Goal: Information Seeking & Learning: Learn about a topic

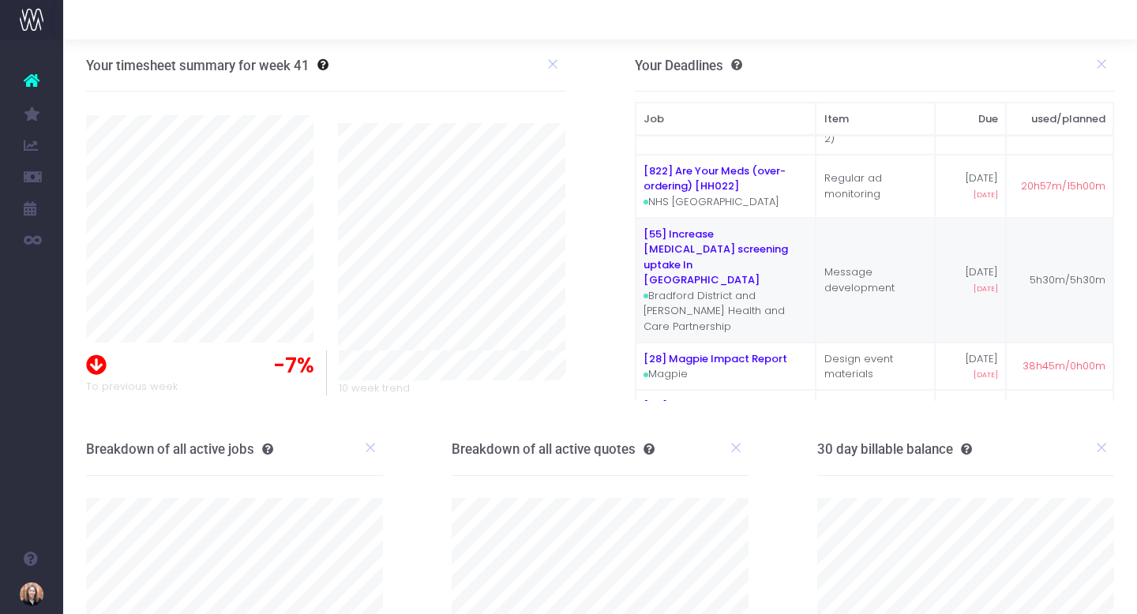
scroll to position [79, 0]
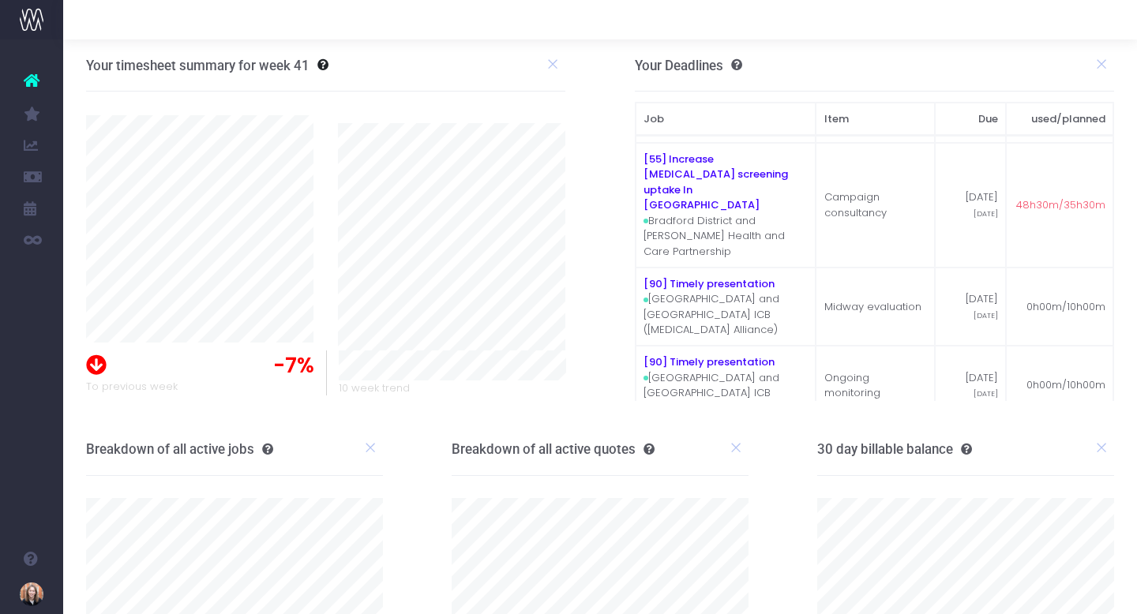
scroll to position [86, 0]
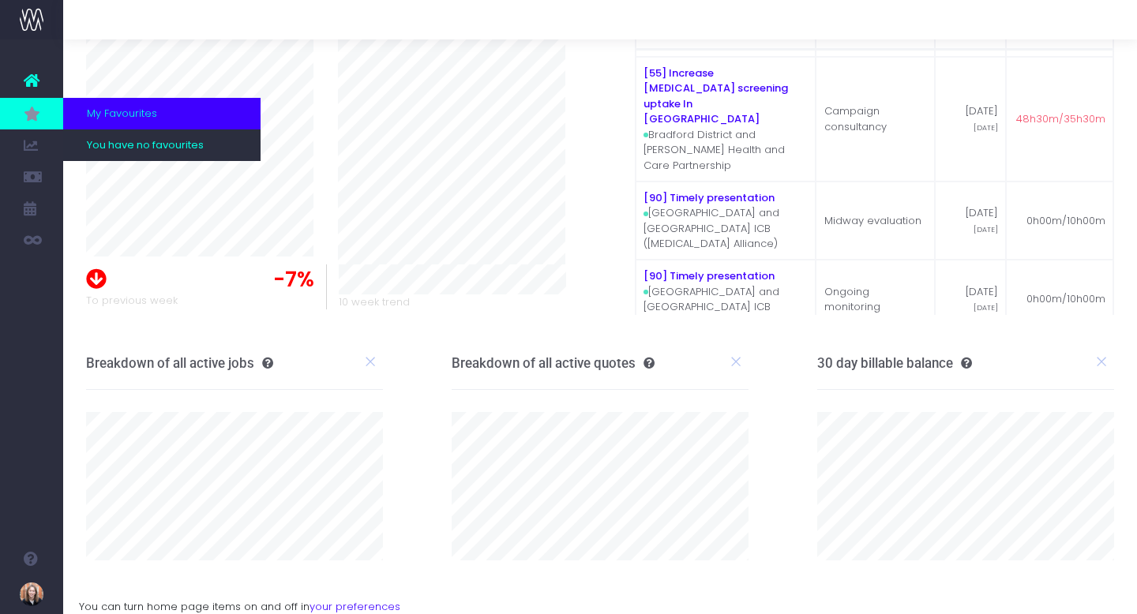
click at [34, 102] on link at bounding box center [31, 114] width 63 height 32
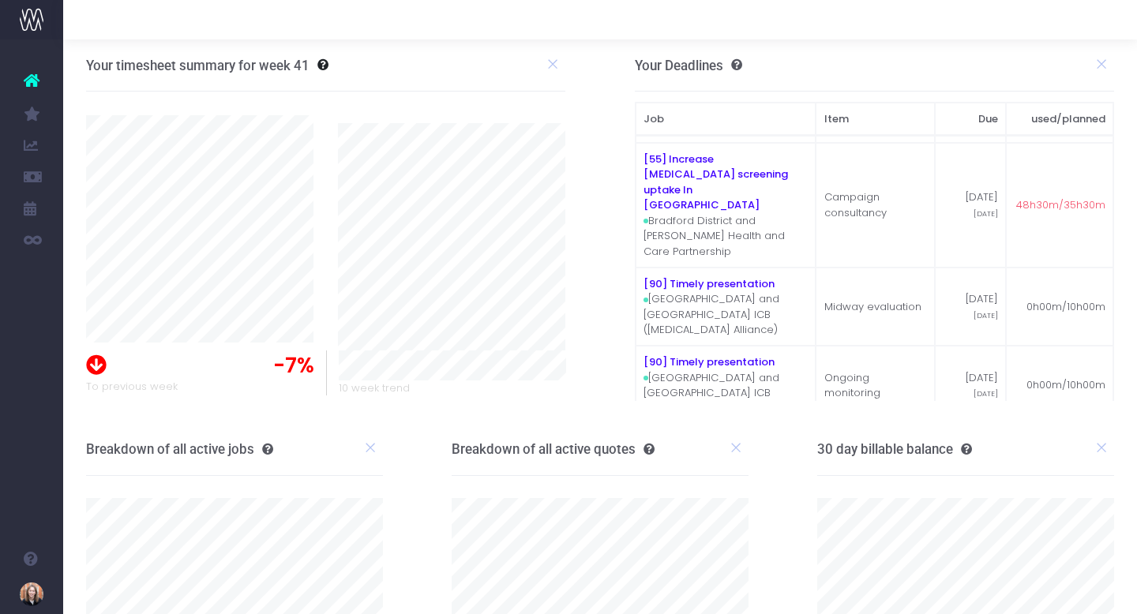
scroll to position [86, 0]
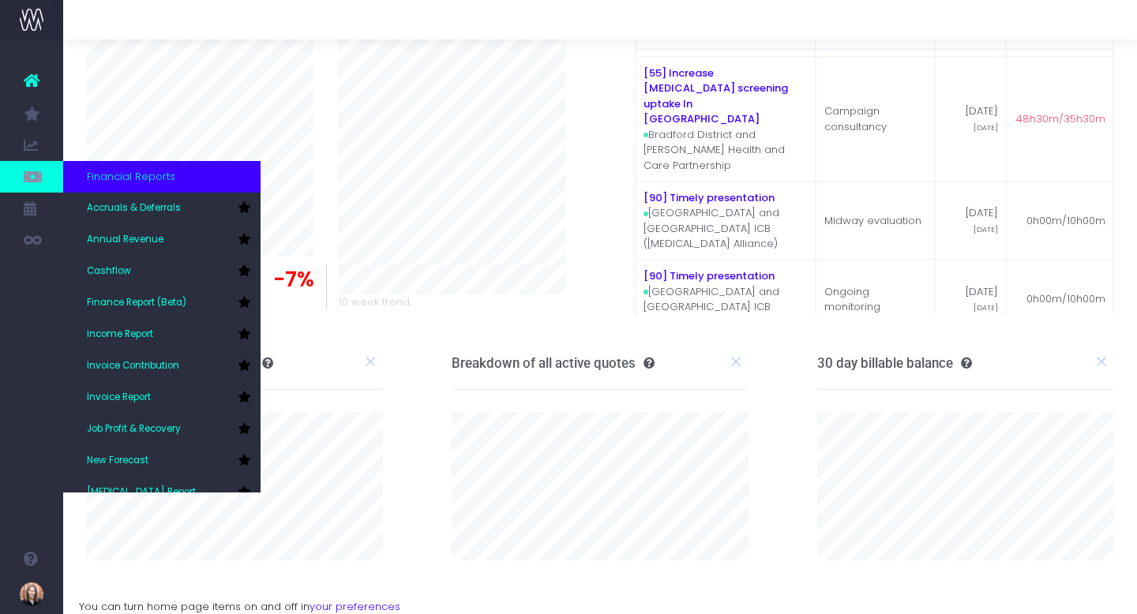
click at [38, 183] on icon at bounding box center [32, 176] width 16 height 17
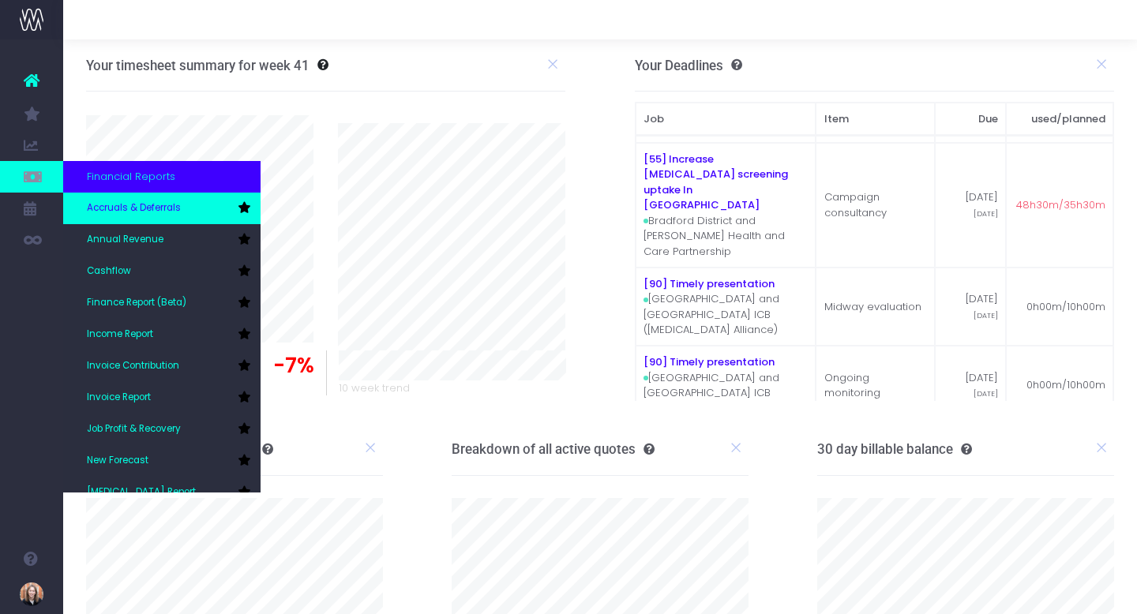
click at [113, 211] on span "Accruals & Deferrals" at bounding box center [134, 208] width 94 height 14
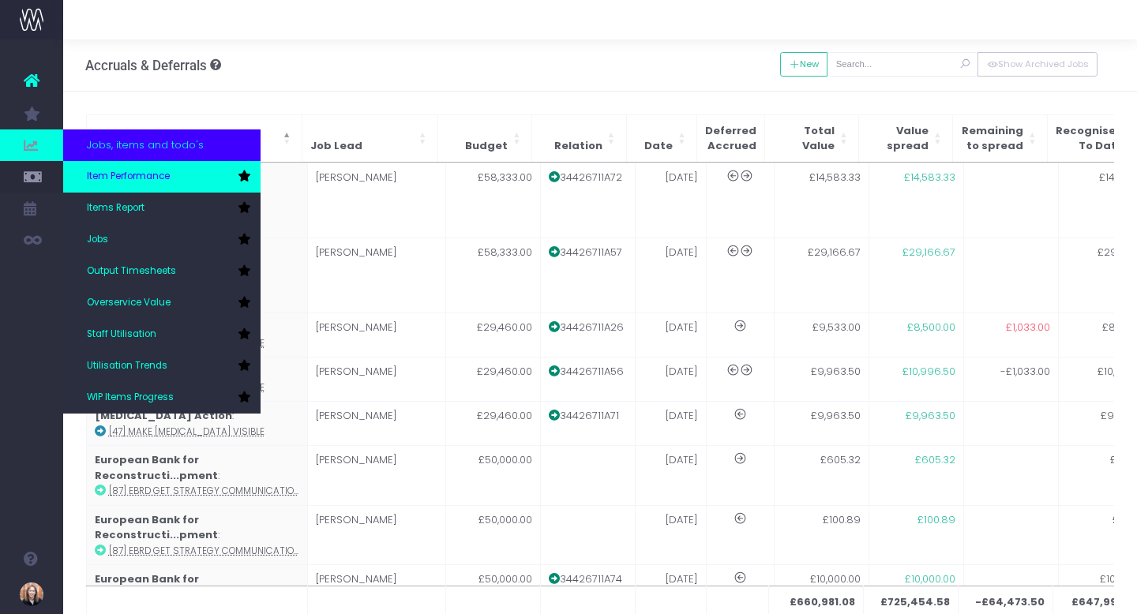
click at [125, 176] on span "Item Performance" at bounding box center [128, 177] width 83 height 14
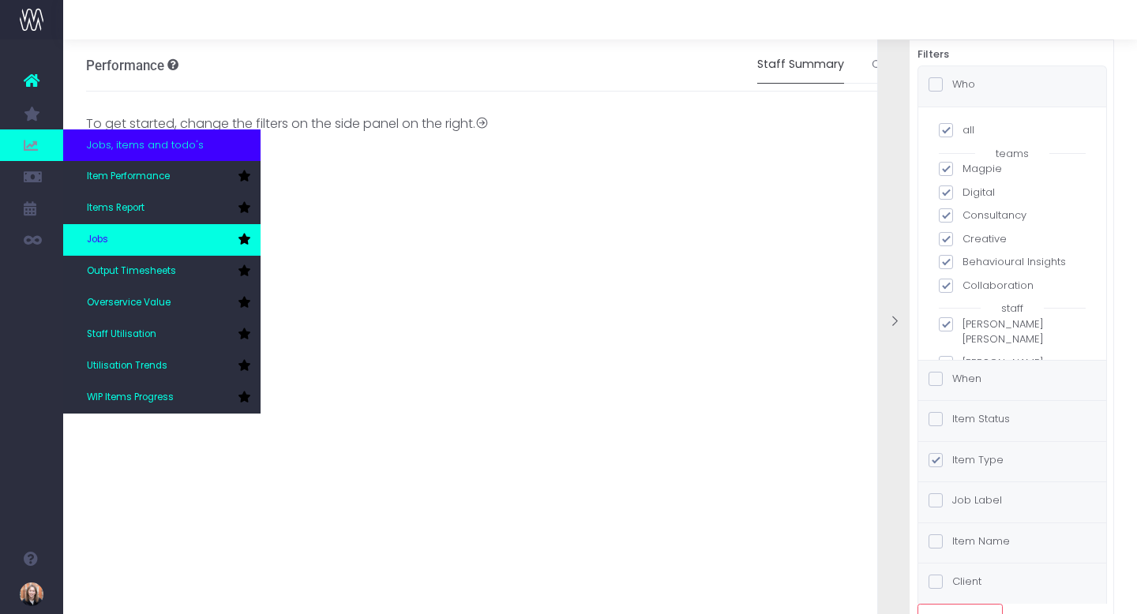
click at [137, 227] on link "Jobs" at bounding box center [161, 240] width 197 height 32
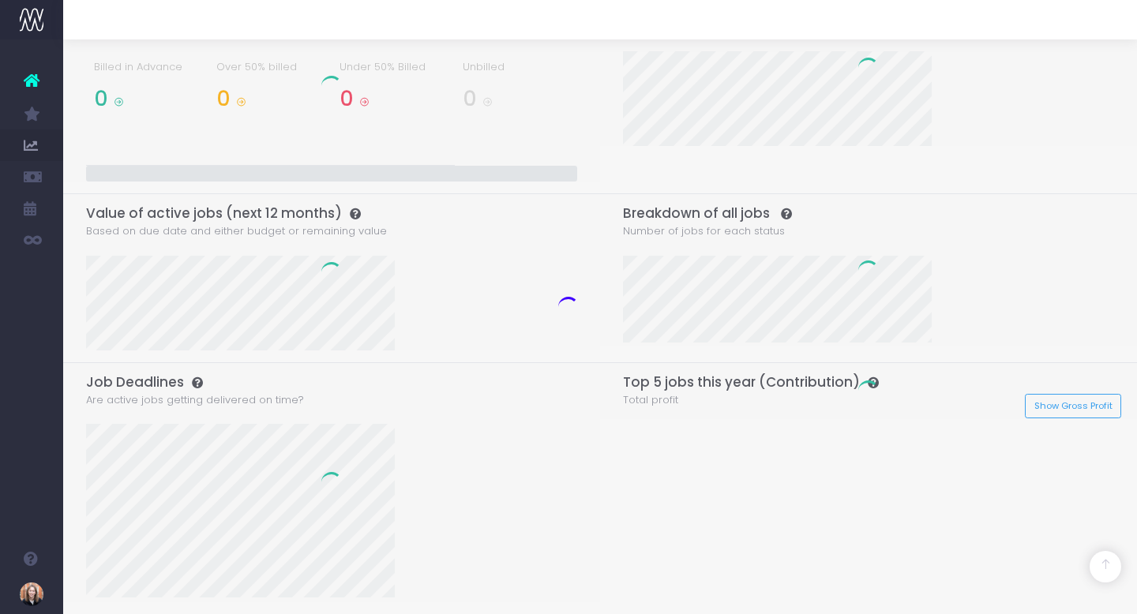
scroll to position [516, 0]
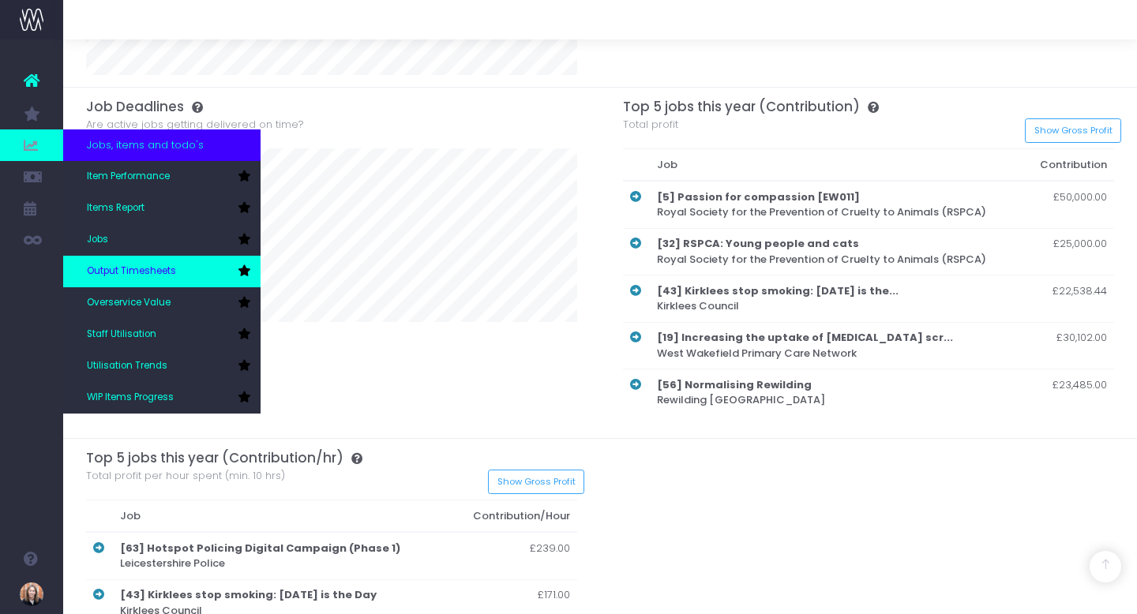
scroll to position [846, 0]
click at [95, 268] on span "Output Timesheets" at bounding box center [131, 271] width 89 height 14
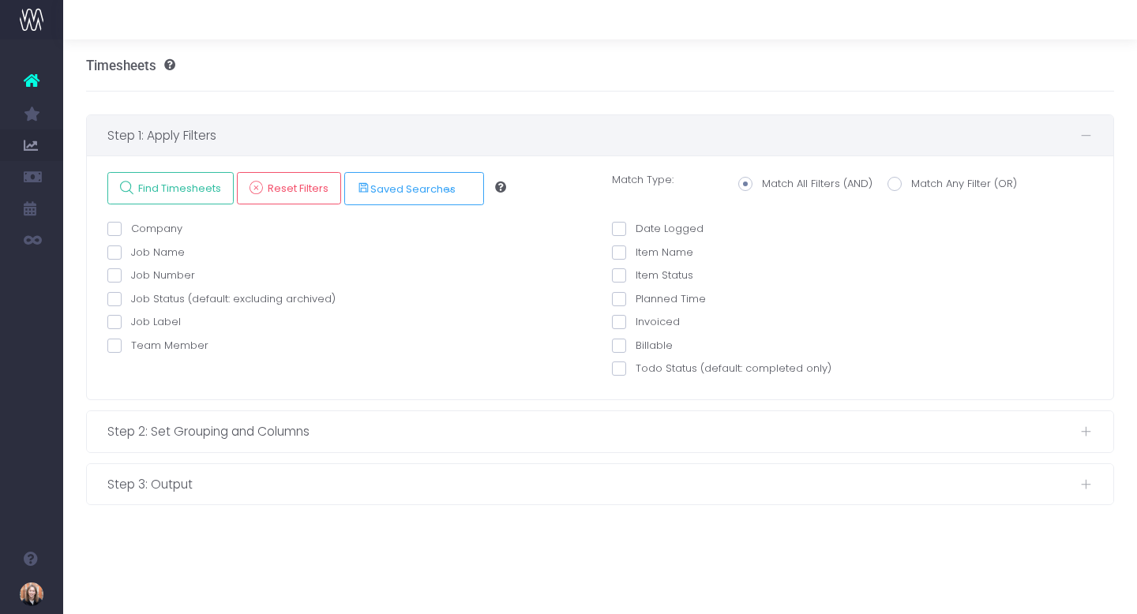
click at [30, 86] on icon at bounding box center [32, 80] width 16 height 21
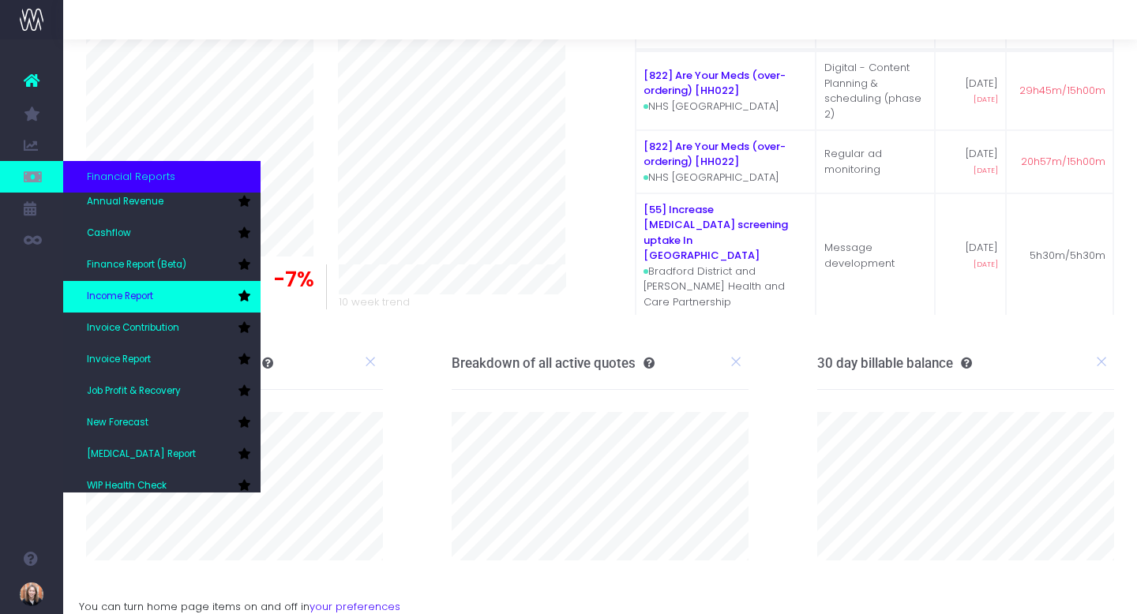
scroll to position [79, 0]
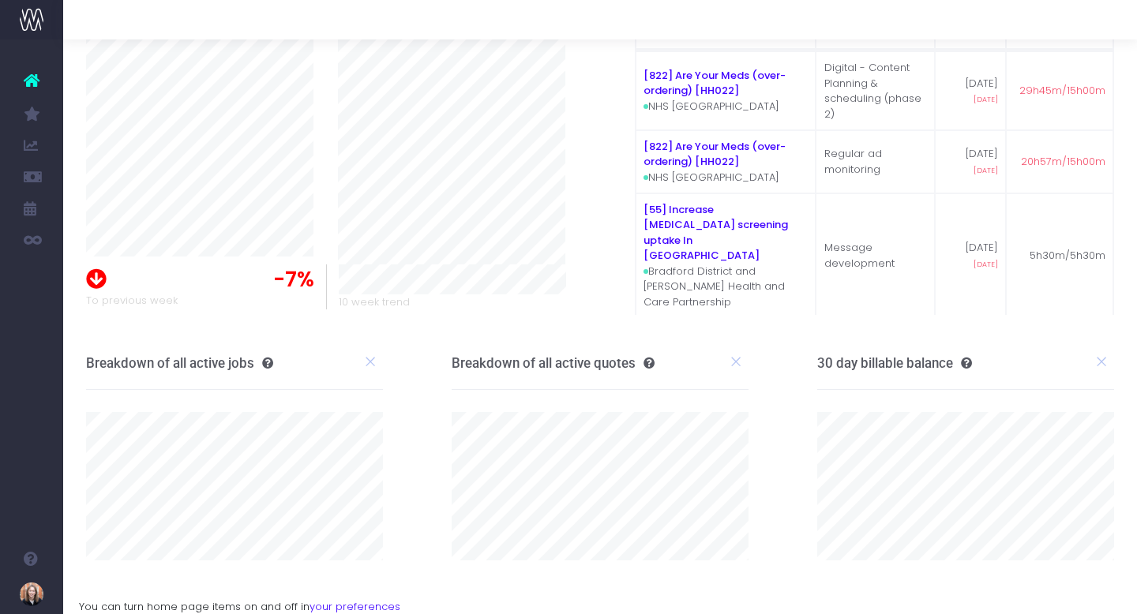
click at [28, 88] on icon at bounding box center [32, 80] width 16 height 21
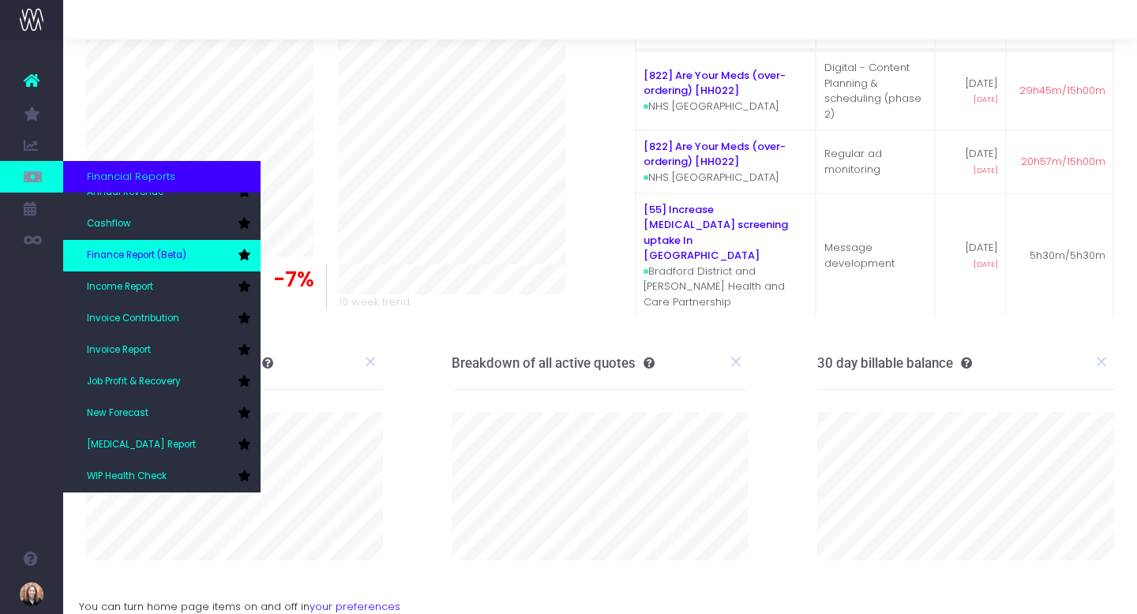
scroll to position [79, 0]
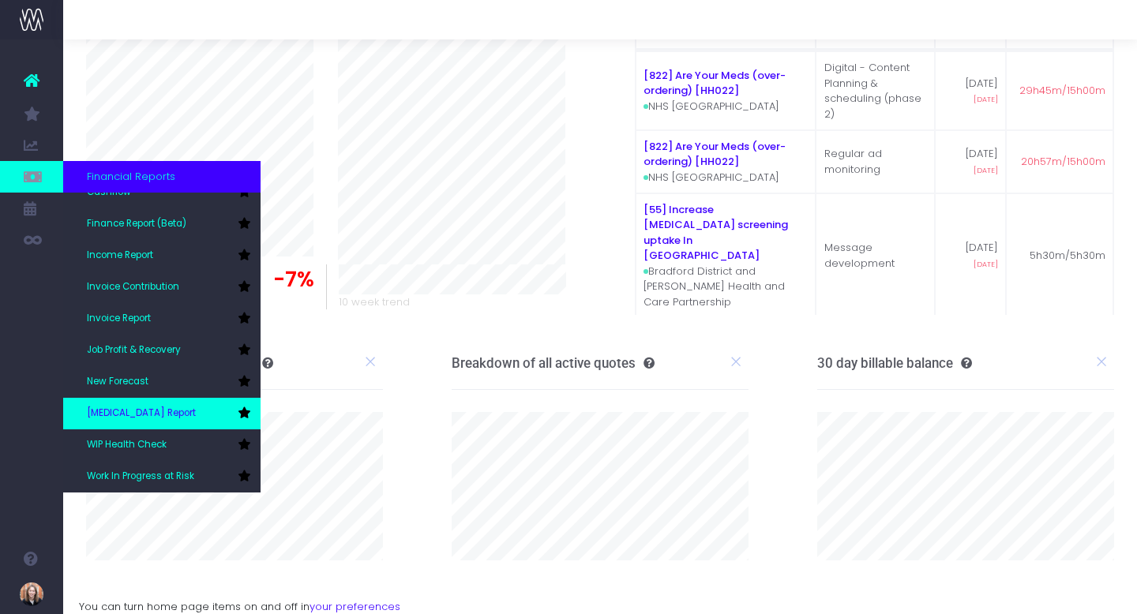
click at [153, 417] on span "[MEDICAL_DATA] Report" at bounding box center [141, 413] width 109 height 14
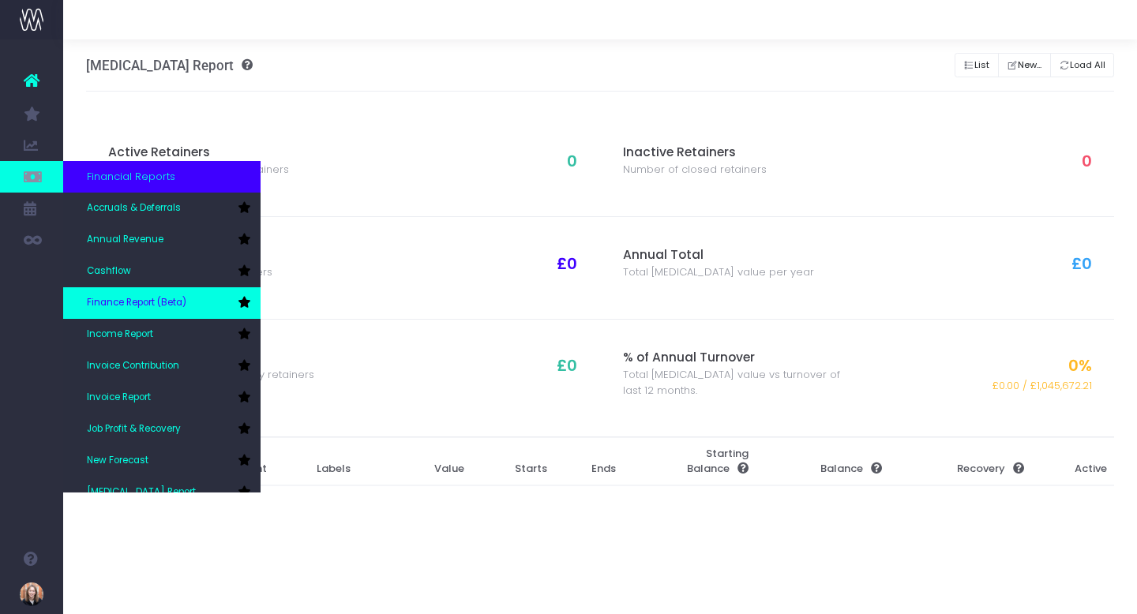
scroll to position [79, 0]
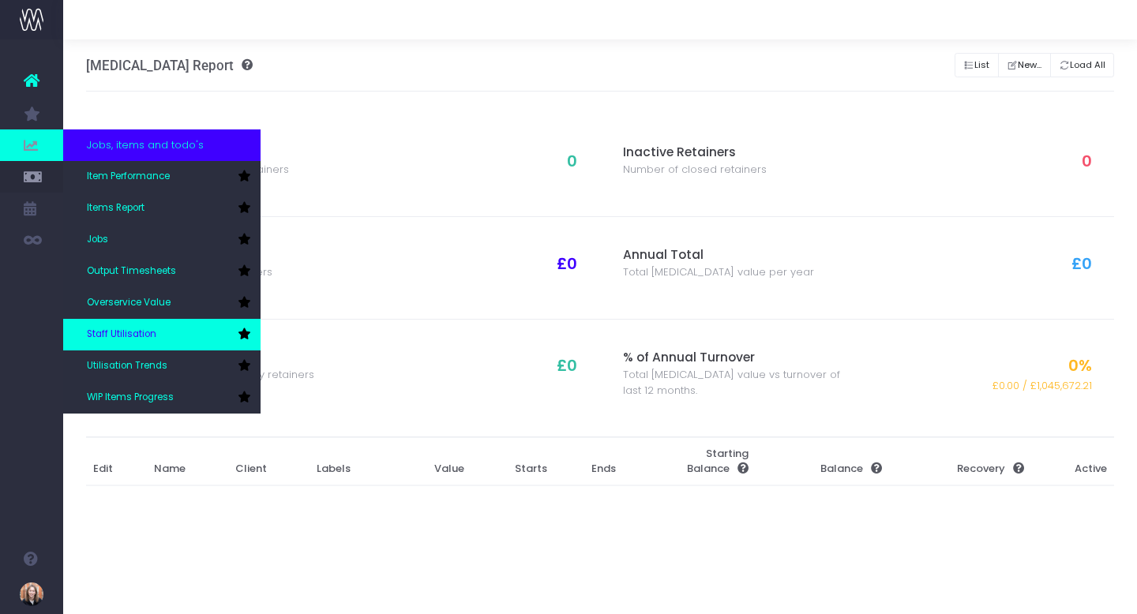
click at [155, 325] on link "Staff Utilisation" at bounding box center [161, 335] width 197 height 32
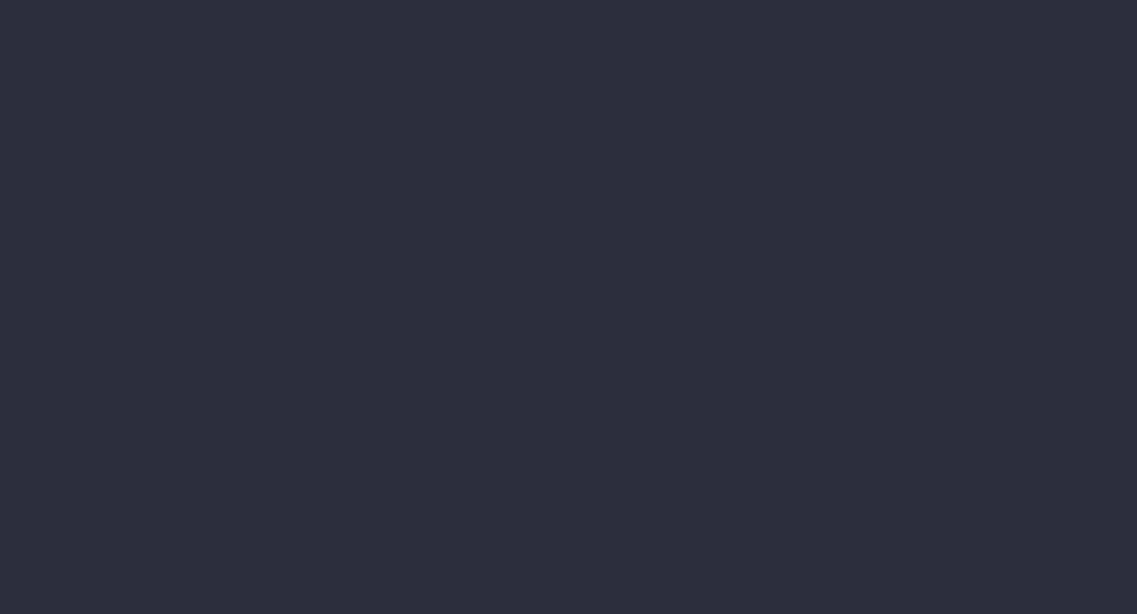
type input "[DATE]"
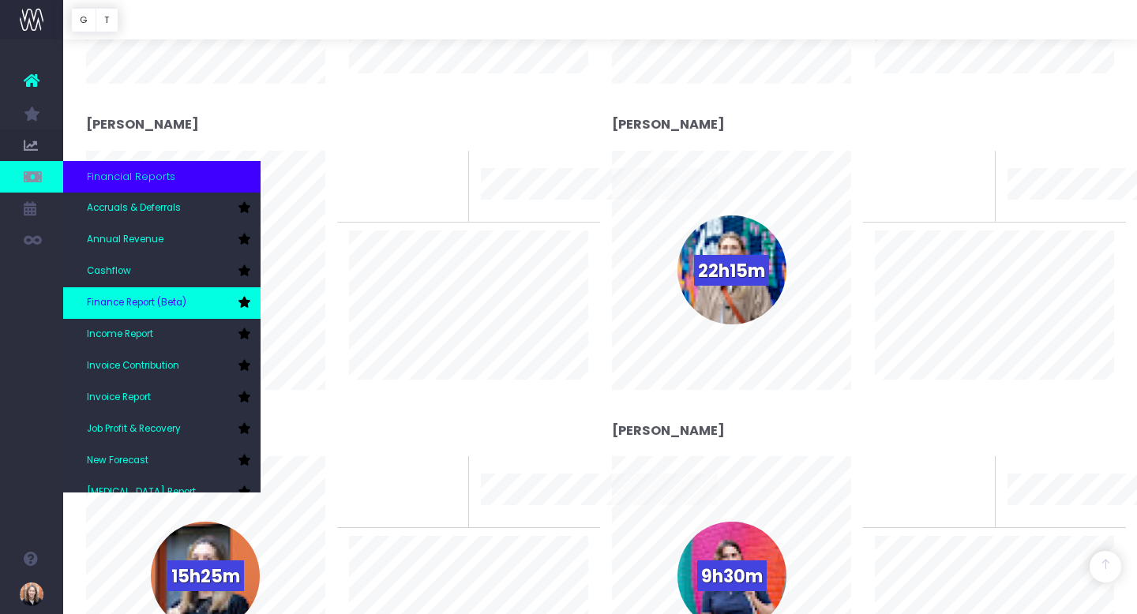
scroll to position [79, 0]
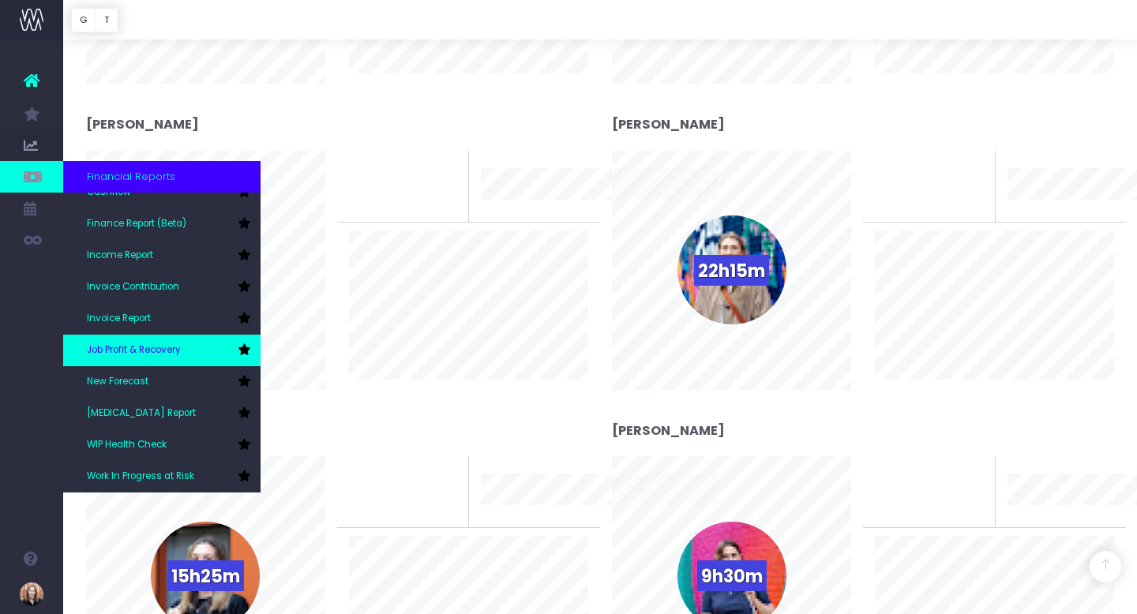
click at [178, 348] on span "Job Profit & Recovery" at bounding box center [134, 350] width 94 height 14
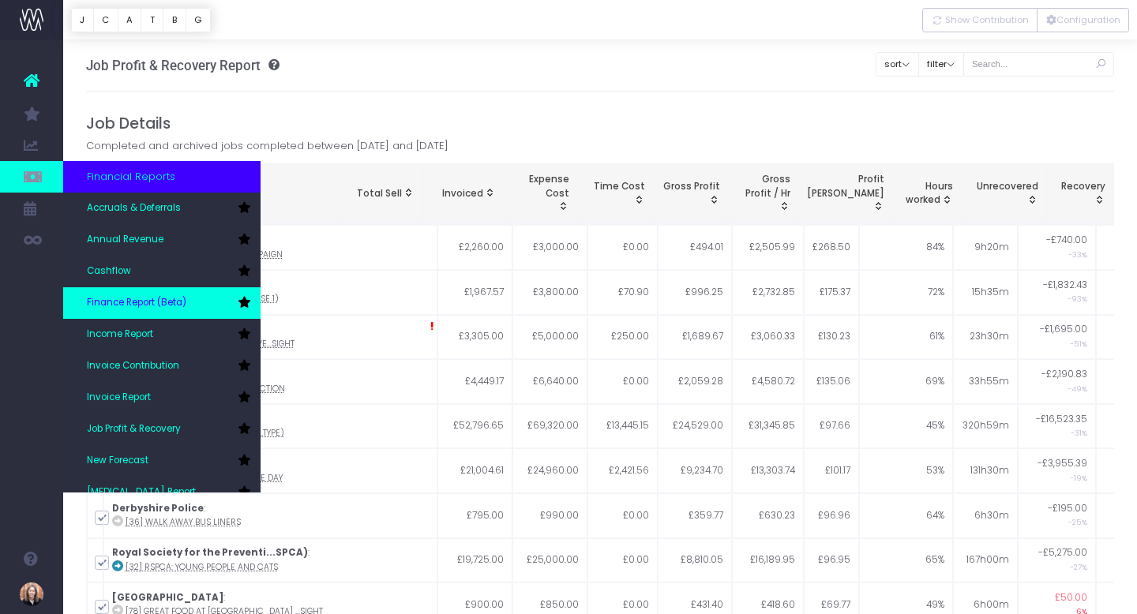
scroll to position [79, 0]
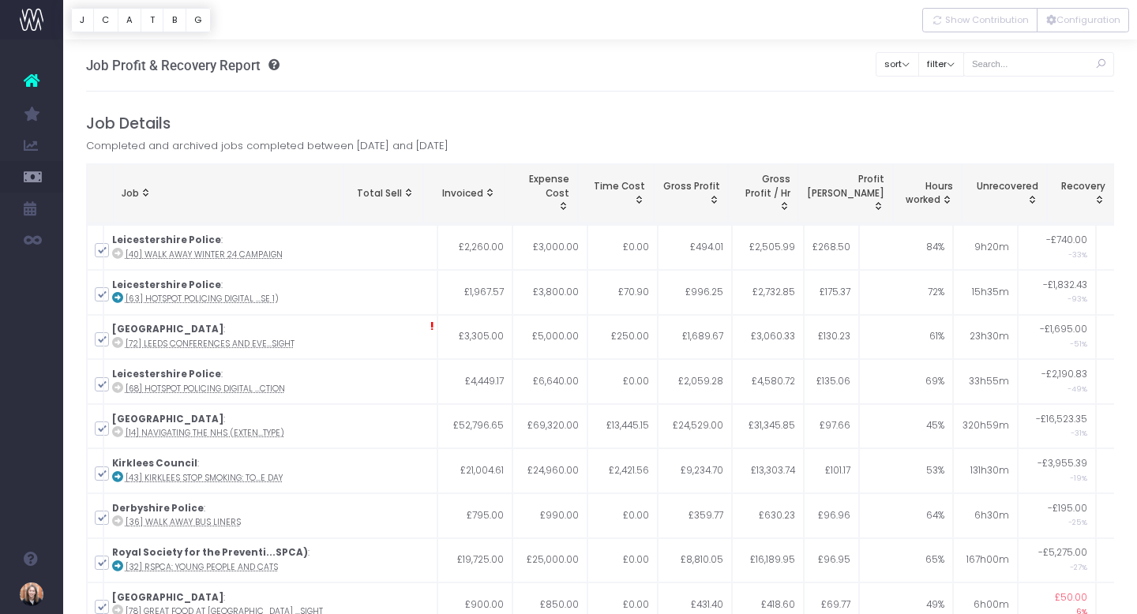
click at [720, 198] on span "Gross Profit: activate to sort column ascending" at bounding box center [713, 199] width 13 height 13
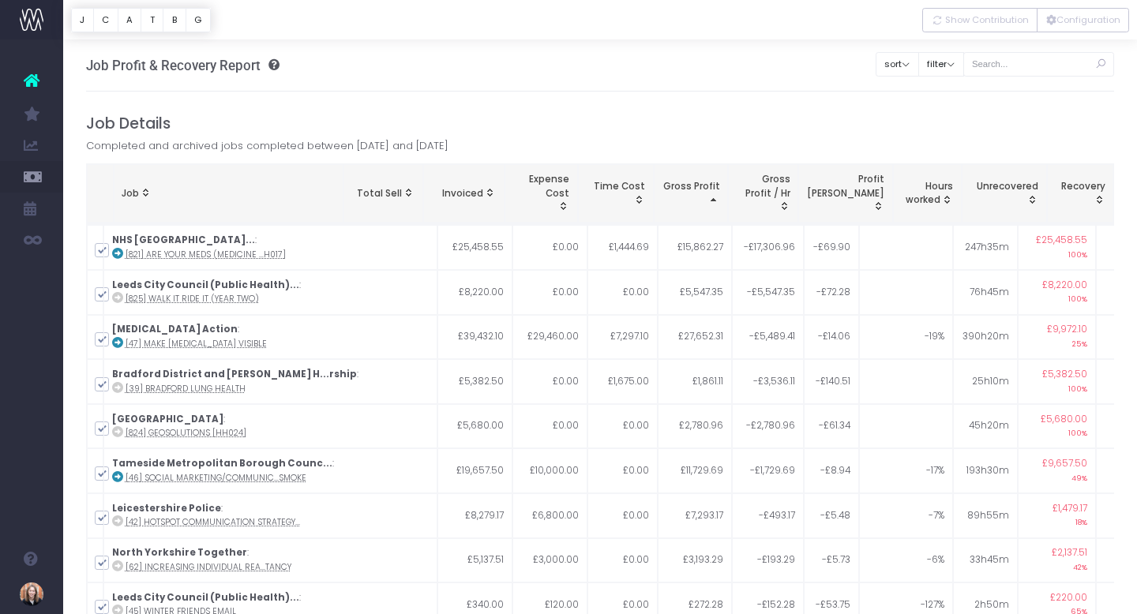
click at [720, 199] on span "Gross Profit: activate to sort column descending" at bounding box center [713, 199] width 13 height 13
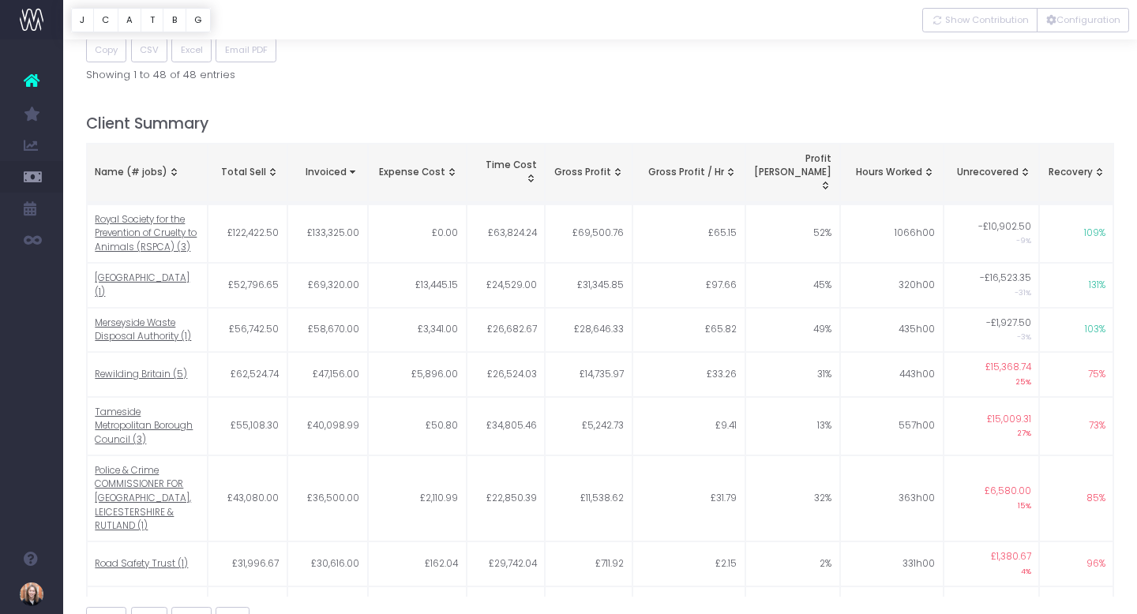
scroll to position [1059, 0]
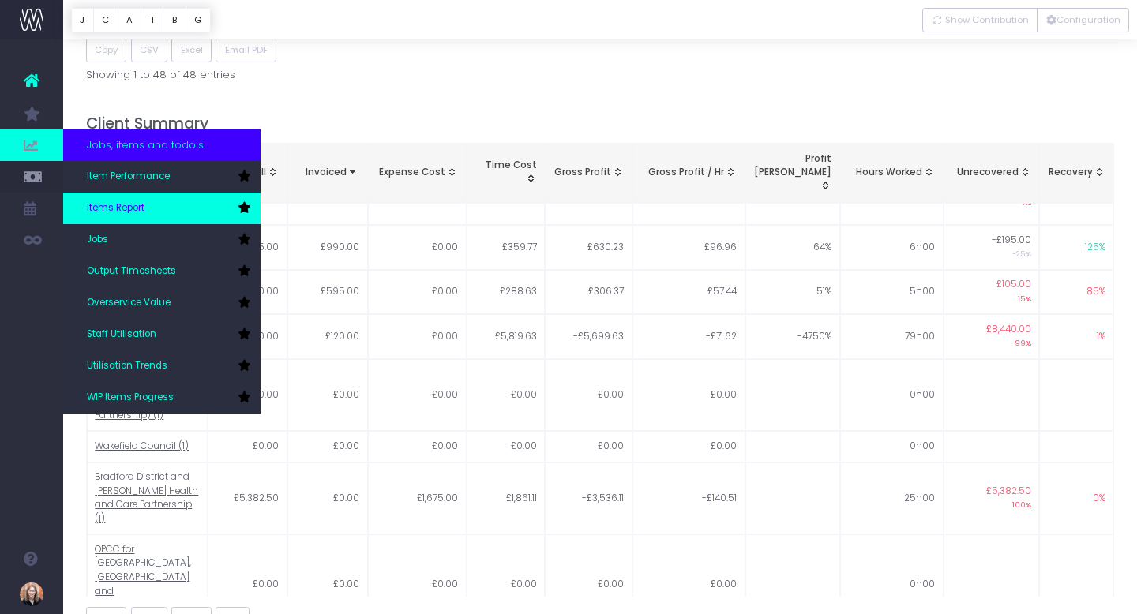
click at [120, 203] on span "Items Report" at bounding box center [116, 208] width 58 height 14
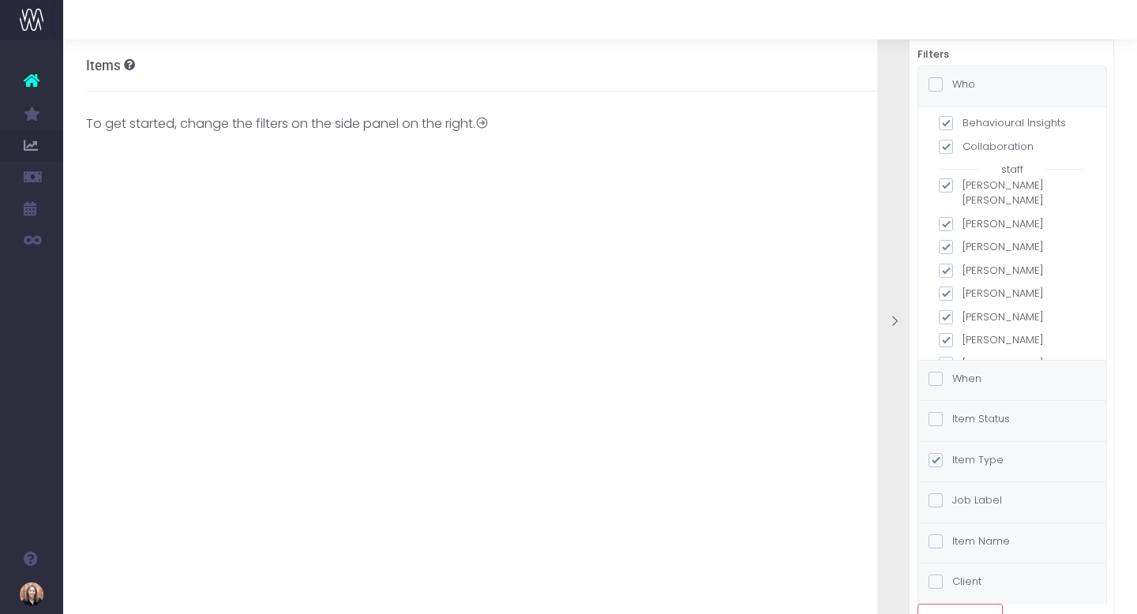
scroll to position [271, 0]
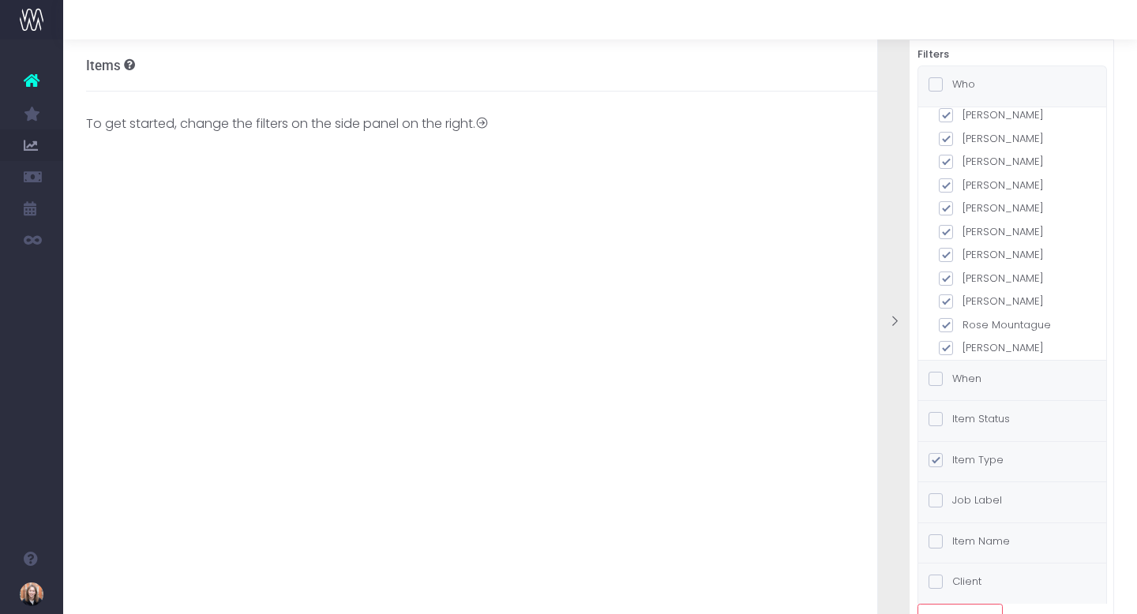
click at [940, 378] on span at bounding box center [935, 379] width 14 height 14
click at [952, 378] on input "When" at bounding box center [957, 376] width 10 height 10
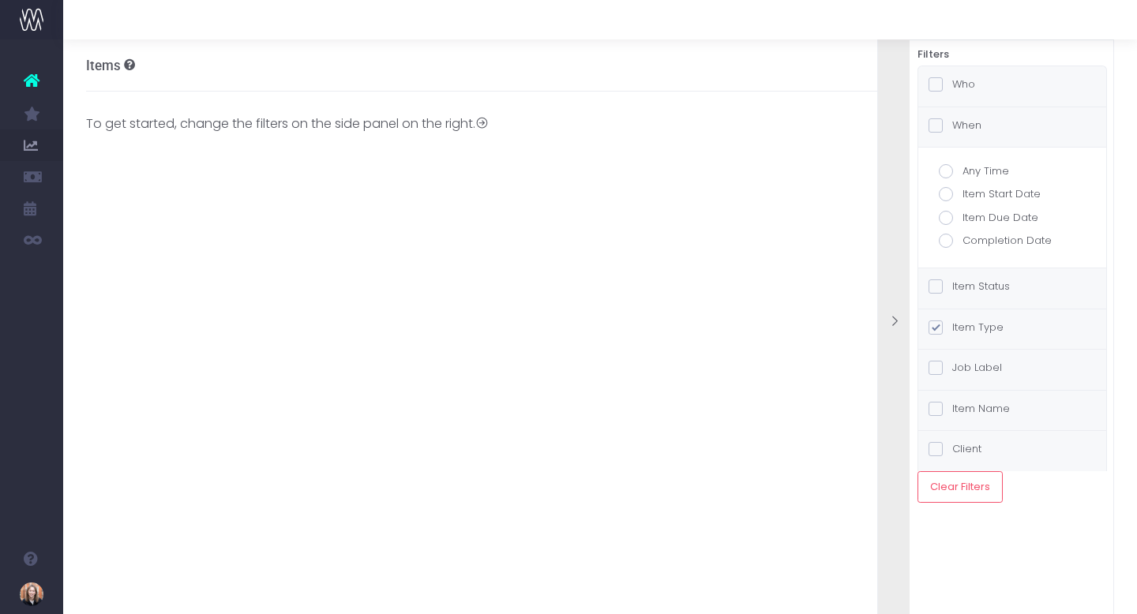
click at [936, 137] on div "When" at bounding box center [1012, 127] width 188 height 40
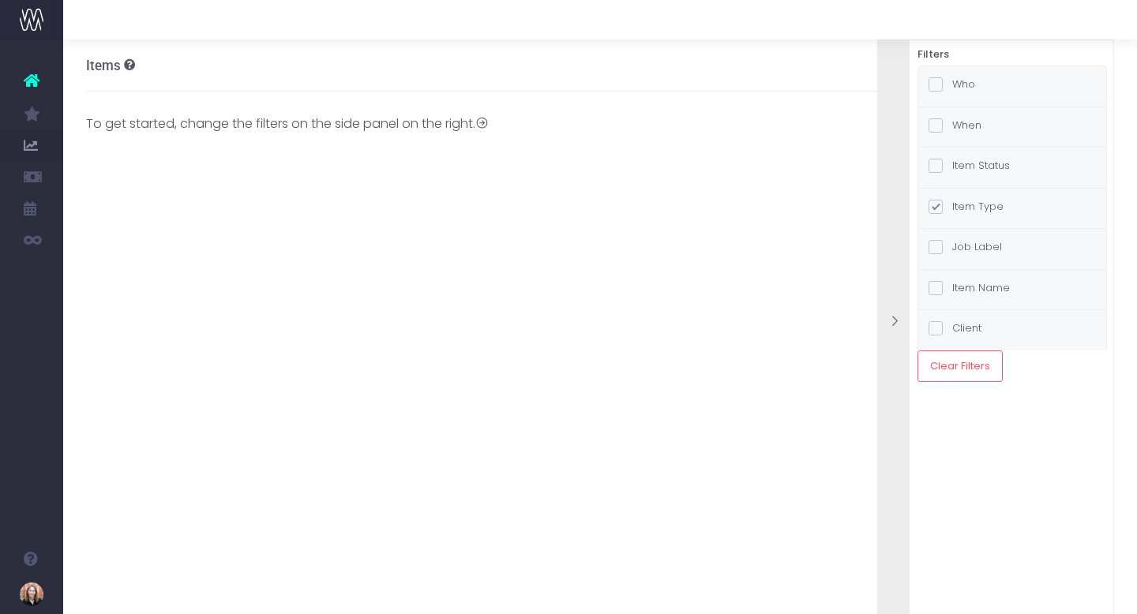
click at [938, 130] on span at bounding box center [935, 125] width 14 height 14
click at [952, 128] on input "When" at bounding box center [957, 123] width 10 height 10
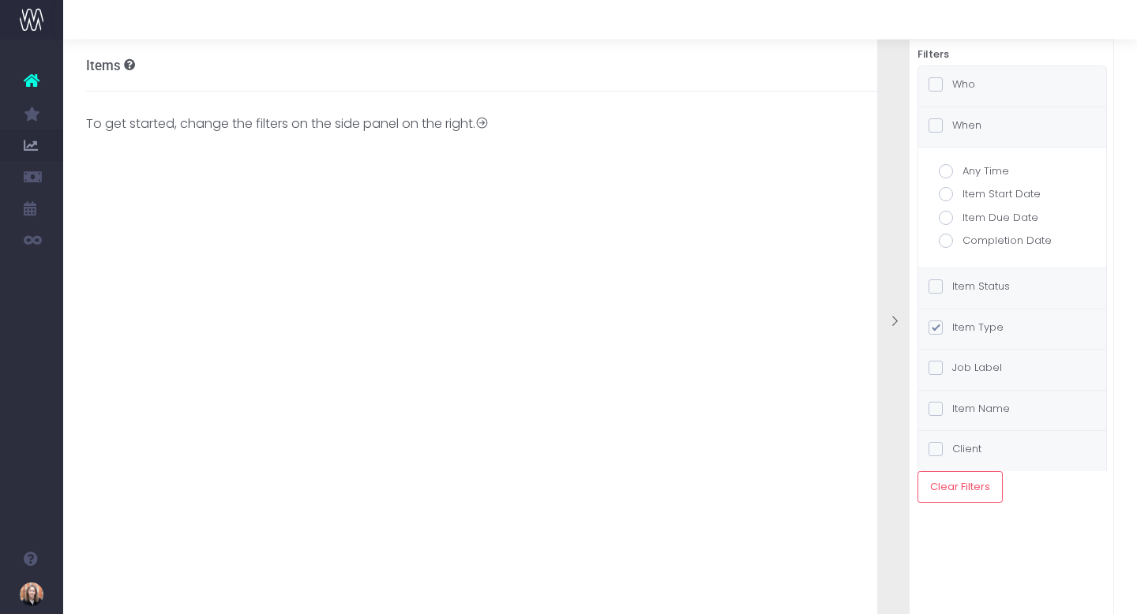
click at [935, 367] on span at bounding box center [935, 368] width 14 height 14
click at [952, 367] on input "Job Label" at bounding box center [957, 365] width 10 height 10
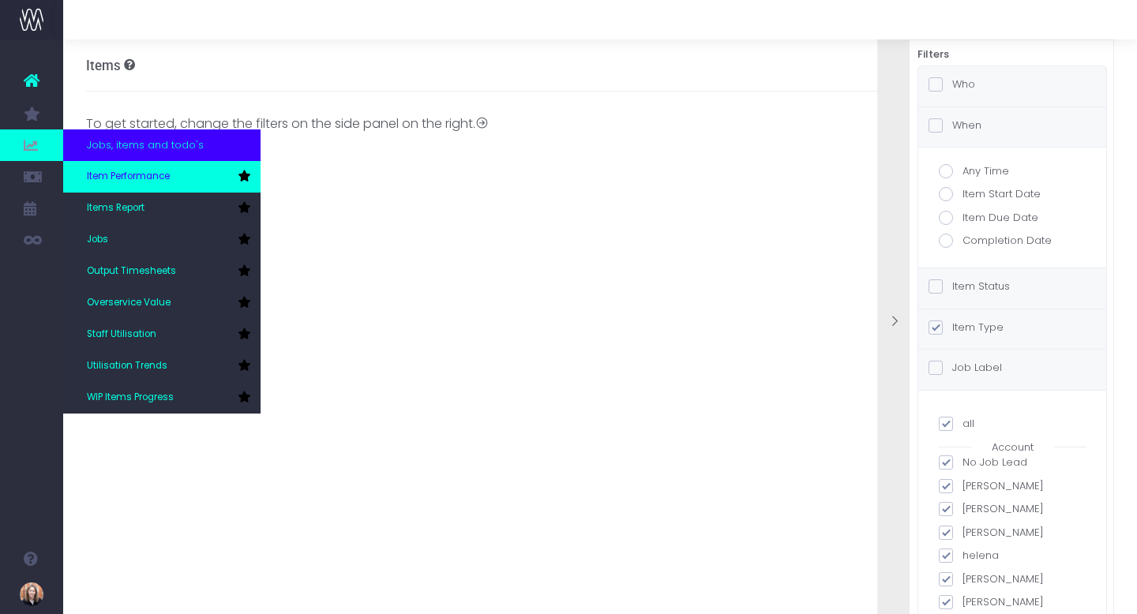
click at [142, 182] on span "Item Performance" at bounding box center [128, 177] width 83 height 14
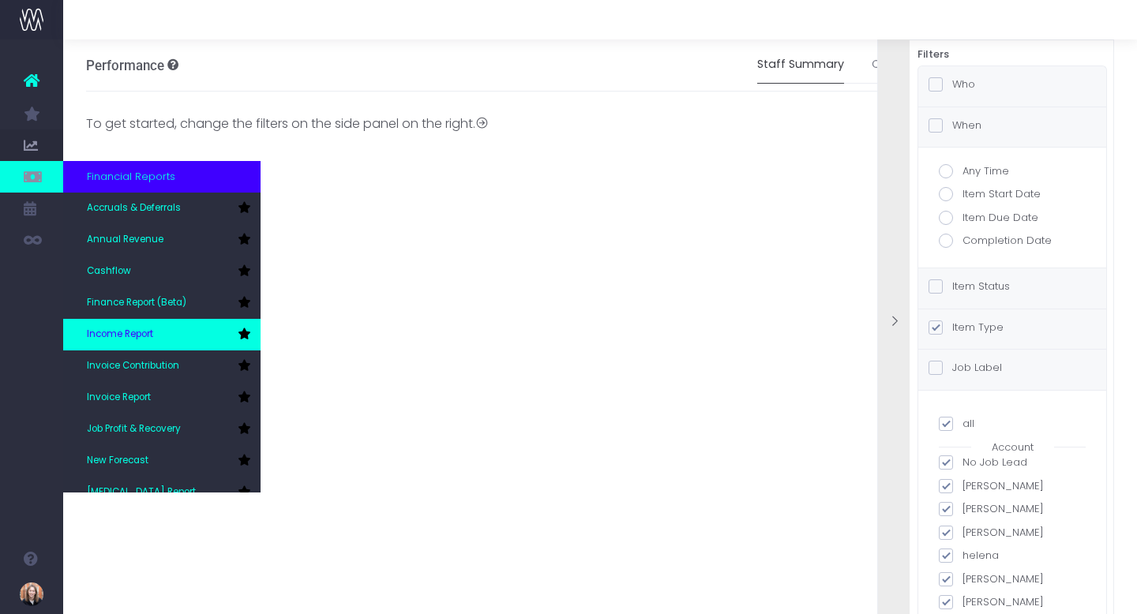
scroll to position [79, 0]
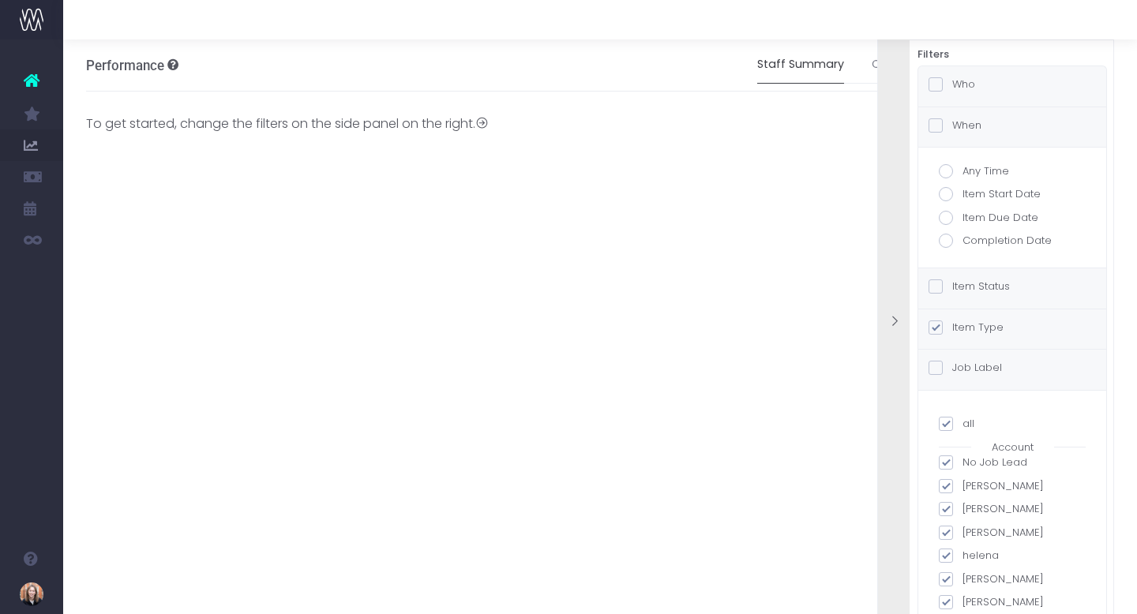
click at [25, 86] on icon at bounding box center [32, 80] width 16 height 21
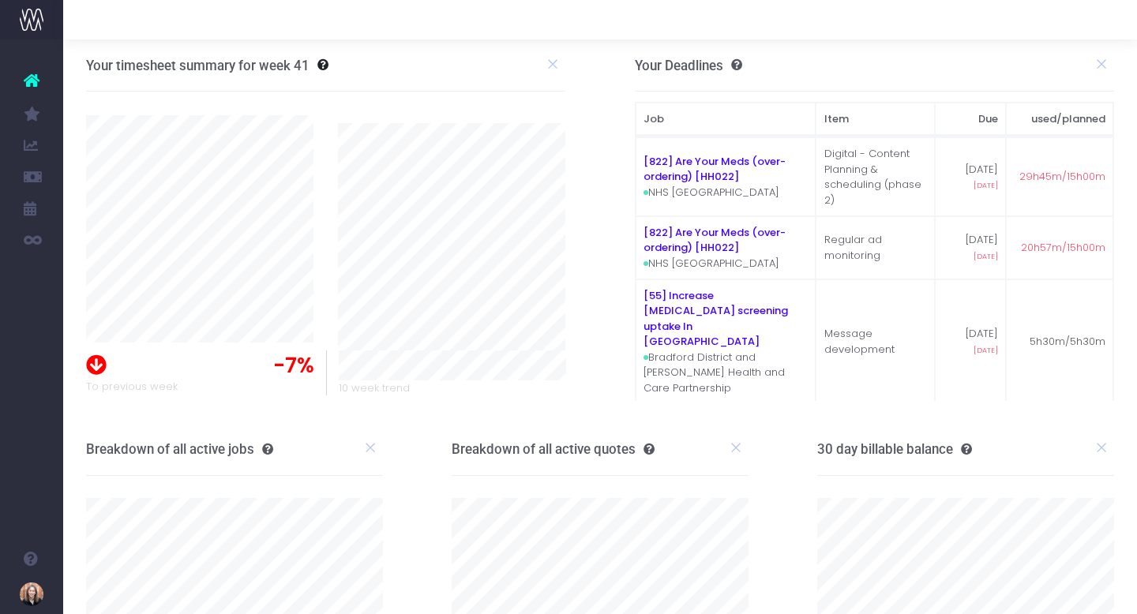
click at [1064, 117] on th "used/planned" at bounding box center [1059, 119] width 107 height 33
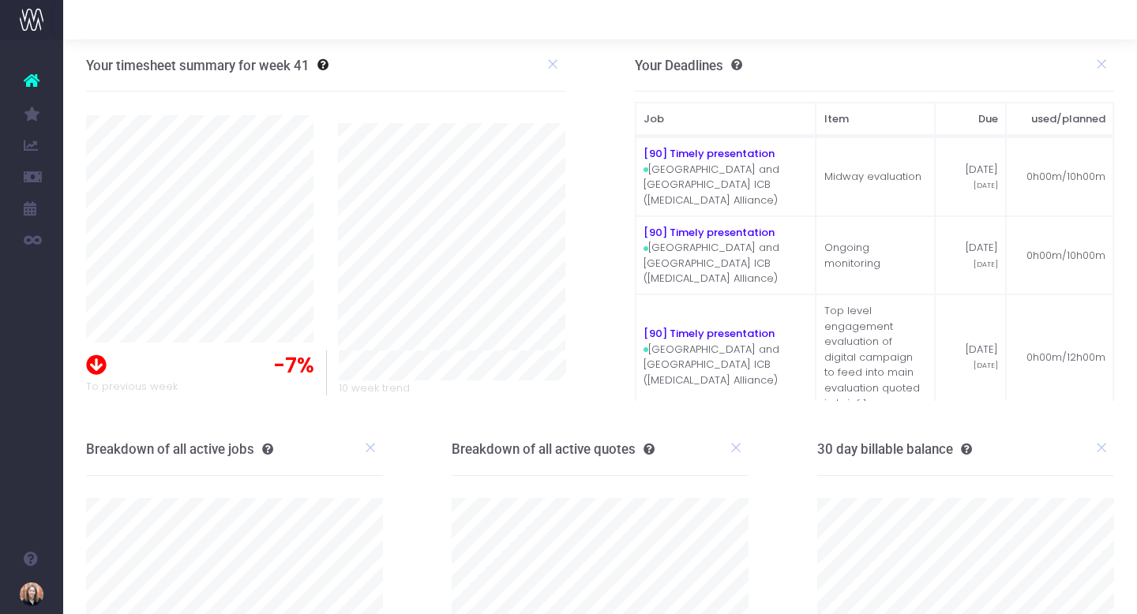
click at [1054, 126] on th "used/planned" at bounding box center [1059, 119] width 107 height 33
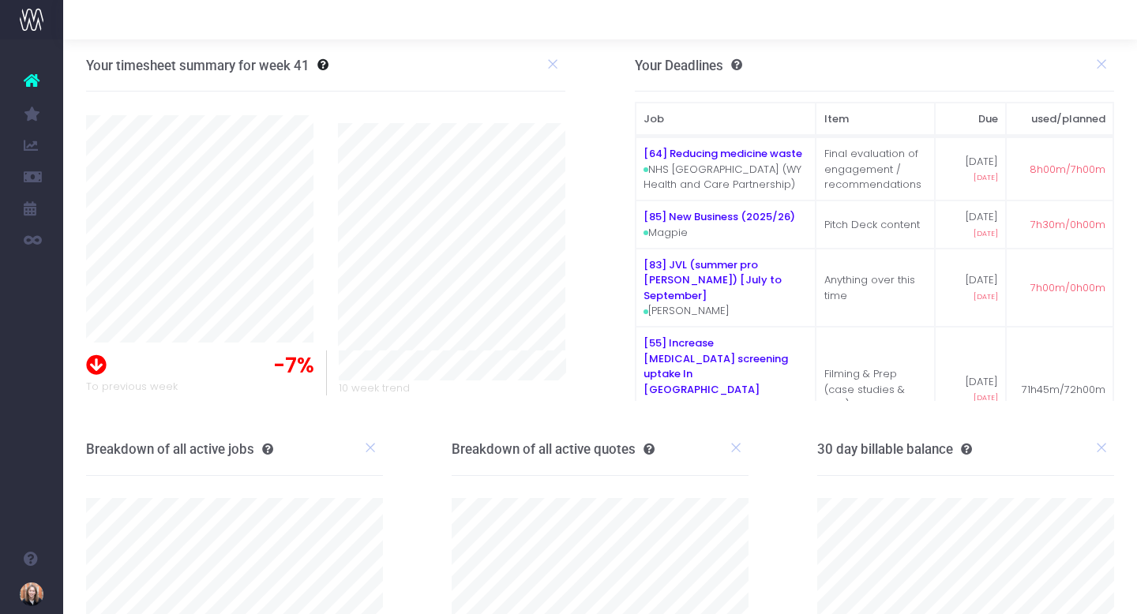
click at [1054, 126] on th "used/planned" at bounding box center [1059, 119] width 107 height 33
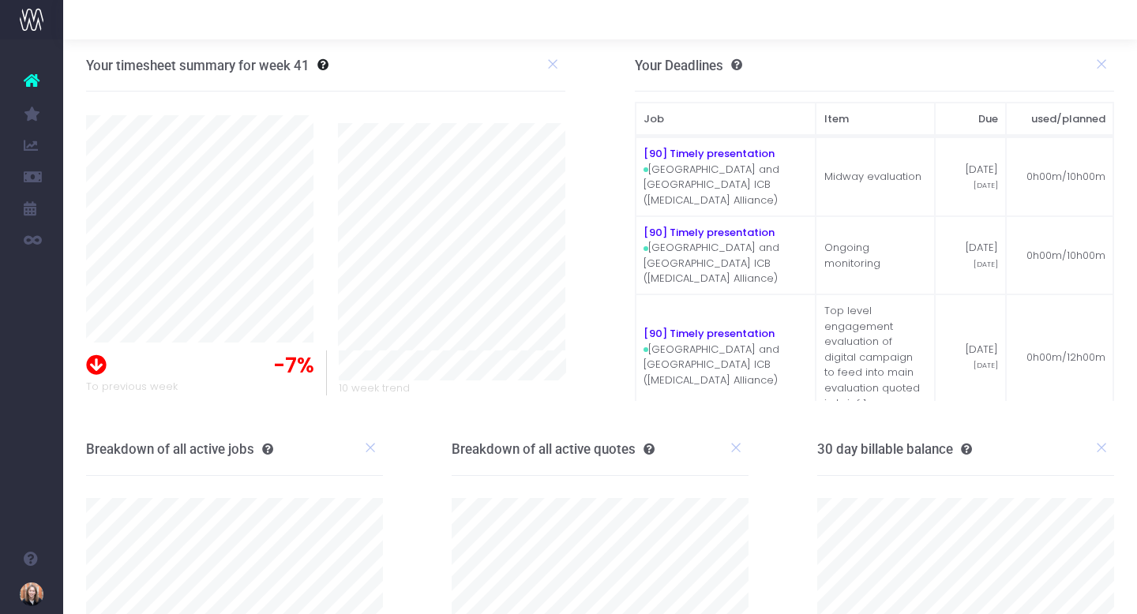
click at [1054, 126] on th "used/planned" at bounding box center [1059, 119] width 107 height 33
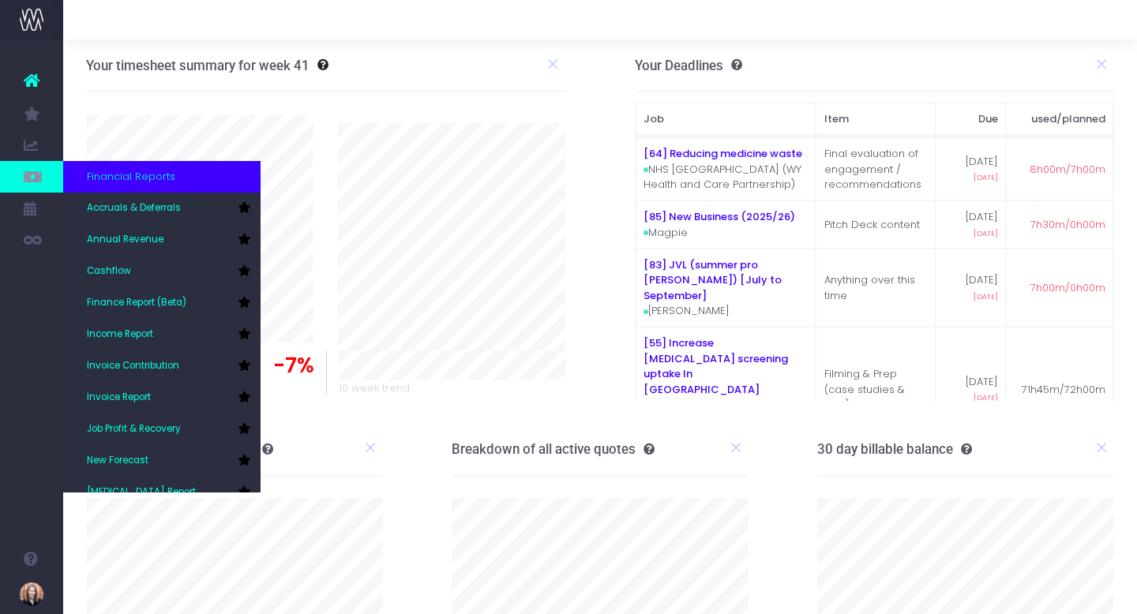
click at [48, 176] on link at bounding box center [31, 177] width 63 height 32
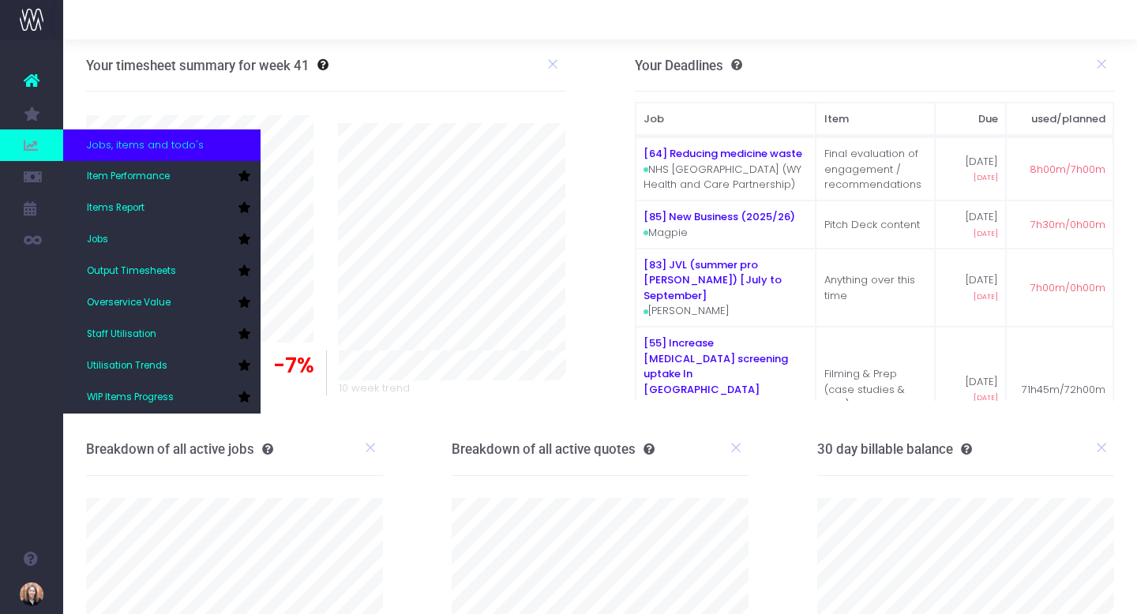
click at [28, 159] on span at bounding box center [31, 145] width 63 height 32
click at [148, 295] on link "Overservice Value" at bounding box center [161, 303] width 197 height 32
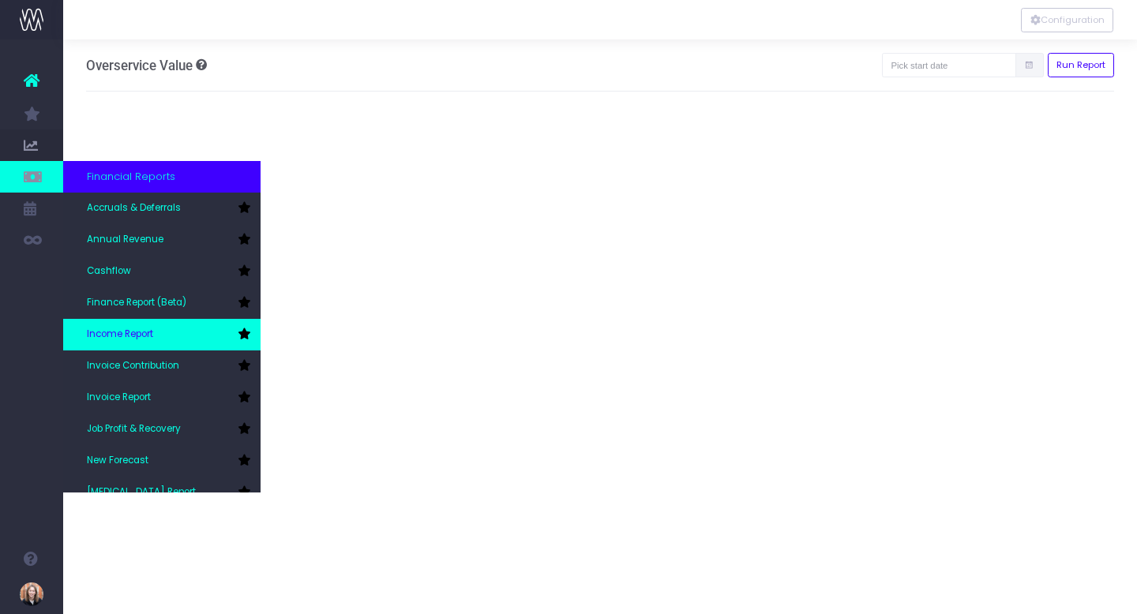
click at [183, 320] on link "Income Report" at bounding box center [161, 335] width 197 height 32
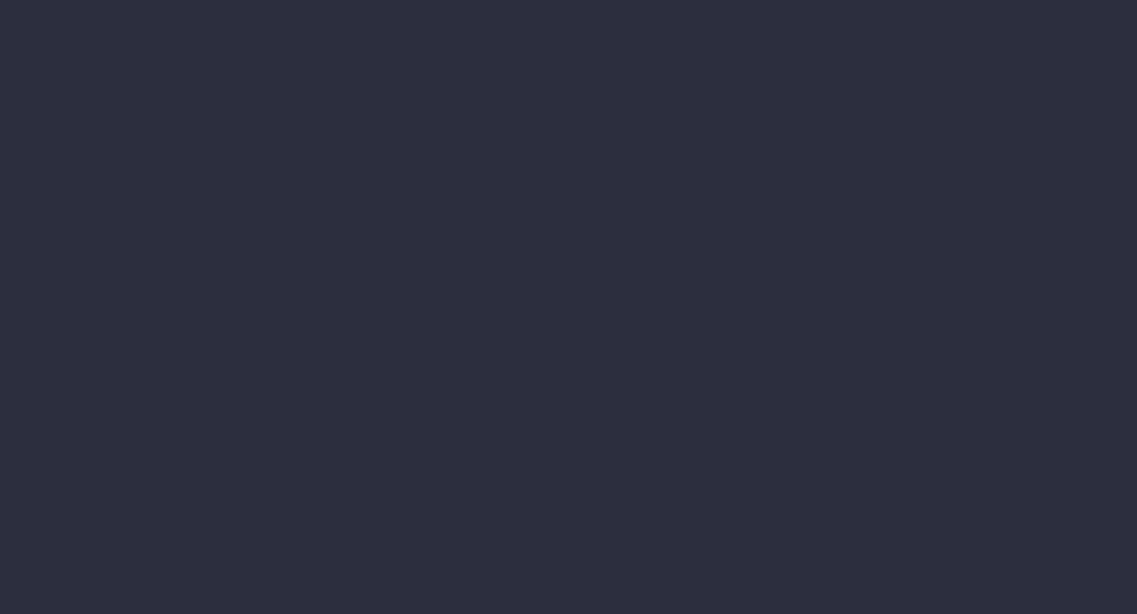
select select "job"
select select "billing"
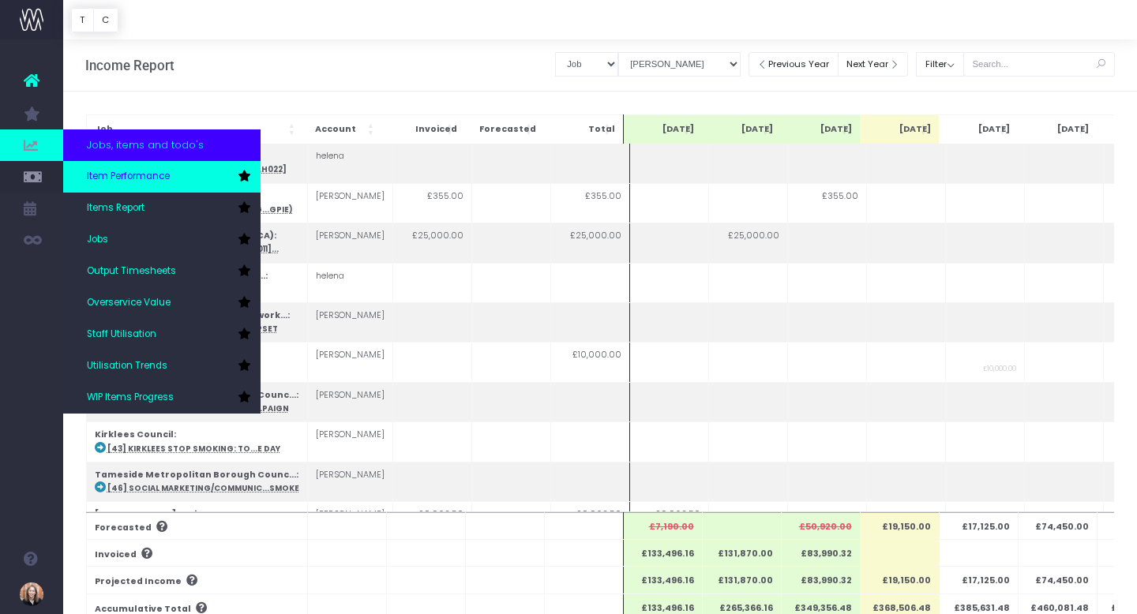
click at [109, 183] on span "Item Performance" at bounding box center [128, 177] width 83 height 14
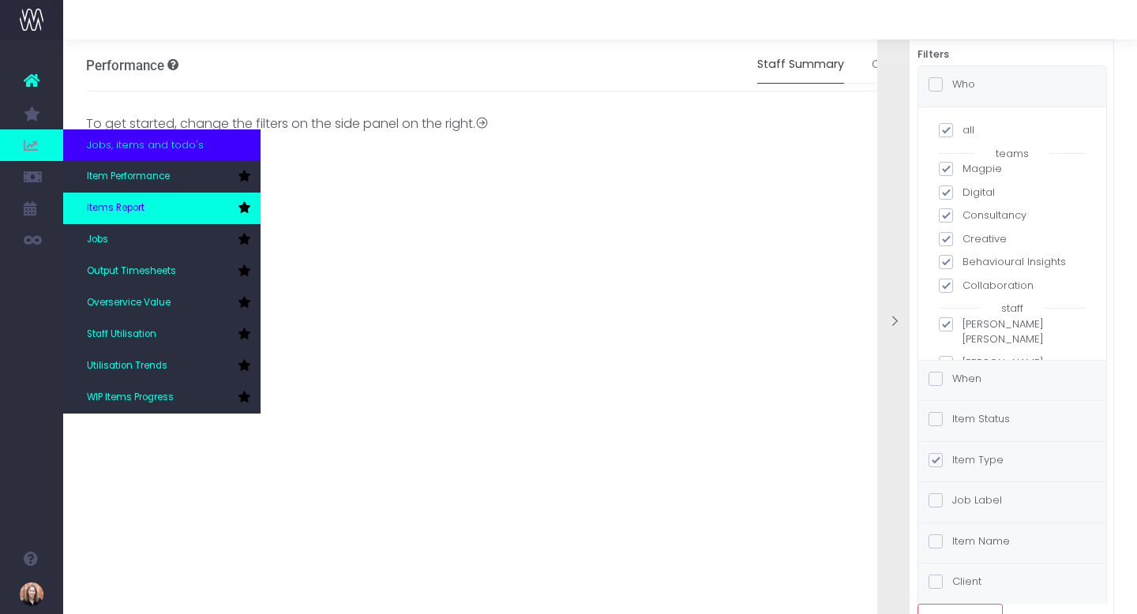
click at [119, 206] on span "Items Report" at bounding box center [116, 208] width 58 height 14
click at [157, 215] on link "Items Report" at bounding box center [161, 209] width 197 height 32
click at [129, 208] on span "Items Report" at bounding box center [116, 208] width 58 height 14
click at [125, 193] on link "Items Report" at bounding box center [161, 209] width 197 height 32
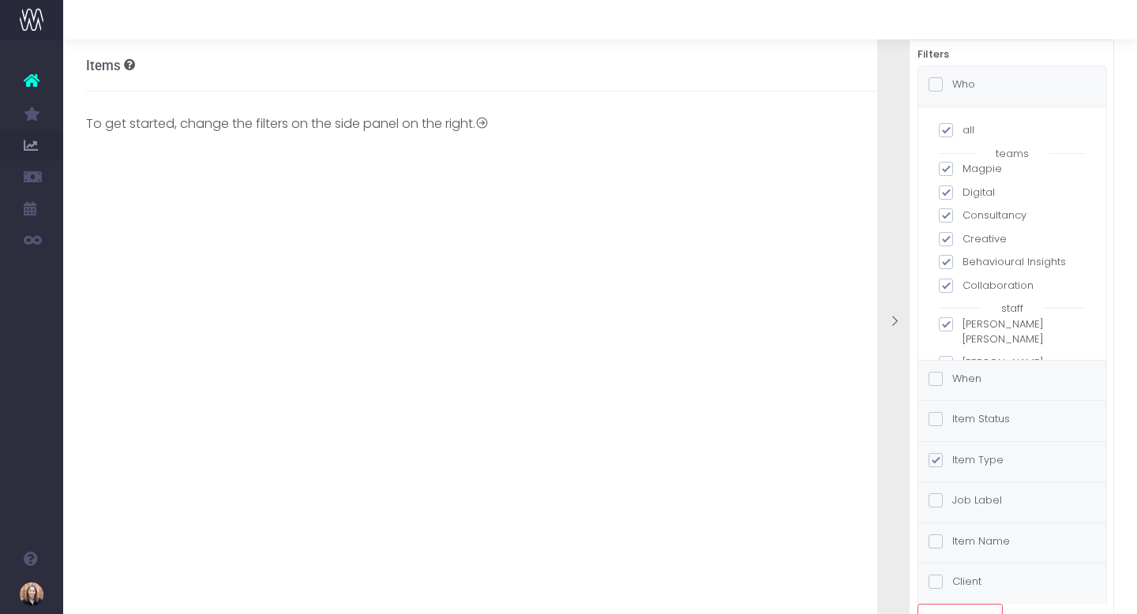
click at [26, 74] on icon at bounding box center [32, 80] width 16 height 21
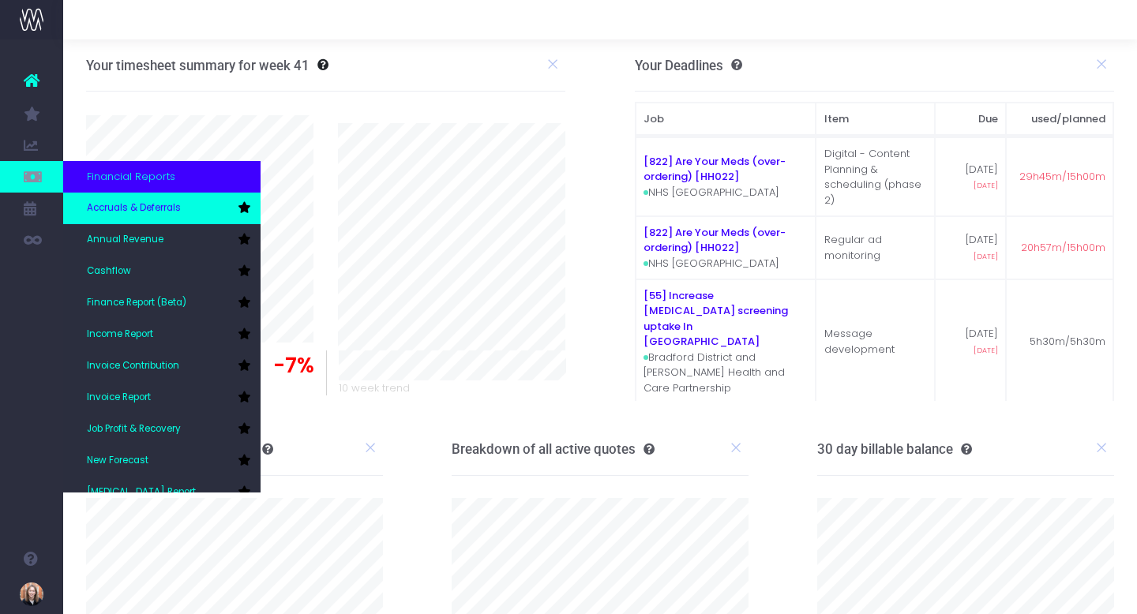
click at [121, 215] on link "Accruals & Deferrals" at bounding box center [161, 209] width 197 height 32
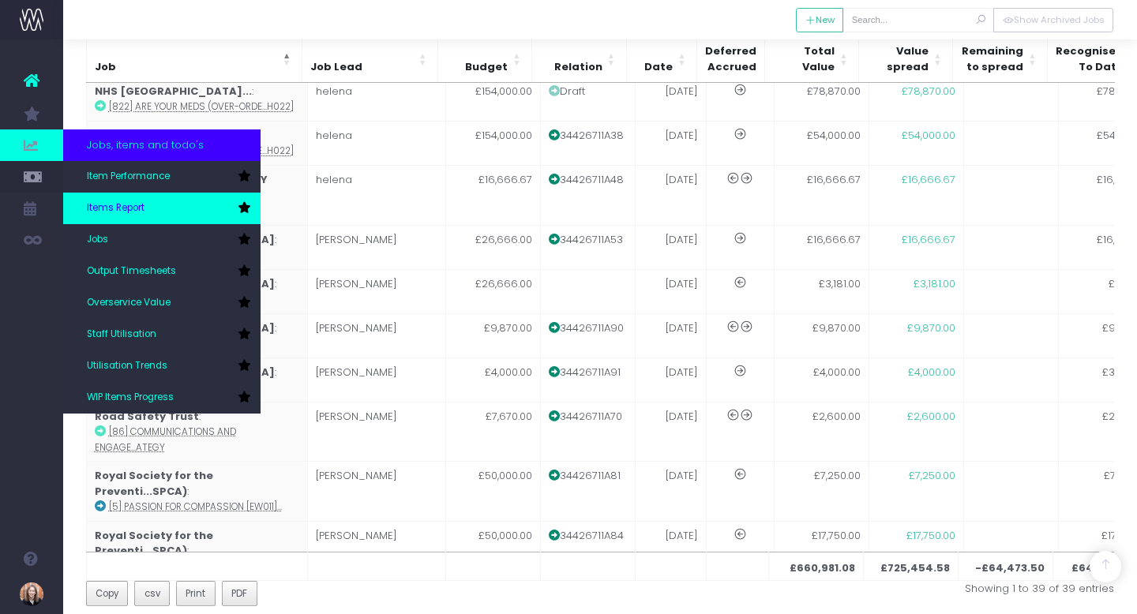
scroll to position [556, 0]
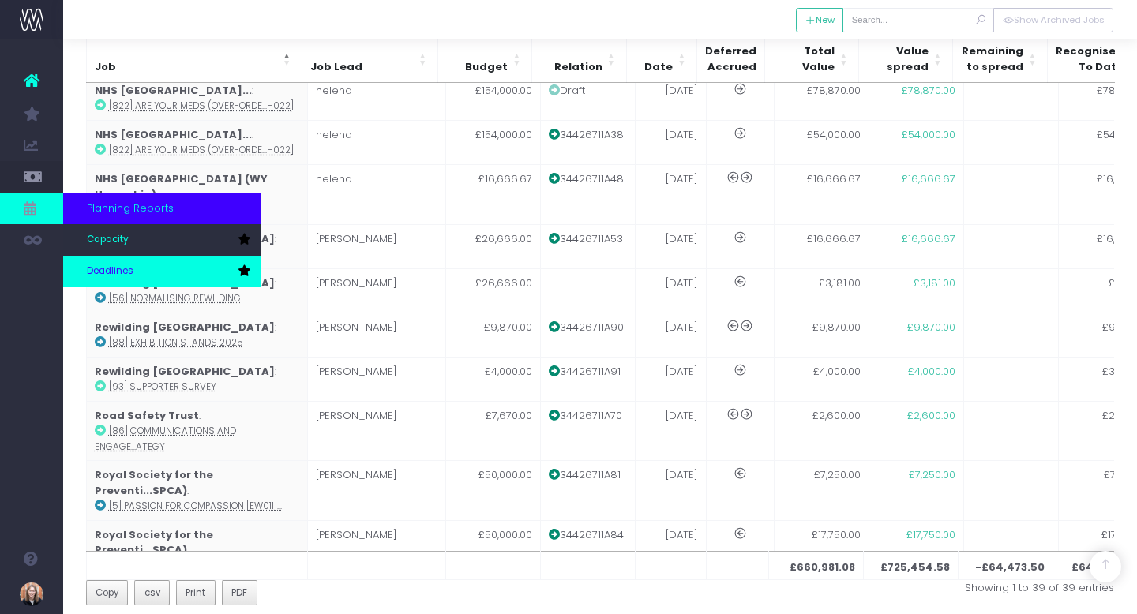
click at [128, 275] on span "Deadlines" at bounding box center [110, 271] width 47 height 14
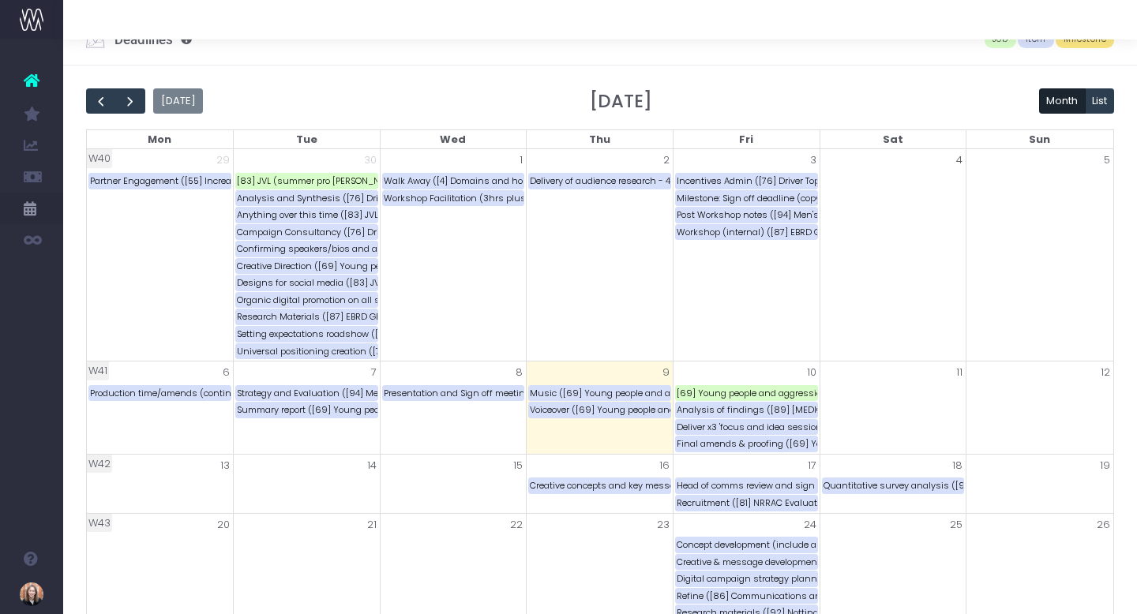
scroll to position [27, 0]
click at [1095, 97] on button "List" at bounding box center [1099, 100] width 30 height 25
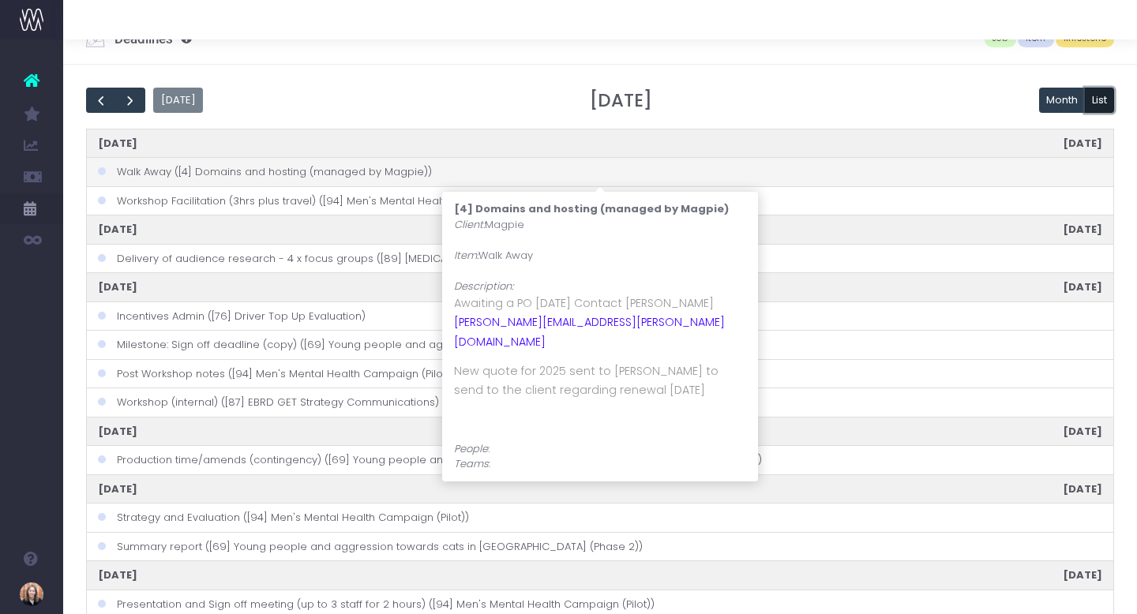
scroll to position [0, 0]
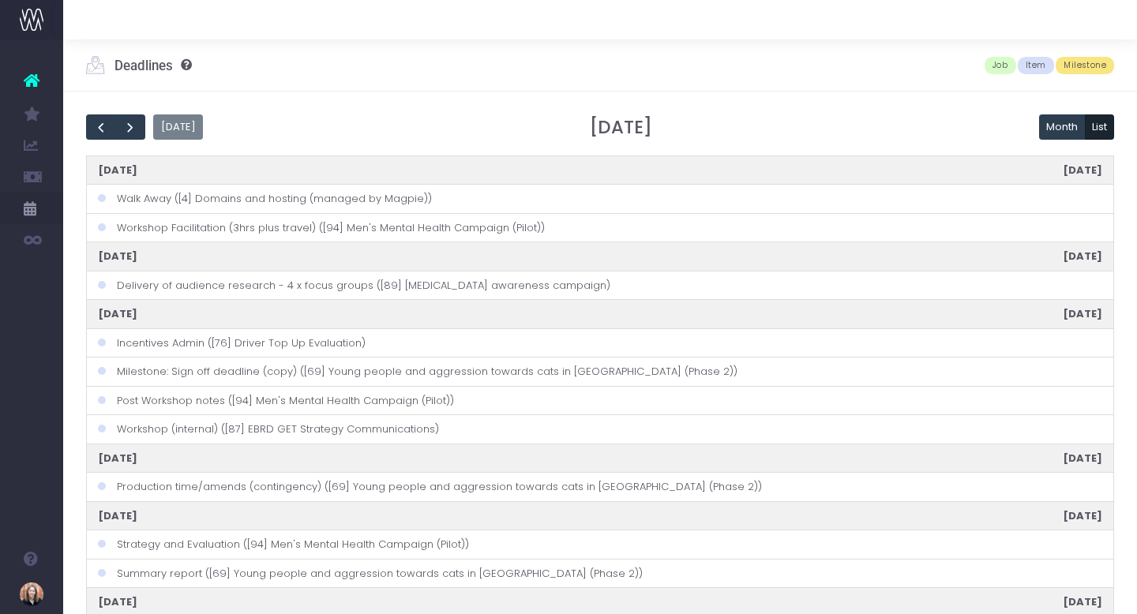
click at [1037, 63] on span "Item" at bounding box center [1035, 65] width 36 height 17
click at [1004, 63] on span "Job" at bounding box center [1000, 65] width 32 height 17
click at [813, 115] on div "Today October 2025 Month List" at bounding box center [600, 127] width 1028 height 26
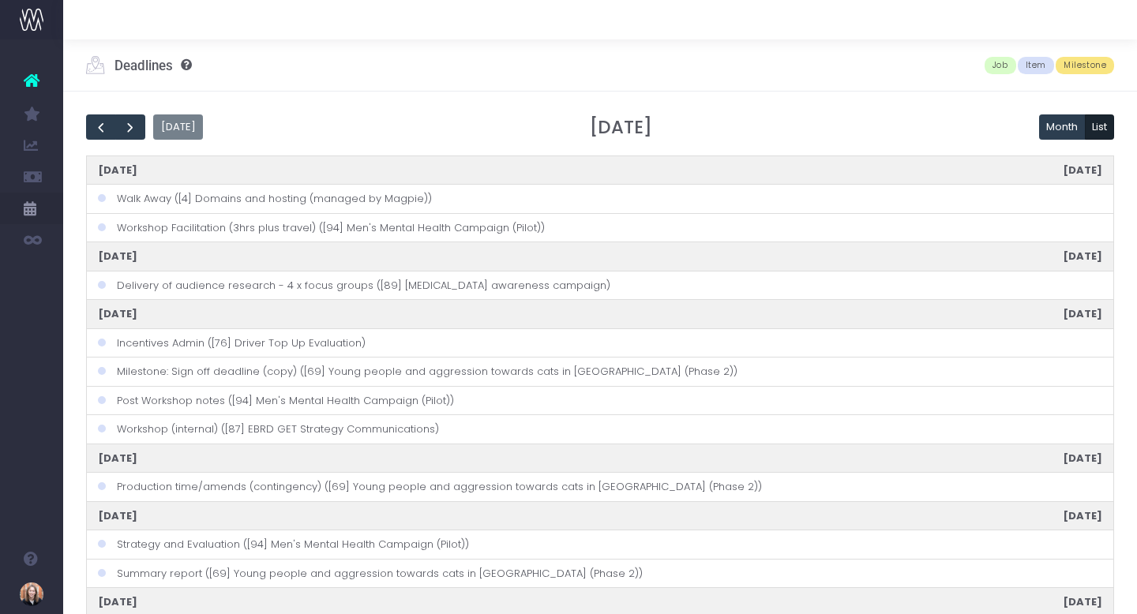
click at [1059, 89] on div "Job Item Milestone" at bounding box center [1049, 64] width 132 height 51
click at [1006, 71] on span "Job" at bounding box center [1000, 65] width 32 height 17
click at [1061, 122] on button "Month" at bounding box center [1062, 126] width 47 height 25
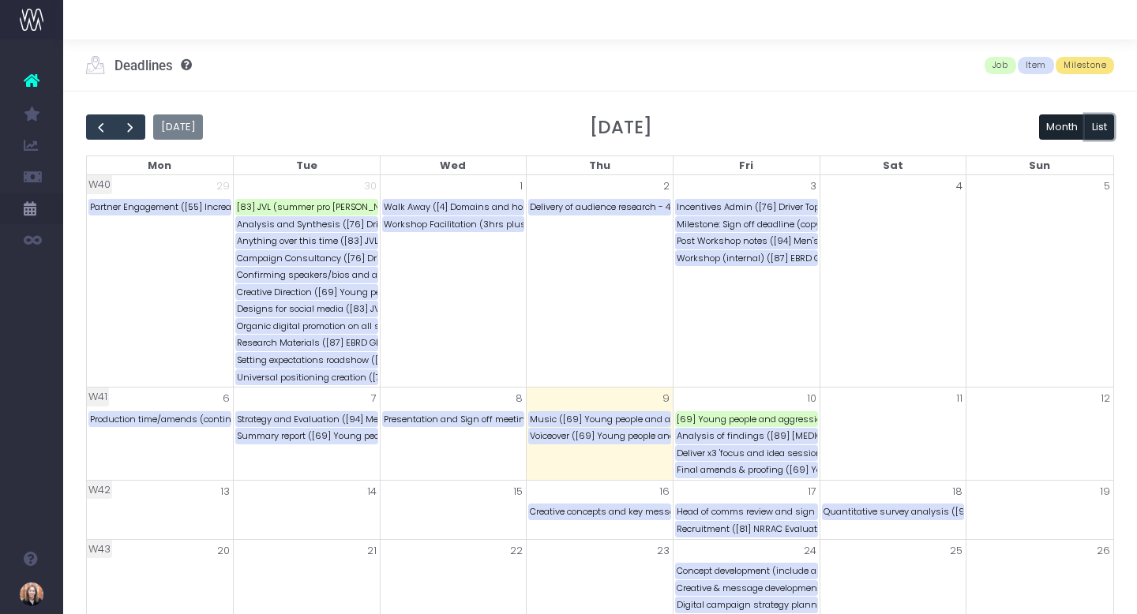
click at [1092, 123] on button "List" at bounding box center [1099, 126] width 30 height 25
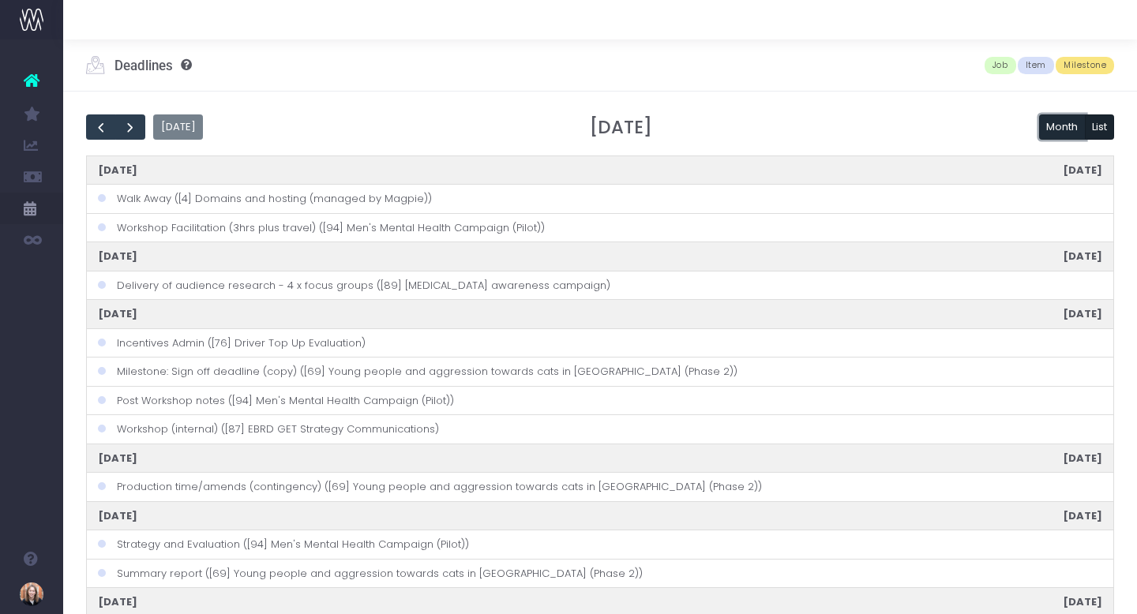
click at [1067, 117] on button "Month" at bounding box center [1062, 126] width 47 height 25
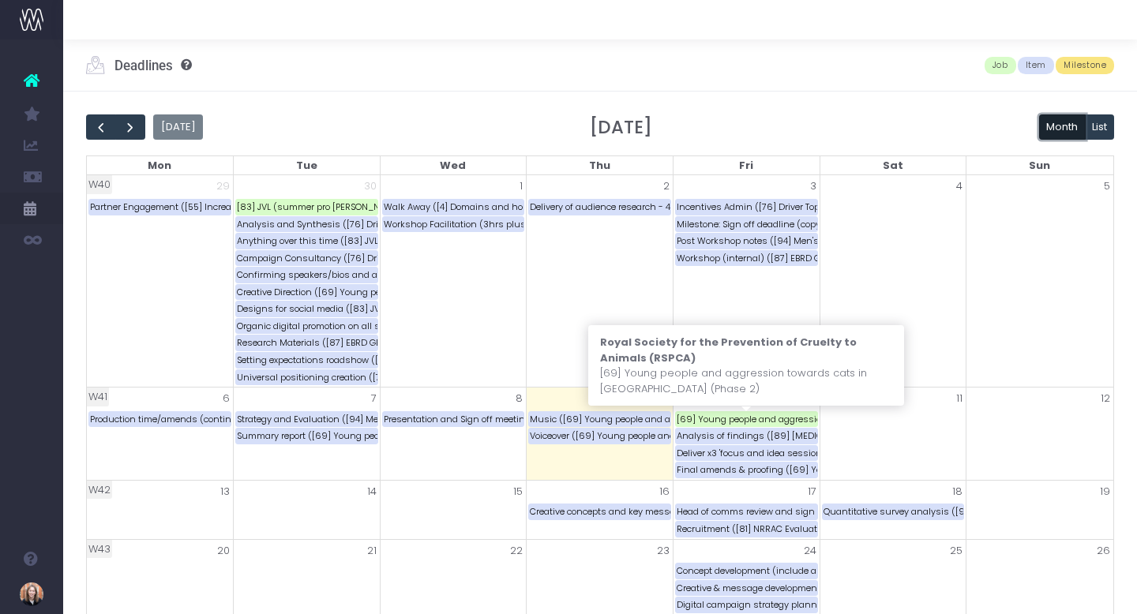
click at [763, 421] on div "[69] Young people and aggression towards cats in Liverpool (Phase 2)" at bounding box center [746, 419] width 141 height 15
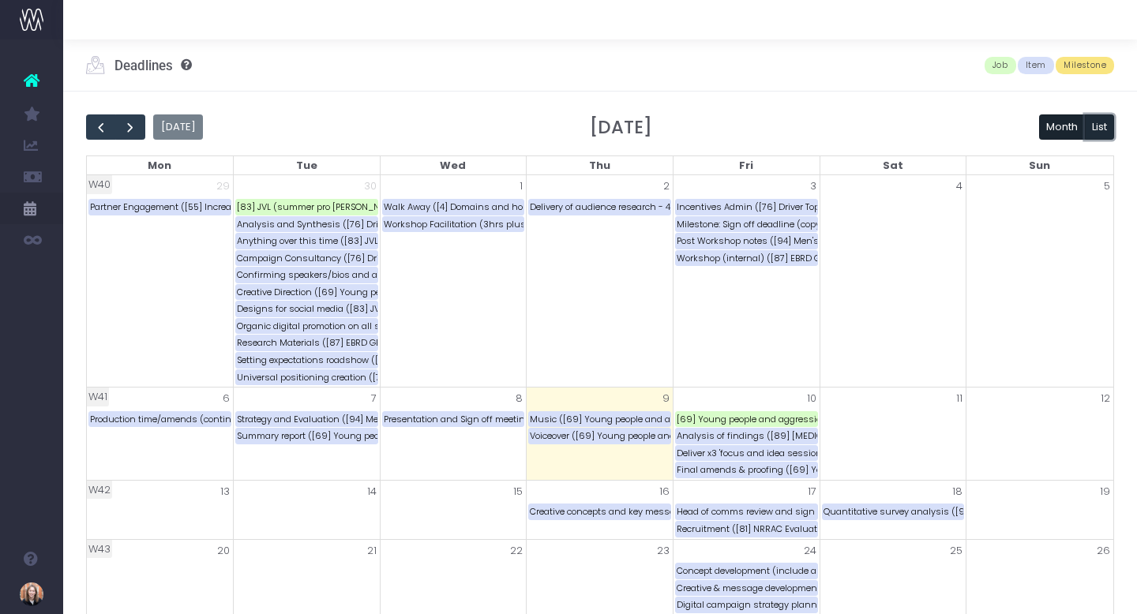
click at [1102, 118] on button "List" at bounding box center [1099, 126] width 30 height 25
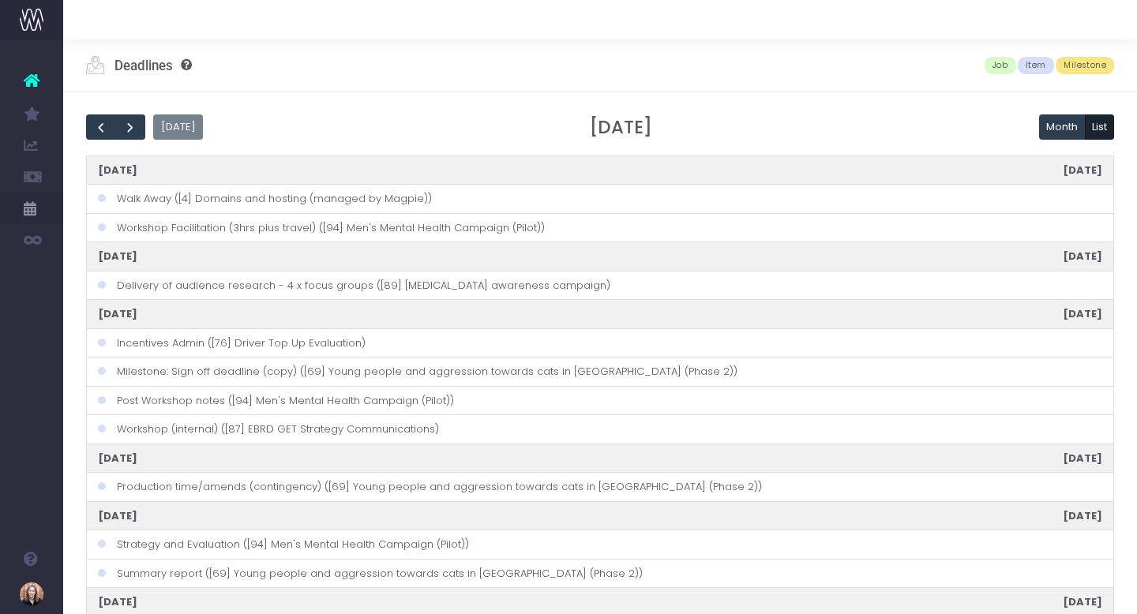
click at [1036, 122] on div "Today October 2025 Month List" at bounding box center [600, 127] width 1028 height 26
click at [1044, 122] on button "Month" at bounding box center [1062, 126] width 47 height 25
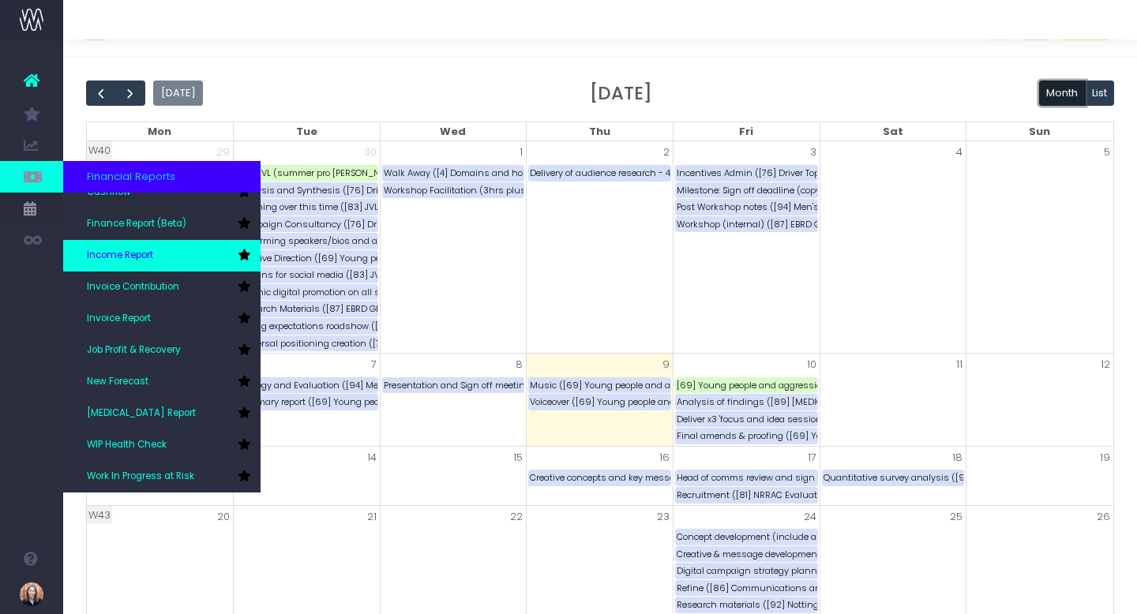
scroll to position [45, 0]
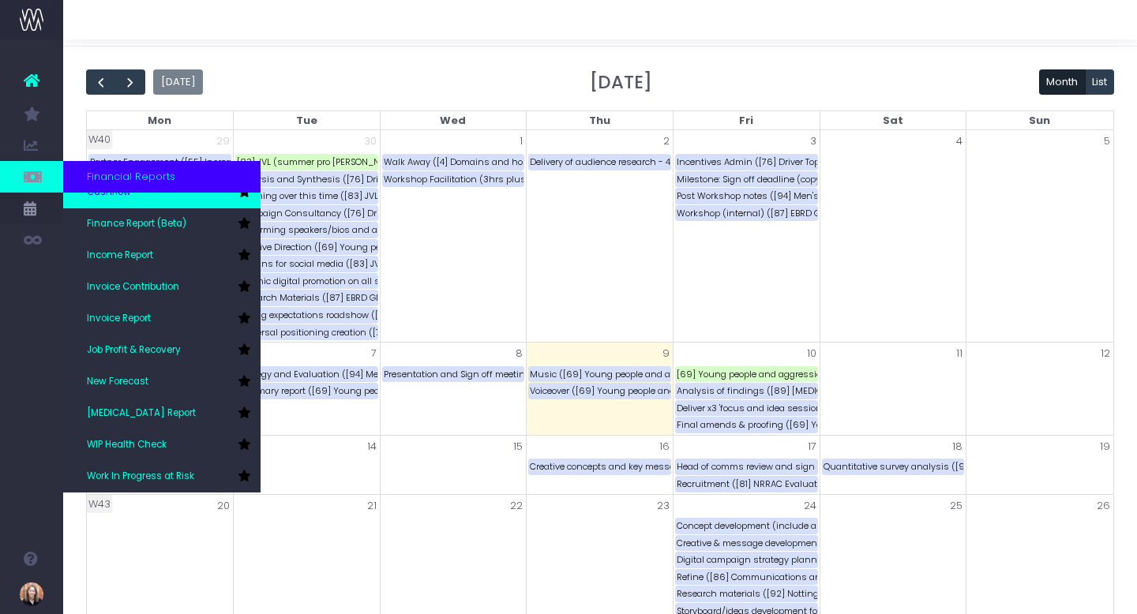
click at [105, 207] on link "Cashflow" at bounding box center [161, 193] width 197 height 32
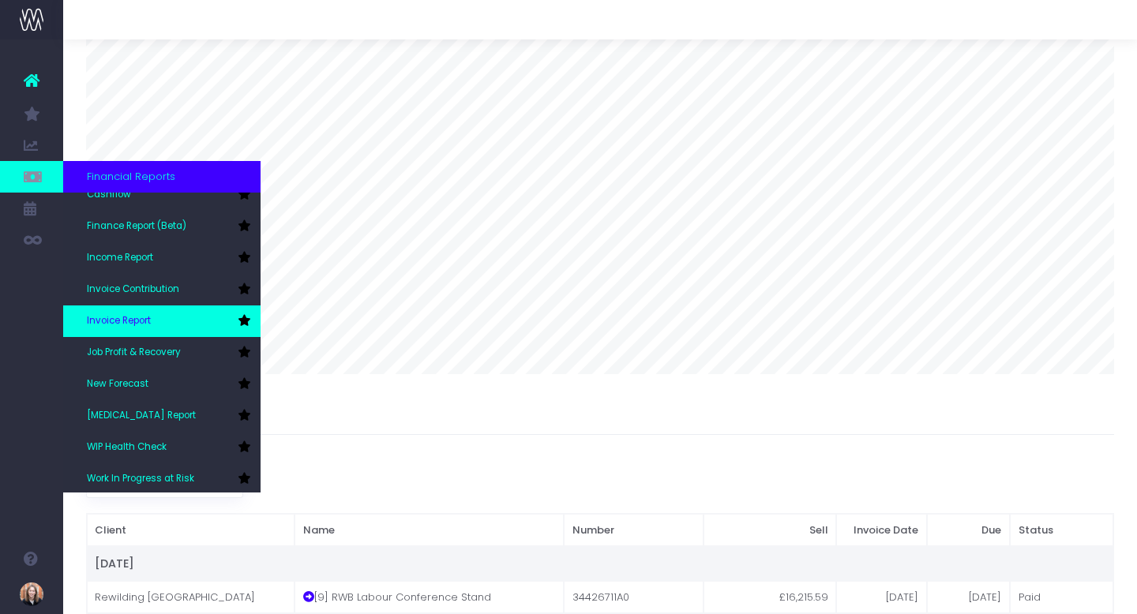
scroll to position [79, 0]
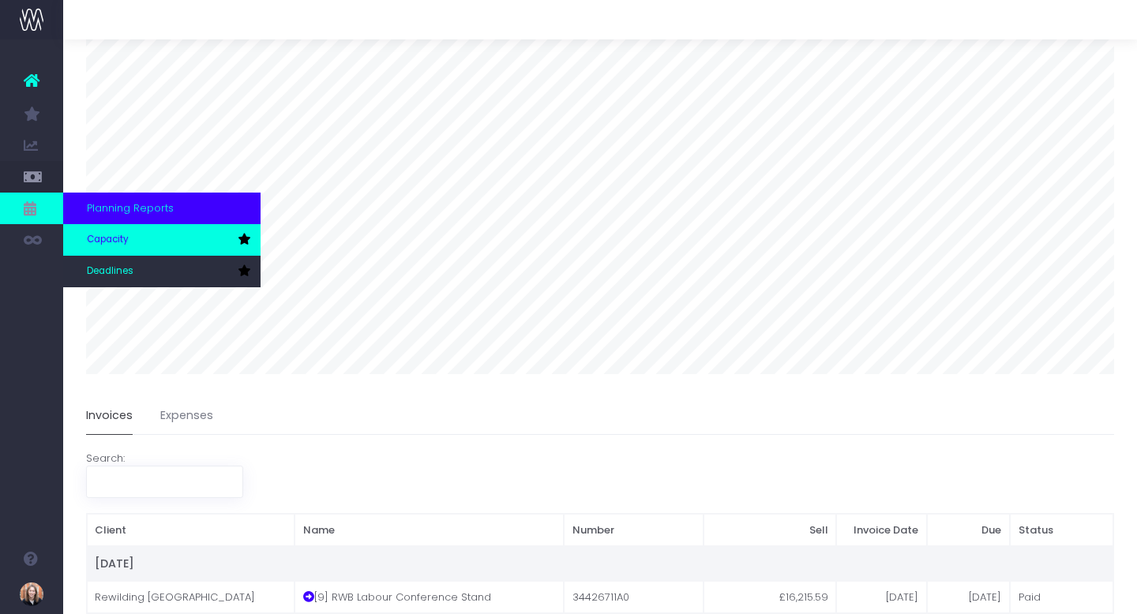
click at [115, 248] on link "Capacity" at bounding box center [161, 240] width 197 height 32
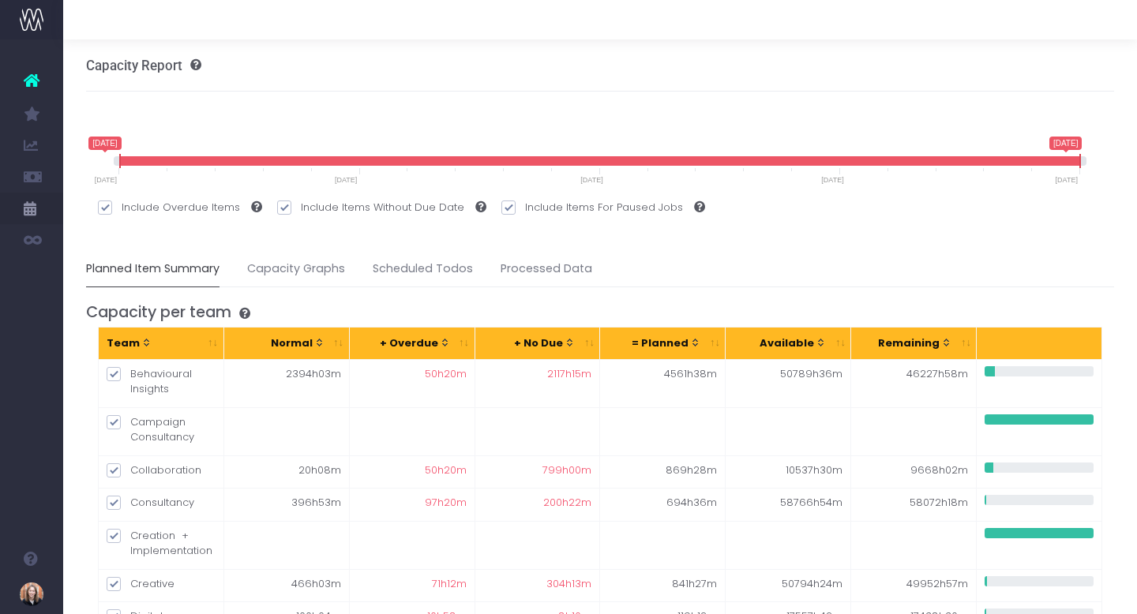
click at [190, 65] on icon at bounding box center [191, 64] width 19 height 11
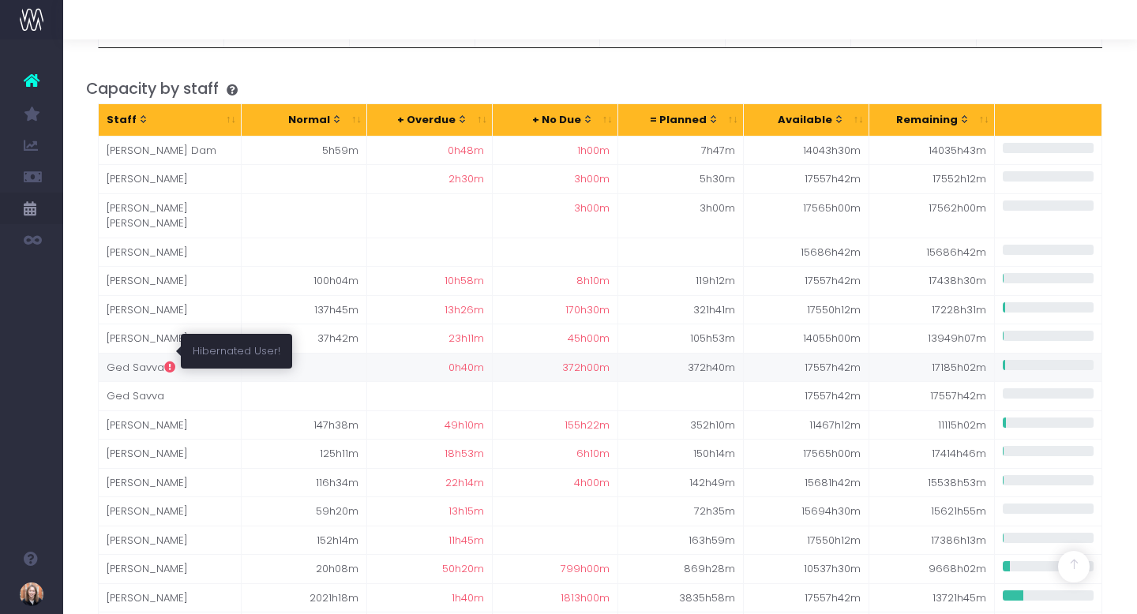
scroll to position [750, 0]
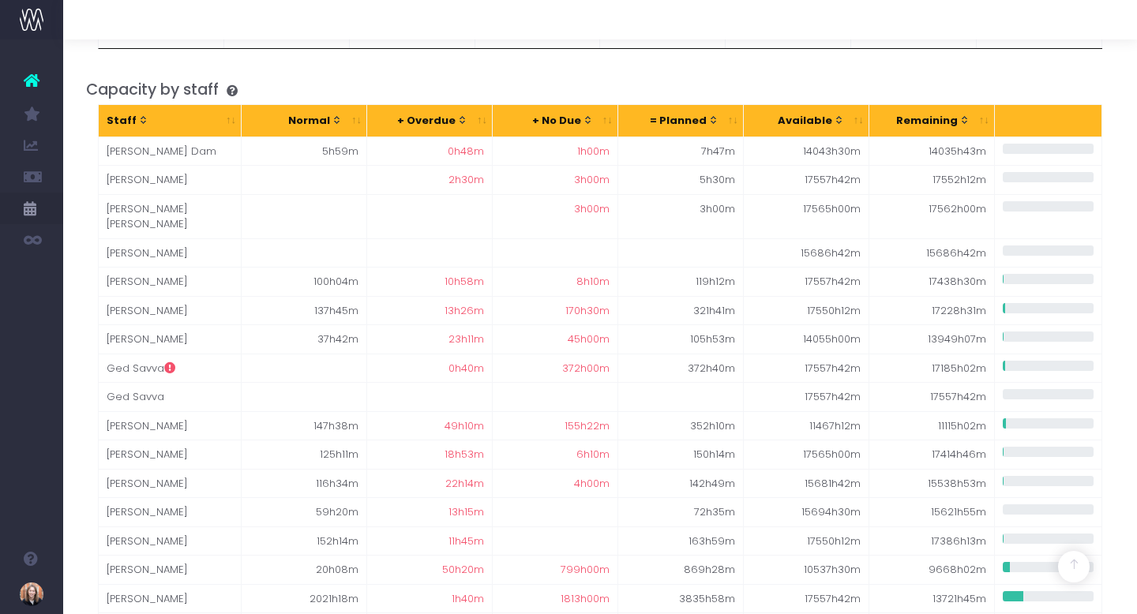
click at [238, 88] on icon at bounding box center [228, 90] width 19 height 11
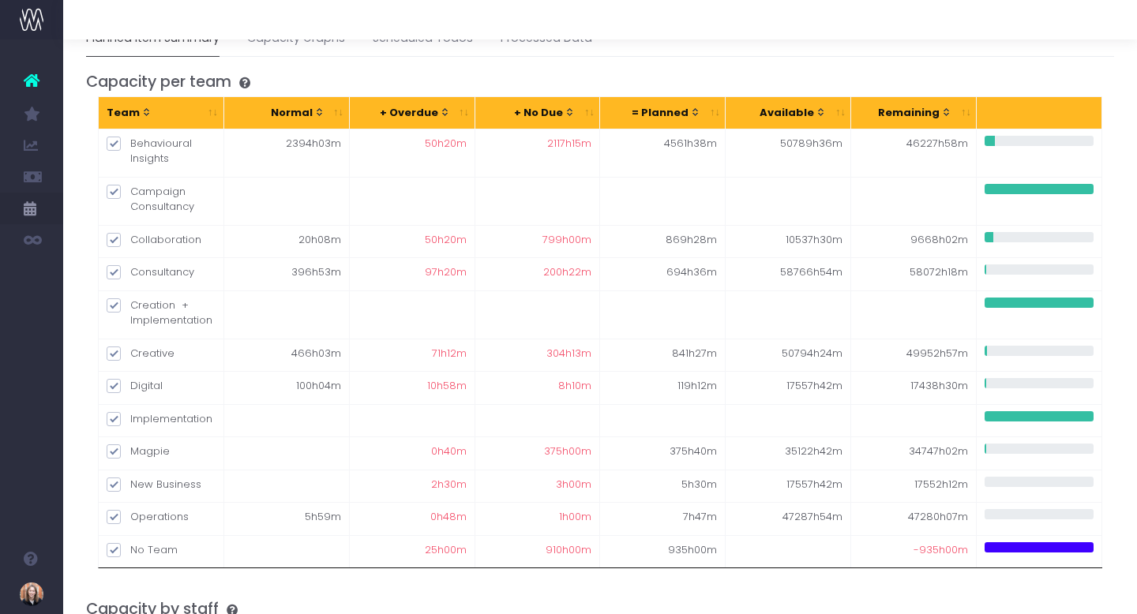
scroll to position [0, 0]
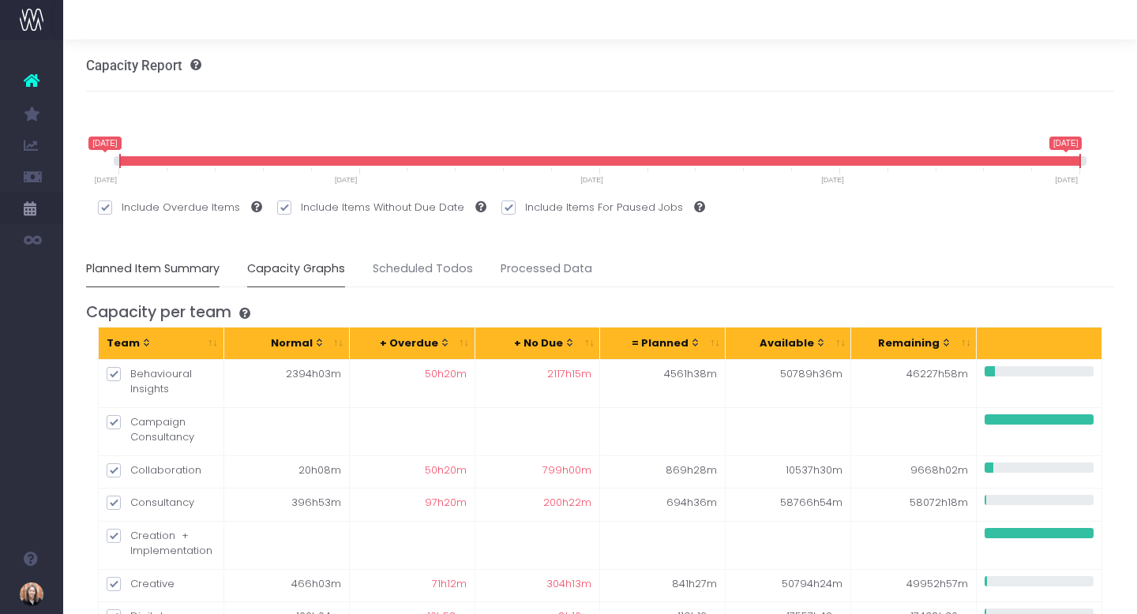
click at [291, 278] on link "Capacity Graphs" at bounding box center [296, 269] width 98 height 36
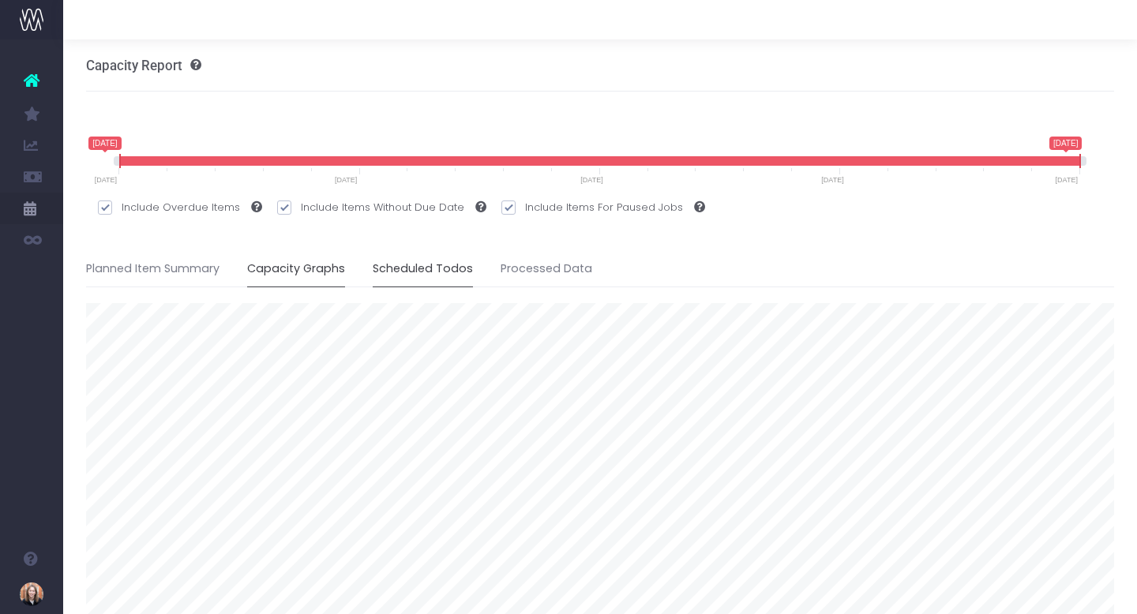
click at [402, 268] on link "Scheduled Todos" at bounding box center [423, 269] width 100 height 36
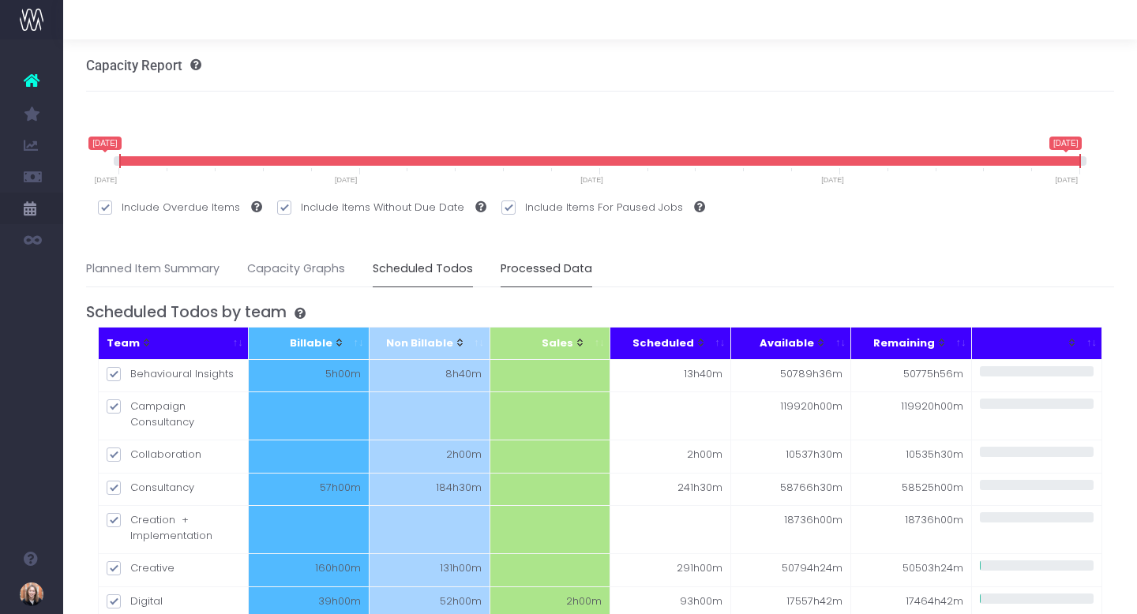
click at [526, 269] on link "Processed Data" at bounding box center [546, 269] width 92 height 36
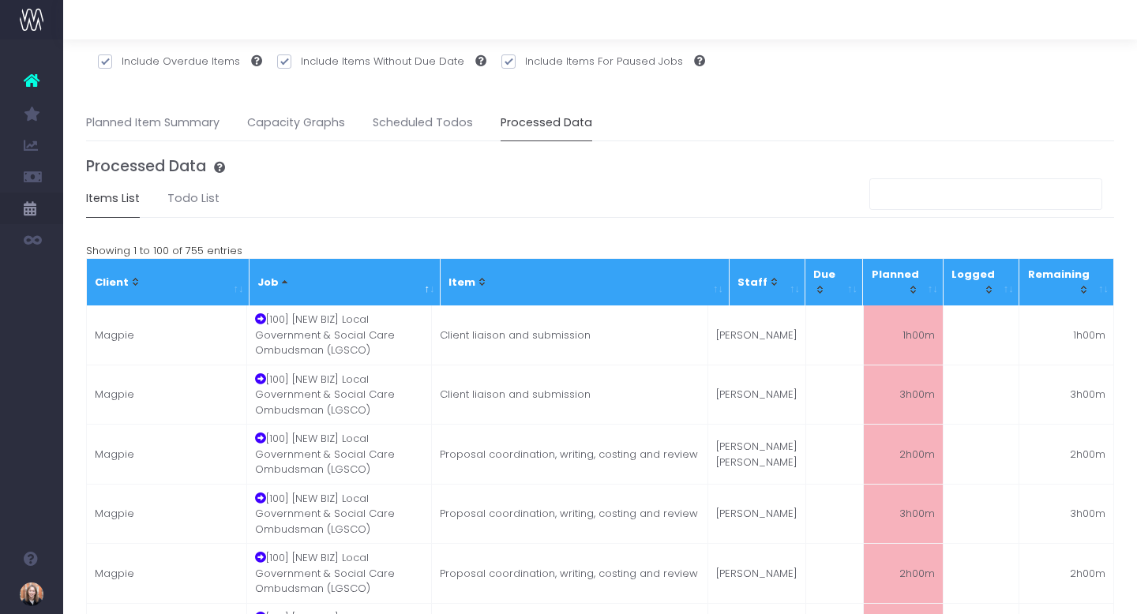
scroll to position [163, 0]
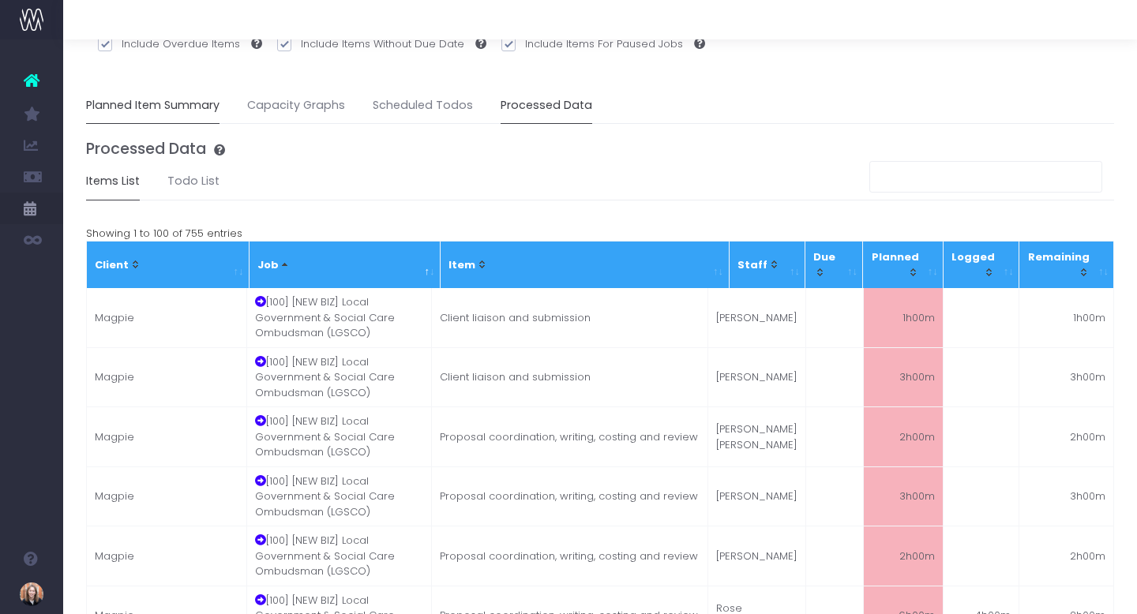
click at [162, 110] on link "Planned Item Summary" at bounding box center [152, 106] width 133 height 36
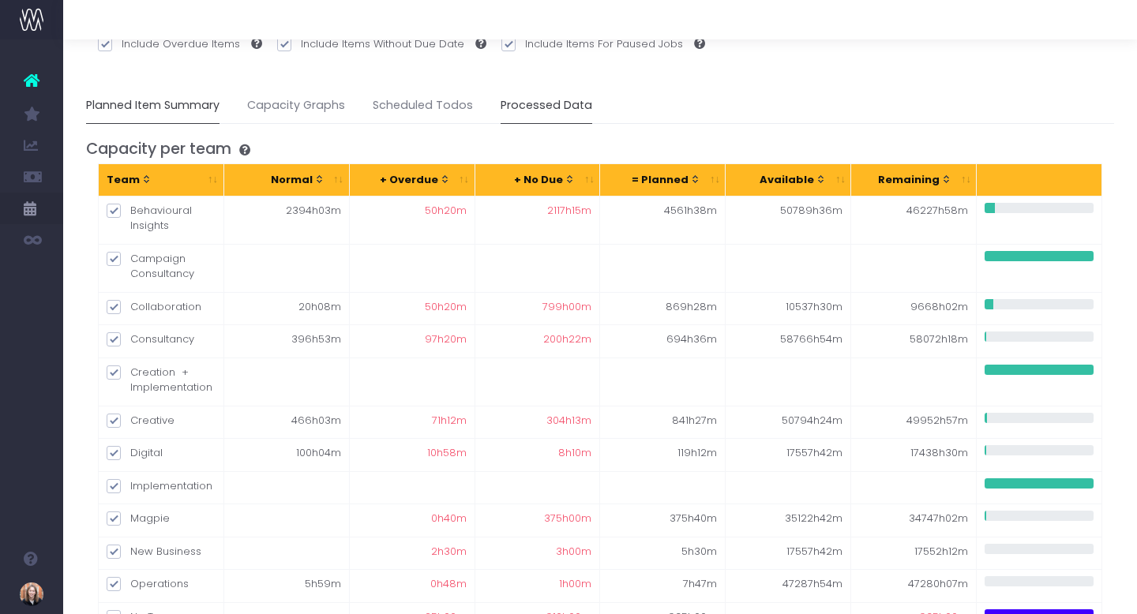
click at [545, 109] on link "Processed Data" at bounding box center [546, 106] width 92 height 36
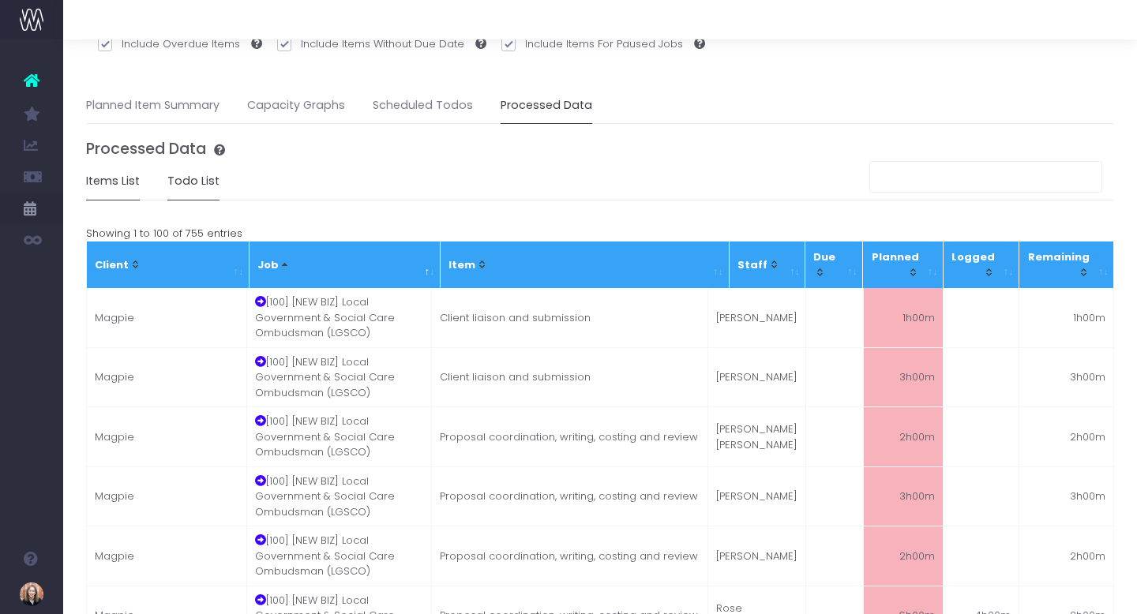
click at [197, 193] on link "Todo List" at bounding box center [193, 181] width 52 height 36
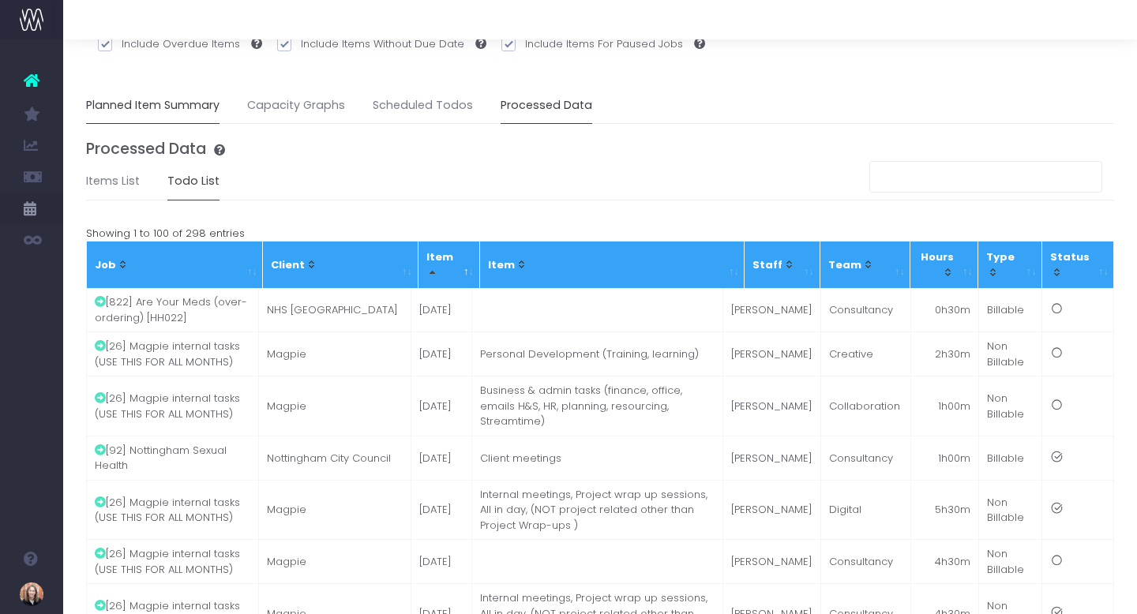
click at [178, 105] on link "Planned Item Summary" at bounding box center [152, 106] width 133 height 36
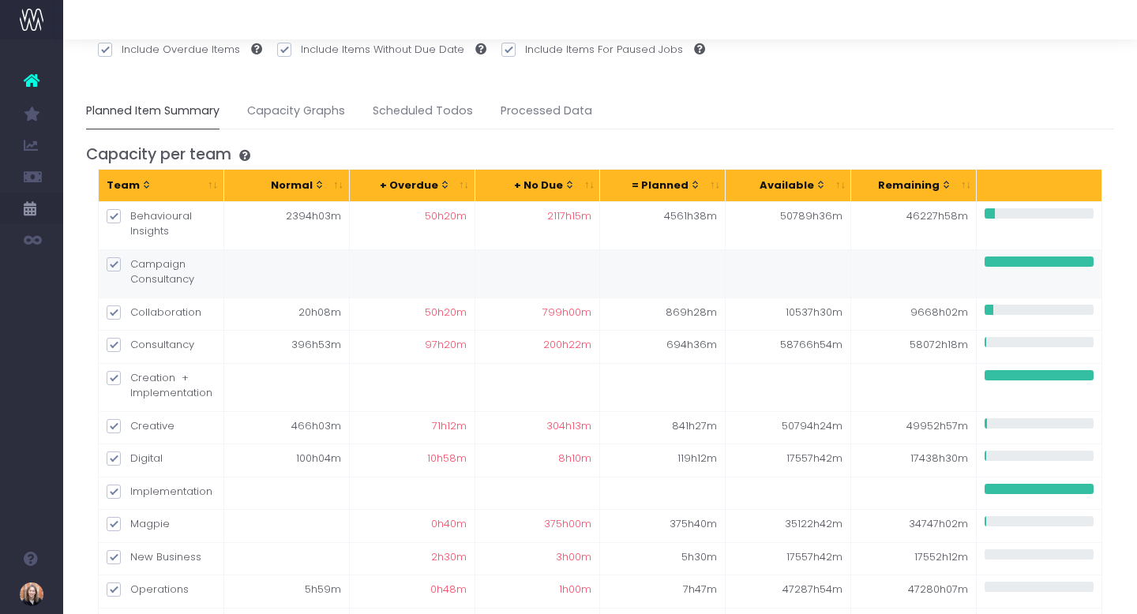
scroll to position [150, 0]
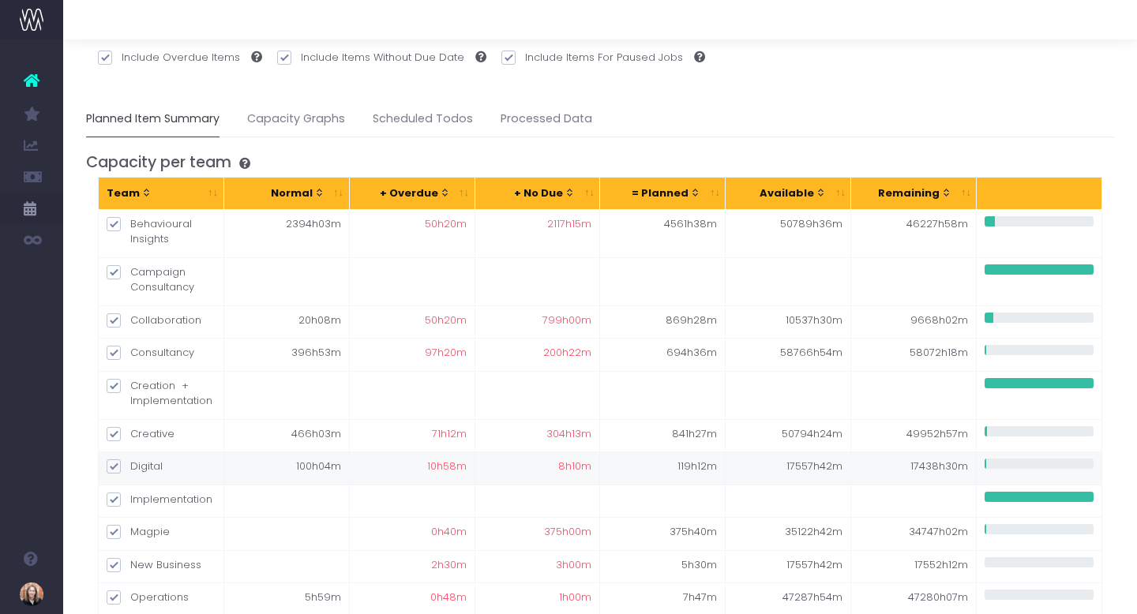
click at [341, 466] on td "100h04m" at bounding box center [286, 467] width 125 height 33
drag, startPoint x: 819, startPoint y: 470, endPoint x: 785, endPoint y: 469, distance: 33.9
click at [785, 469] on td "17557h42m" at bounding box center [787, 467] width 125 height 33
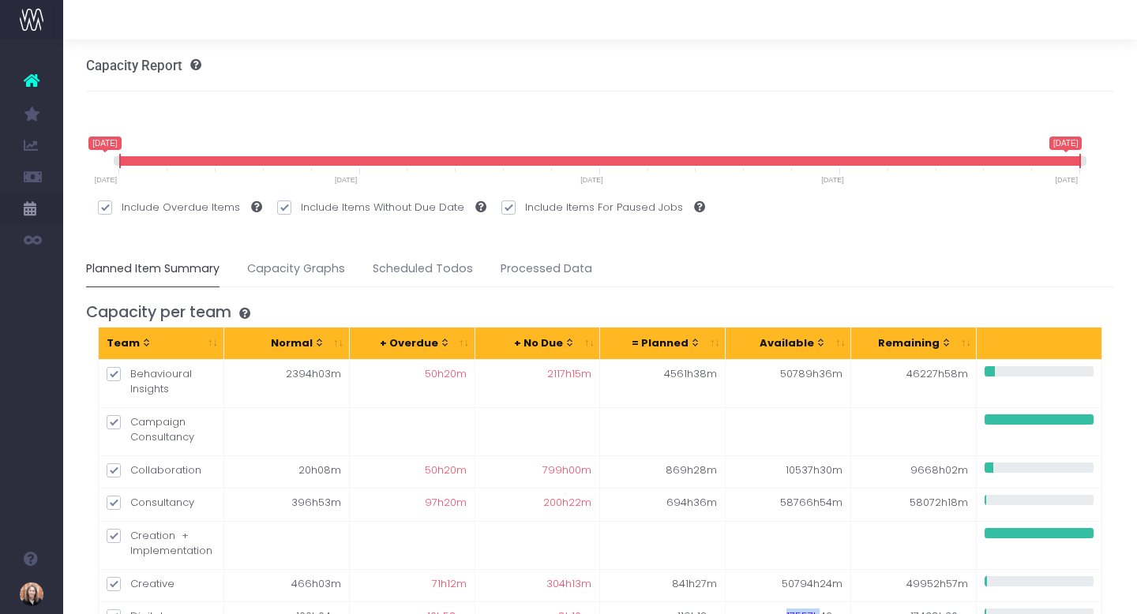
drag, startPoint x: 1054, startPoint y: 156, endPoint x: 743, endPoint y: 178, distance: 312.5
click at [792, 158] on span at bounding box center [600, 160] width 961 height 9
click at [572, 266] on link "Processed Data" at bounding box center [546, 269] width 92 height 36
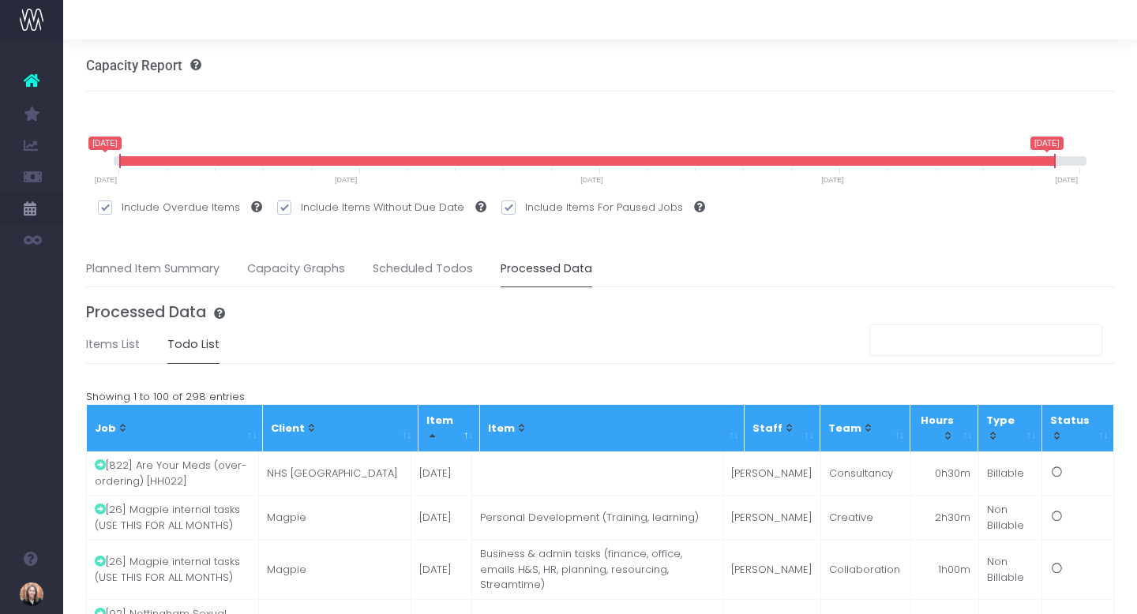
click at [197, 67] on icon at bounding box center [191, 64] width 19 height 11
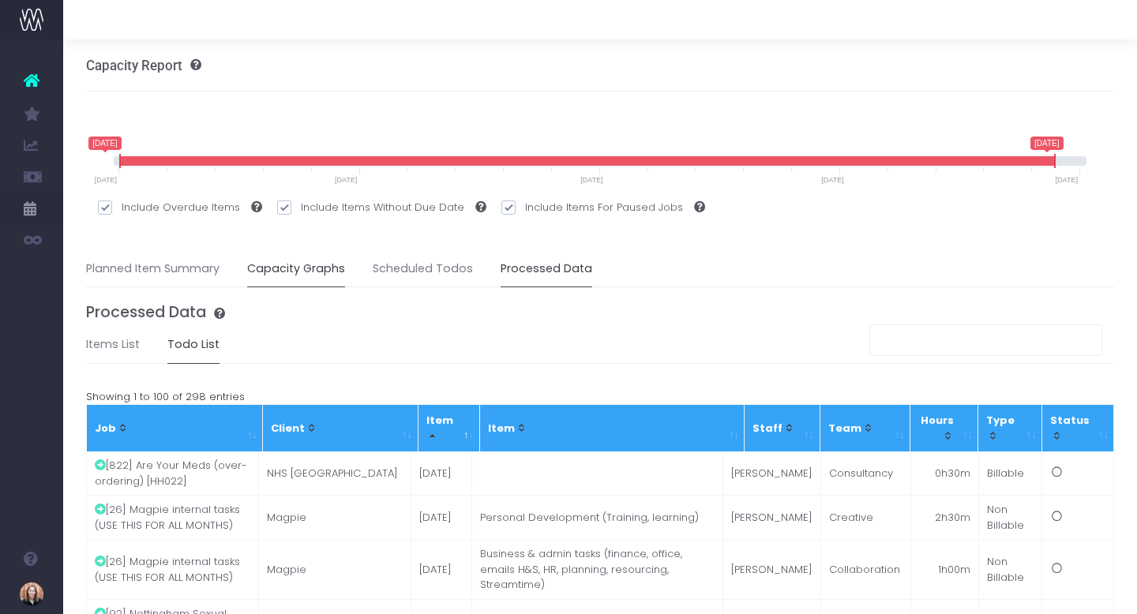
click at [306, 275] on link "Capacity Graphs" at bounding box center [296, 269] width 98 height 36
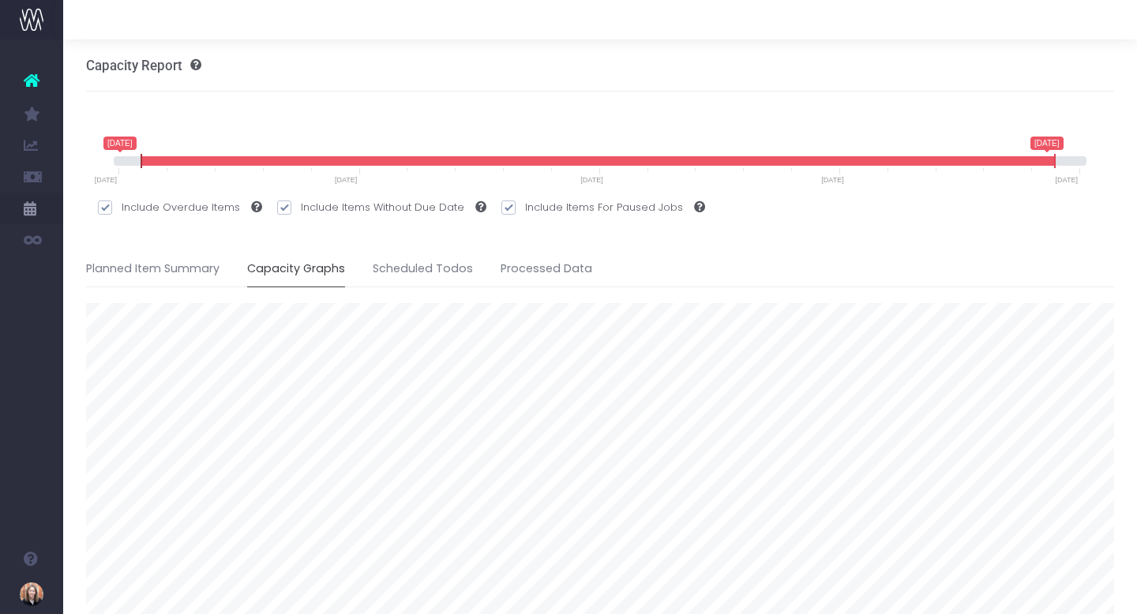
drag, startPoint x: 119, startPoint y: 161, endPoint x: 172, endPoint y: 163, distance: 52.9
click at [142, 163] on icon at bounding box center [141, 161] width 2 height 14
drag, startPoint x: 172, startPoint y: 163, endPoint x: 1021, endPoint y: 230, distance: 851.9
click at [185, 163] on icon at bounding box center [185, 161] width 2 height 14
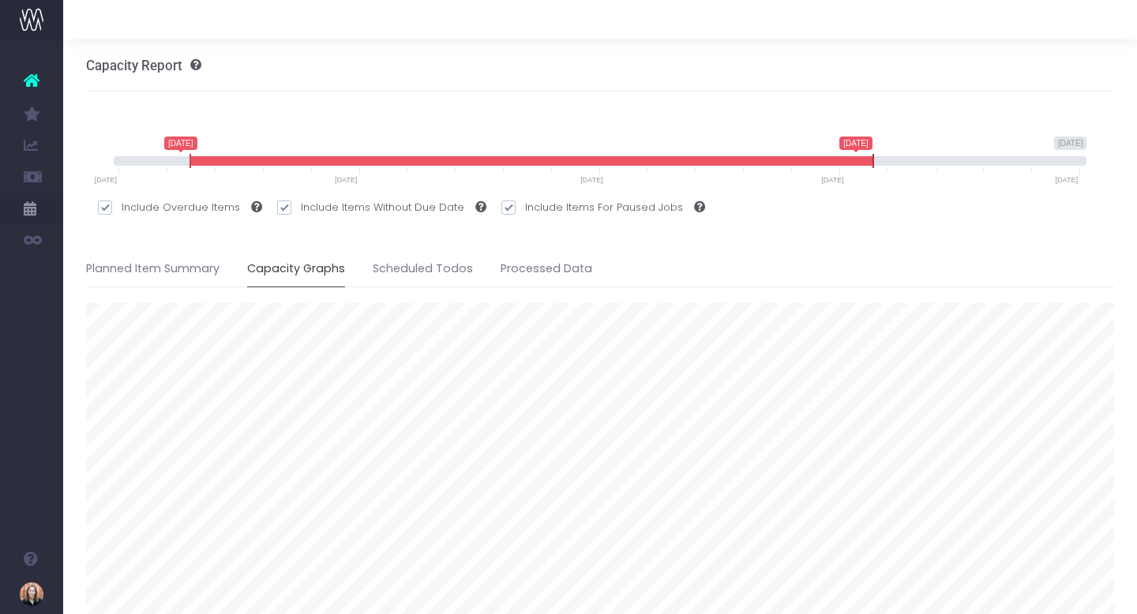
drag, startPoint x: 1052, startPoint y: 160, endPoint x: 799, endPoint y: 183, distance: 254.4
click at [797, 183] on span "9 October 2025 1 October 2034 5 June 2026 22 October 2032 5 June 2026 — 22 Octo…" at bounding box center [600, 160] width 973 height 47
drag, startPoint x: 1115, startPoint y: 180, endPoint x: 1045, endPoint y: 178, distance: 70.3
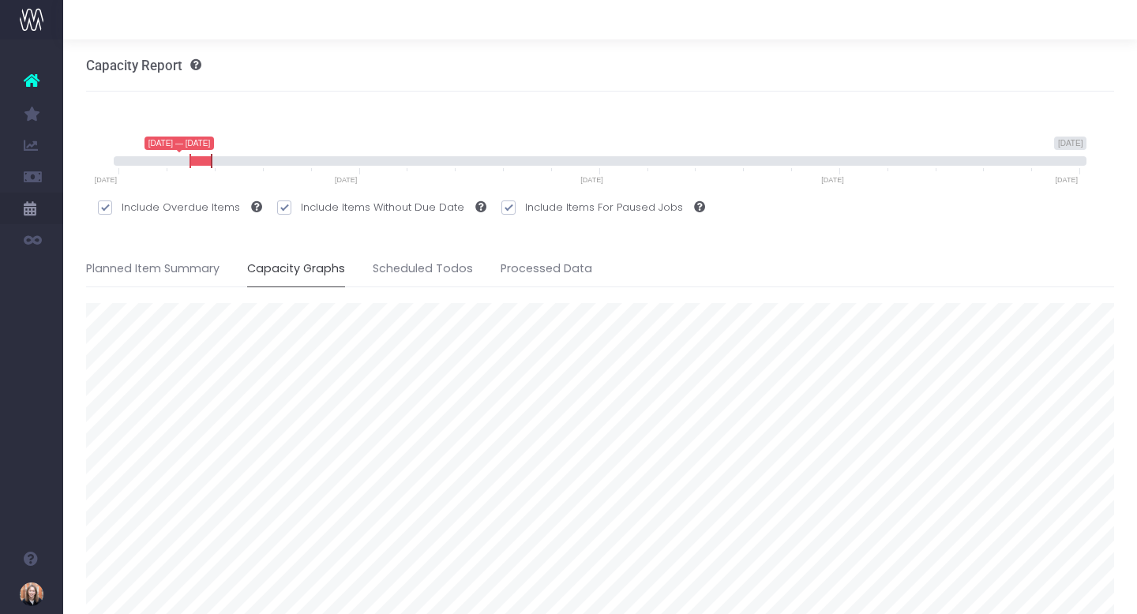
drag, startPoint x: 801, startPoint y: 166, endPoint x: 213, endPoint y: 166, distance: 588.0
click at [213, 166] on span at bounding box center [211, 161] width 13 height 14
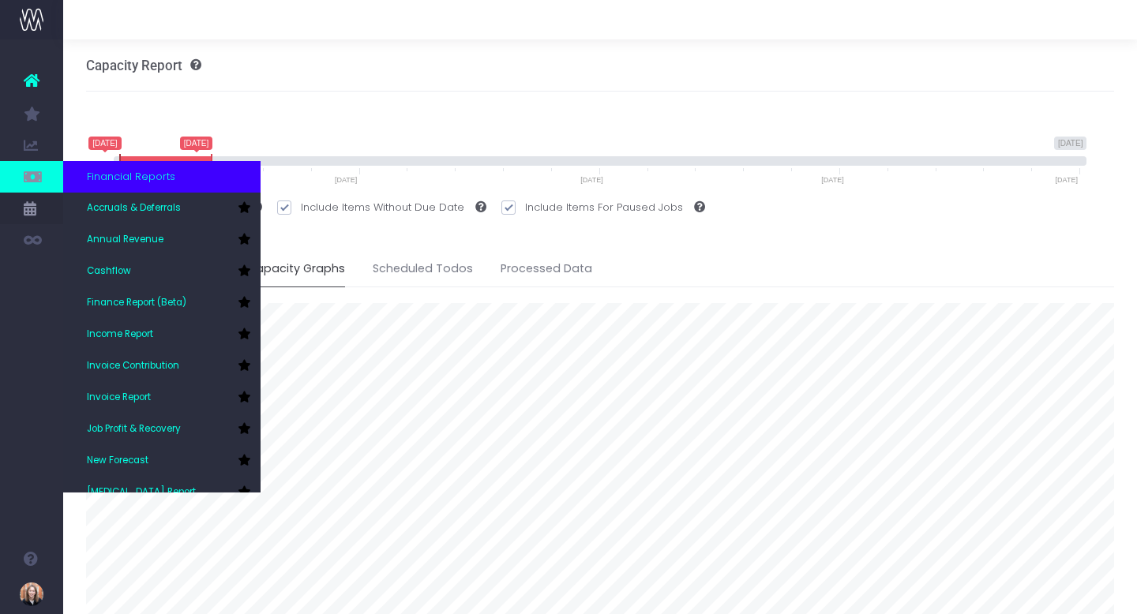
drag, startPoint x: 193, startPoint y: 164, endPoint x: 25, endPoint y: 164, distance: 167.3
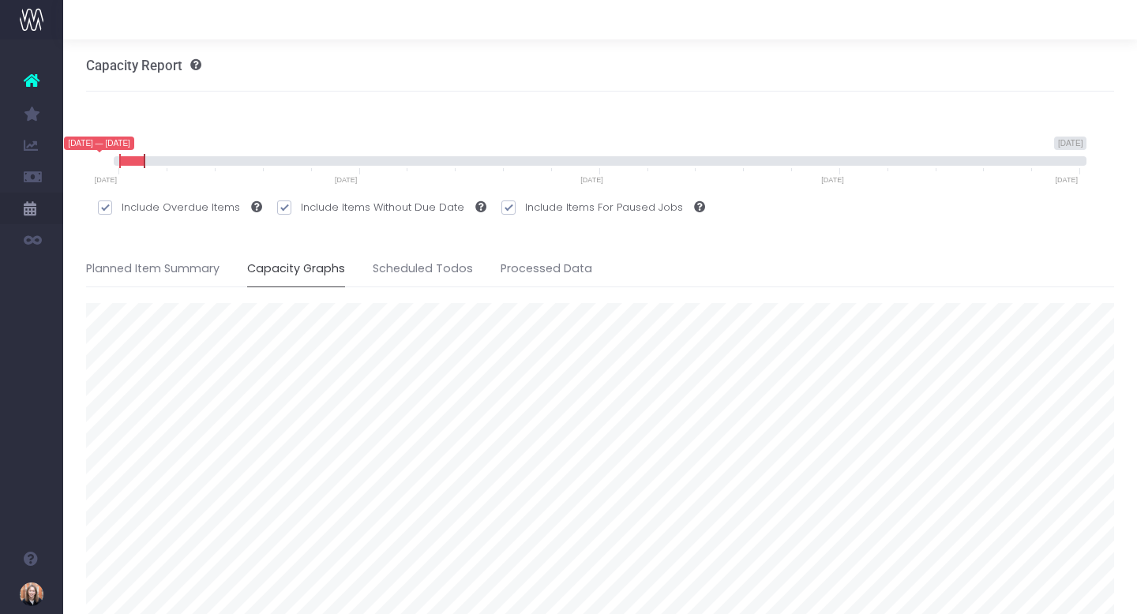
drag, startPoint x: 211, startPoint y: 162, endPoint x: 144, endPoint y: 166, distance: 67.2
click at [144, 166] on icon at bounding box center [145, 161] width 2 height 14
click at [278, 206] on span at bounding box center [284, 207] width 14 height 14
click at [301, 206] on input "Include Items Without Due Date" at bounding box center [306, 205] width 10 height 10
checkbox input "false"
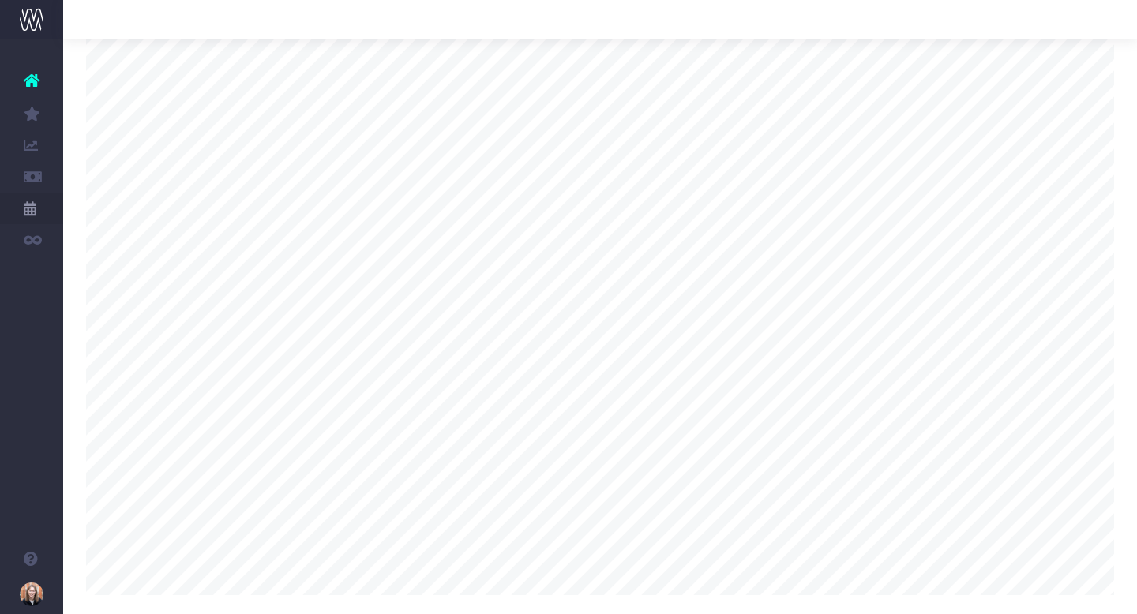
scroll to position [122, 0]
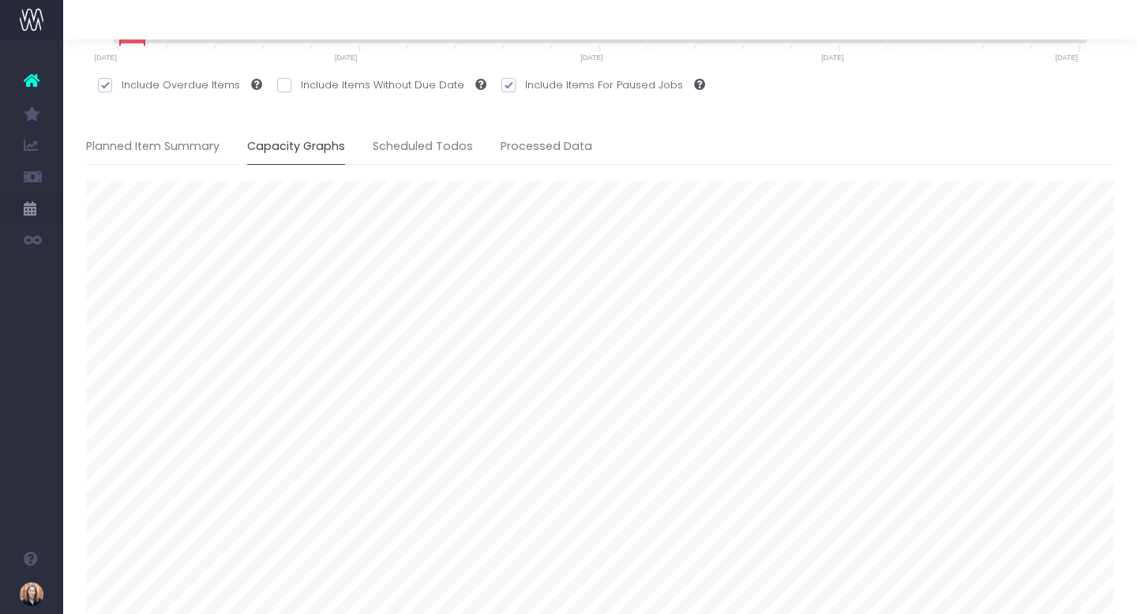
click at [254, 82] on icon at bounding box center [252, 84] width 19 height 11
click at [132, 82] on input "Include Overdue Items" at bounding box center [127, 82] width 10 height 10
click at [254, 82] on icon at bounding box center [252, 84] width 19 height 11
click at [132, 82] on input "Include Overdue Items" at bounding box center [127, 82] width 10 height 10
checkbox input "true"
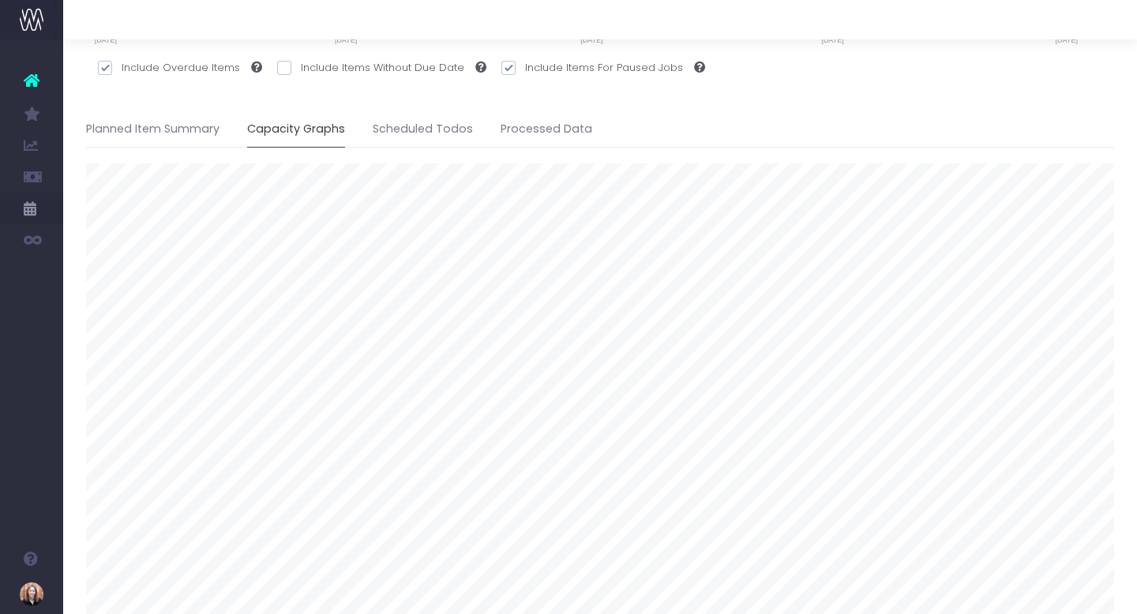
scroll to position [149, 0]
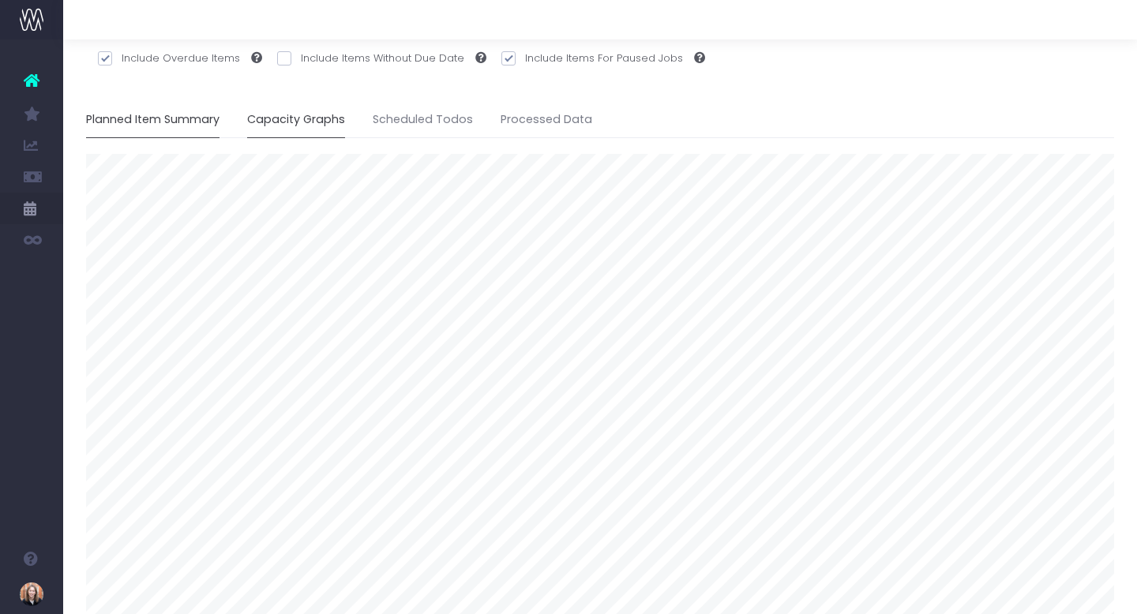
click at [171, 109] on link "Planned Item Summary" at bounding box center [152, 120] width 133 height 36
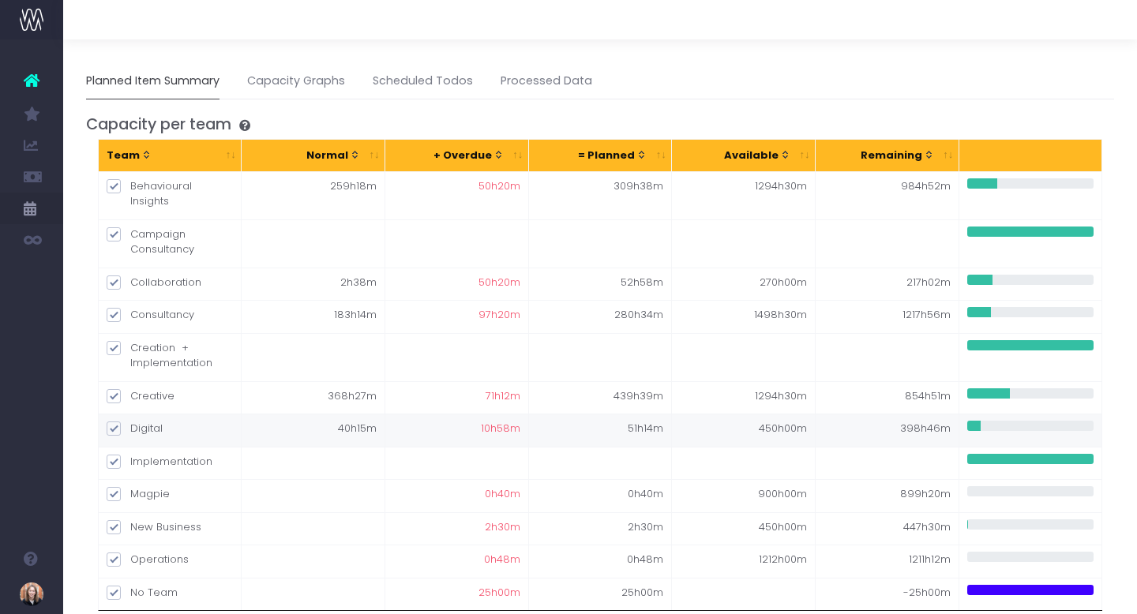
scroll to position [189, 0]
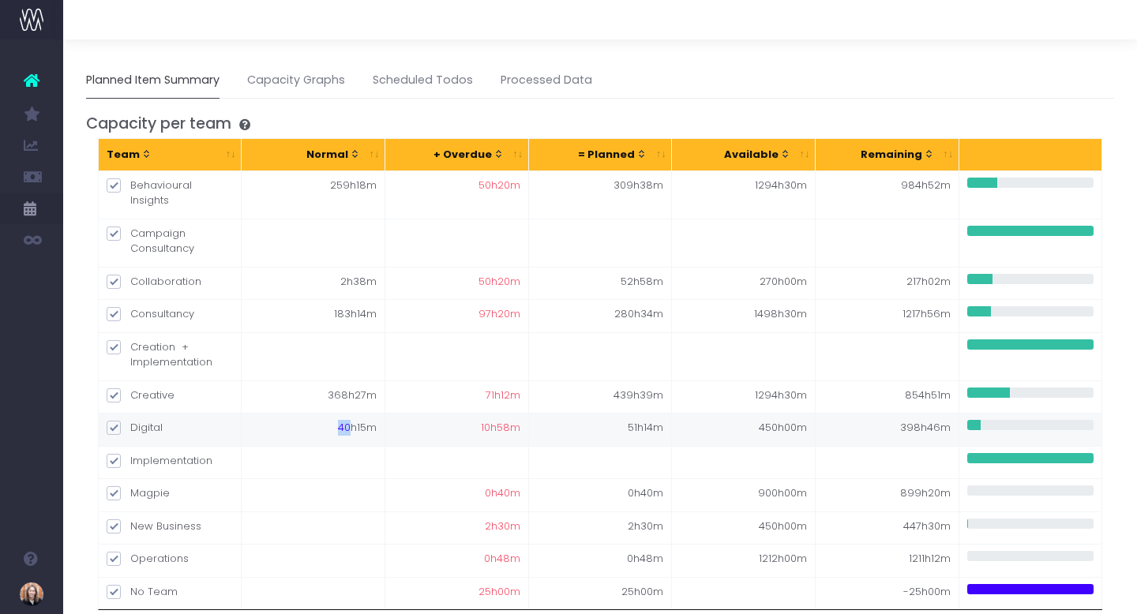
drag, startPoint x: 342, startPoint y: 404, endPoint x: 349, endPoint y: 408, distance: 8.1
click at [349, 420] on span "40h15m" at bounding box center [357, 428] width 39 height 16
click at [350, 420] on span "40h15m" at bounding box center [357, 428] width 39 height 16
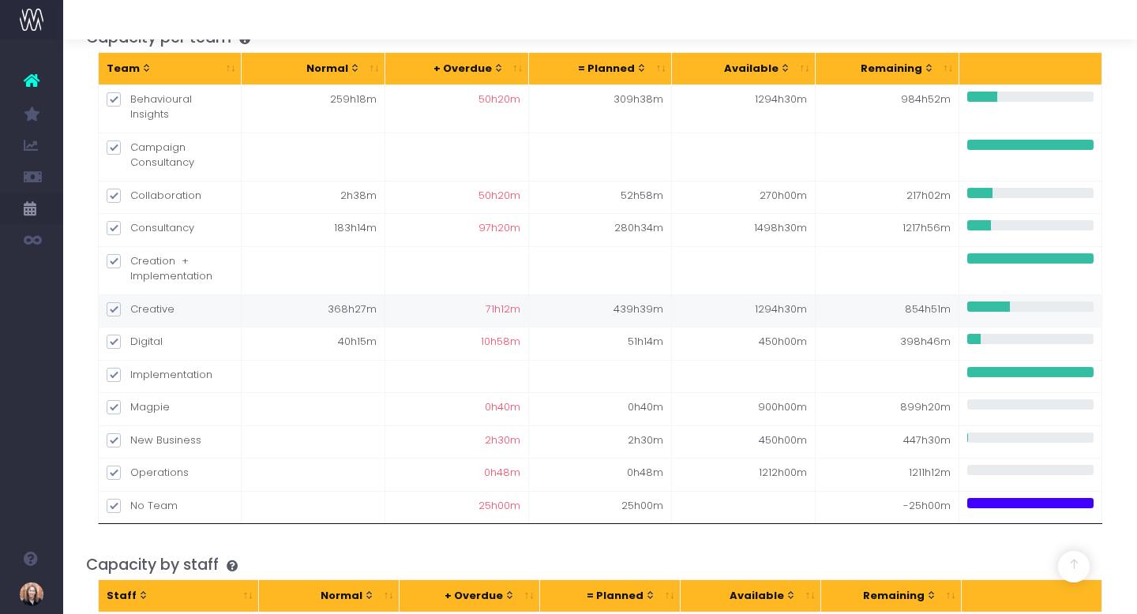
scroll to position [272, 0]
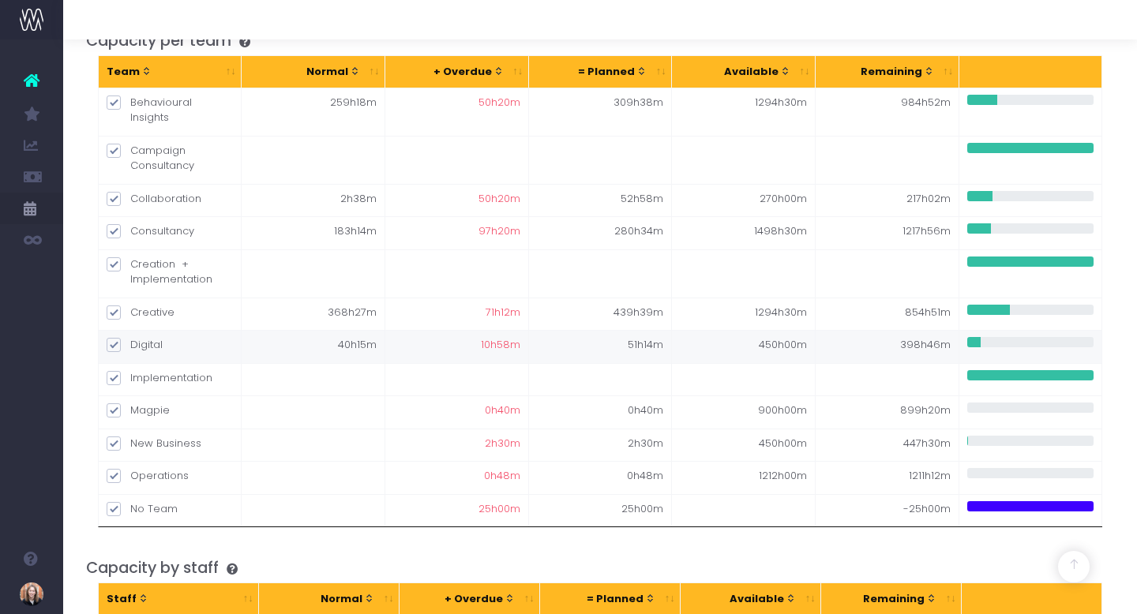
click at [502, 337] on span "10h58m" at bounding box center [500, 345] width 39 height 16
click at [650, 330] on td "51h14m" at bounding box center [601, 346] width 144 height 33
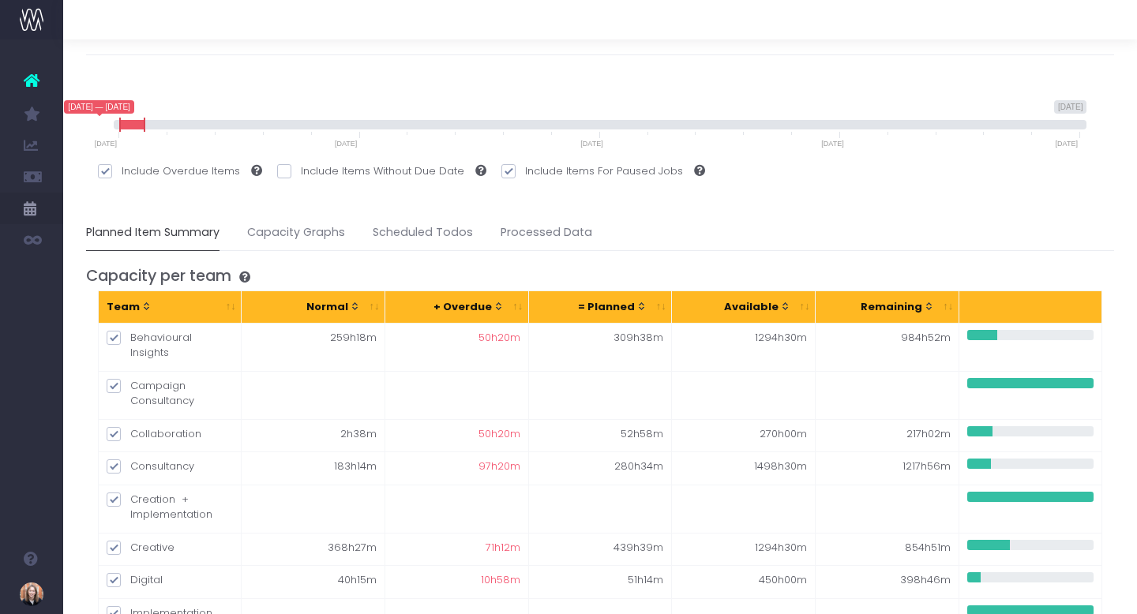
scroll to position [37, 0]
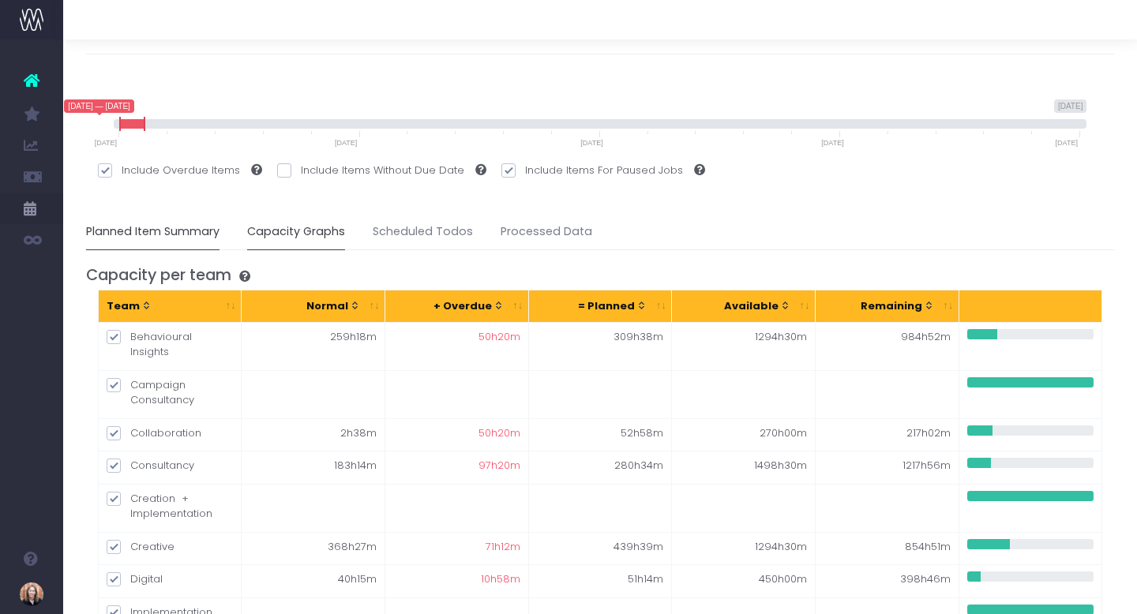
click at [311, 223] on link "Capacity Graphs" at bounding box center [296, 232] width 98 height 36
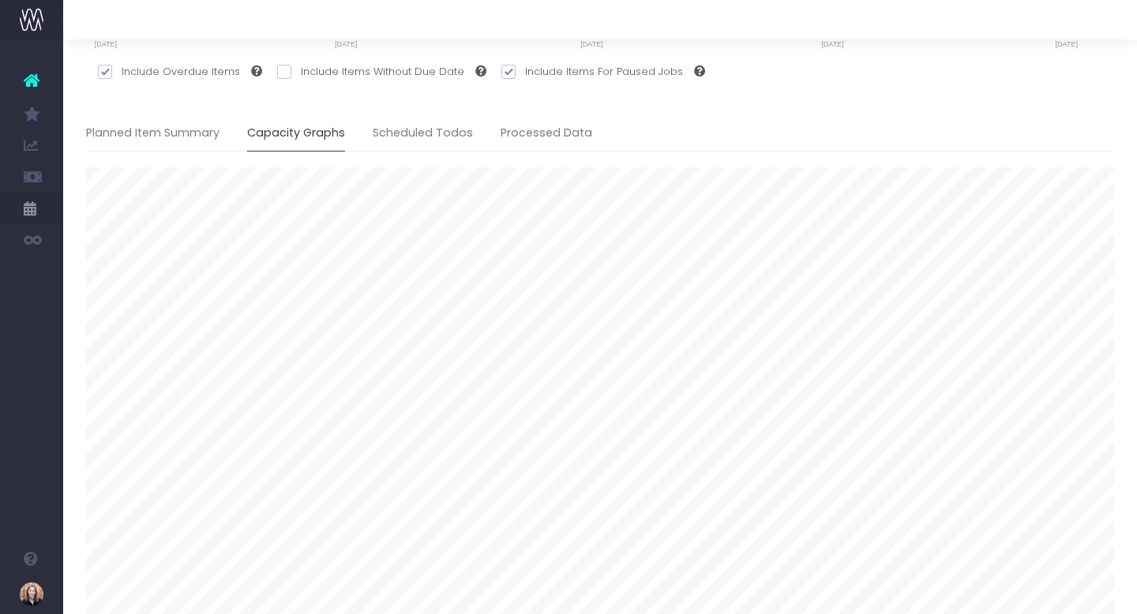
scroll to position [70, 0]
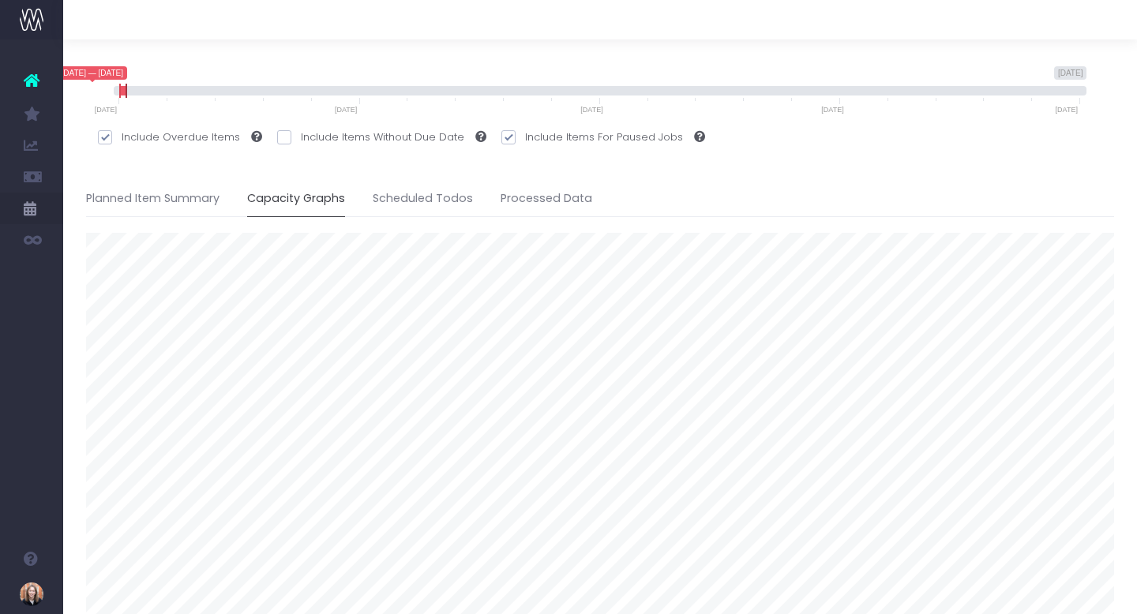
drag, startPoint x: 144, startPoint y: 91, endPoint x: 125, endPoint y: 94, distance: 18.4
click at [125, 94] on icon at bounding box center [126, 91] width 2 height 14
drag, startPoint x: 118, startPoint y: 93, endPoint x: 95, endPoint y: 93, distance: 22.9
click at [95, 93] on div "9 October 2025 1 October 2034 9 October 2025 30 October 2025 9 October 2025 — 3…" at bounding box center [600, 107] width 1028 height 83
drag, startPoint x: 120, startPoint y: 93, endPoint x: 79, endPoint y: 92, distance: 41.0
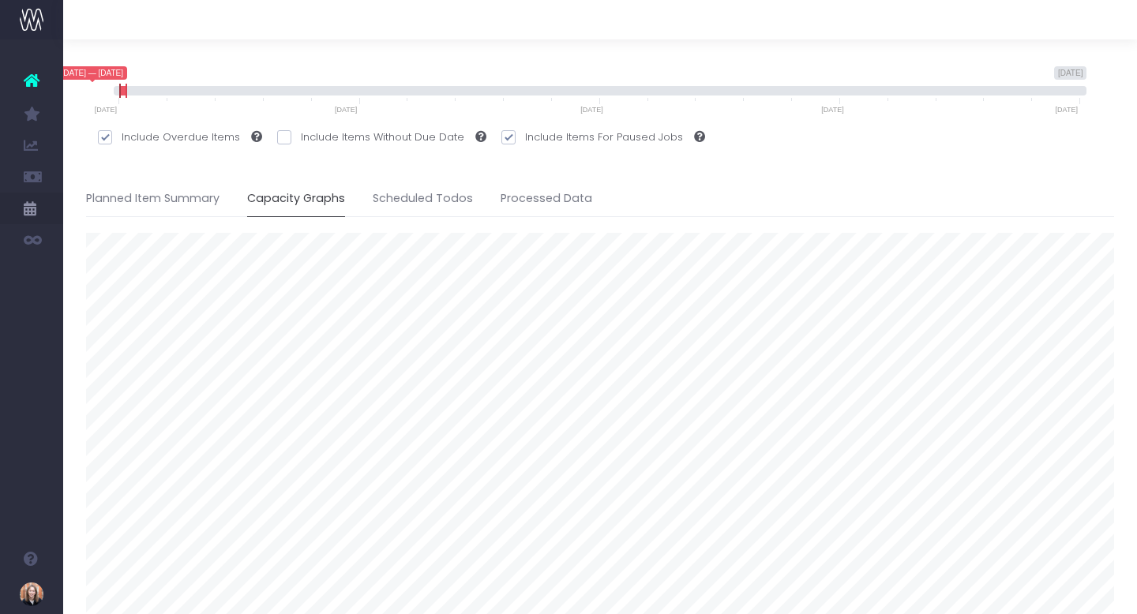
click at [80, 92] on div "Capacity Report Insights into the team's workload 9 October 2025 1 October 2034…" at bounding box center [599, 584] width 1073 height 1230
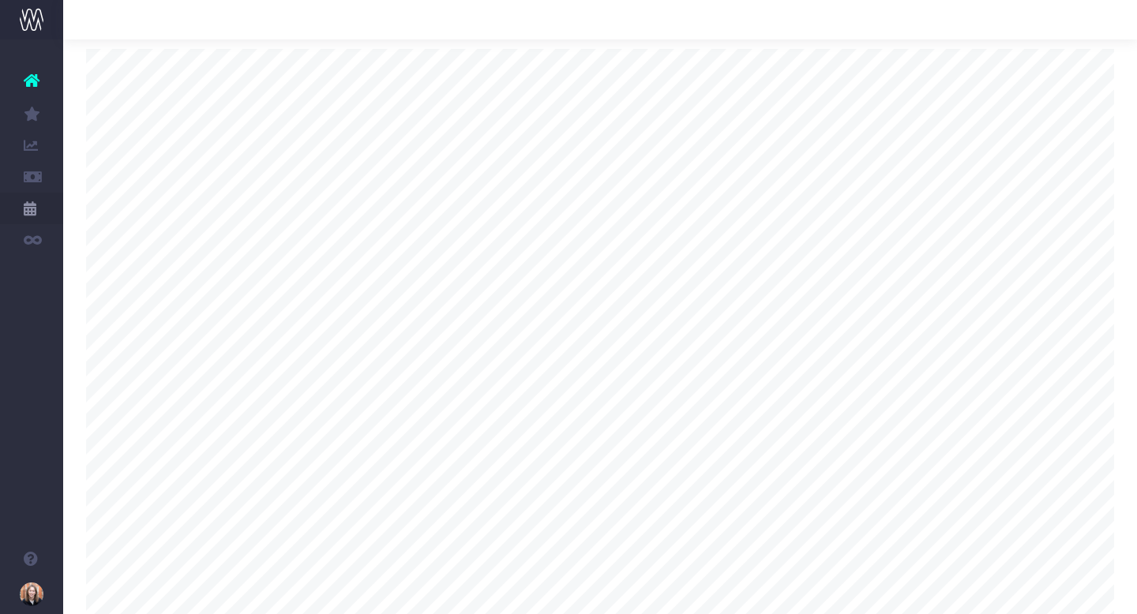
scroll to position [187, 0]
click at [155, 70] on link "Planned Item Summary" at bounding box center [152, 82] width 133 height 36
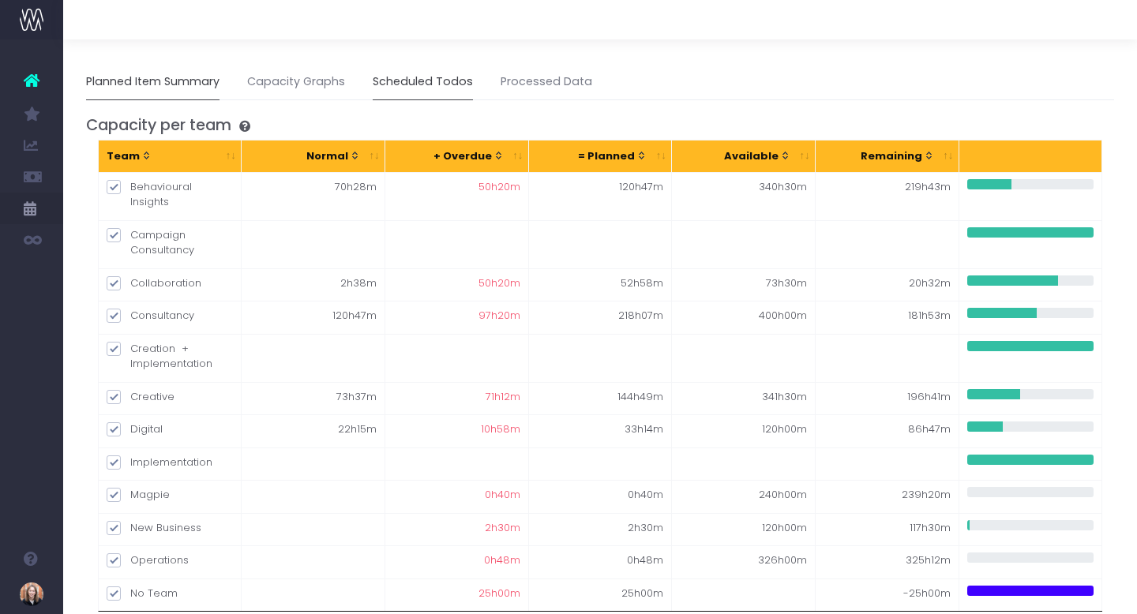
click at [433, 87] on link "Scheduled Todos" at bounding box center [423, 82] width 100 height 36
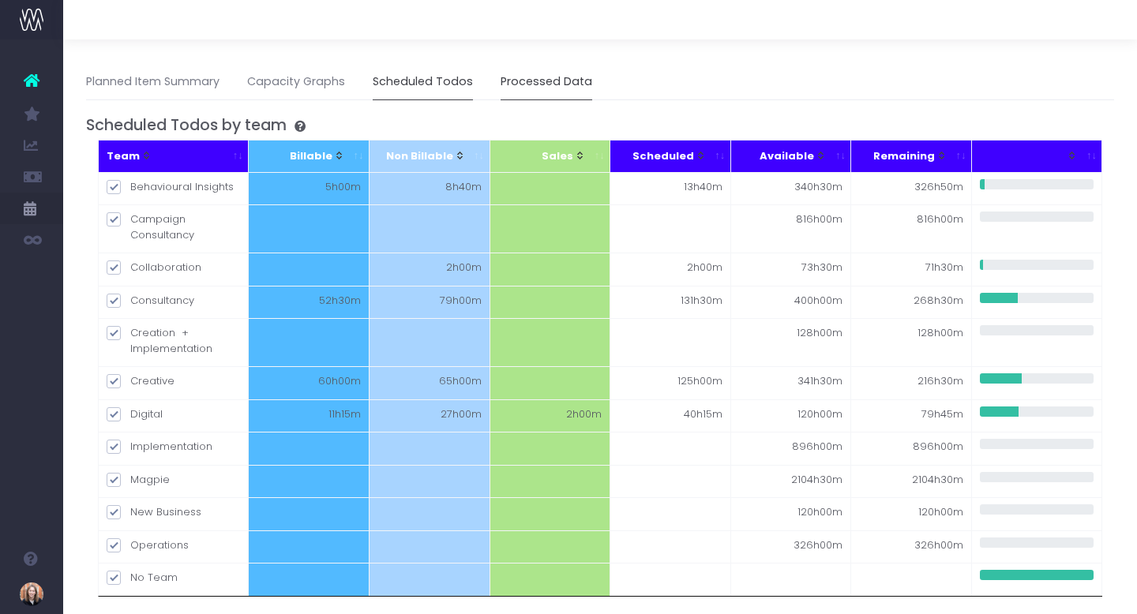
click at [551, 84] on link "Processed Data" at bounding box center [546, 82] width 92 height 36
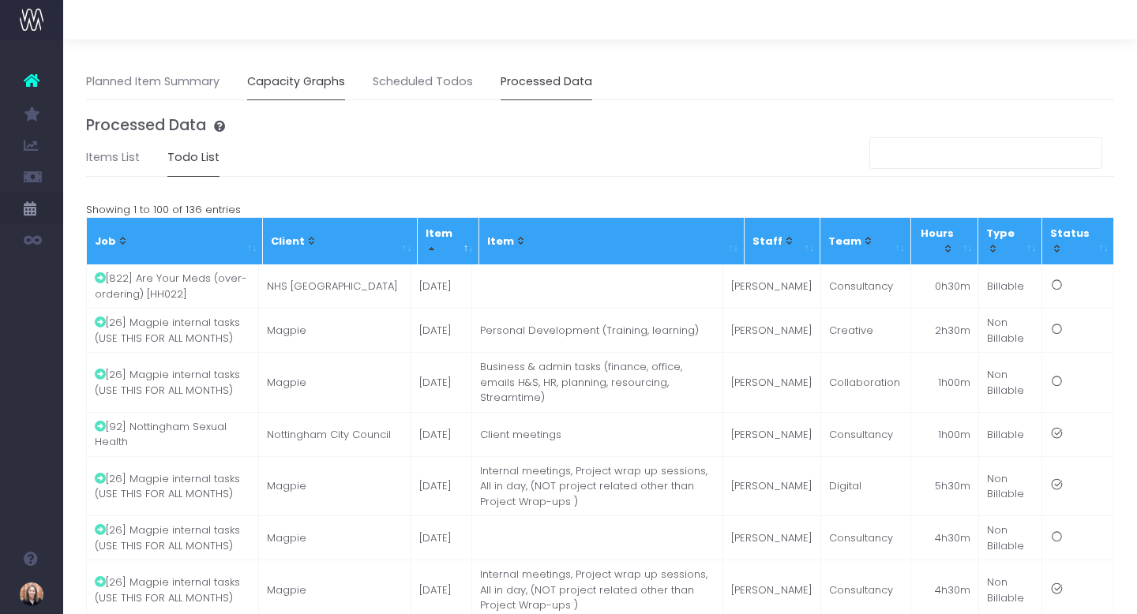
click at [289, 89] on link "Capacity Graphs" at bounding box center [296, 82] width 98 height 36
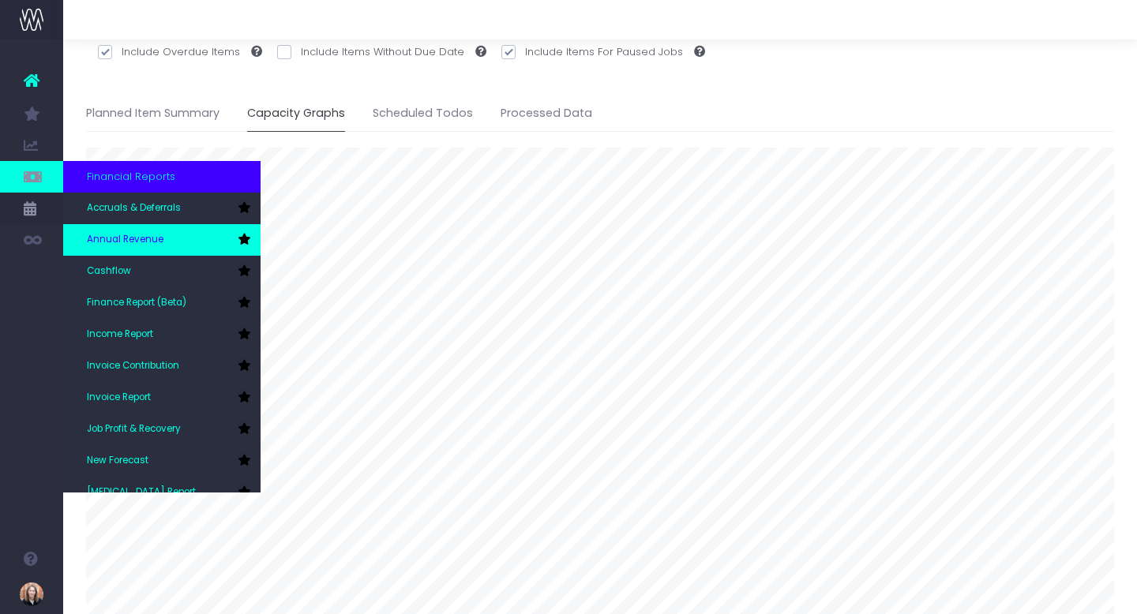
scroll to position [79, 0]
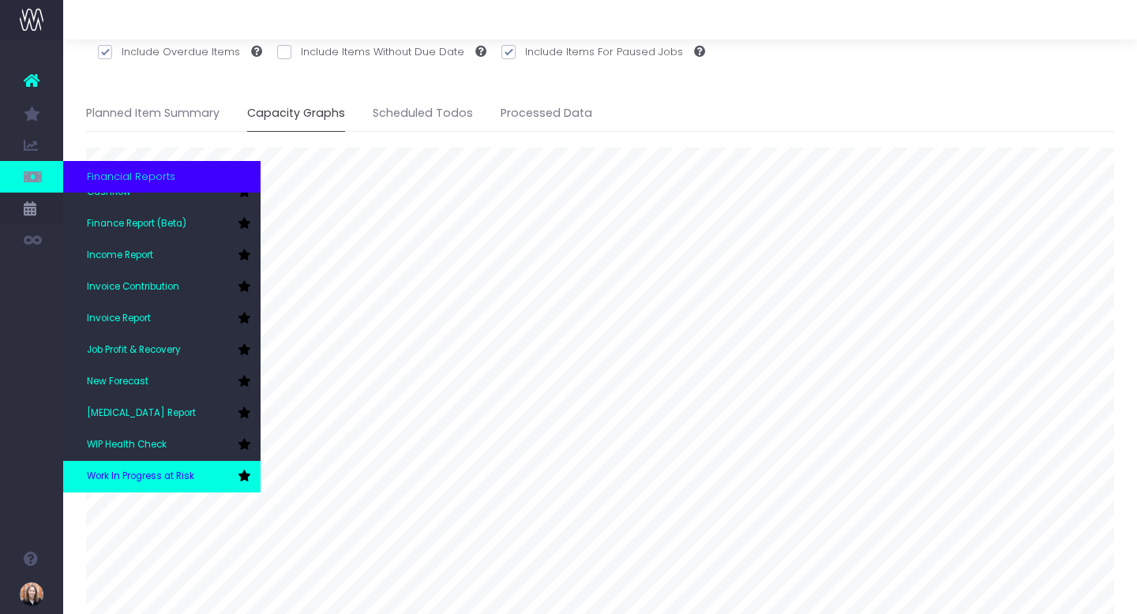
click at [140, 475] on span "Work In Progress at Risk" at bounding box center [140, 477] width 107 height 14
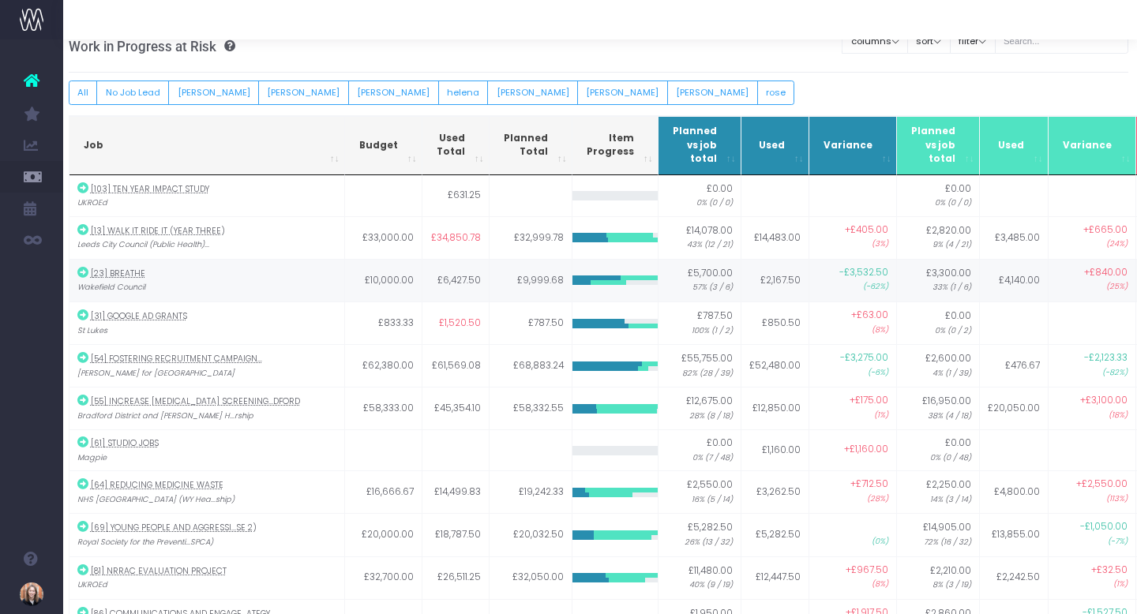
scroll to position [19, 17]
click at [259, 94] on button "[PERSON_NAME]" at bounding box center [304, 93] width 91 height 24
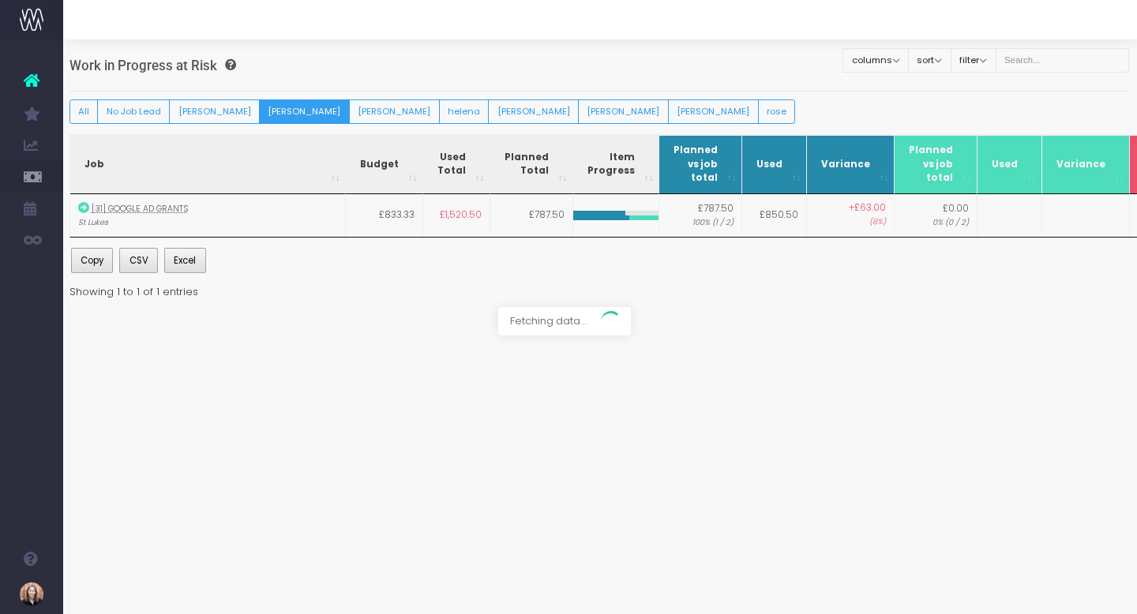
scroll to position [0, 17]
click at [88, 122] on button "All" at bounding box center [83, 111] width 29 height 24
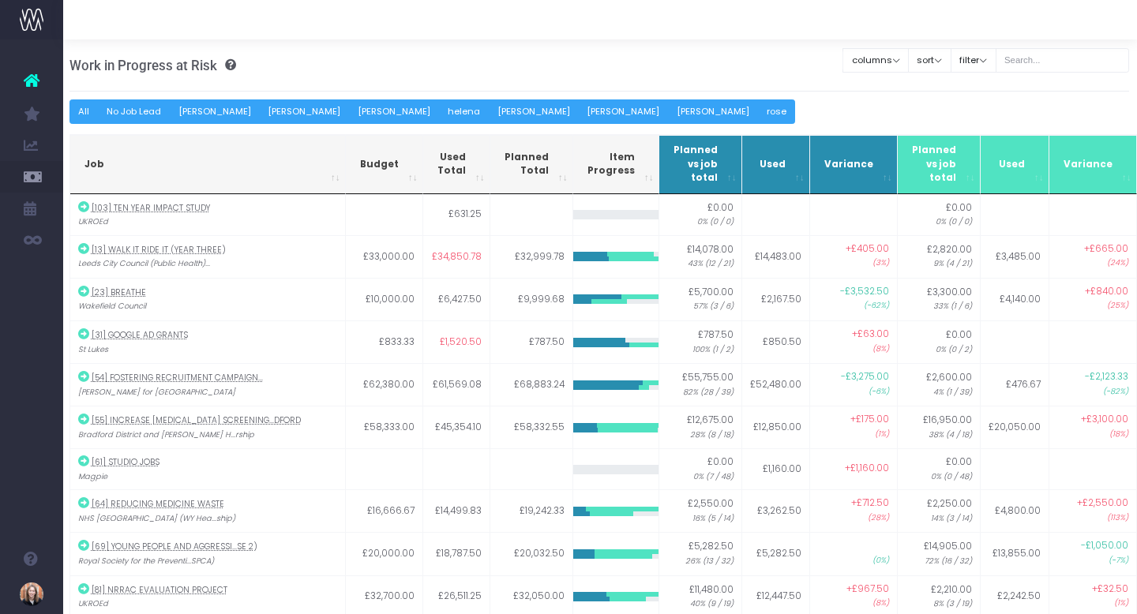
click at [227, 64] on icon at bounding box center [226, 64] width 19 height 11
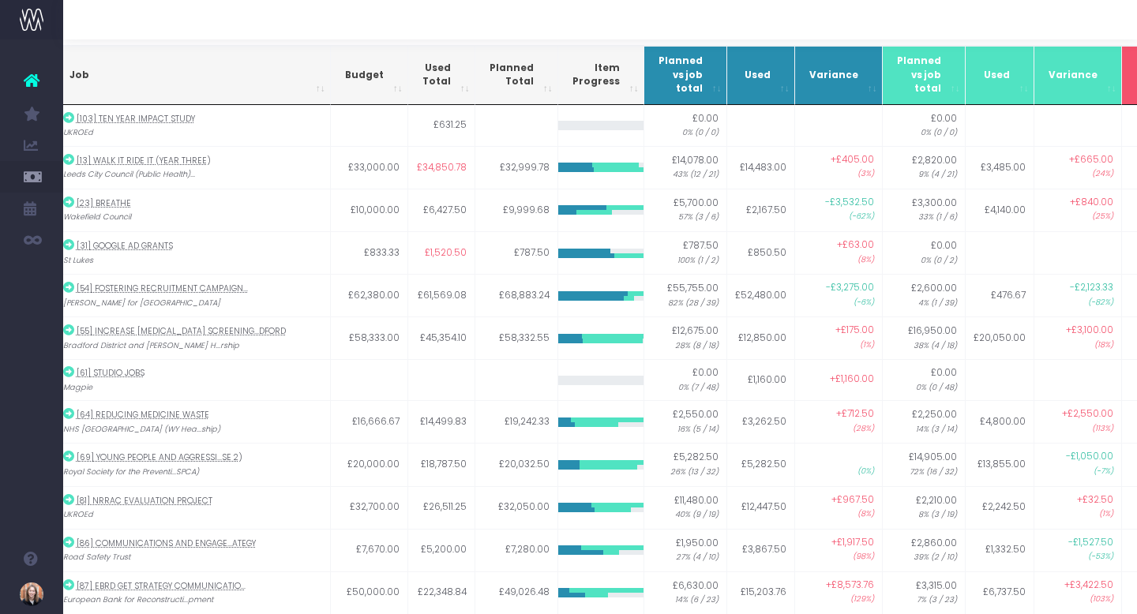
scroll to position [88, 32]
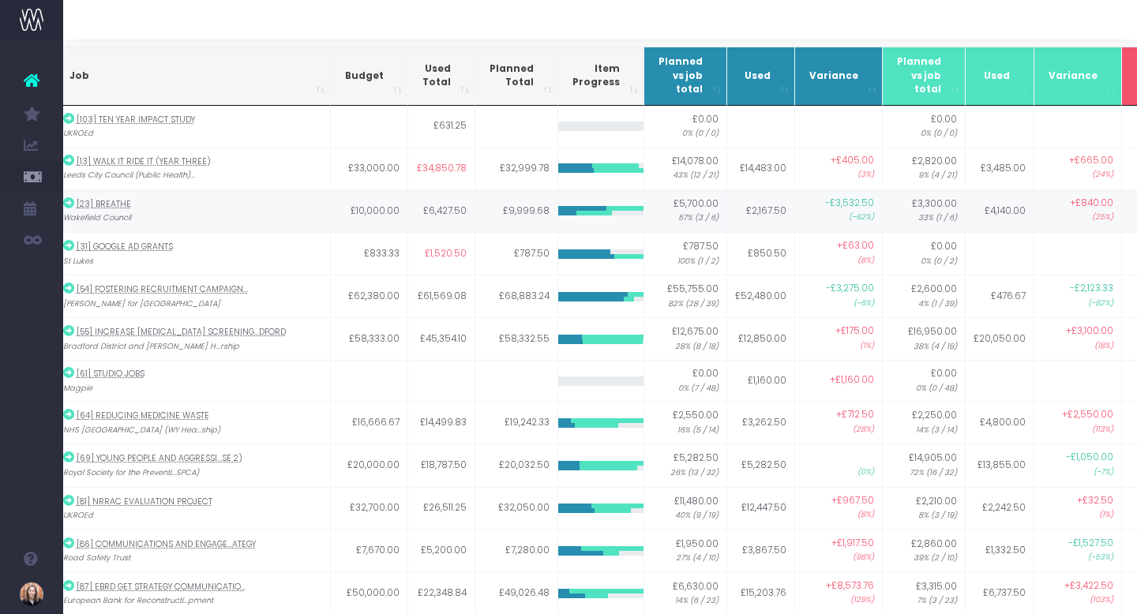
click at [69, 201] on icon at bounding box center [68, 202] width 11 height 11
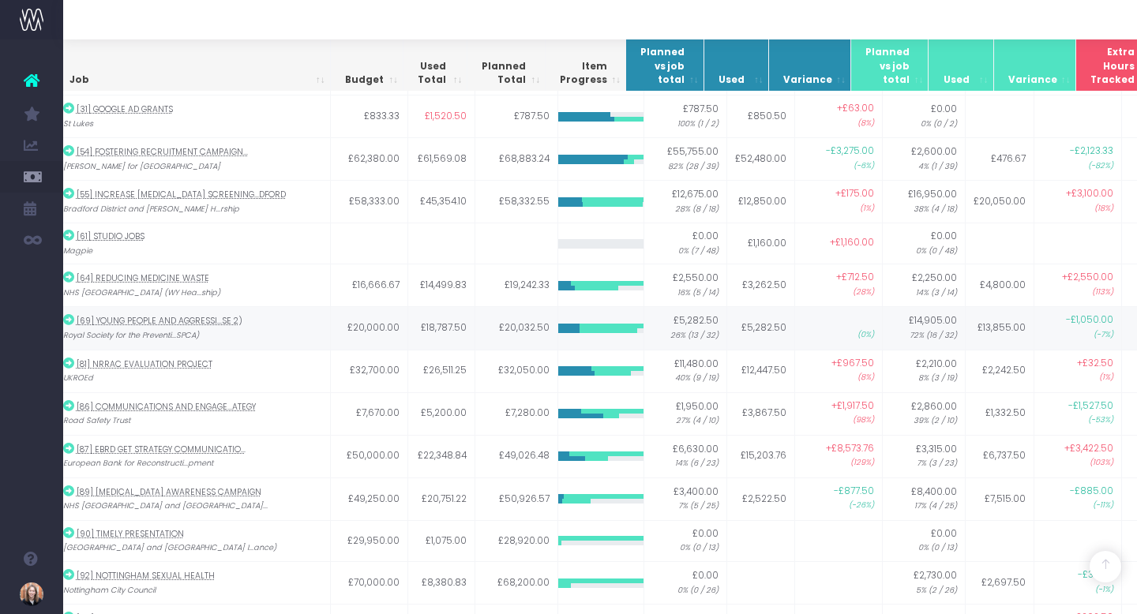
scroll to position [342, 32]
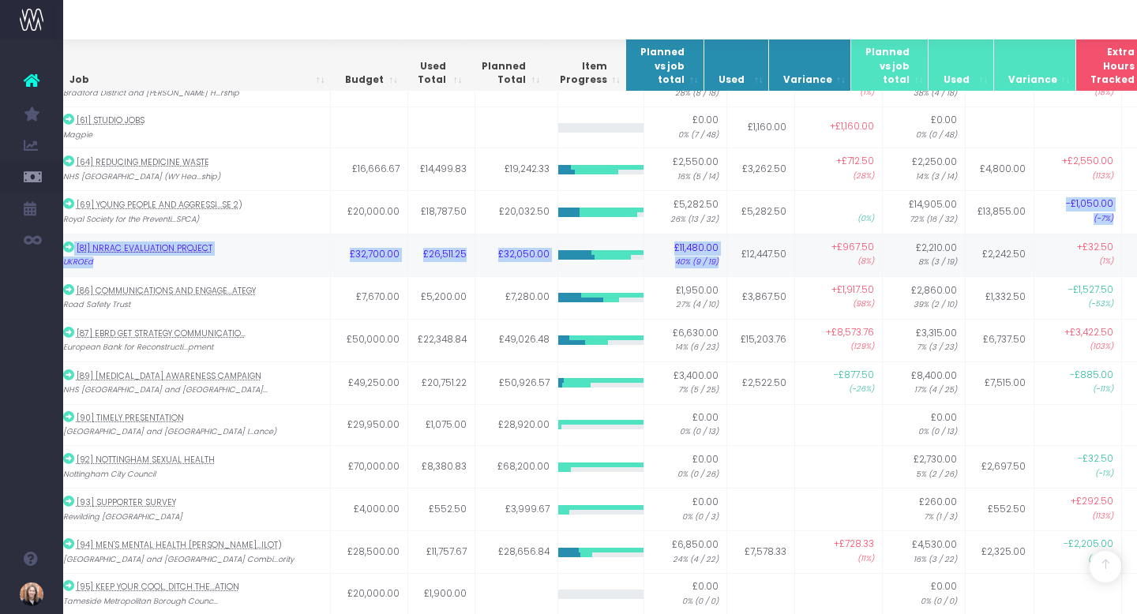
drag, startPoint x: 972, startPoint y: 228, endPoint x: 754, endPoint y: 236, distance: 218.8
click at [754, 236] on tbody "[101] Lou Test - Profit board TEST £123,460.00 £117,760.00 £0.00 0% (0 / 19) £0…" at bounding box center [629, 233] width 1149 height 762
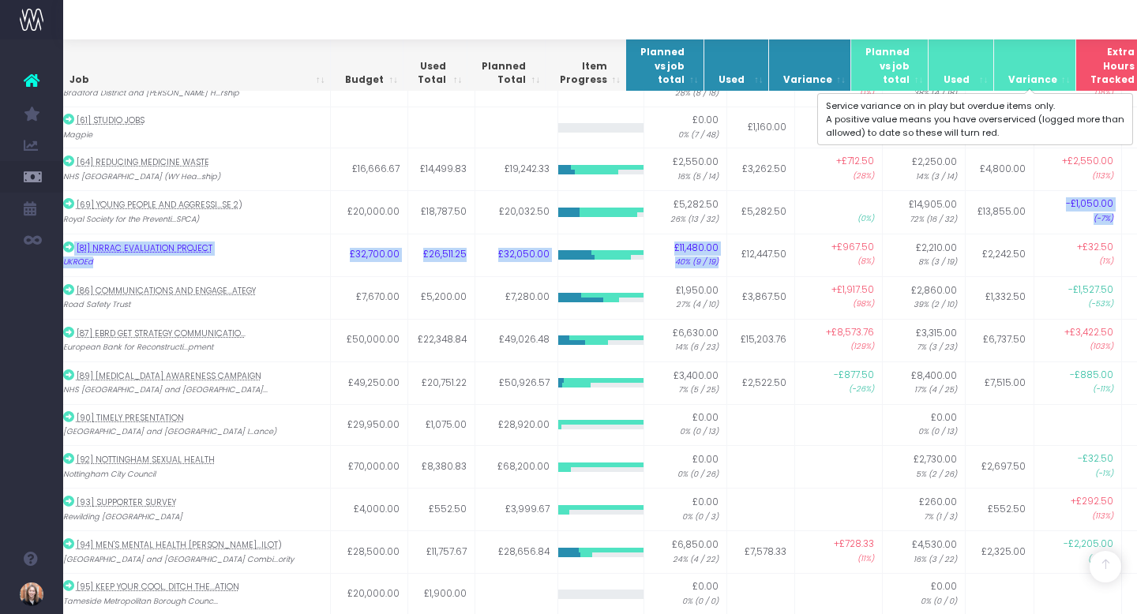
drag, startPoint x: 1021, startPoint y: 81, endPoint x: 874, endPoint y: 81, distance: 146.8
click at [874, 81] on tr "Job Budget Used Total Planned Total Item Progress Planned vs job total Used Var…" at bounding box center [604, 66] width 1098 height 59
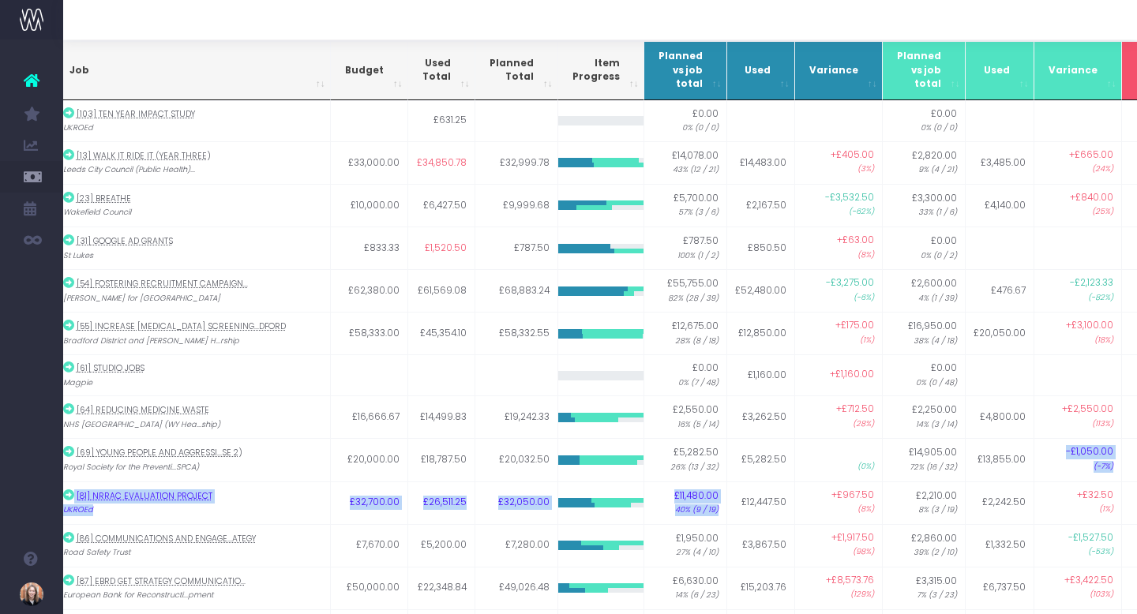
scroll to position [0, 32]
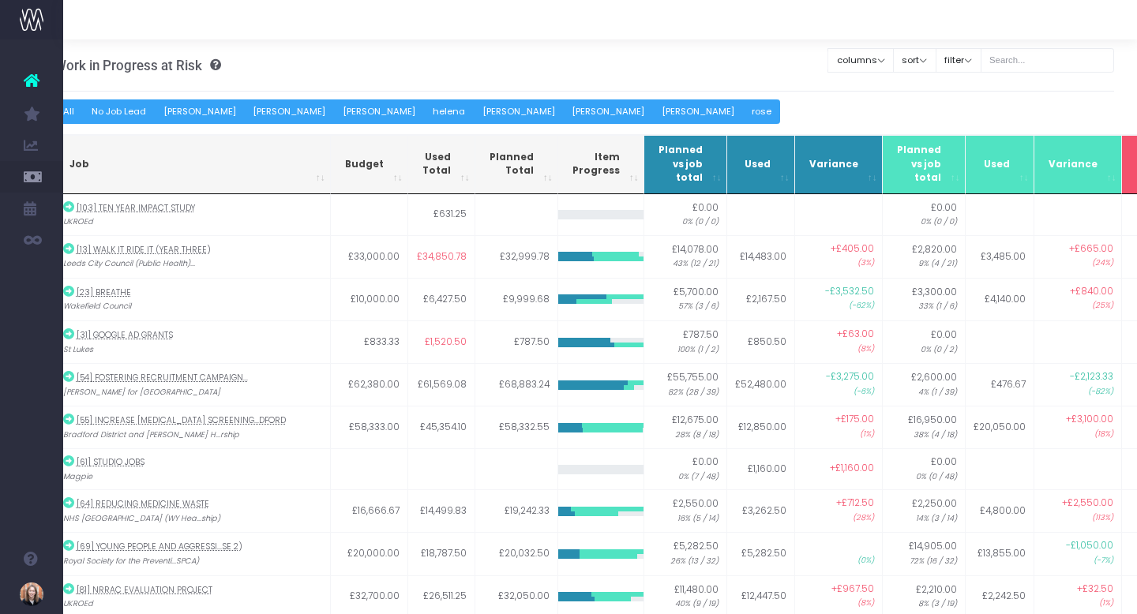
drag, startPoint x: 1069, startPoint y: 133, endPoint x: 874, endPoint y: 133, distance: 195.7
click at [874, 134] on table "Job Budget Used Total Planned Total Item Progress Planned vs job total Used Var…" at bounding box center [629, 545] width 1150 height 822
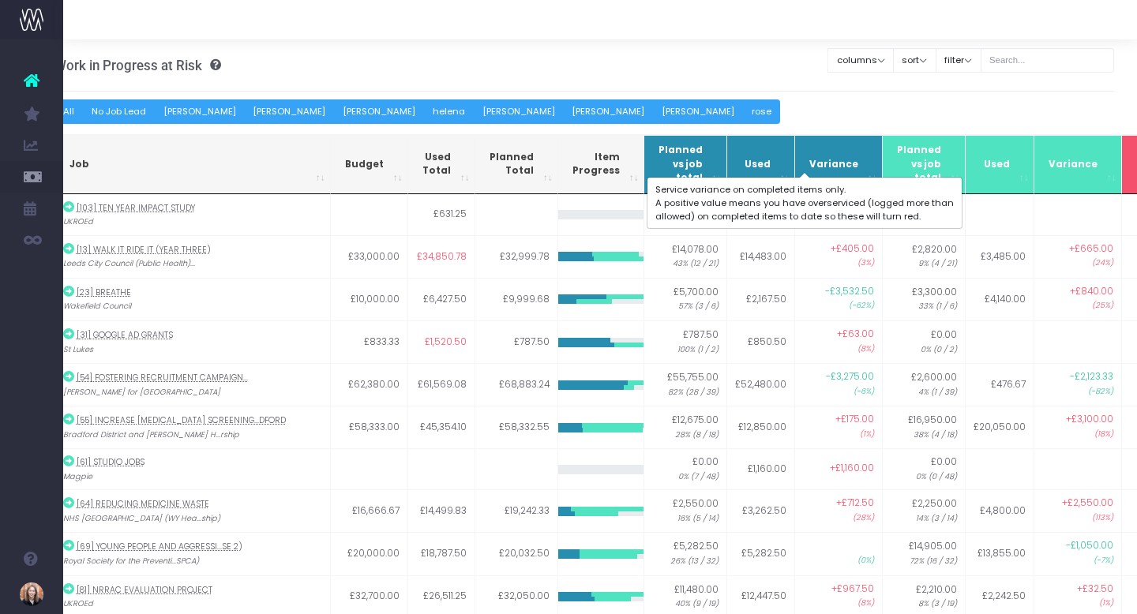
drag, startPoint x: 935, startPoint y: 159, endPoint x: 806, endPoint y: 159, distance: 128.7
click at [806, 159] on tr "Job Budget Used Total Planned Total Item Progress Planned vs job total Used Var…" at bounding box center [629, 164] width 1149 height 59
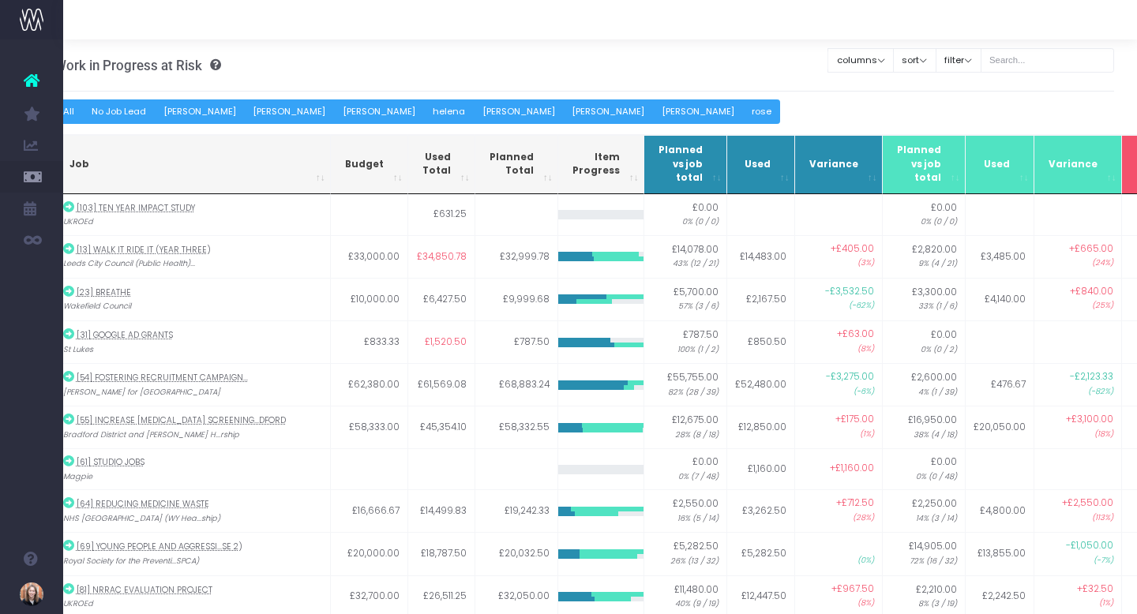
scroll to position [0, 0]
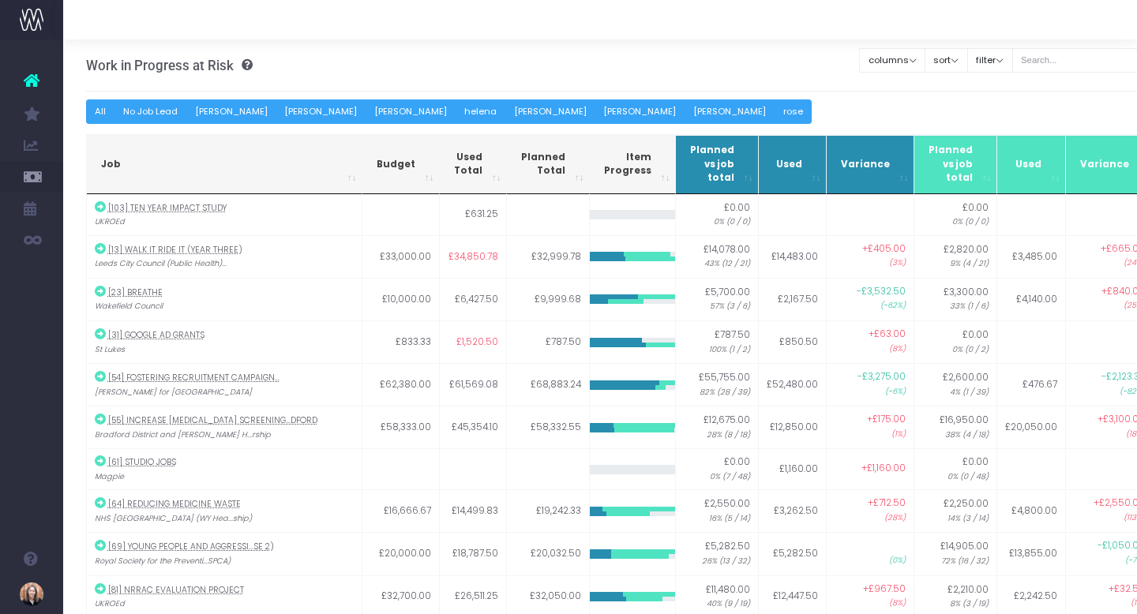
click at [93, 110] on button "All" at bounding box center [100, 111] width 29 height 24
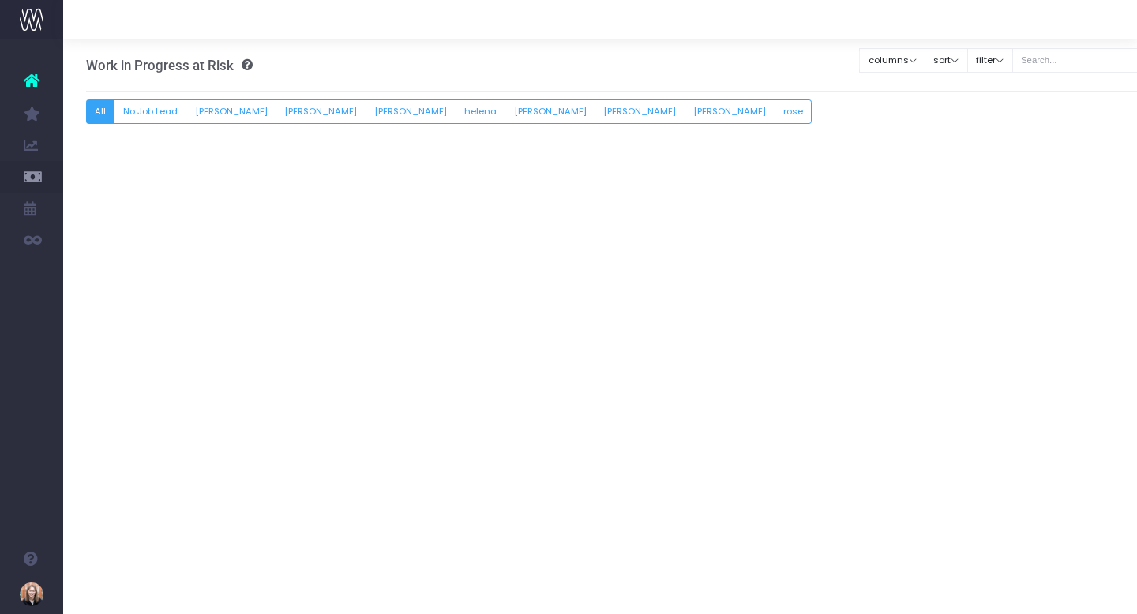
click at [95, 110] on button "All" at bounding box center [100, 111] width 29 height 24
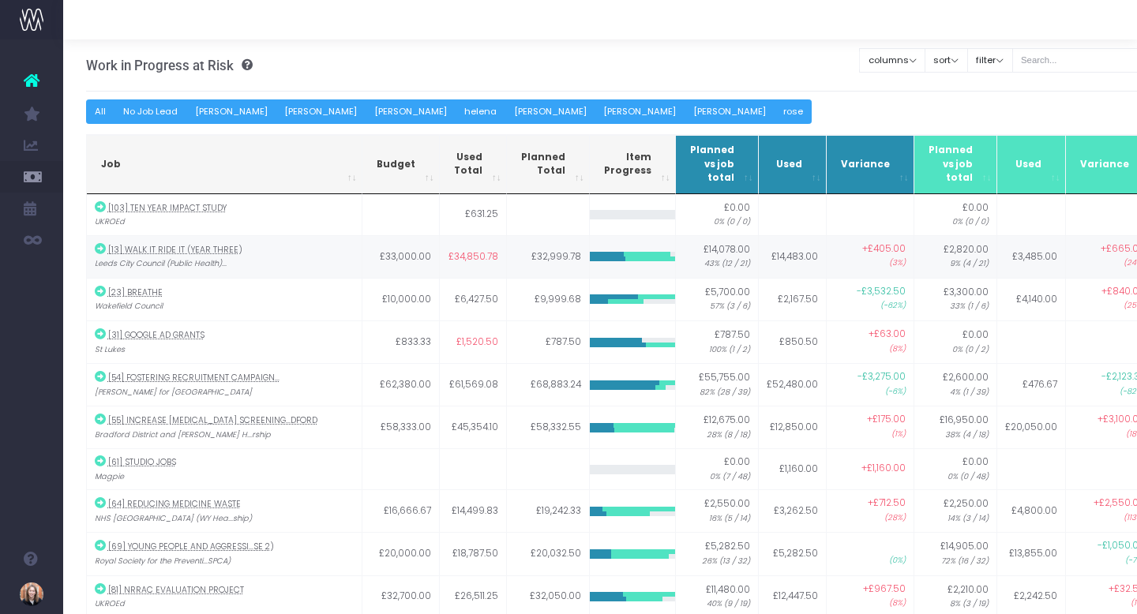
click at [190, 246] on abbr "[13] Walk It Ride It (year three)" at bounding box center [175, 250] width 134 height 12
click at [944, 59] on button "sort" at bounding box center [945, 60] width 43 height 24
click at [1013, 51] on button "filter" at bounding box center [990, 60] width 46 height 24
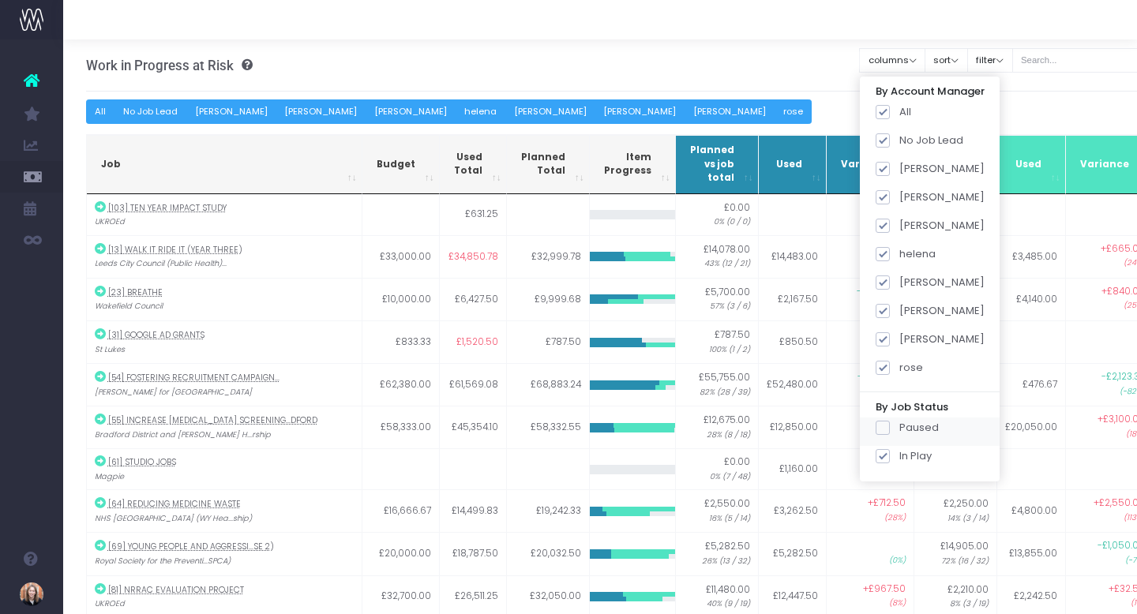
click at [890, 433] on span at bounding box center [882, 428] width 14 height 14
click at [899, 430] on input "Paused" at bounding box center [904, 425] width 10 height 10
checkbox input "true"
click at [918, 484] on button "Apply" at bounding box center [895, 493] width 47 height 26
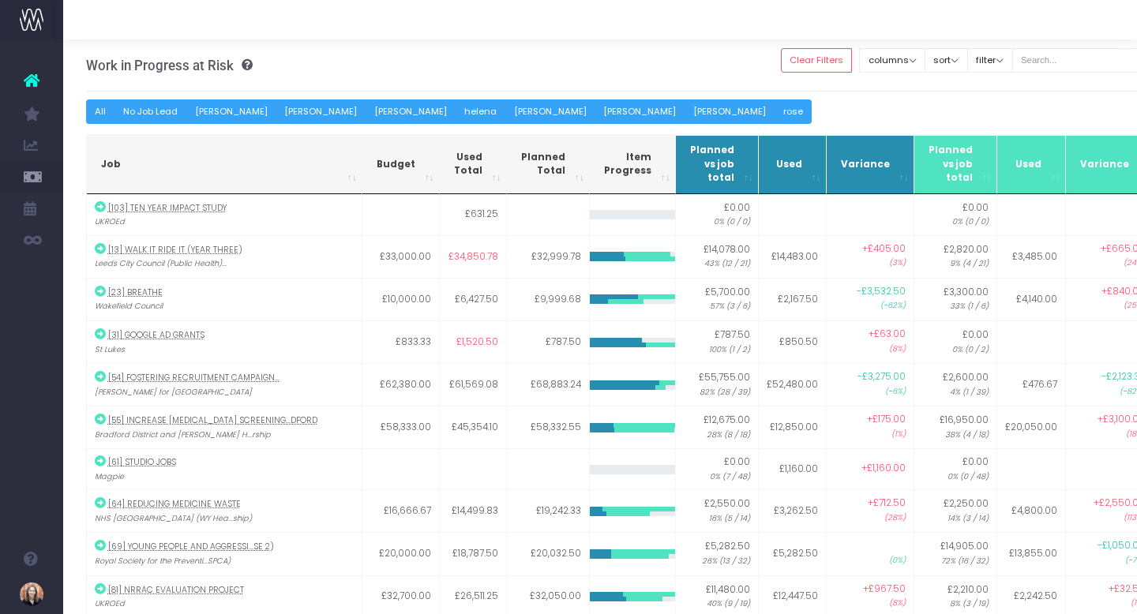
click at [968, 72] on div "sort Sort by Job Name Desc Sort by Client Name Asc" at bounding box center [945, 60] width 43 height 32
click at [968, 64] on button "sort" at bounding box center [945, 60] width 43 height 24
click at [920, 59] on button "columns" at bounding box center [892, 60] width 66 height 24
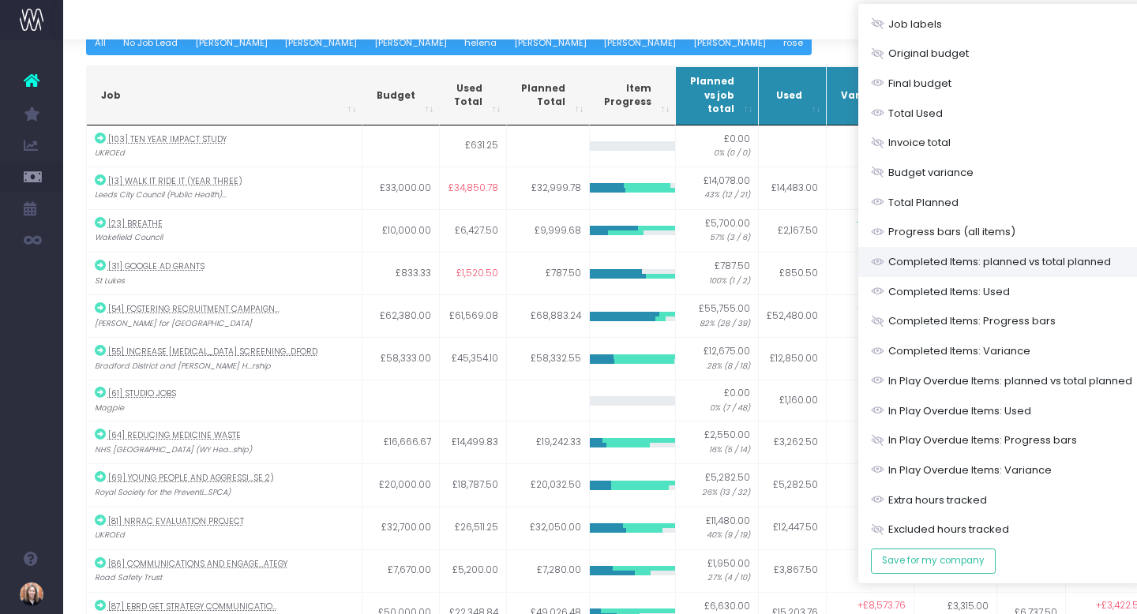
scroll to position [86, 0]
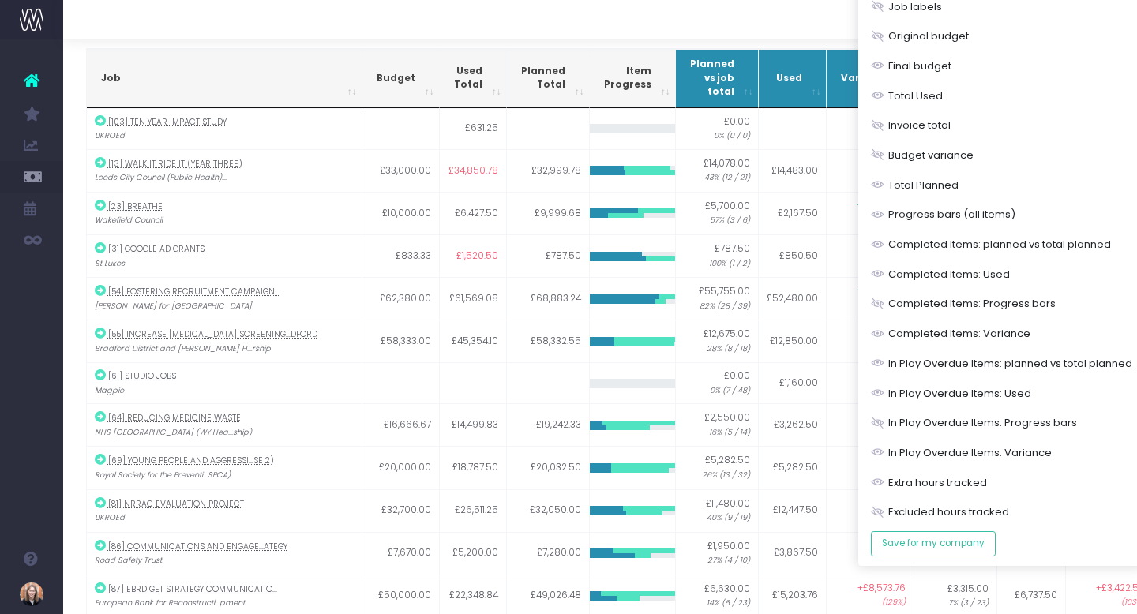
click at [721, 4] on div at bounding box center [599, 19] width 1073 height 39
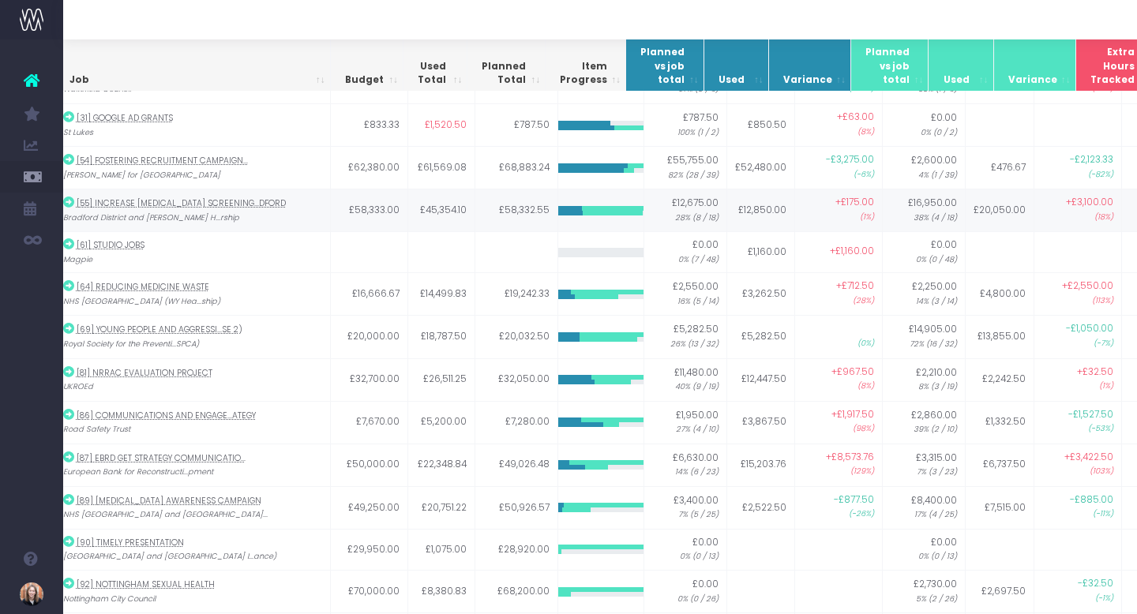
scroll to position [0, 32]
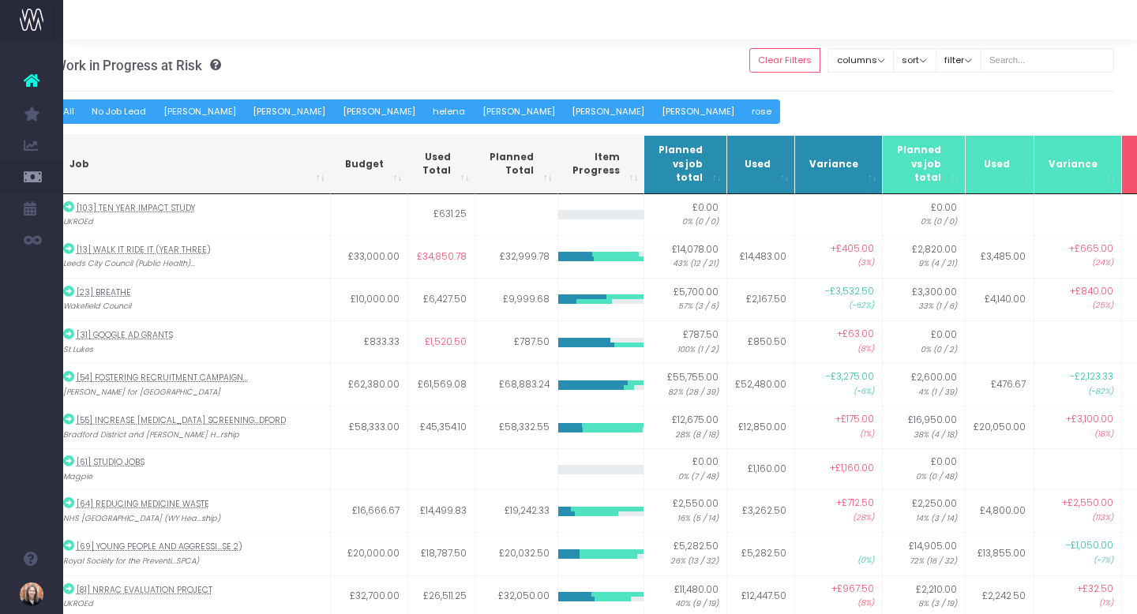
click at [653, 107] on button "[PERSON_NAME]" at bounding box center [698, 111] width 91 height 24
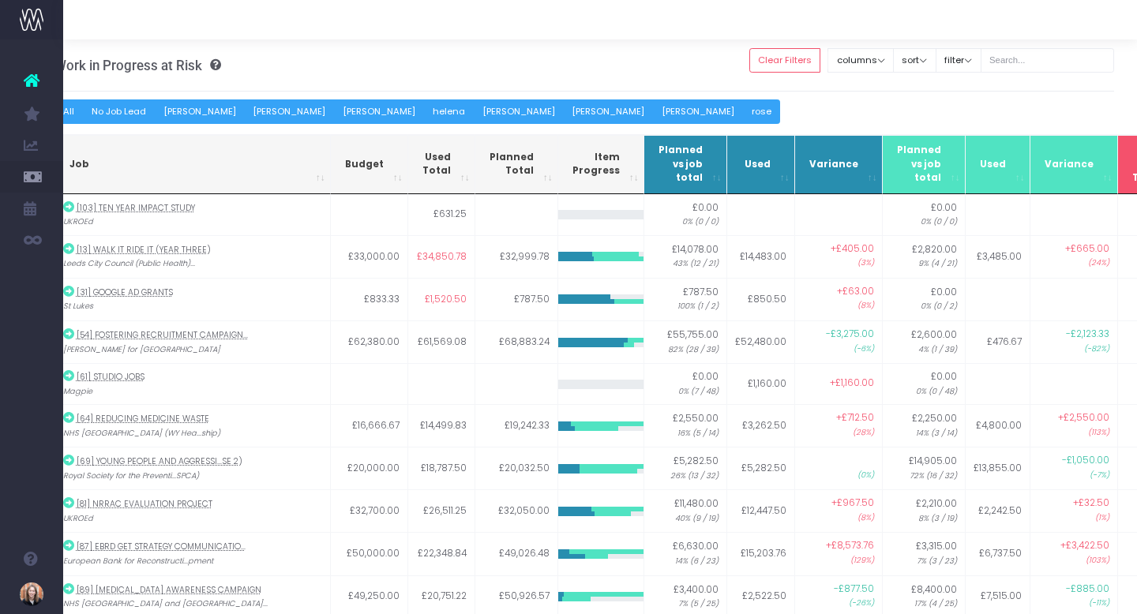
scroll to position [0, 0]
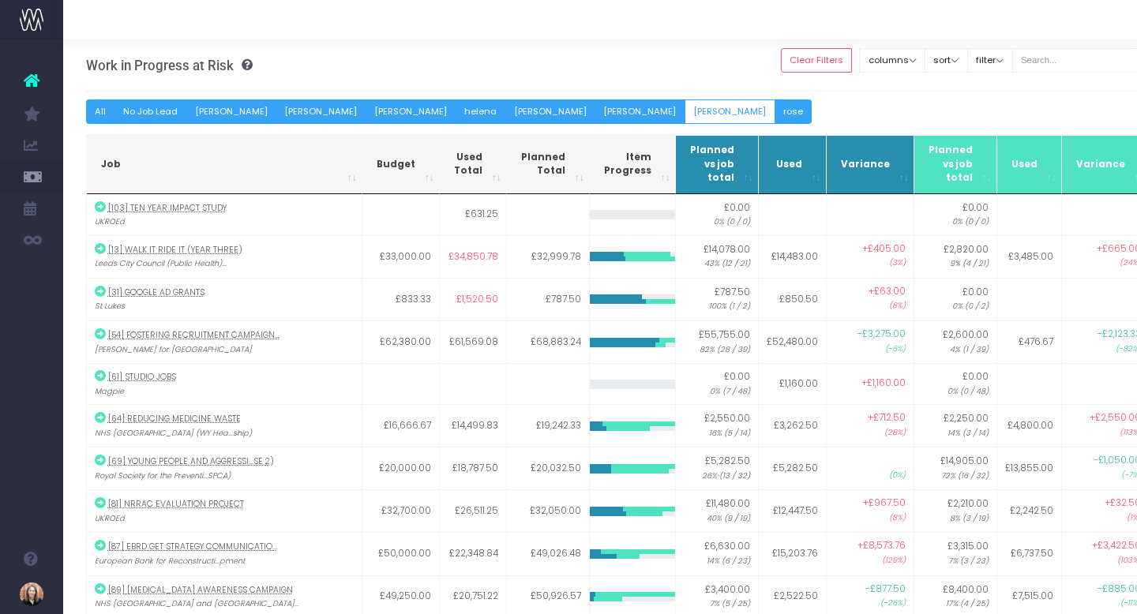
click at [164, 106] on button "No Job Lead" at bounding box center [150, 111] width 73 height 24
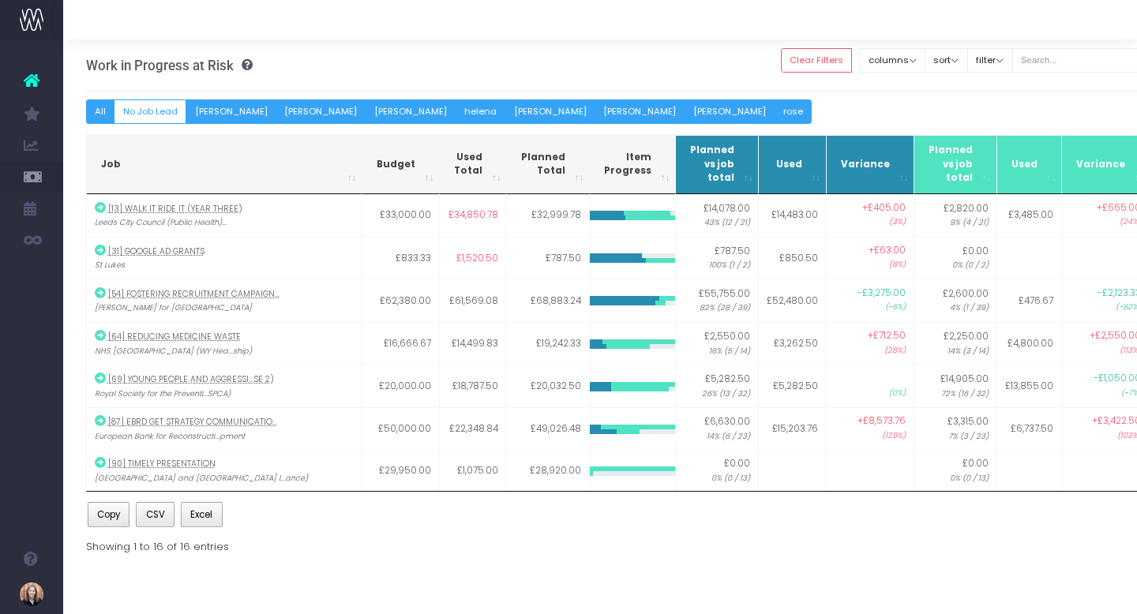
click at [684, 115] on button "[PERSON_NAME]" at bounding box center [729, 111] width 91 height 24
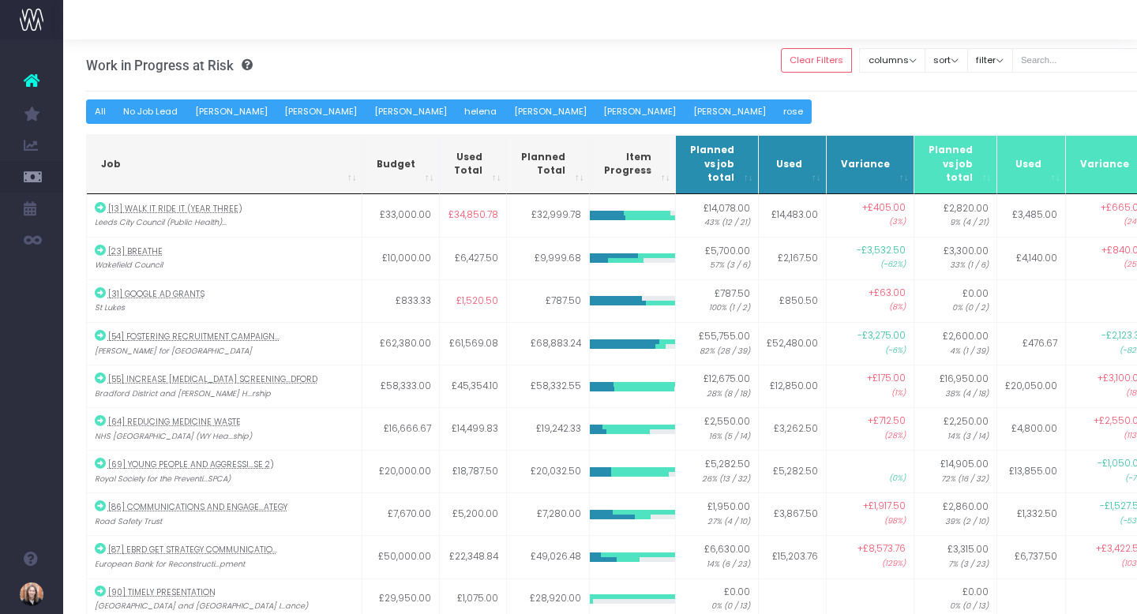
click at [158, 115] on button "No Job Lead" at bounding box center [150, 111] width 73 height 24
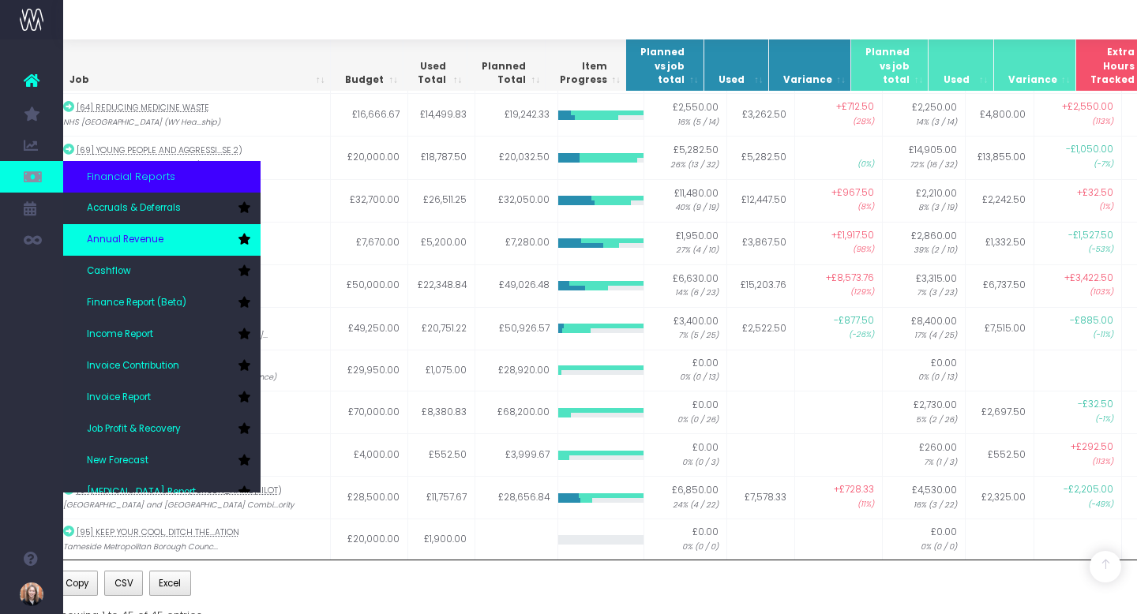
scroll to position [79, 0]
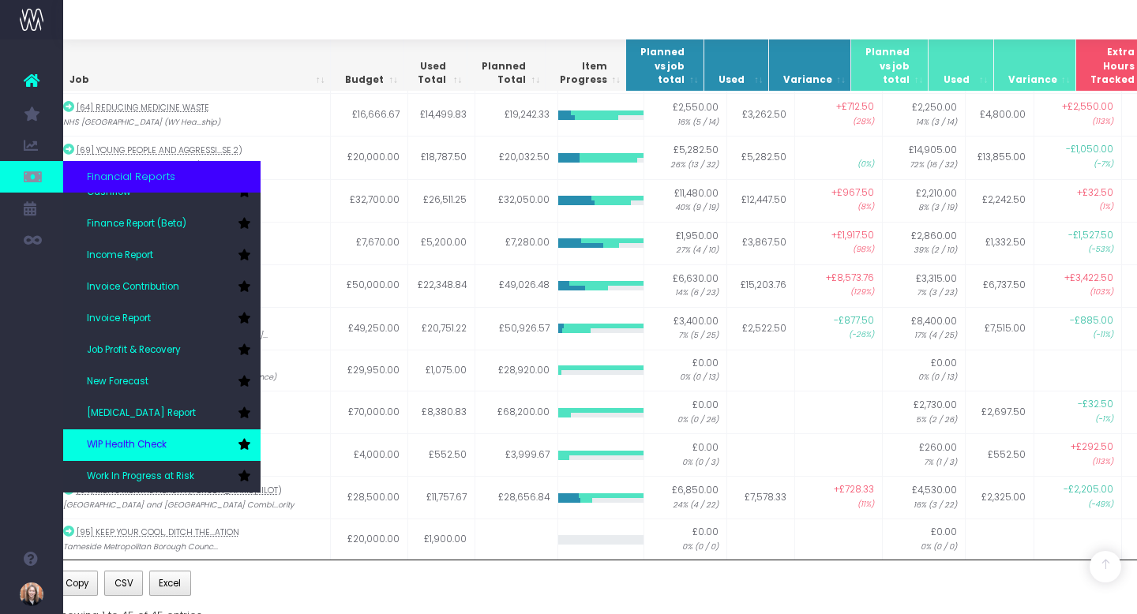
click at [170, 458] on link "WIP Health Check" at bounding box center [161, 445] width 197 height 32
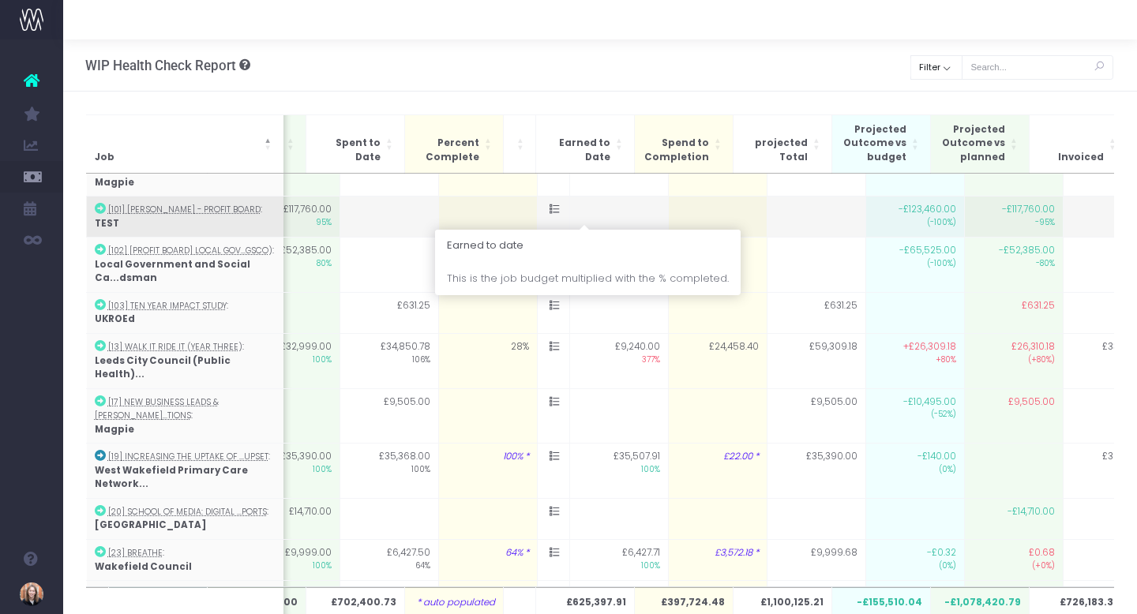
scroll to position [36, 336]
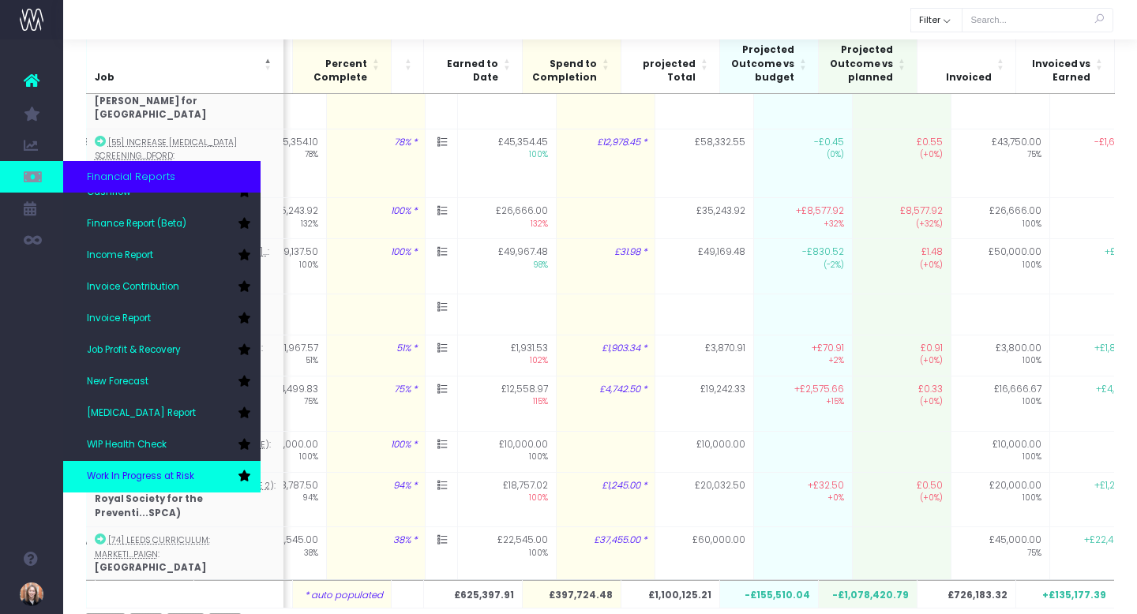
click at [144, 470] on span "Work In Progress at Risk" at bounding box center [140, 477] width 107 height 14
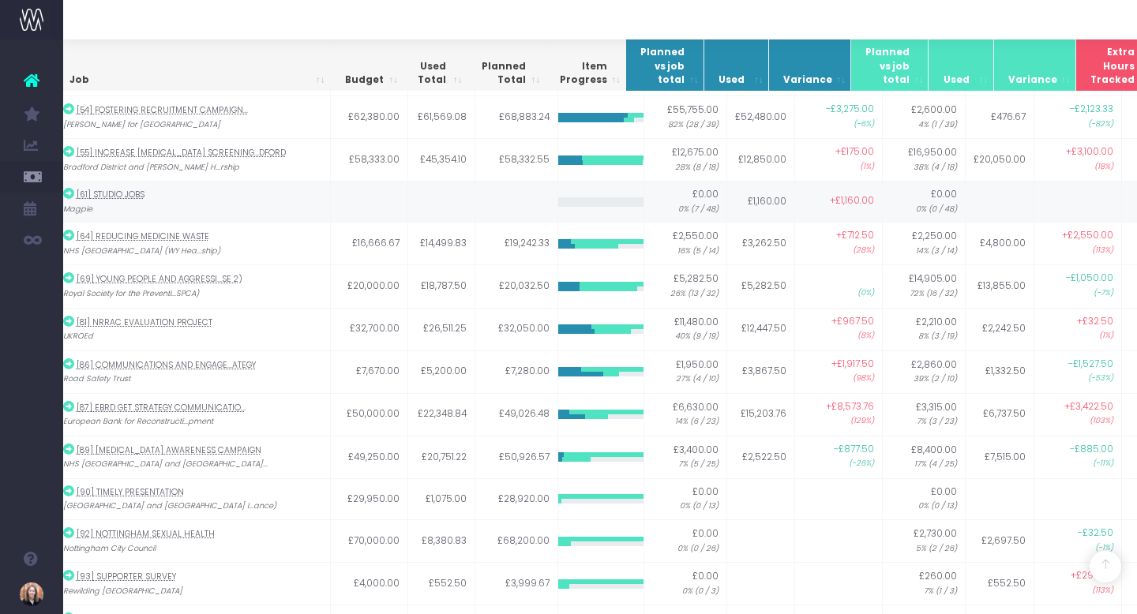
scroll to position [283, 32]
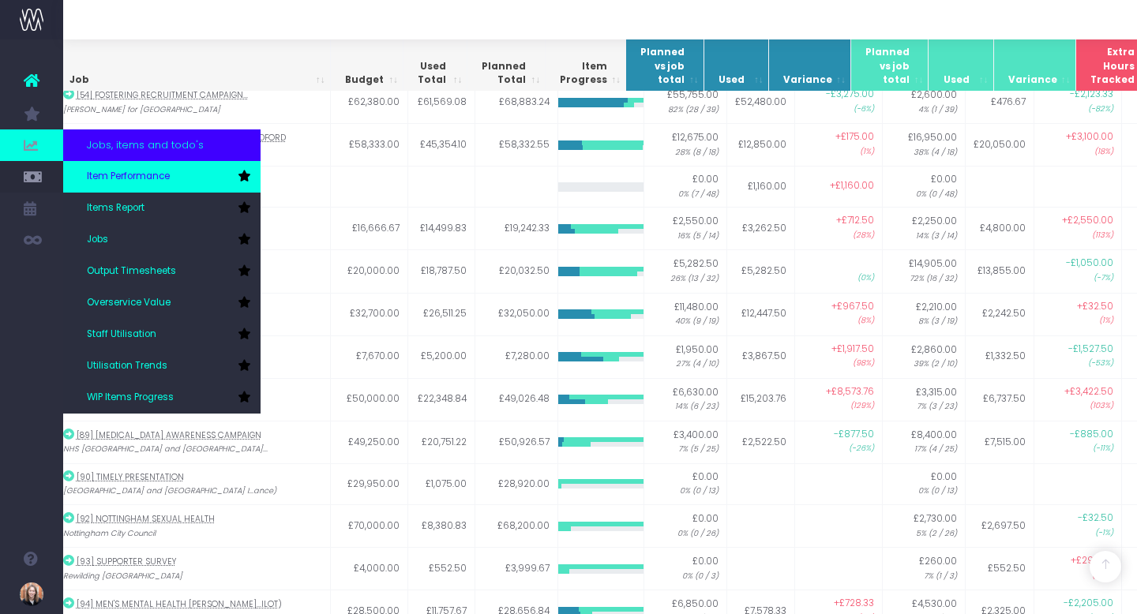
click at [103, 190] on link "Item Performance" at bounding box center [161, 177] width 197 height 32
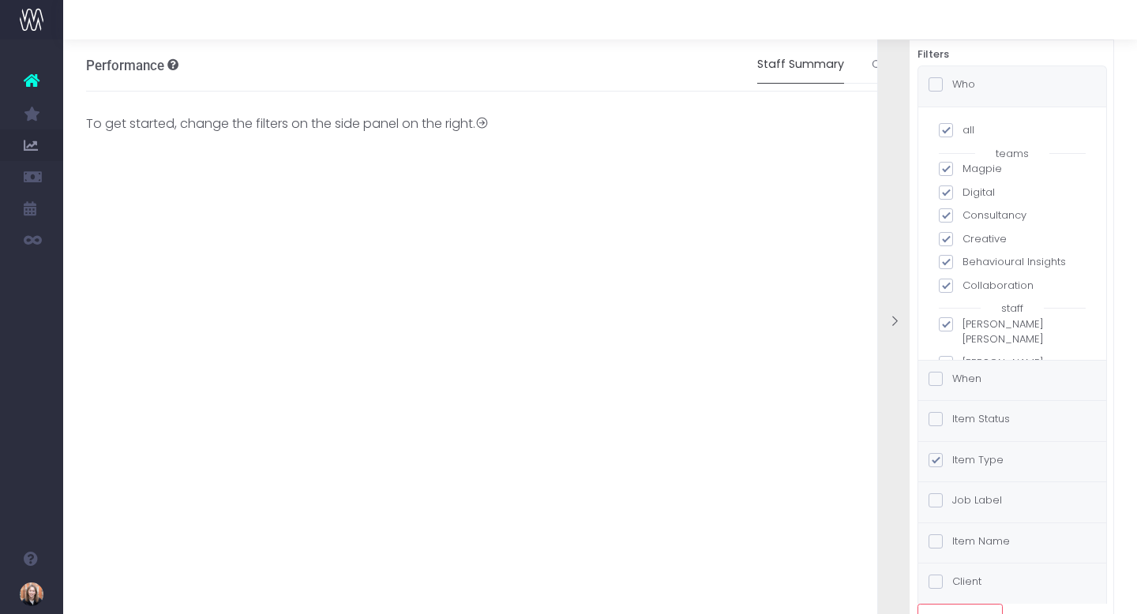
scroll to position [0, 12]
click at [868, 62] on link "Client Summary" at bounding box center [905, 65] width 91 height 36
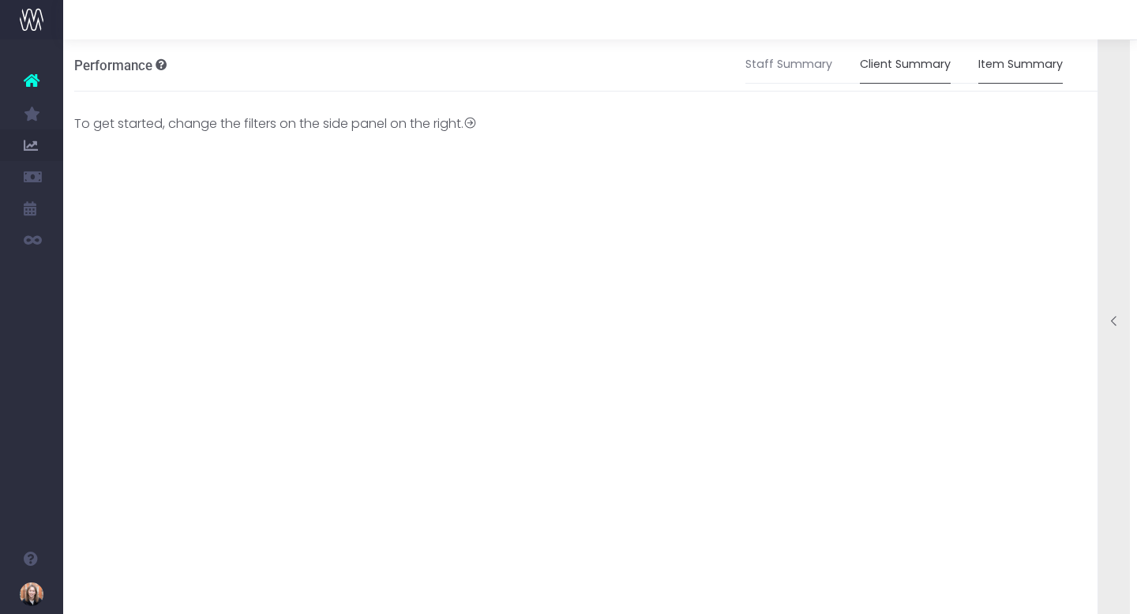
click at [996, 62] on link "Item Summary" at bounding box center [1020, 65] width 84 height 36
click at [1116, 287] on div at bounding box center [1114, 323] width 32 height 612
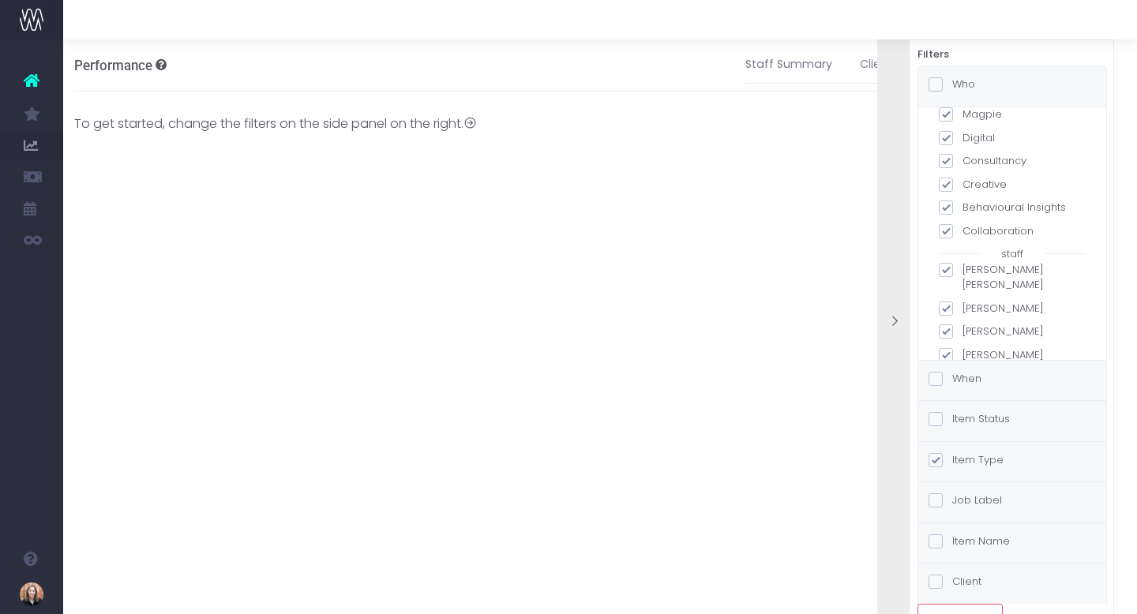
scroll to position [66, 0]
click at [942, 376] on label "When" at bounding box center [954, 379] width 53 height 16
click at [952, 376] on input "When" at bounding box center [957, 376] width 10 height 10
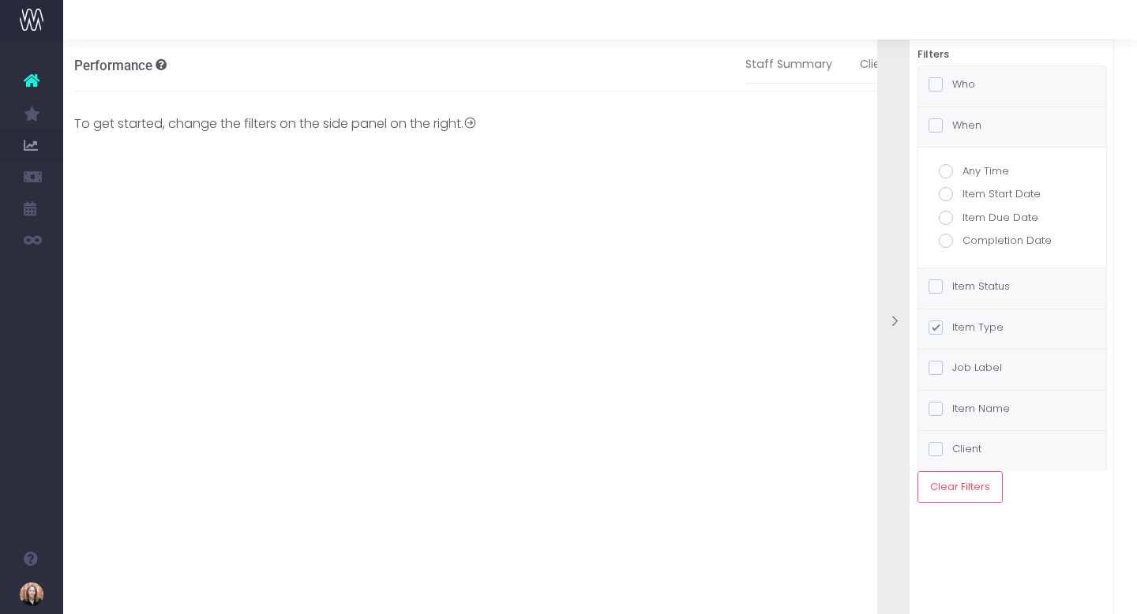
click at [940, 290] on span at bounding box center [935, 286] width 14 height 14
click at [952, 289] on input "Item Status" at bounding box center [957, 284] width 10 height 10
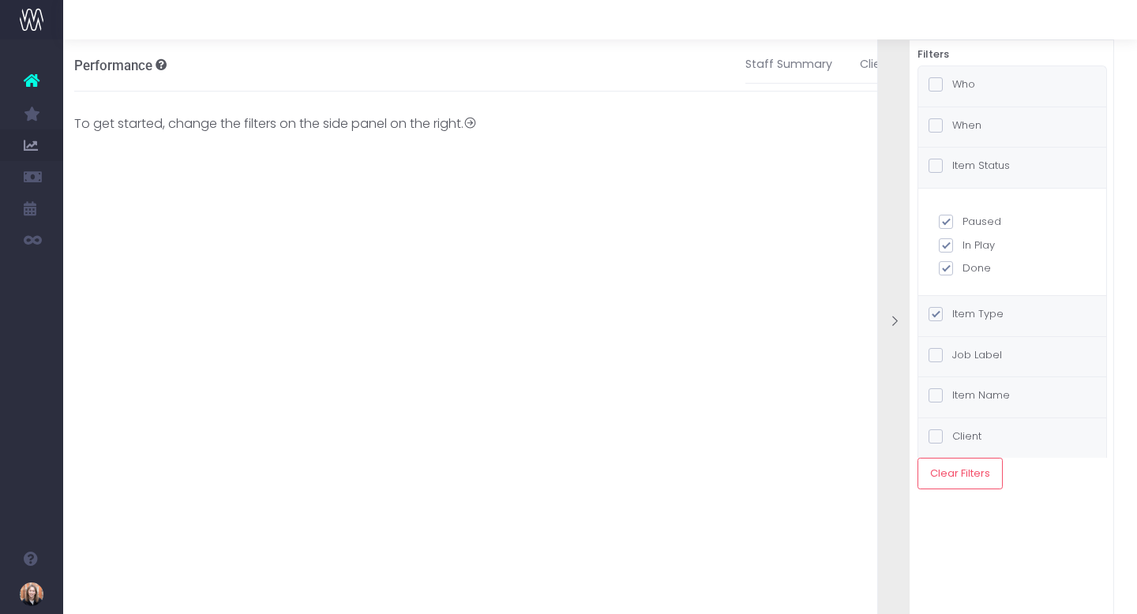
click at [935, 168] on span at bounding box center [935, 166] width 14 height 14
click at [952, 168] on input "Item Status" at bounding box center [957, 163] width 10 height 10
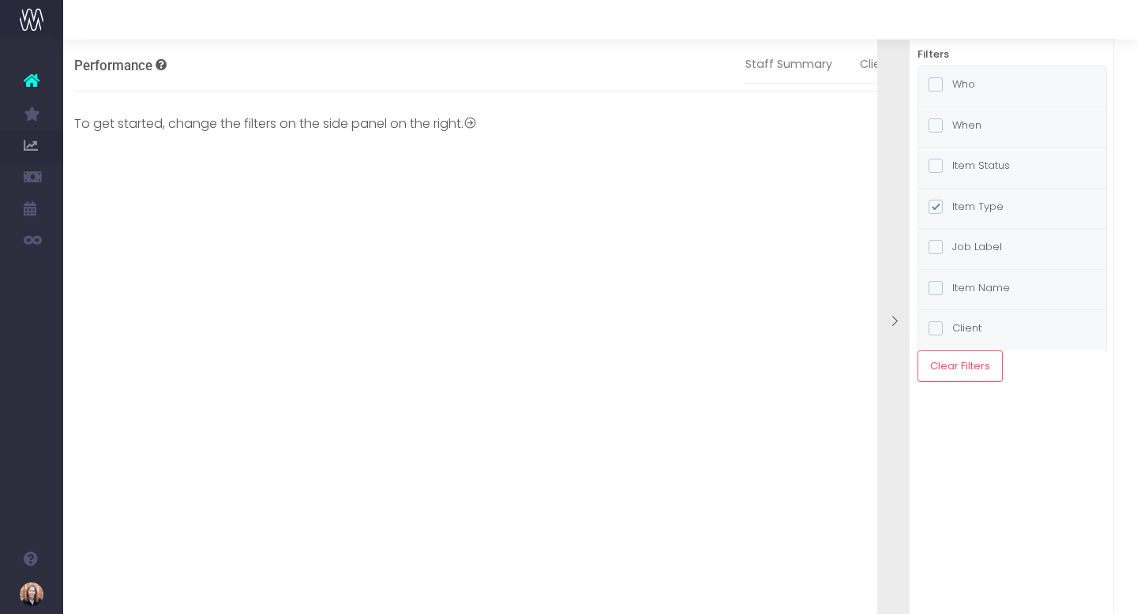
click at [935, 168] on span at bounding box center [935, 166] width 14 height 14
click at [952, 168] on input "Item Status" at bounding box center [957, 163] width 10 height 10
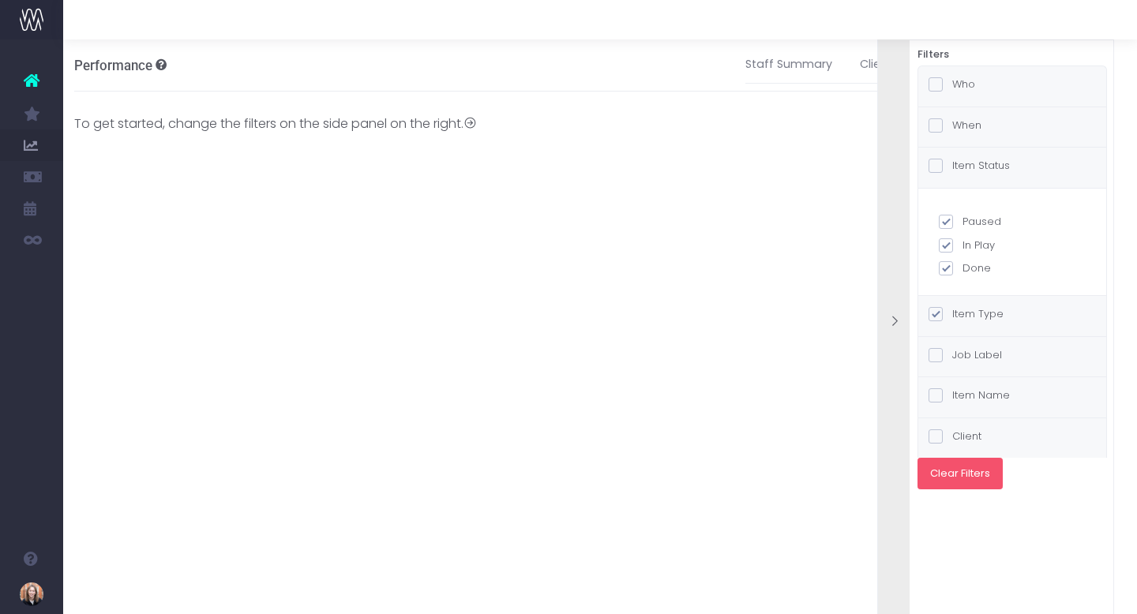
click at [961, 478] on button "Clear Filters" at bounding box center [959, 474] width 85 height 32
checkbox input "false"
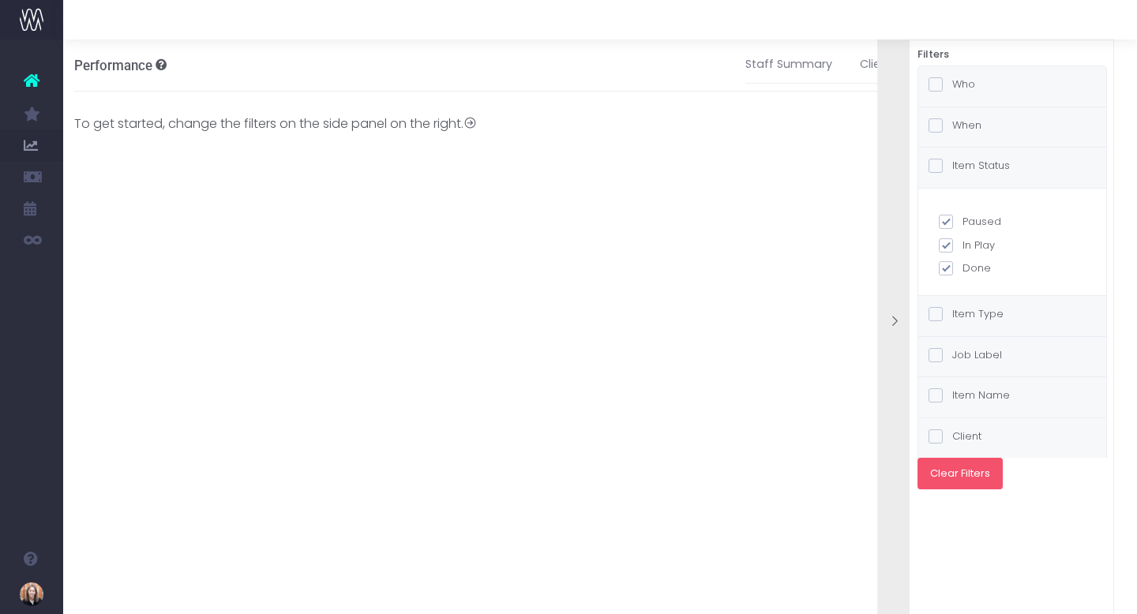
checkbox input "false"
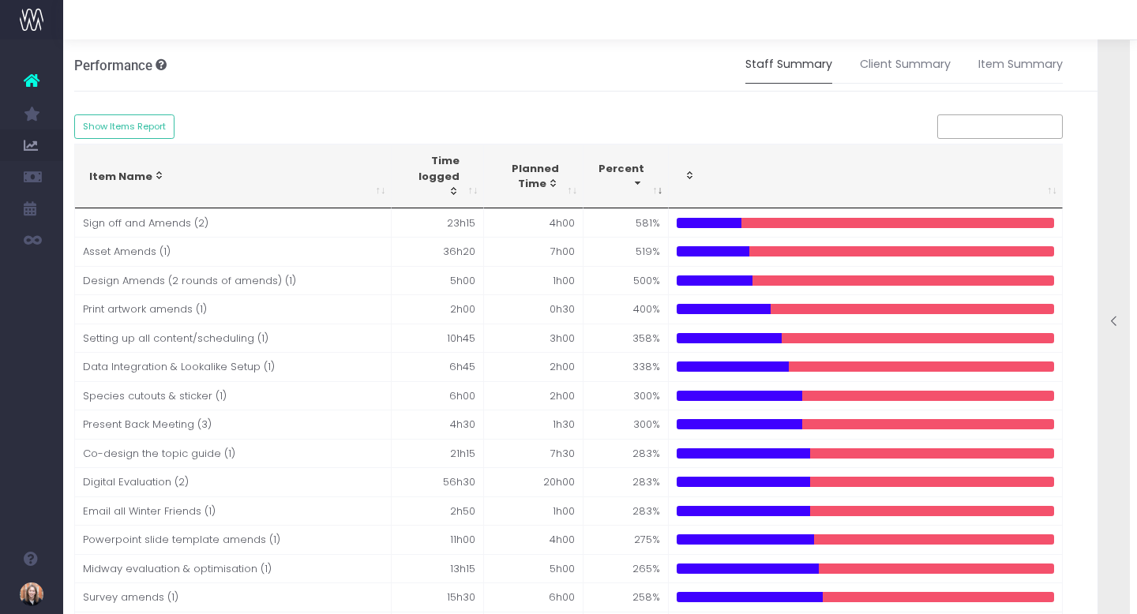
click at [785, 64] on link "Staff Summary" at bounding box center [788, 65] width 87 height 36
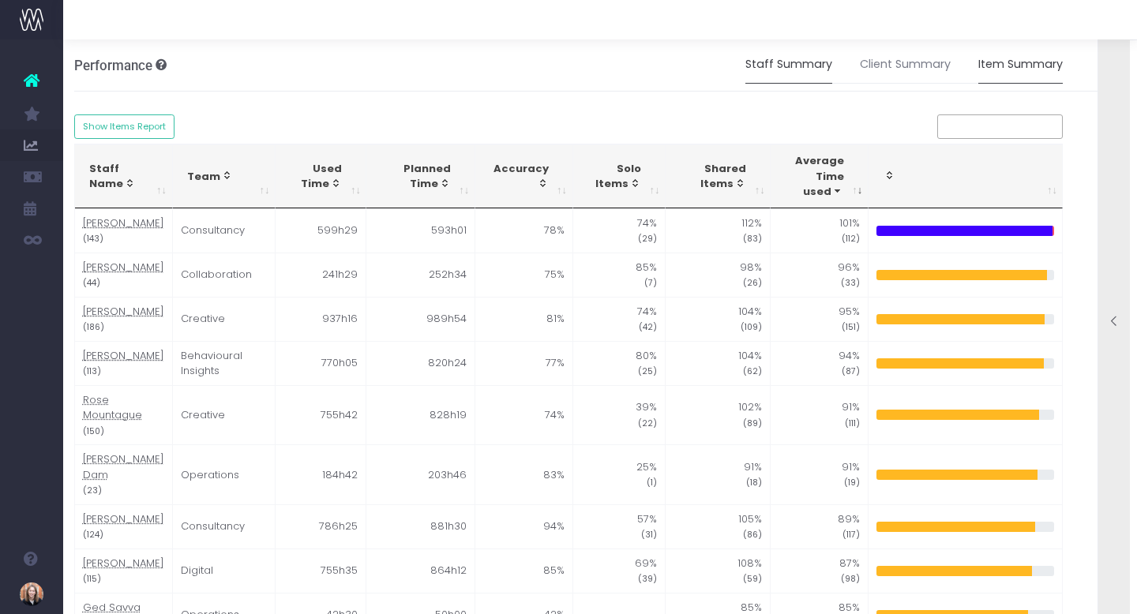
click at [1036, 69] on link "Item Summary" at bounding box center [1020, 65] width 84 height 36
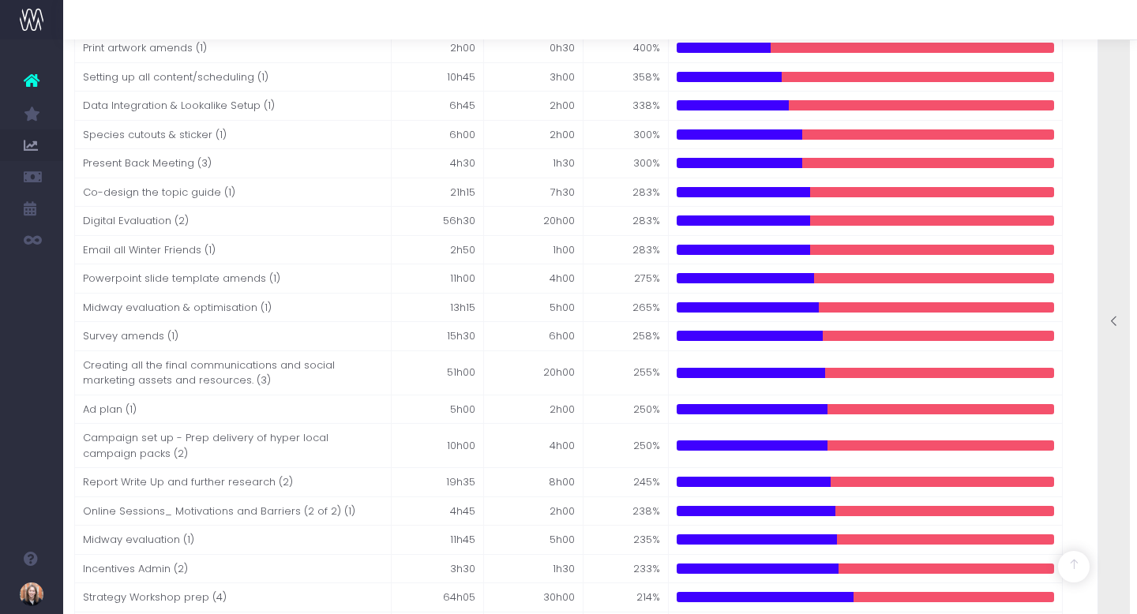
scroll to position [0, 12]
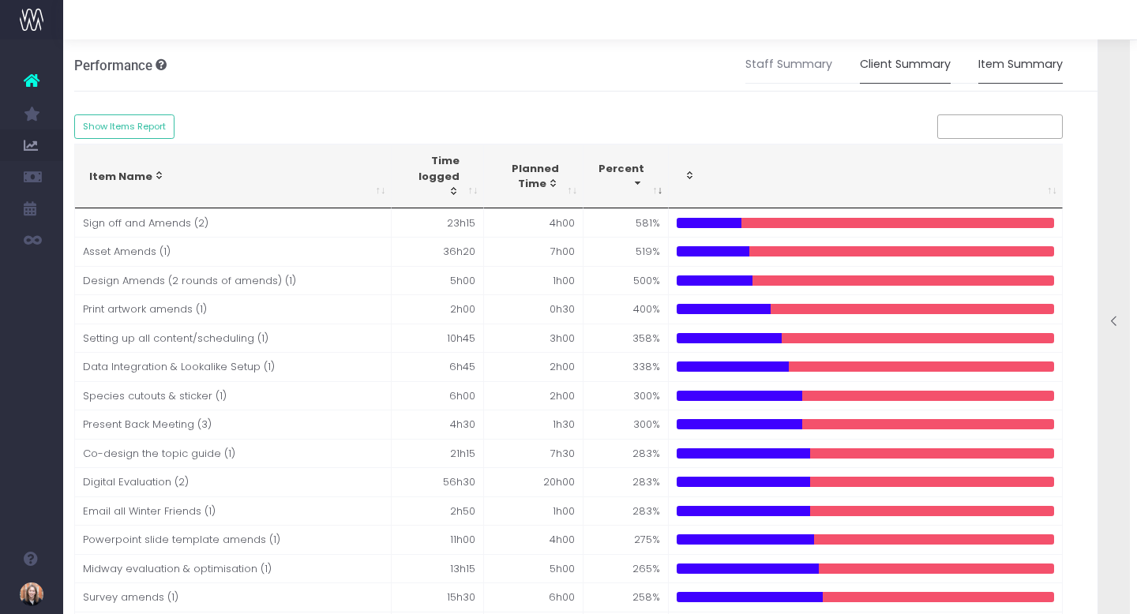
click at [892, 62] on link "Client Summary" at bounding box center [905, 65] width 91 height 36
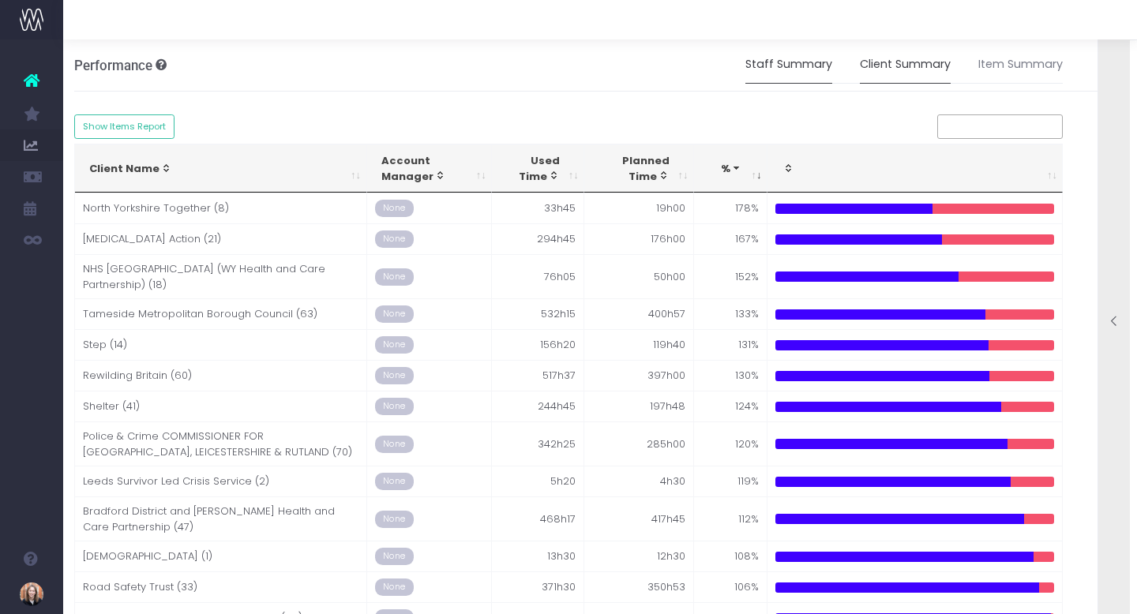
click at [788, 62] on link "Staff Summary" at bounding box center [788, 65] width 87 height 36
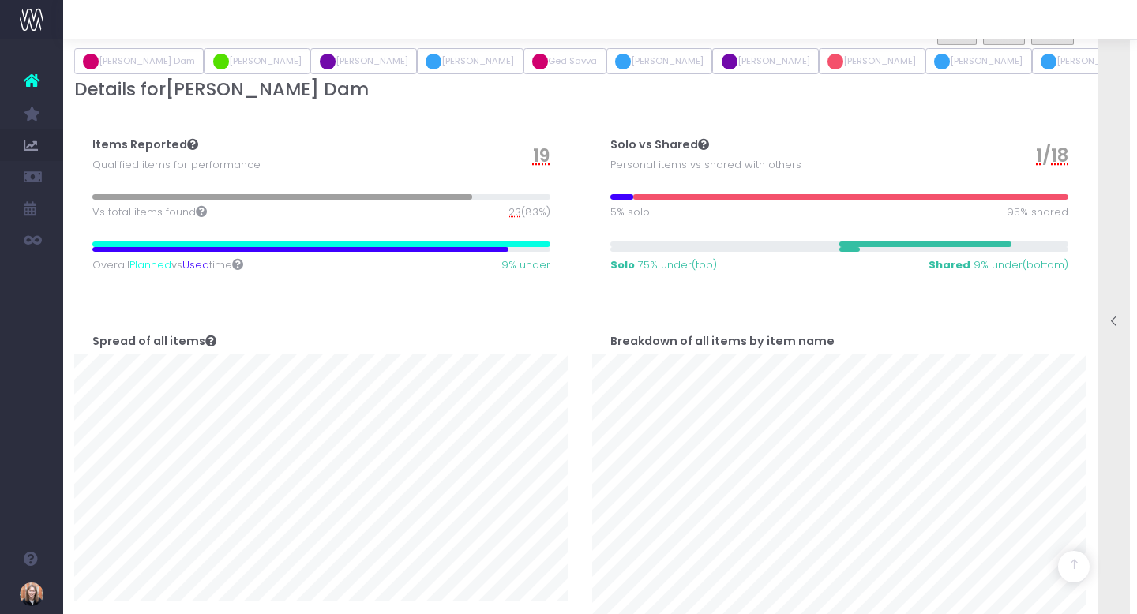
scroll to position [762, 0]
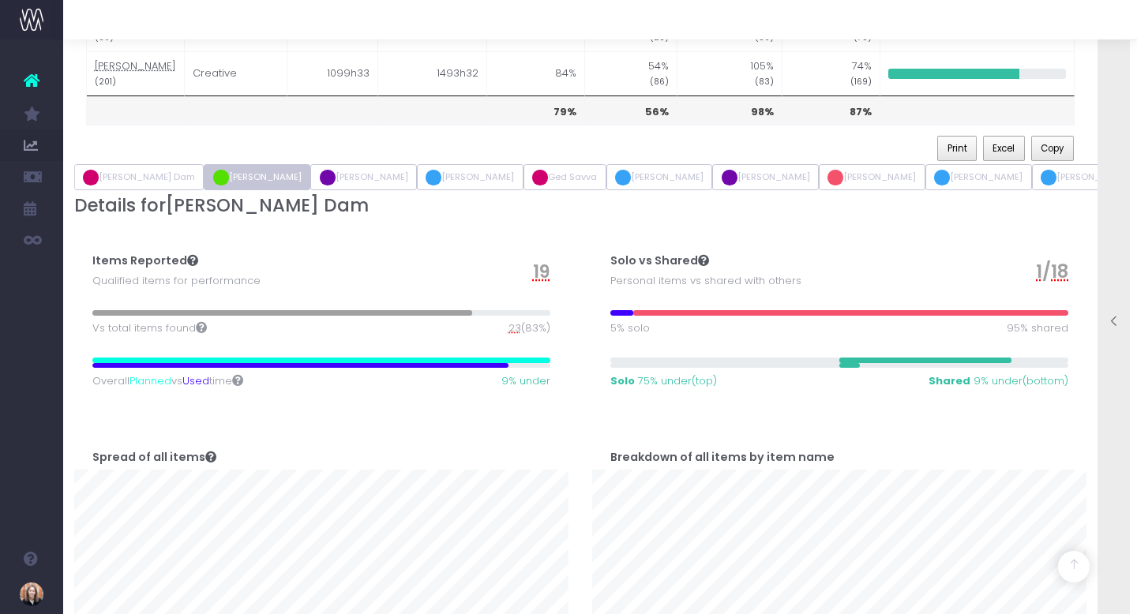
click at [204, 191] on button "[PERSON_NAME]" at bounding box center [257, 177] width 107 height 27
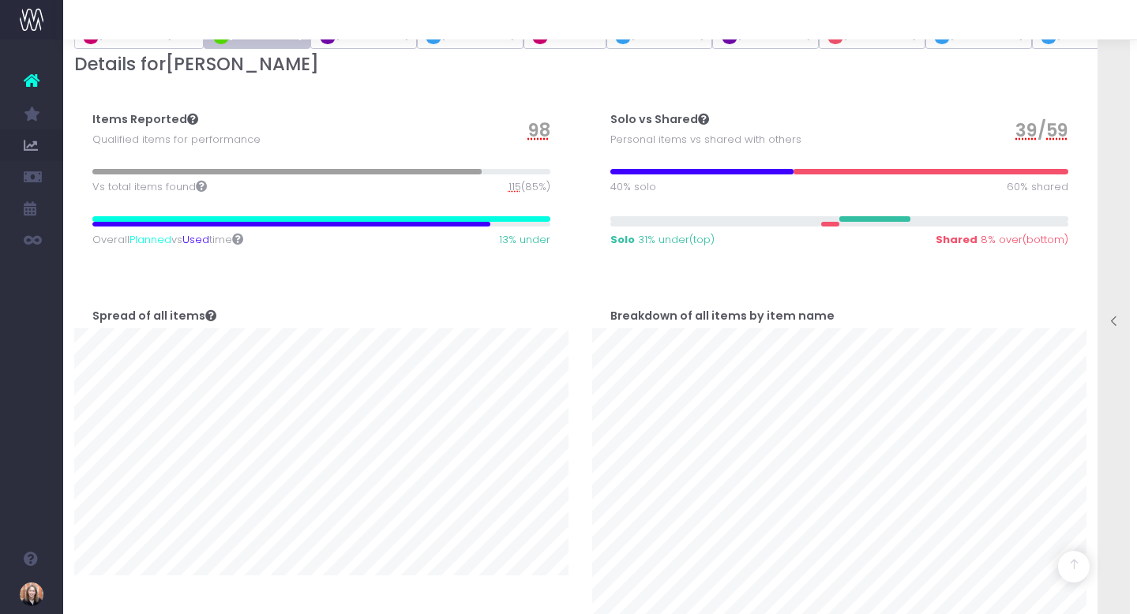
scroll to position [904, 1]
click at [320, 204] on div "Items Reported Qualified items for performance 98 Vs total items found 115 (85%…" at bounding box center [320, 178] width 494 height 197
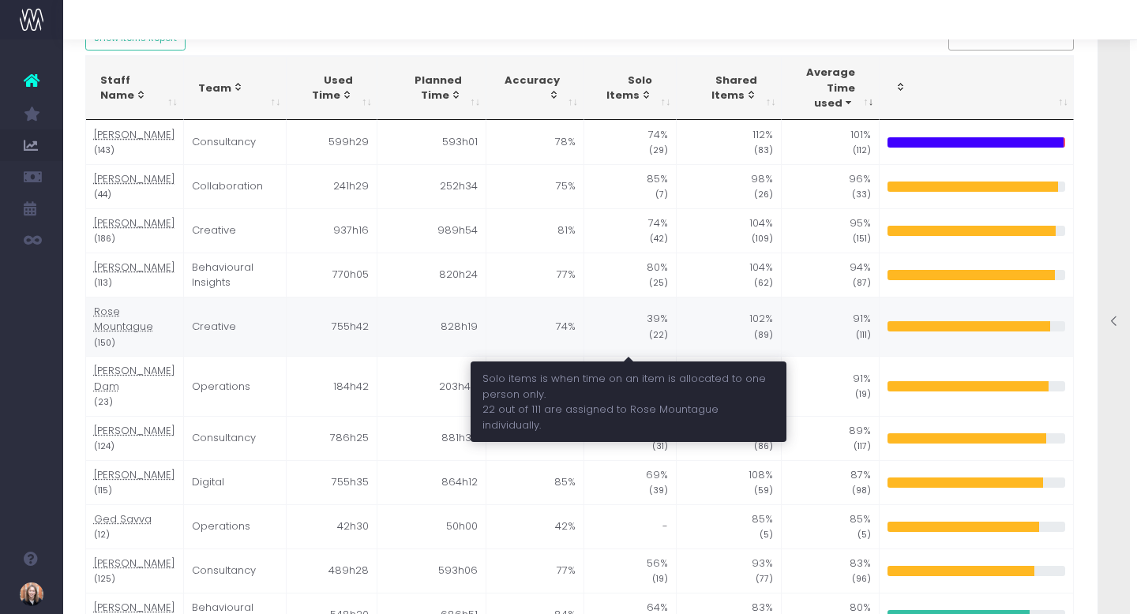
scroll to position [88, 1]
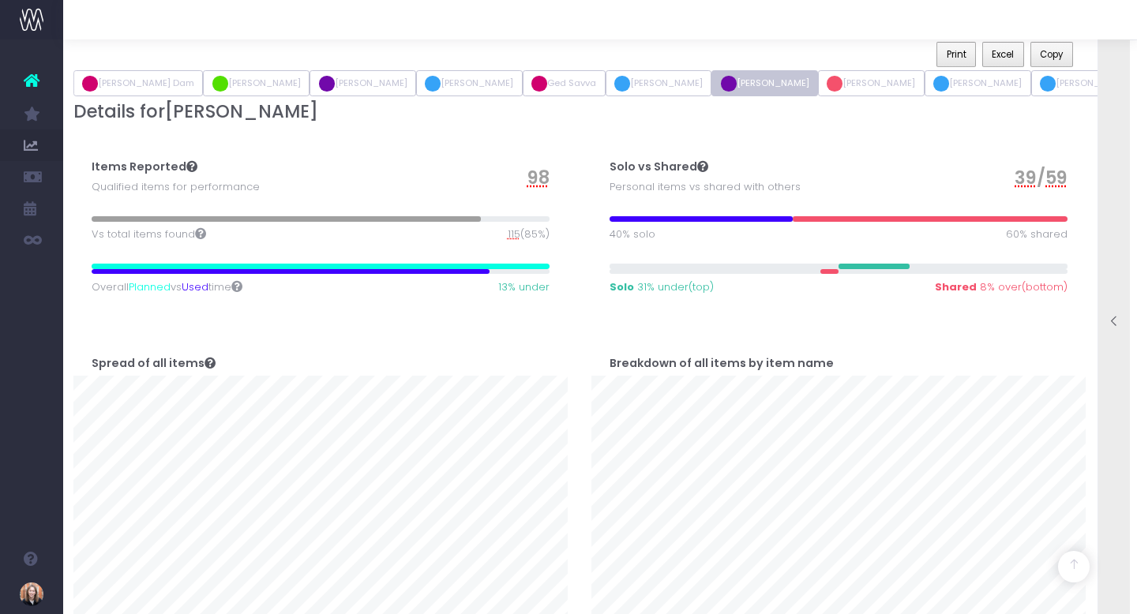
click at [711, 97] on button "Isla Pearce" at bounding box center [764, 83] width 107 height 27
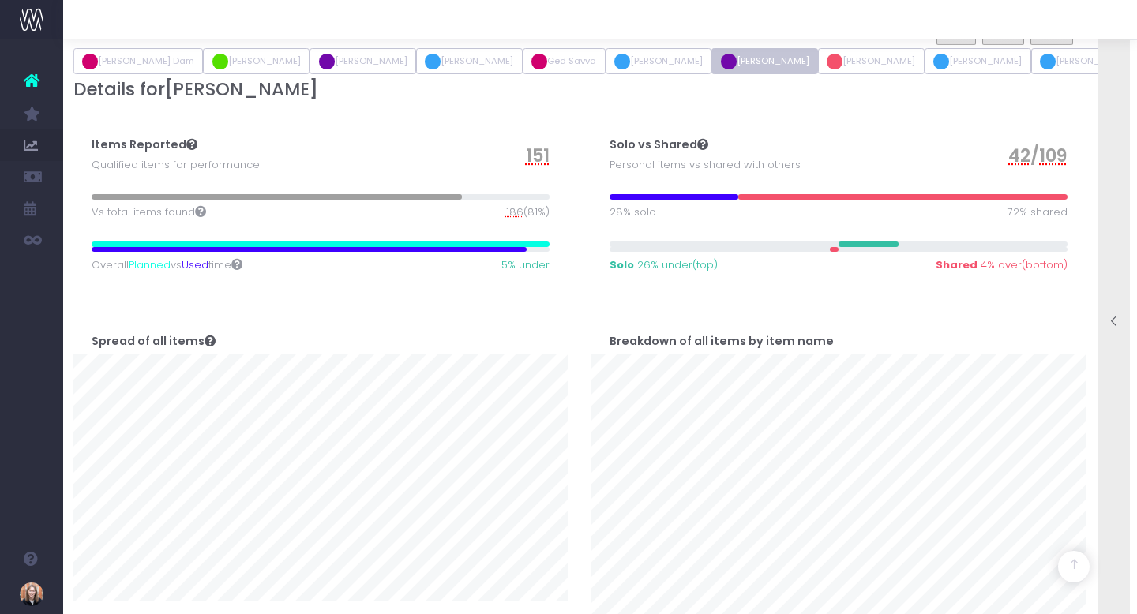
scroll to position [900, 1]
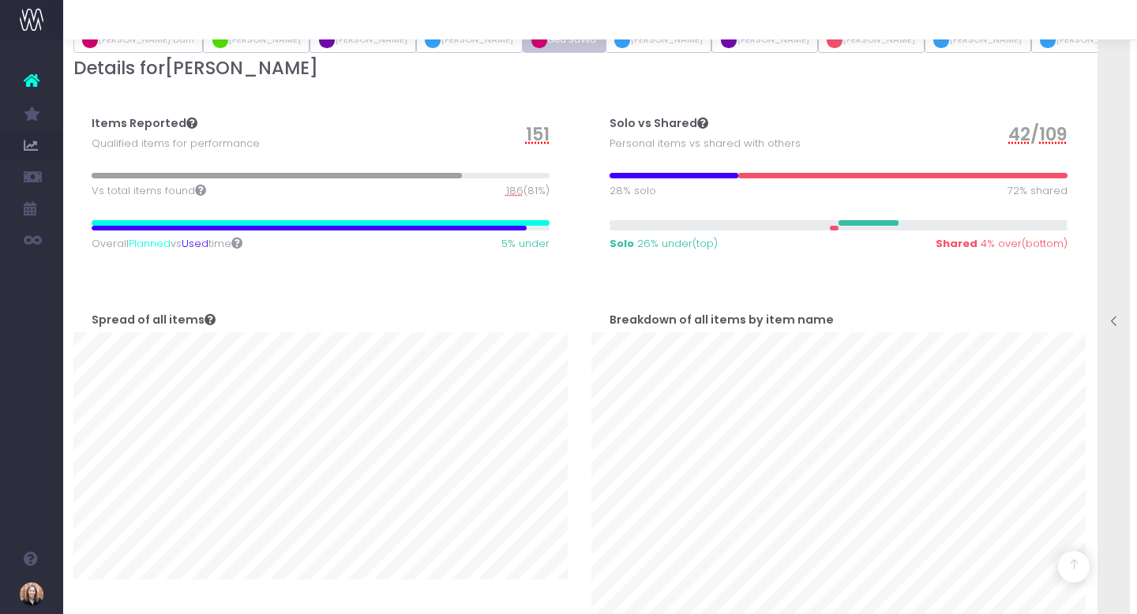
click at [523, 54] on button "Ged Savva" at bounding box center [564, 40] width 83 height 27
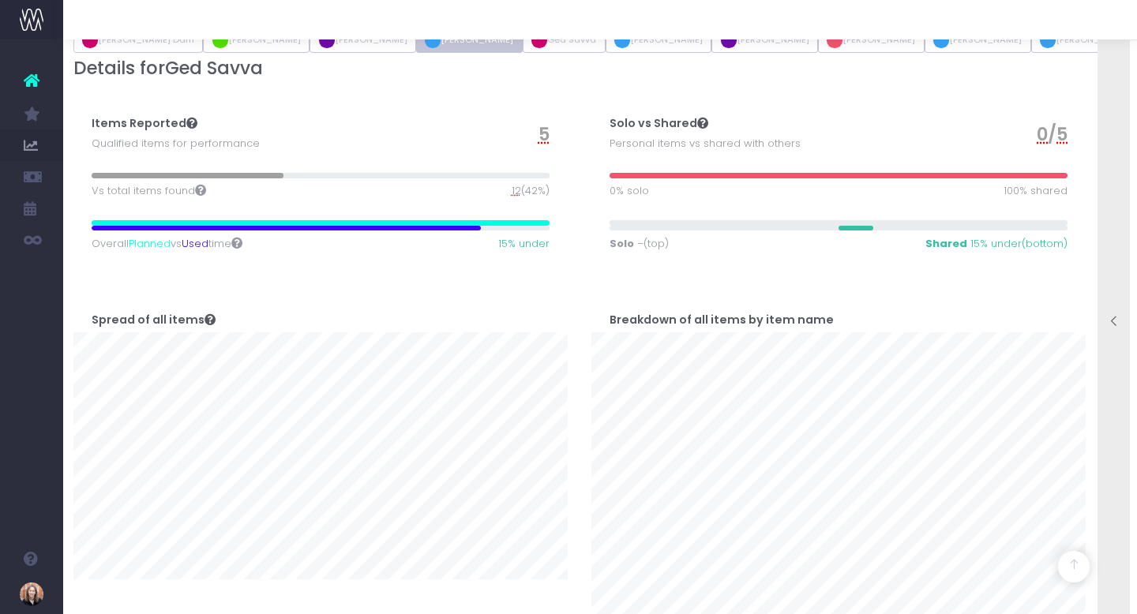
click at [418, 54] on button "[PERSON_NAME]" at bounding box center [469, 40] width 107 height 27
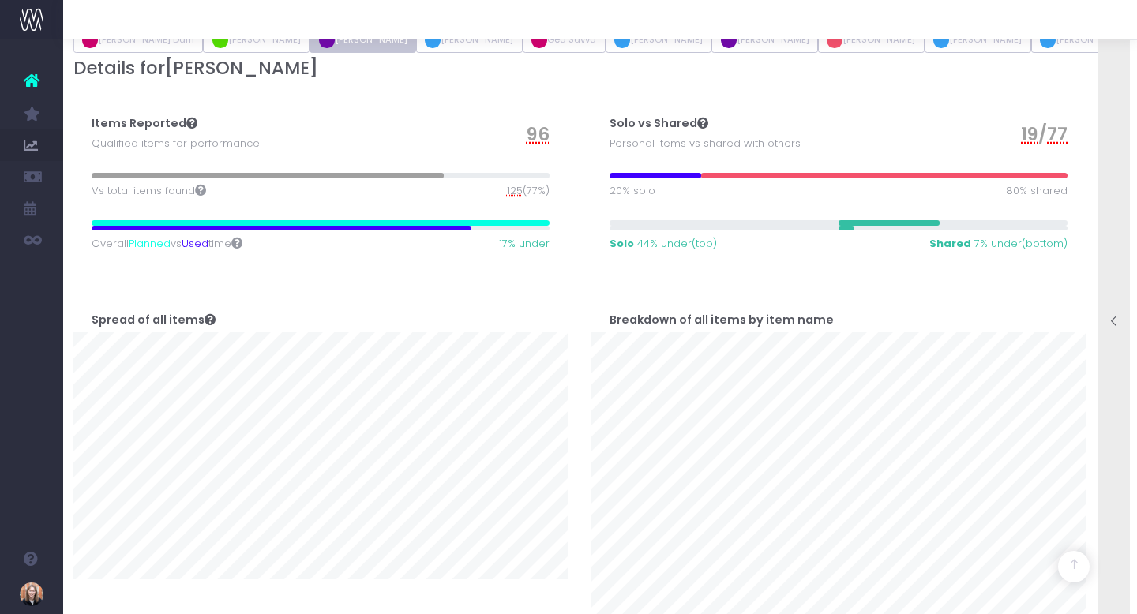
click at [317, 54] on button "Emma Burton" at bounding box center [362, 40] width 107 height 27
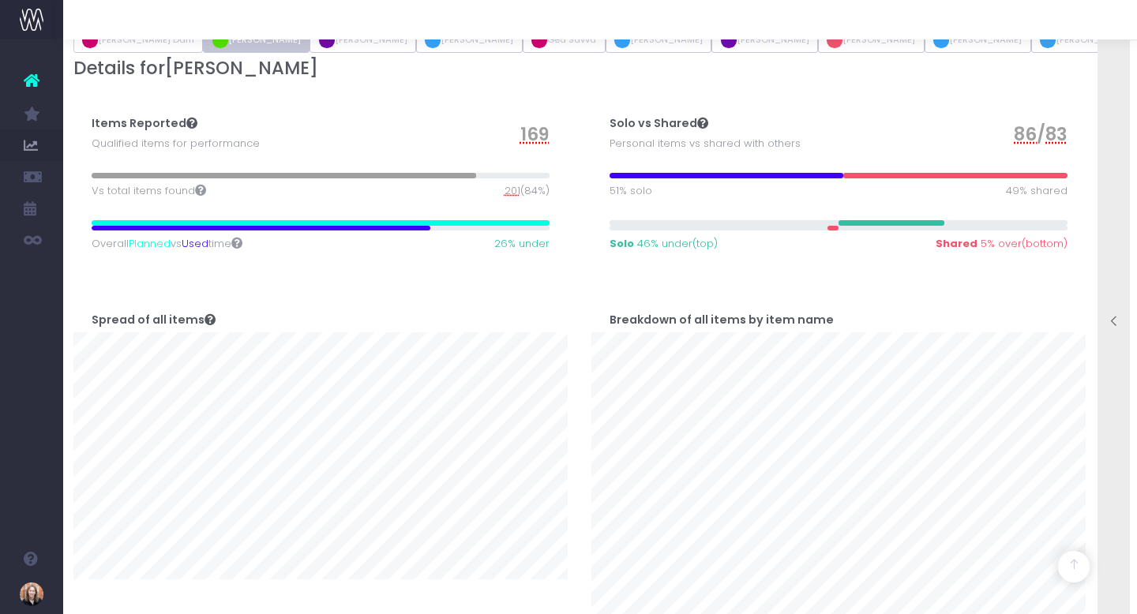
click at [245, 54] on button "[PERSON_NAME]" at bounding box center [256, 40] width 107 height 27
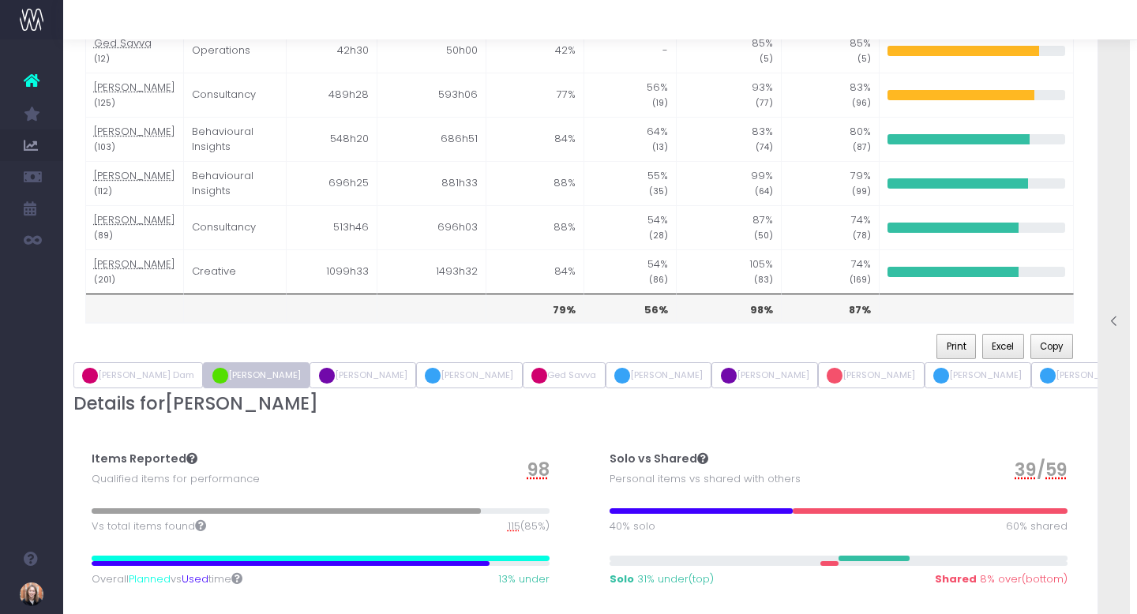
scroll to position [0, 1]
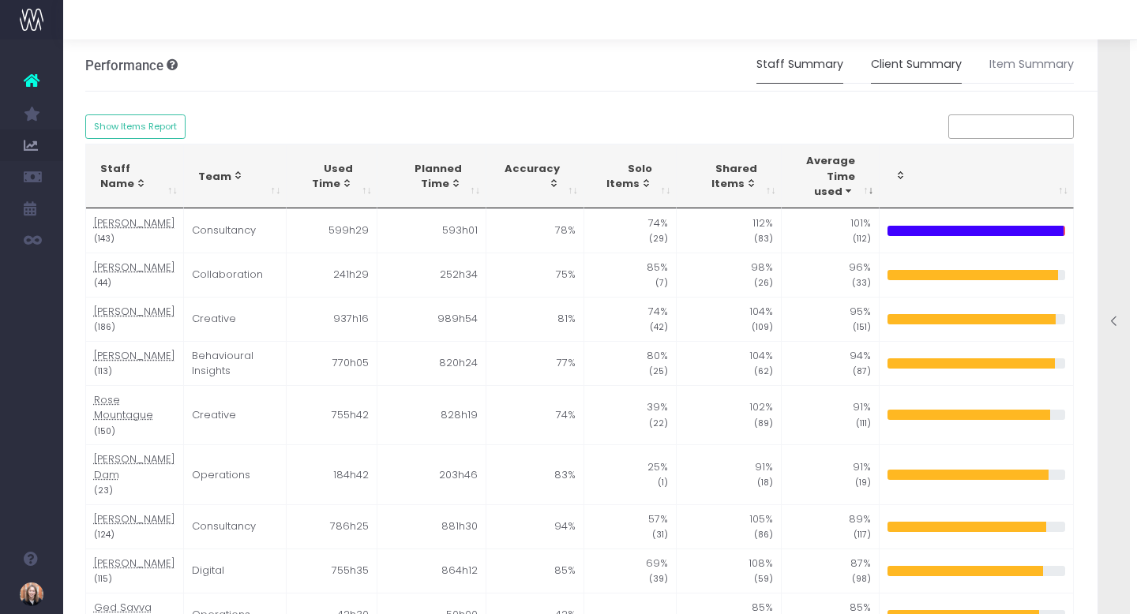
click at [920, 65] on link "Client Summary" at bounding box center [916, 65] width 91 height 36
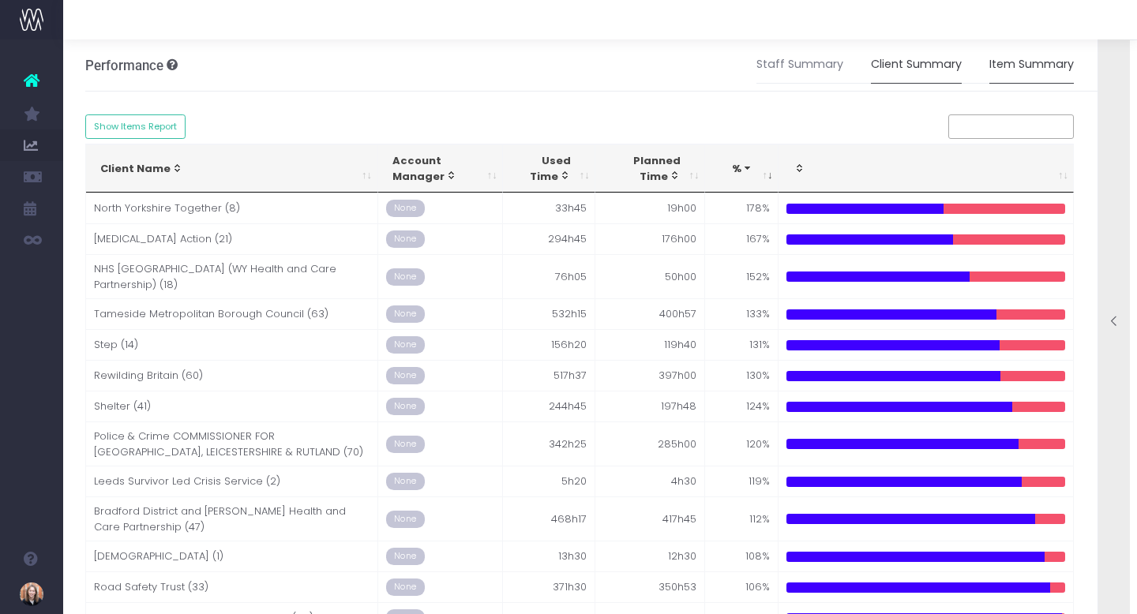
click at [1011, 71] on link "Item Summary" at bounding box center [1031, 65] width 84 height 36
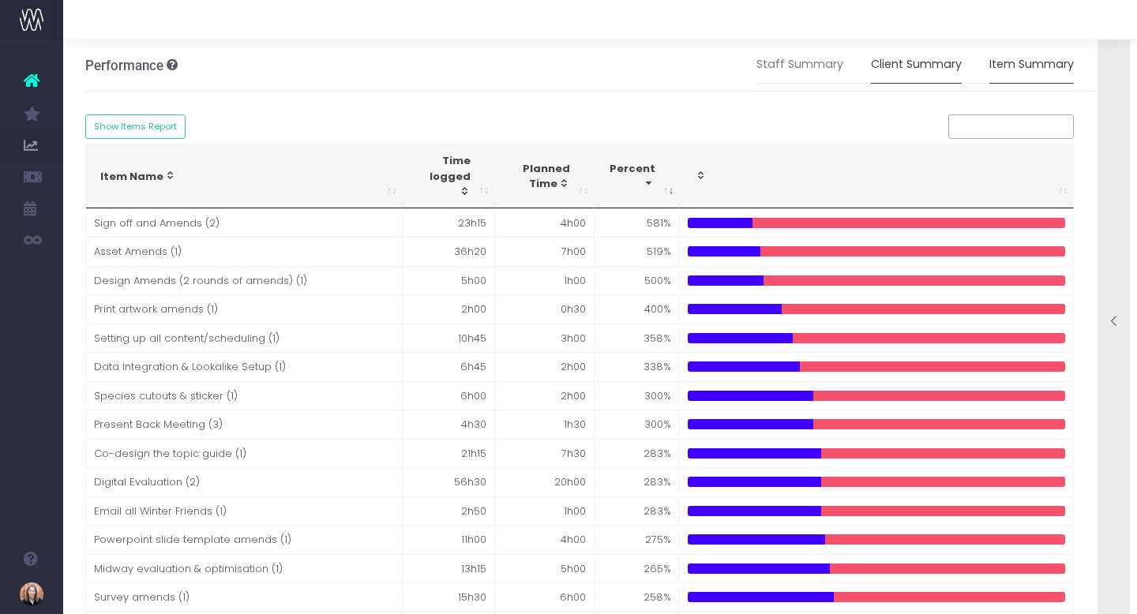
click at [886, 70] on link "Client Summary" at bounding box center [916, 65] width 91 height 36
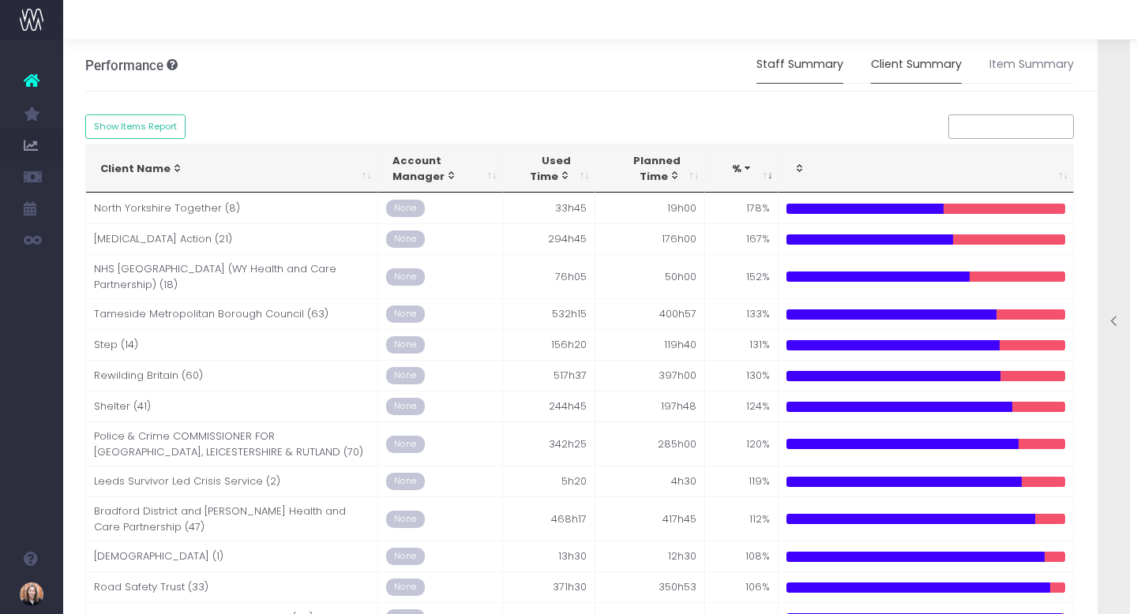
click at [828, 66] on link "Staff Summary" at bounding box center [799, 65] width 87 height 36
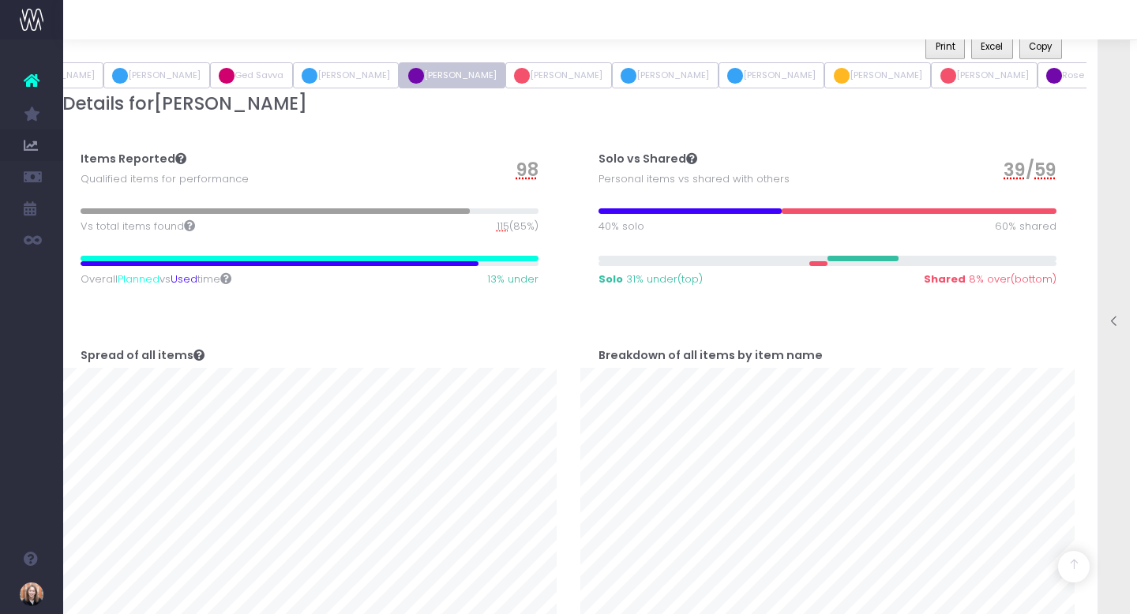
scroll to position [0, 361]
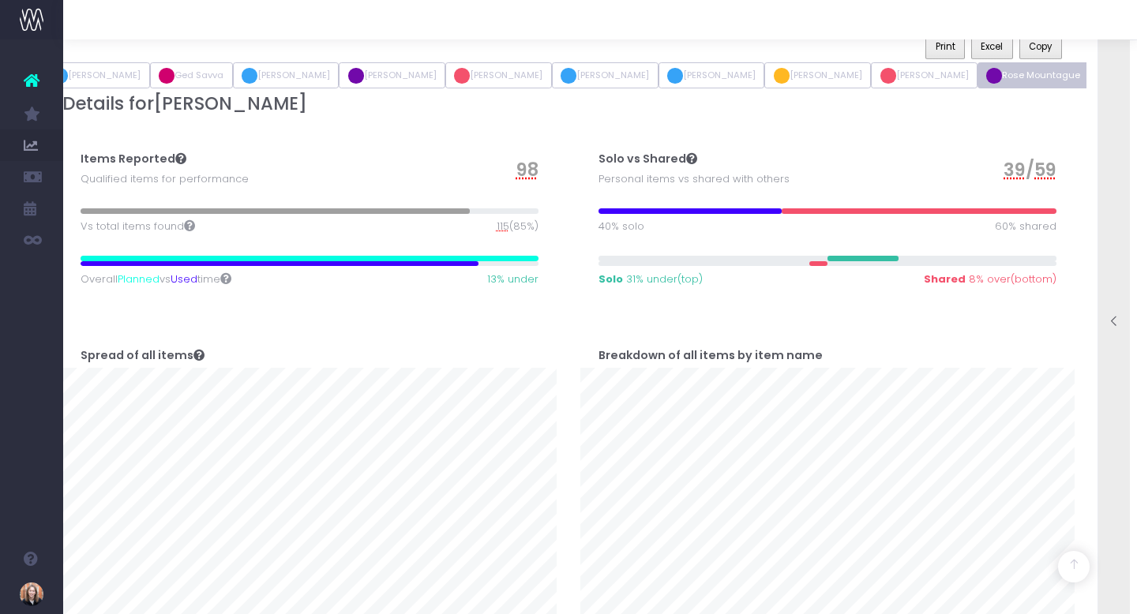
click at [977, 89] on button "Rose Mountague" at bounding box center [1033, 75] width 112 height 27
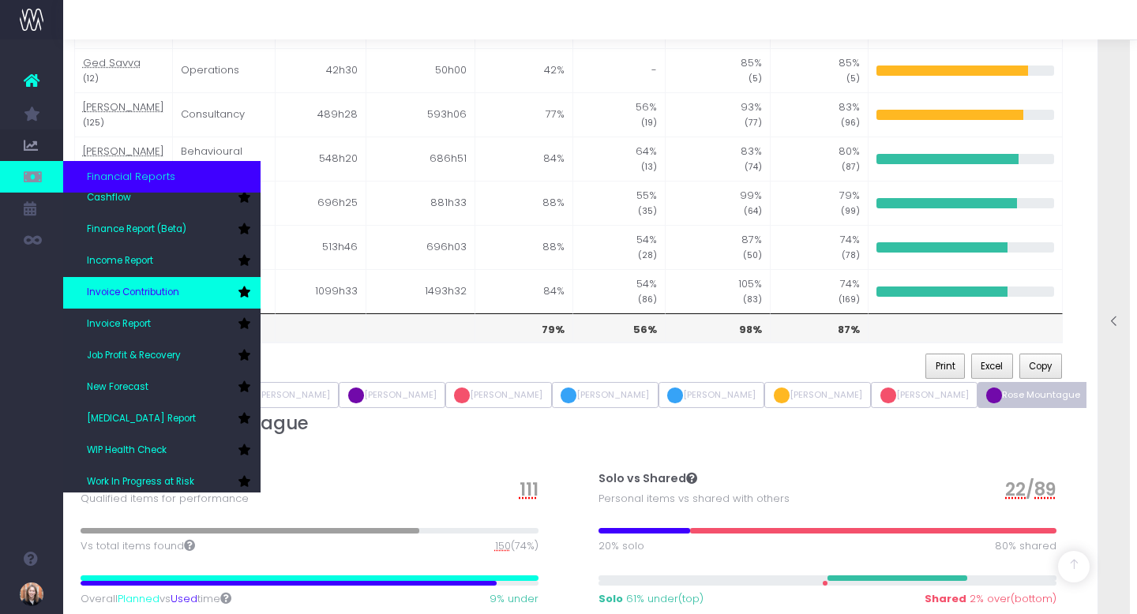
scroll to position [79, 0]
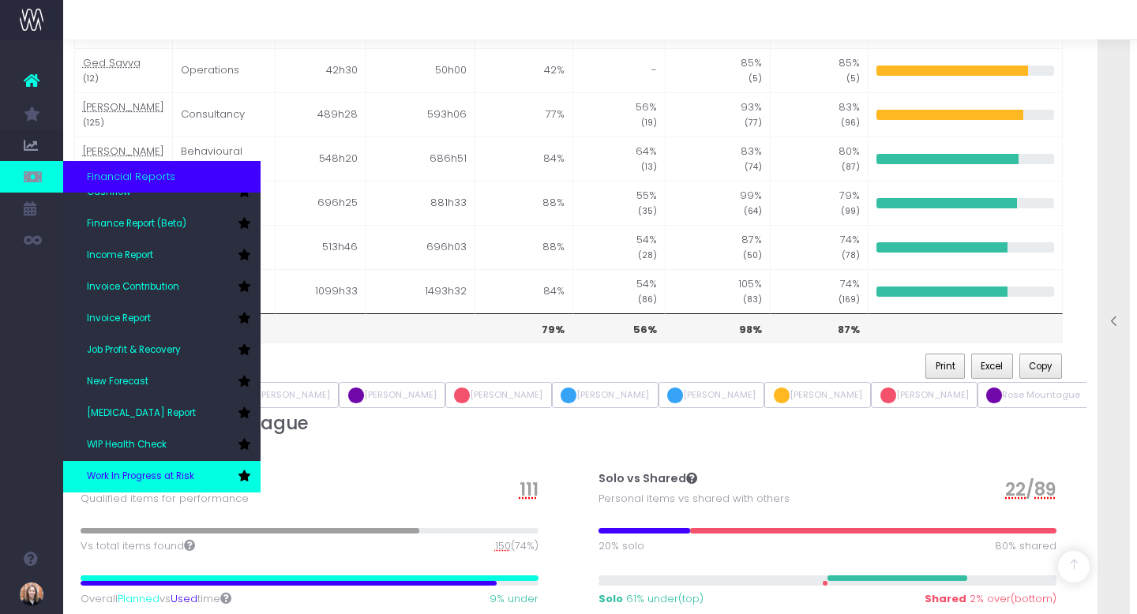
click at [192, 466] on link "Work In Progress at Risk" at bounding box center [161, 477] width 197 height 32
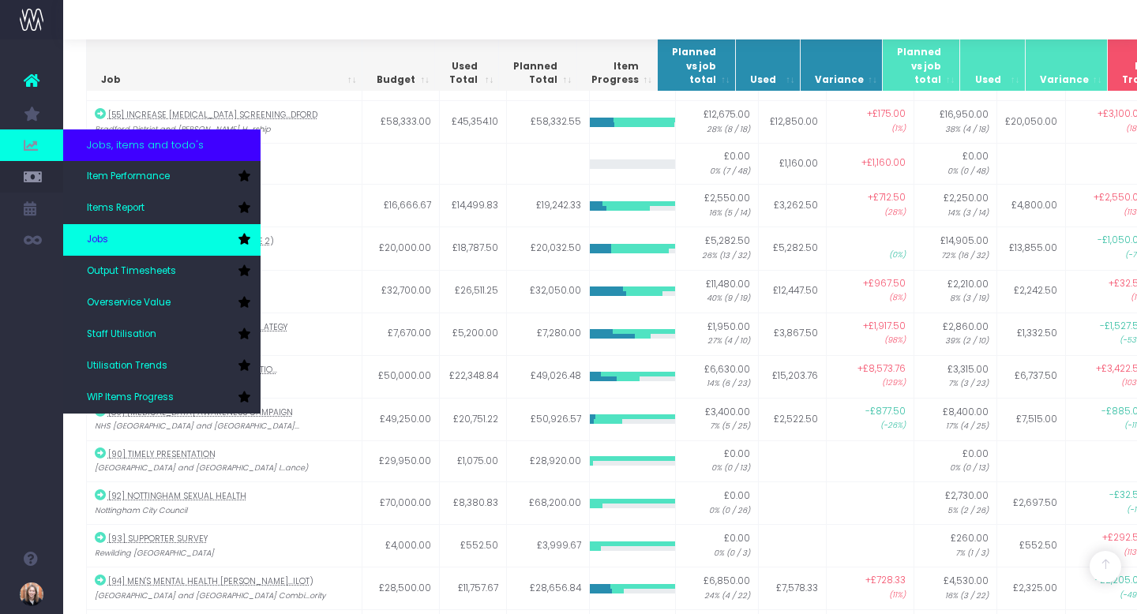
scroll to position [395, 0]
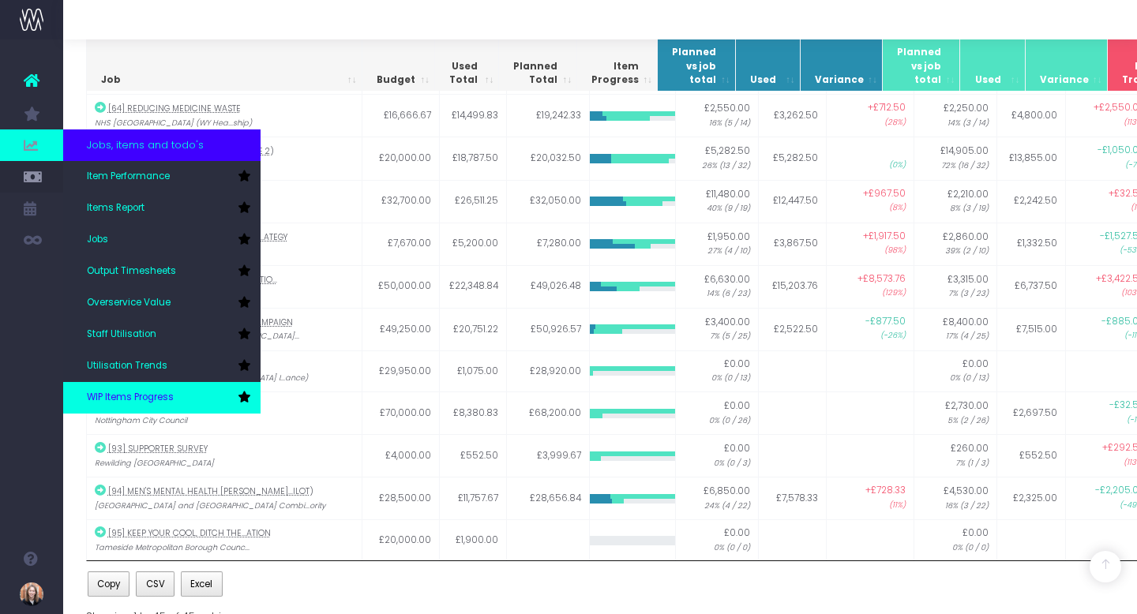
click at [144, 395] on span "WIP Items Progress" at bounding box center [130, 398] width 87 height 14
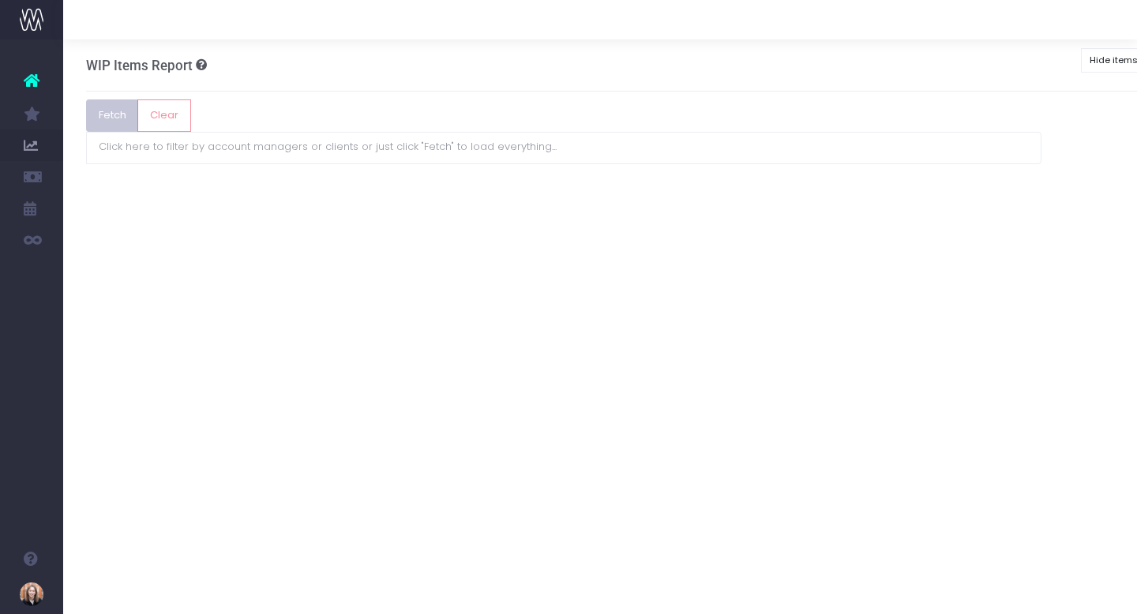
click at [137, 118] on button "Fetch" at bounding box center [112, 115] width 53 height 32
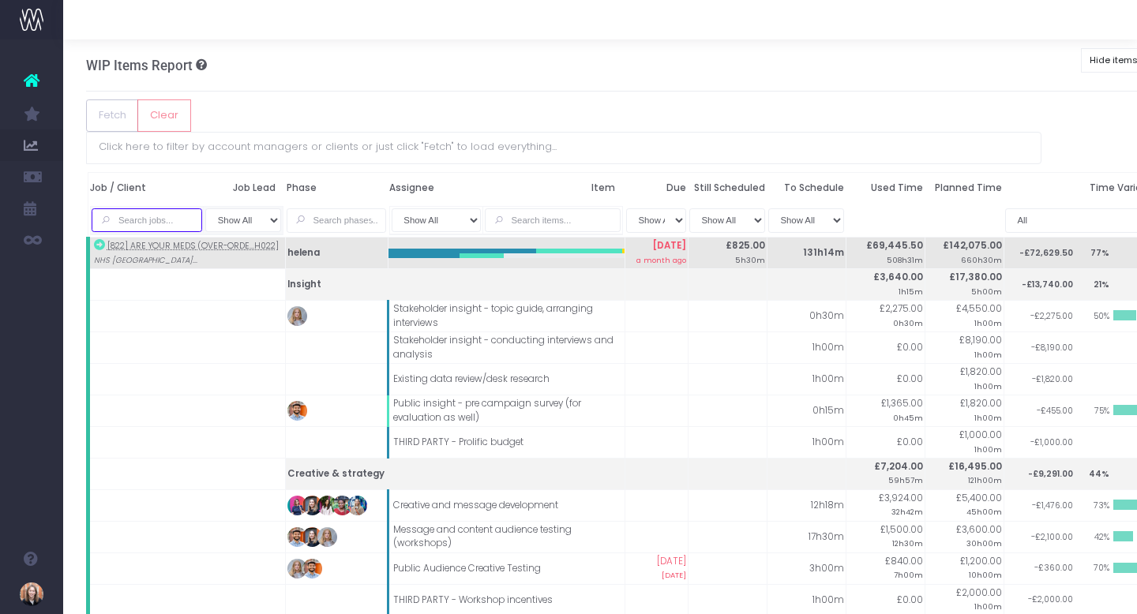
click at [143, 208] on input "text" at bounding box center [147, 220] width 110 height 24
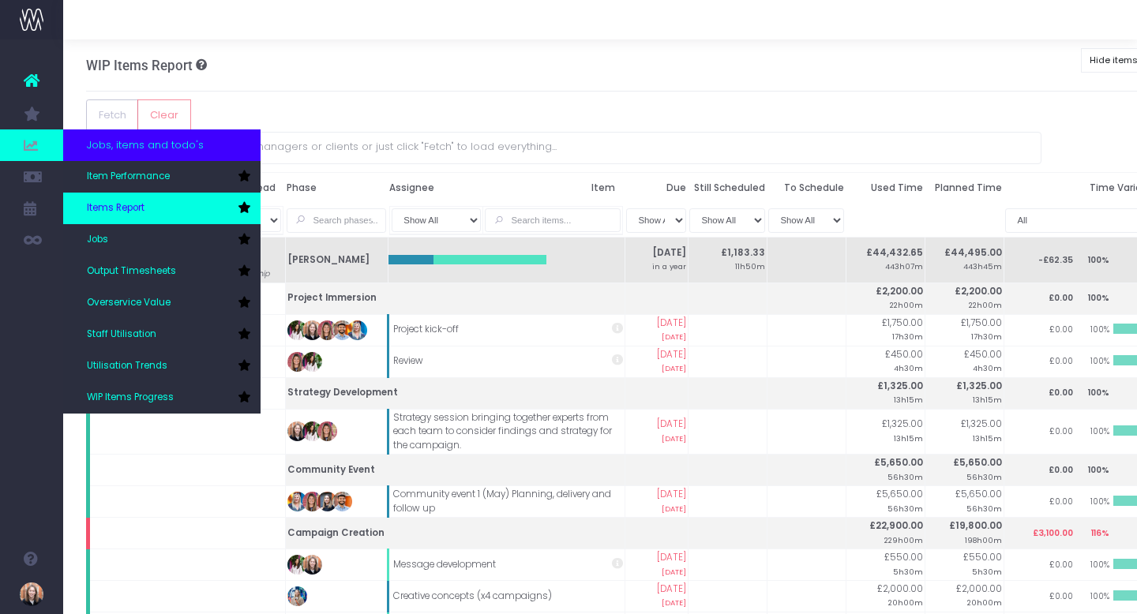
type input "bradf"
click at [118, 203] on span "Items Report" at bounding box center [116, 208] width 58 height 14
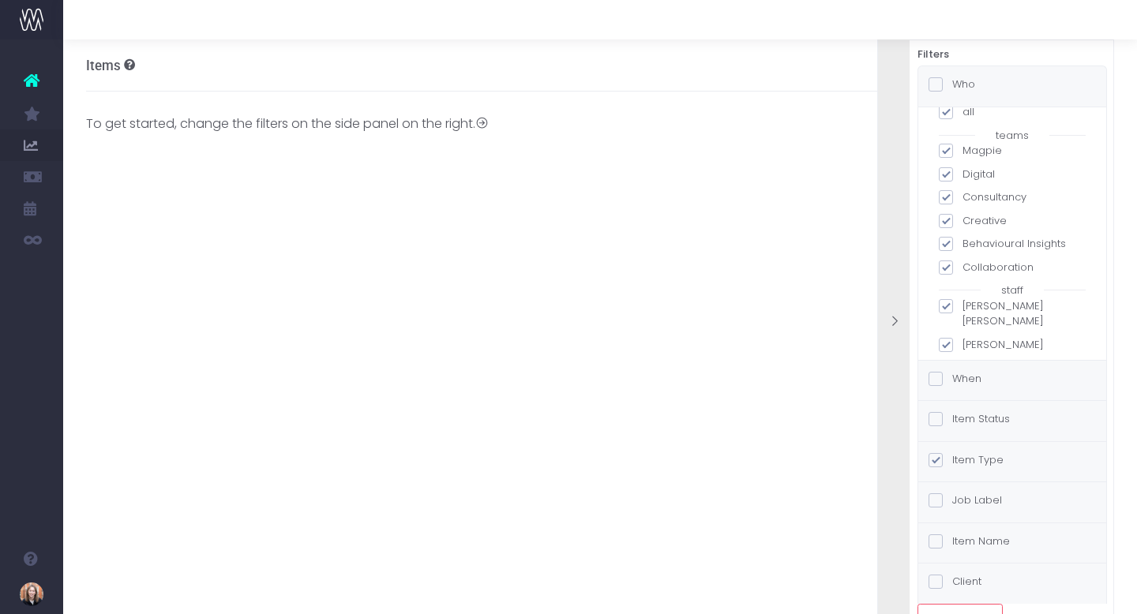
scroll to position [21, 0]
click at [976, 611] on button "Clear Filters" at bounding box center [959, 620] width 85 height 32
checkbox input "false"
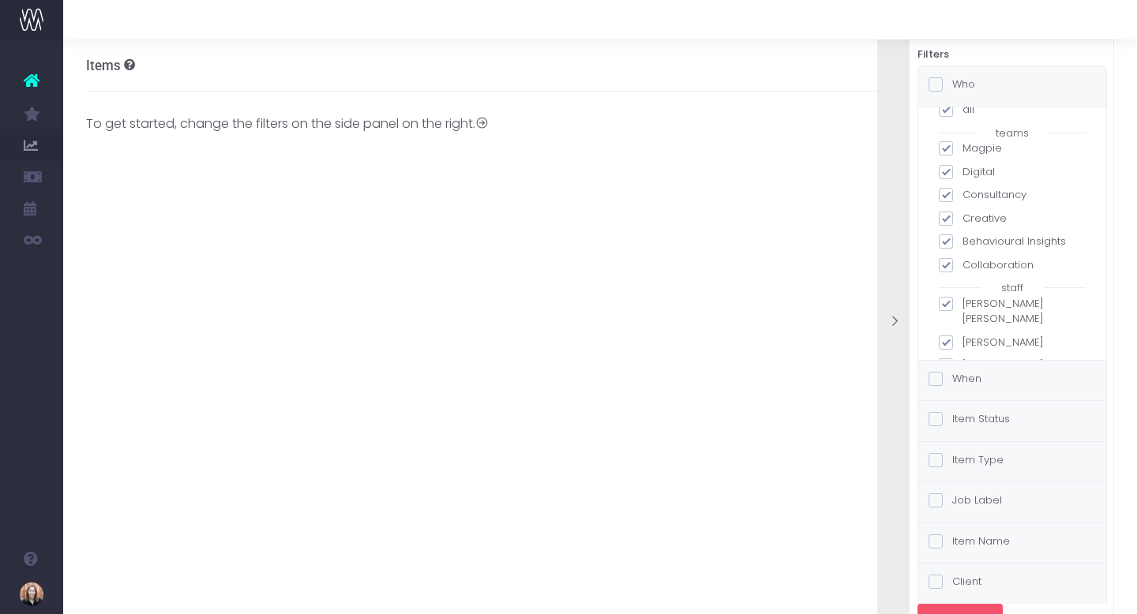
checkbox input "false"
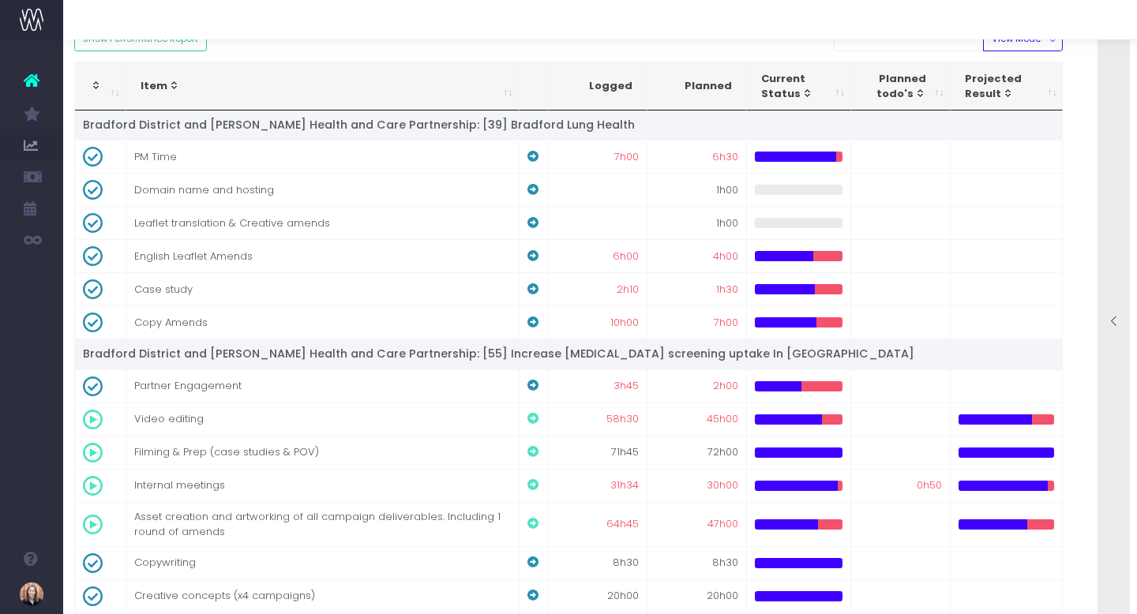
scroll to position [0, 12]
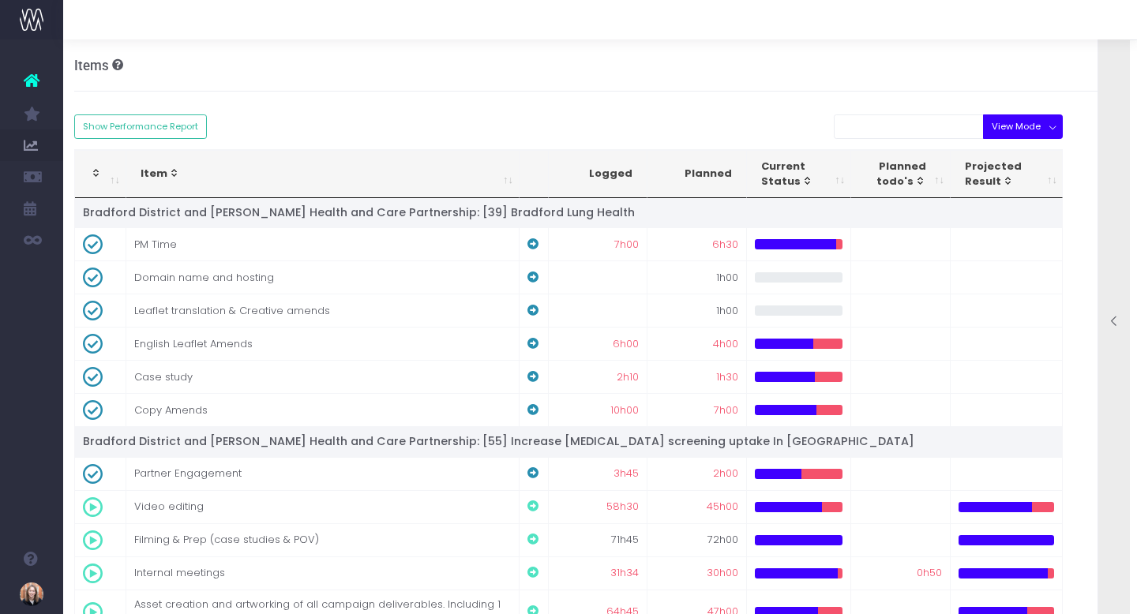
click at [1015, 120] on button "View Mode" at bounding box center [1023, 126] width 80 height 24
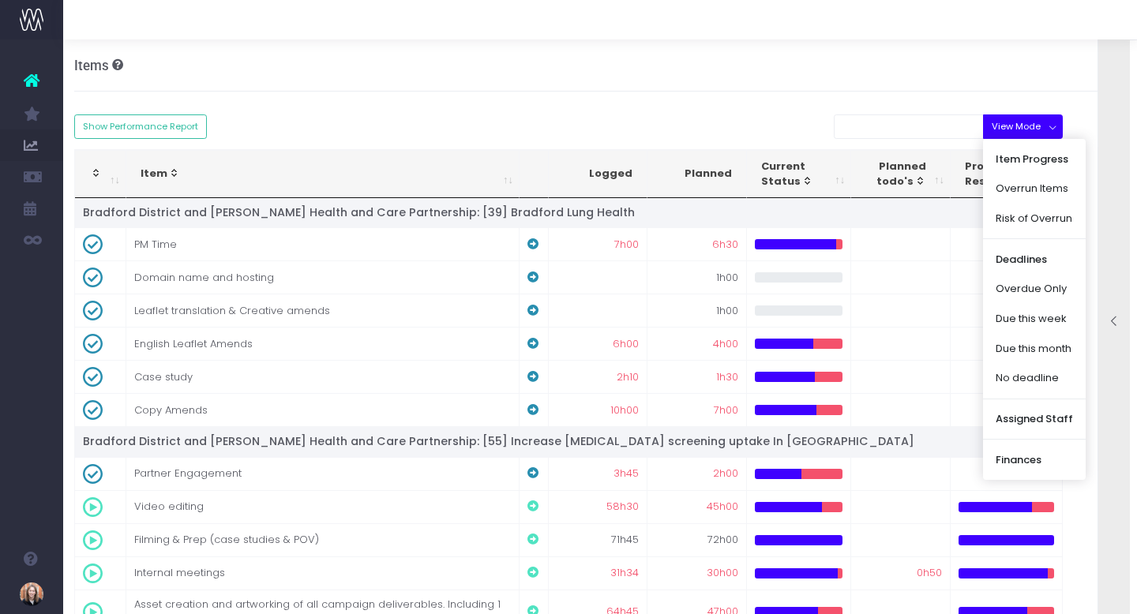
click at [1015, 120] on button "View Mode" at bounding box center [1023, 126] width 80 height 24
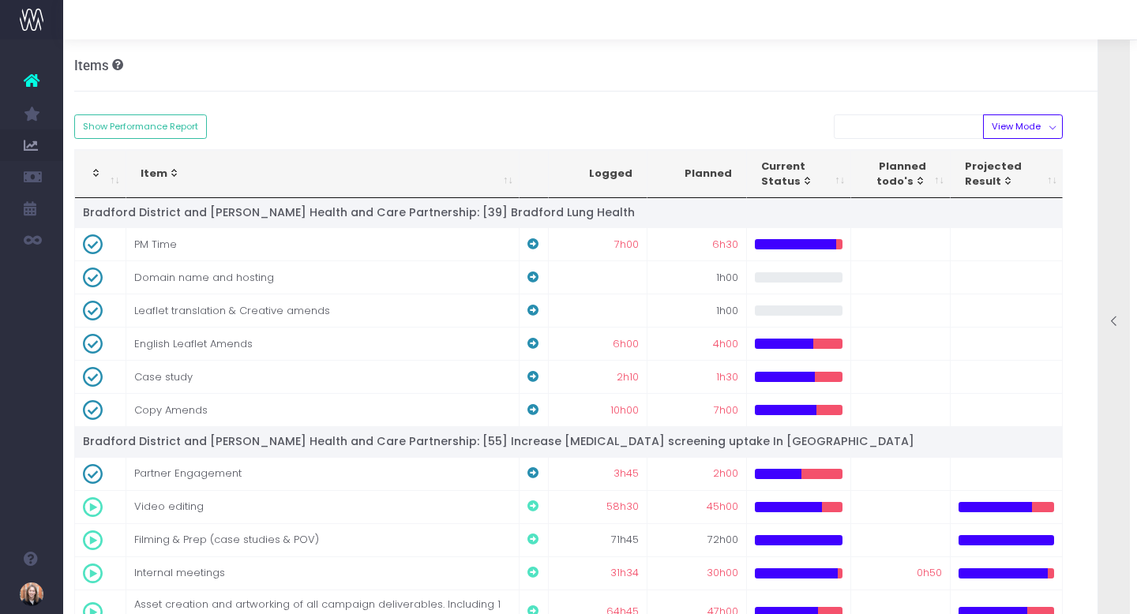
click at [1110, 306] on div at bounding box center [1114, 323] width 32 height 612
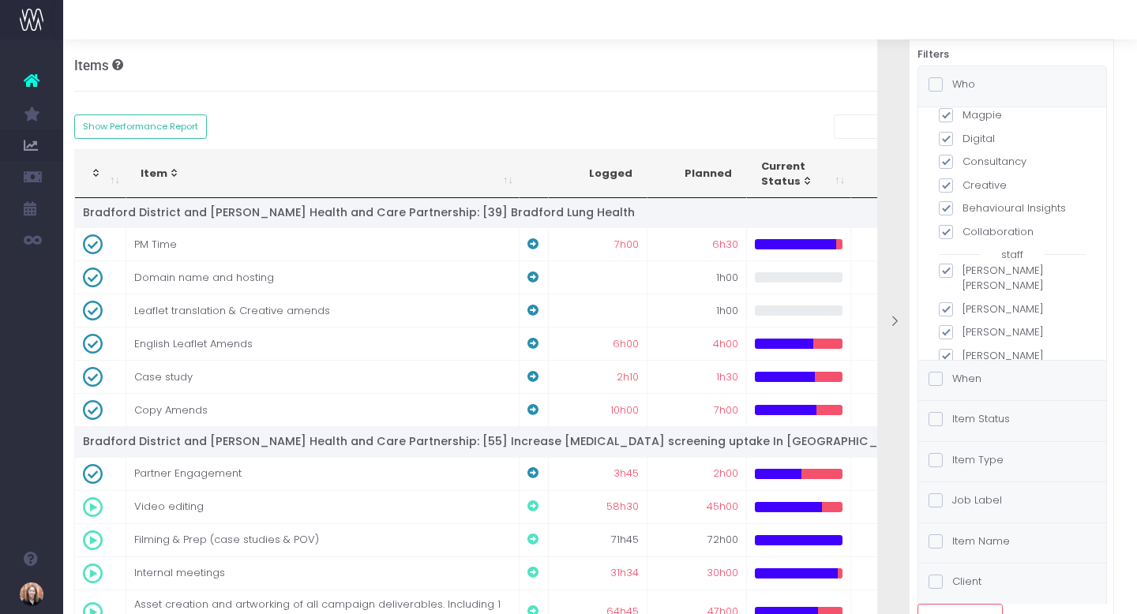
scroll to position [59, 0]
click at [949, 267] on span at bounding box center [945, 265] width 14 height 14
click at [962, 267] on input "Dave Timothy" at bounding box center [967, 262] width 10 height 10
checkbox input "false"
checkbox input "true"
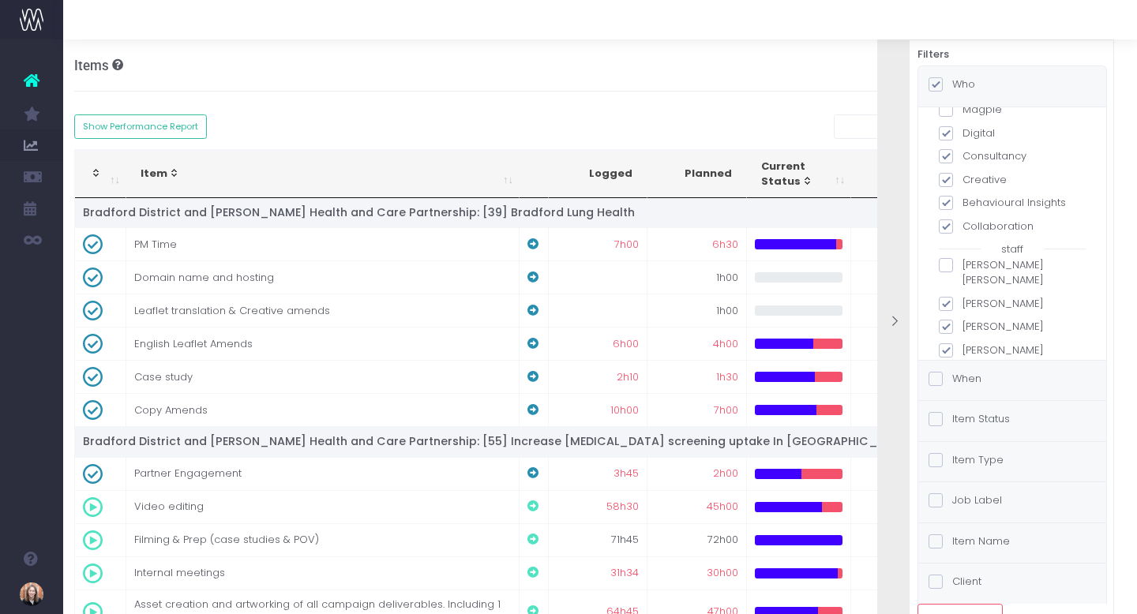
checkbox input "false"
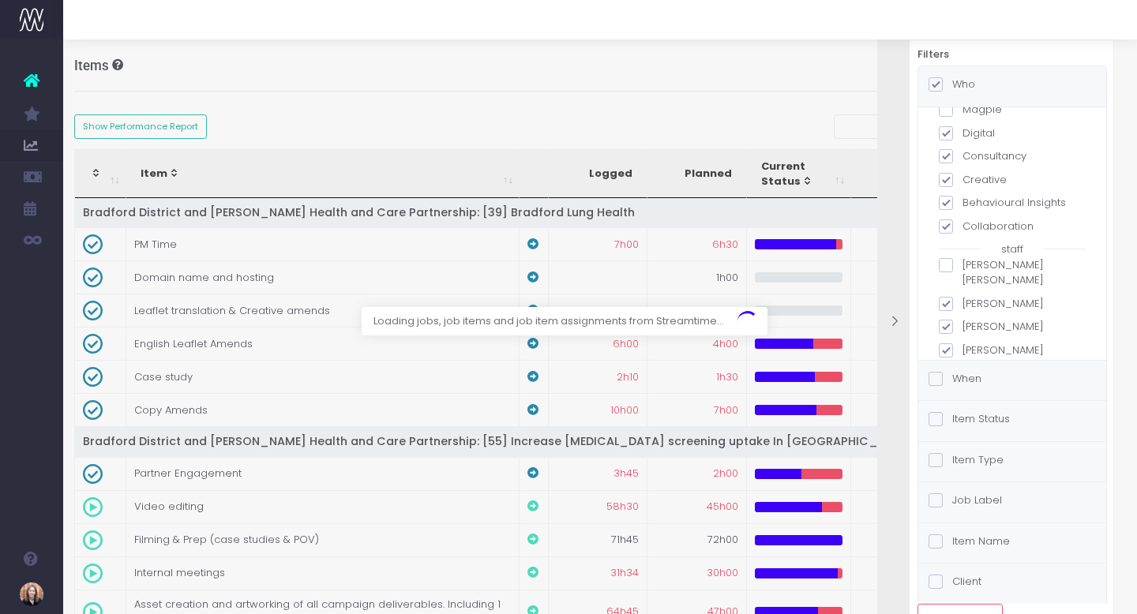
click at [946, 312] on div "Loading jobs, job items and job item assignments from Streamtime..." at bounding box center [775, 321] width 414 height 28
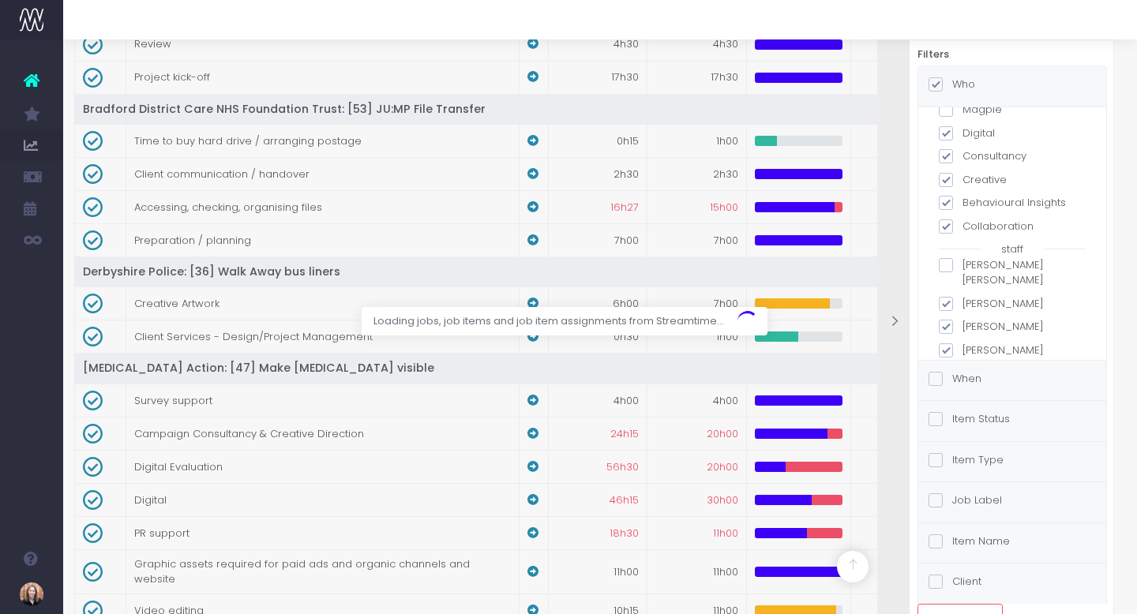
scroll to position [1158, 12]
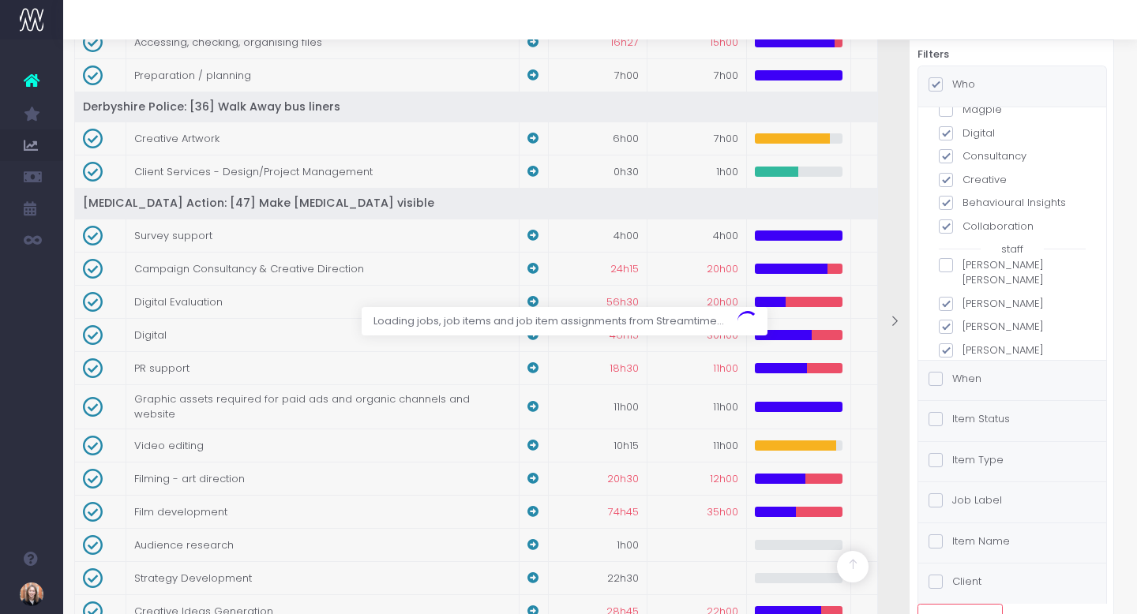
click at [946, 320] on span at bounding box center [945, 327] width 14 height 14
click at [962, 319] on input "Emma Wragg" at bounding box center [967, 324] width 10 height 10
checkbox input "false"
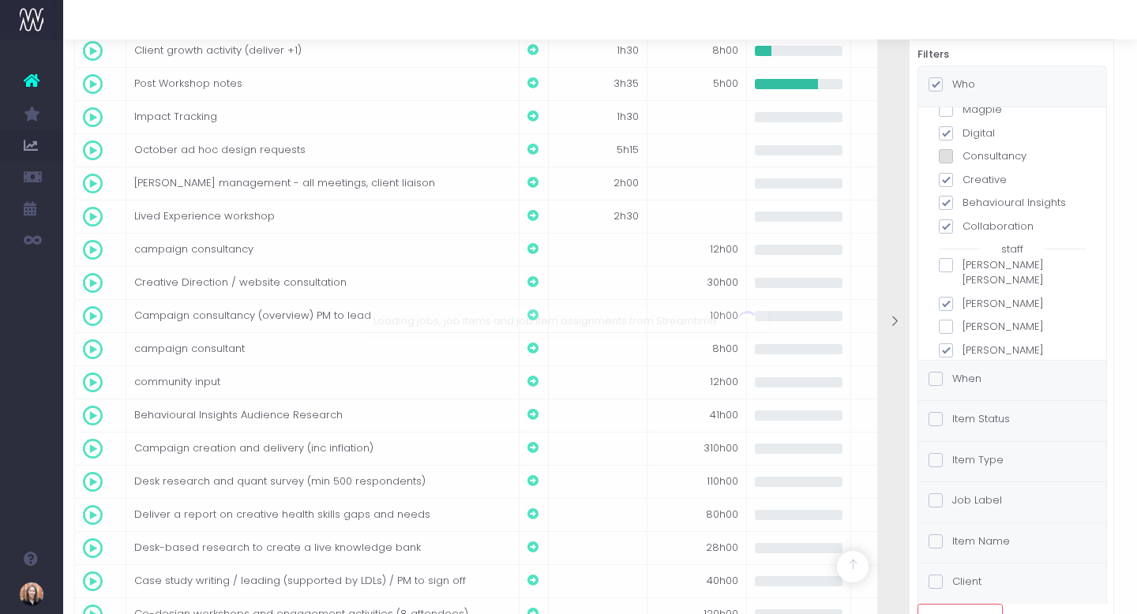
checkbox input "false"
click at [947, 331] on div "Loading jobs, job items and job item assignments from Streamtime..." at bounding box center [775, 321] width 414 height 28
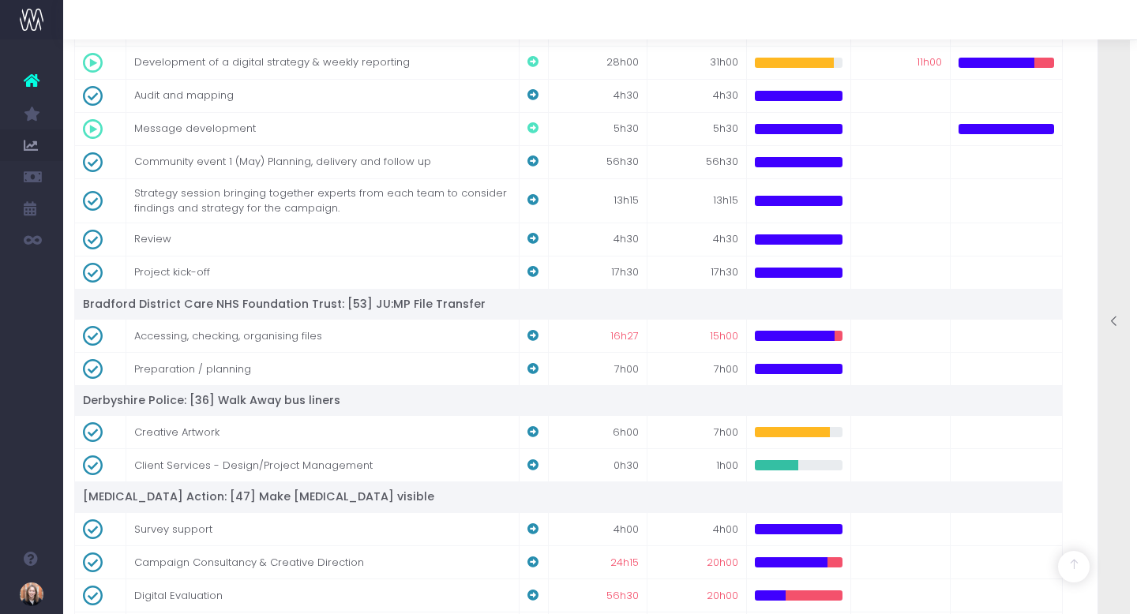
scroll to position [215, 12]
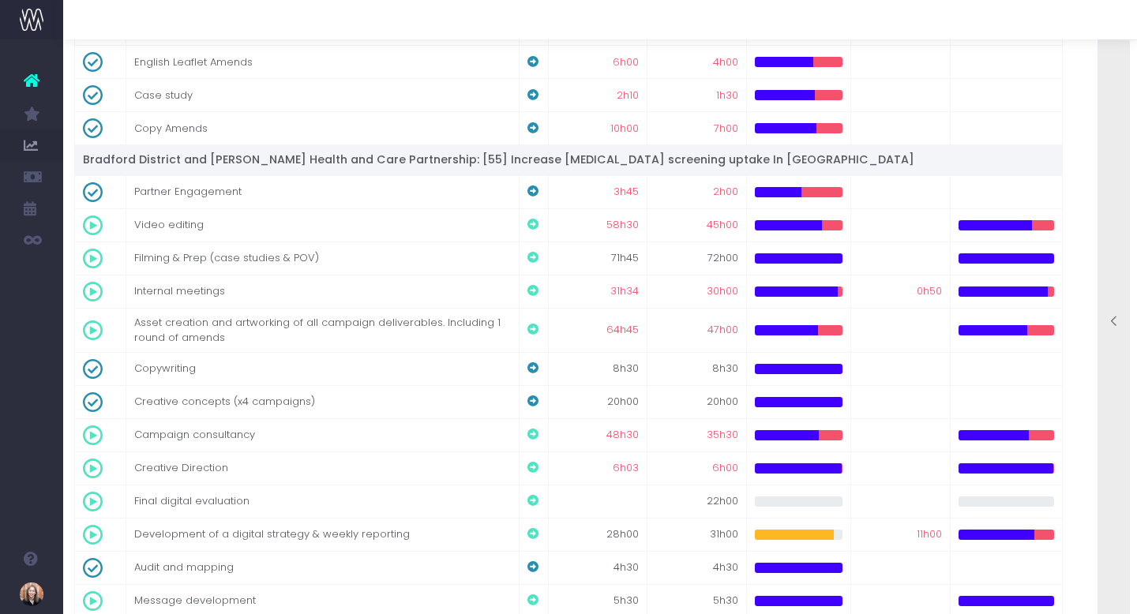
click at [1111, 321] on icon at bounding box center [1113, 321] width 13 height 13
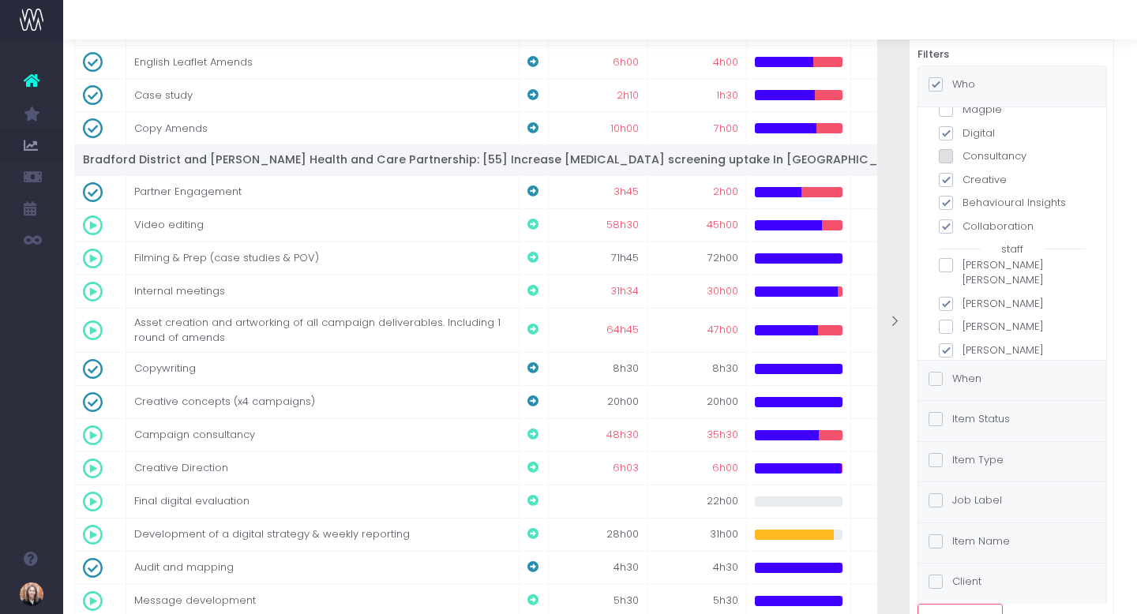
click at [949, 343] on span at bounding box center [945, 350] width 14 height 14
click at [962, 343] on input "Emma Burton" at bounding box center [967, 348] width 10 height 10
checkbox input "false"
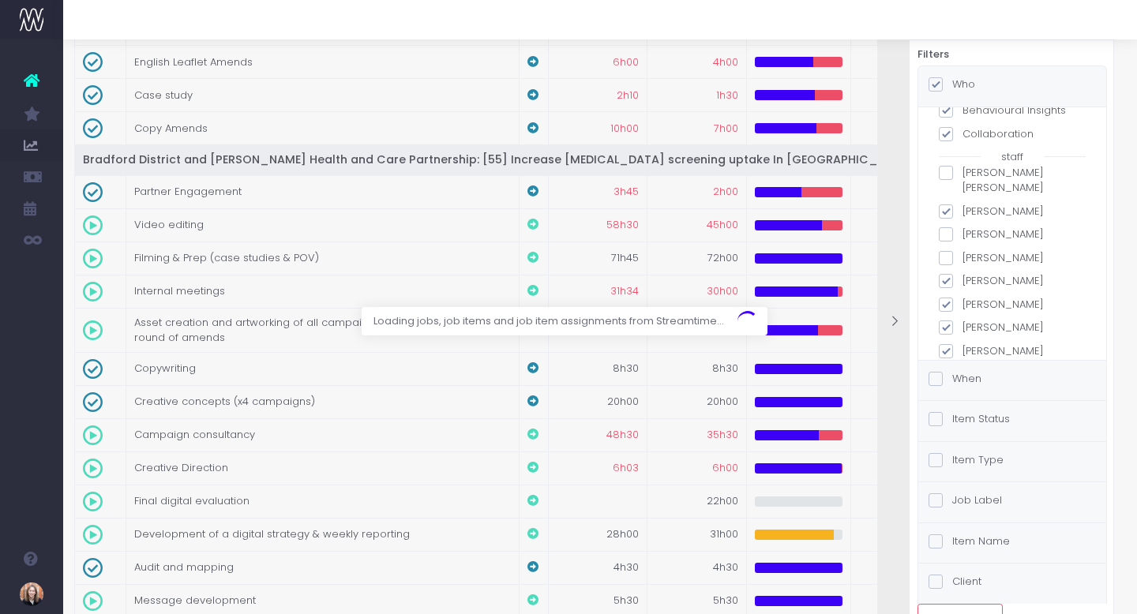
scroll to position [155, 0]
click at [949, 271] on span at bounding box center [945, 278] width 14 height 14
click at [962, 270] on input "Helena Hamilton" at bounding box center [967, 275] width 10 height 10
checkbox input "false"
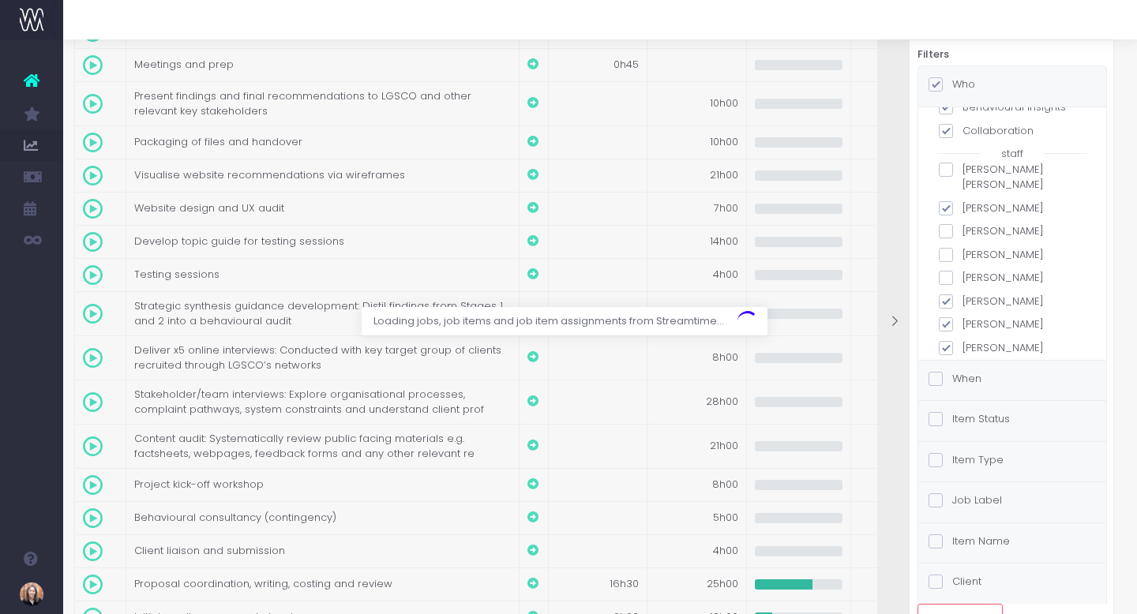
click at [944, 294] on span at bounding box center [945, 301] width 14 height 14
click at [962, 294] on input "Isla Pearce" at bounding box center [967, 299] width 10 height 10
checkbox input "false"
click at [948, 311] on div "Loading jobs, job items and job item assignments from Streamtime..." at bounding box center [775, 321] width 414 height 28
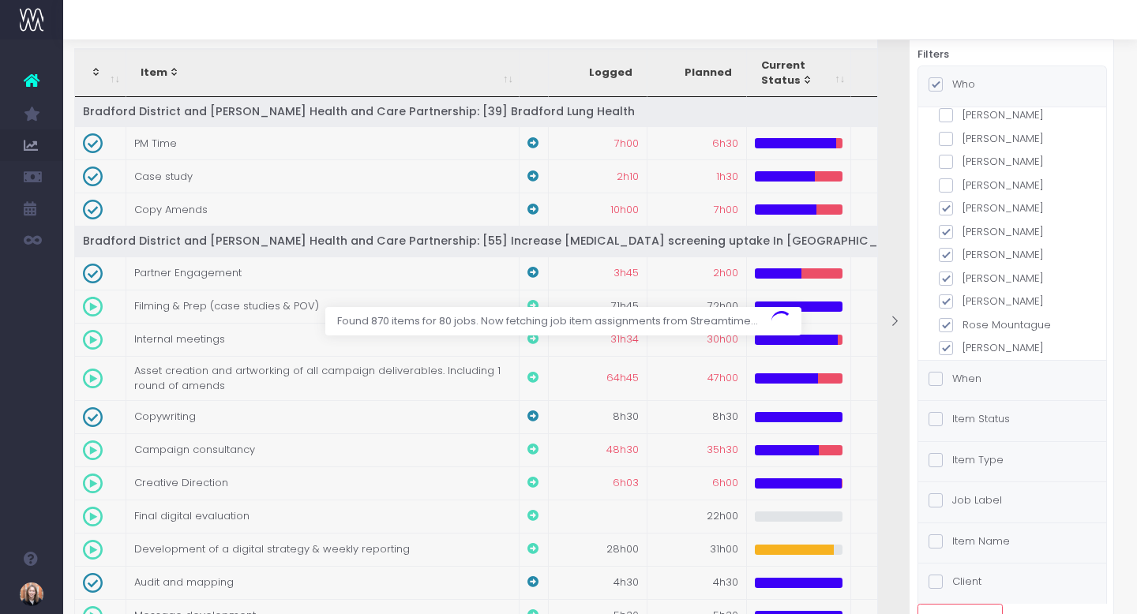
scroll to position [133, 12]
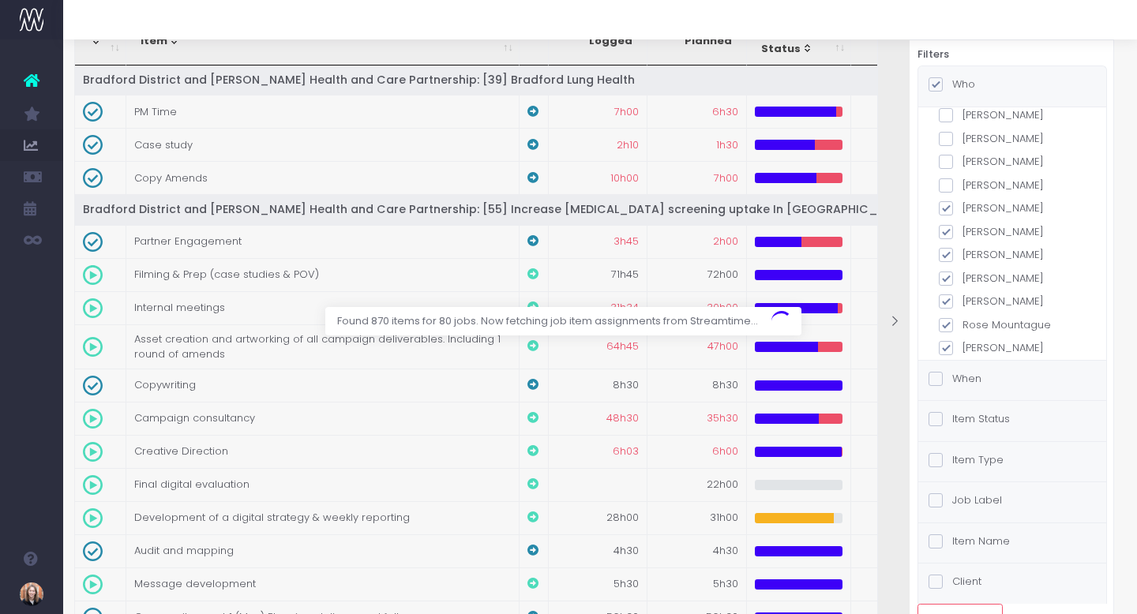
click at [946, 328] on div "Found 870 items for 80 jobs. Now fetching job item assignments from Streamtime.…" at bounding box center [811, 321] width 486 height 28
click at [946, 312] on div "Found 870 items for 80 jobs. Now fetching job item assignments from Streamtime.…" at bounding box center [811, 321] width 486 height 28
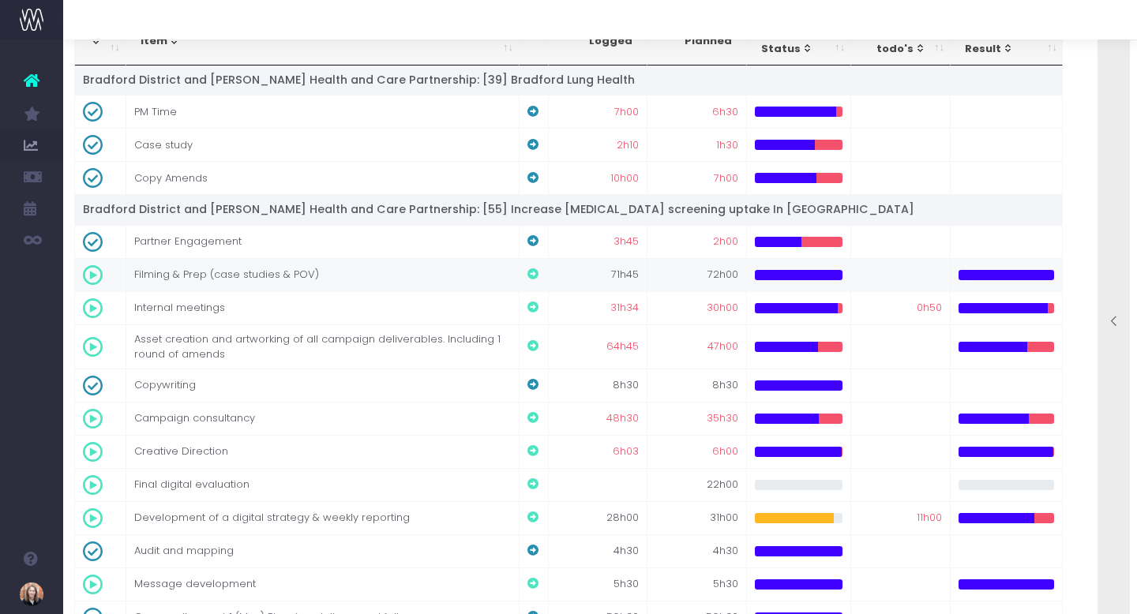
scroll to position [0, 12]
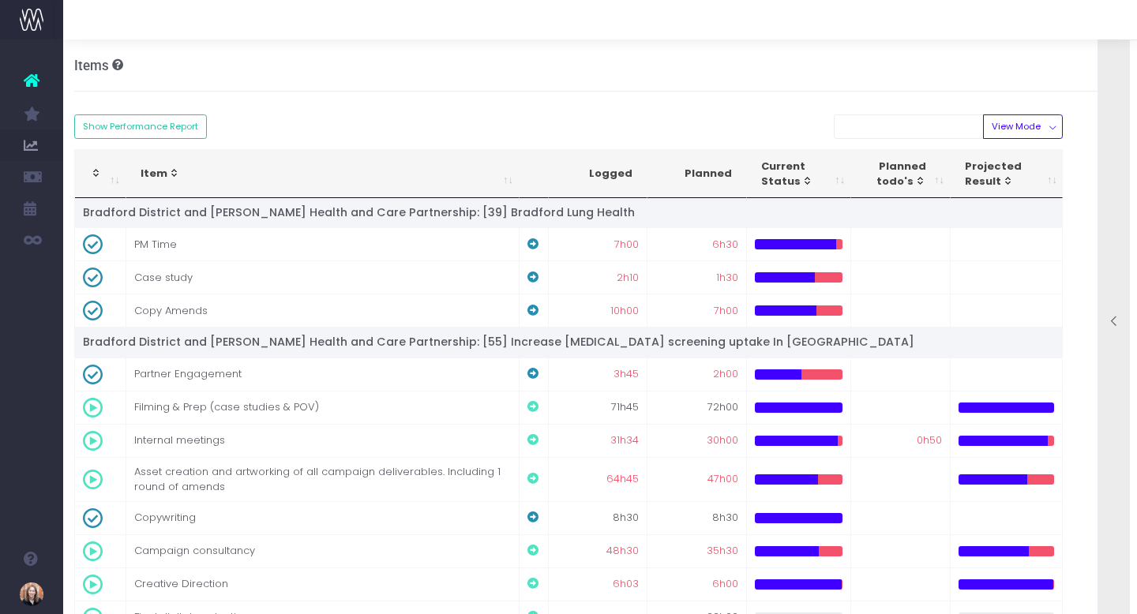
click at [1111, 324] on icon at bounding box center [1113, 321] width 13 height 13
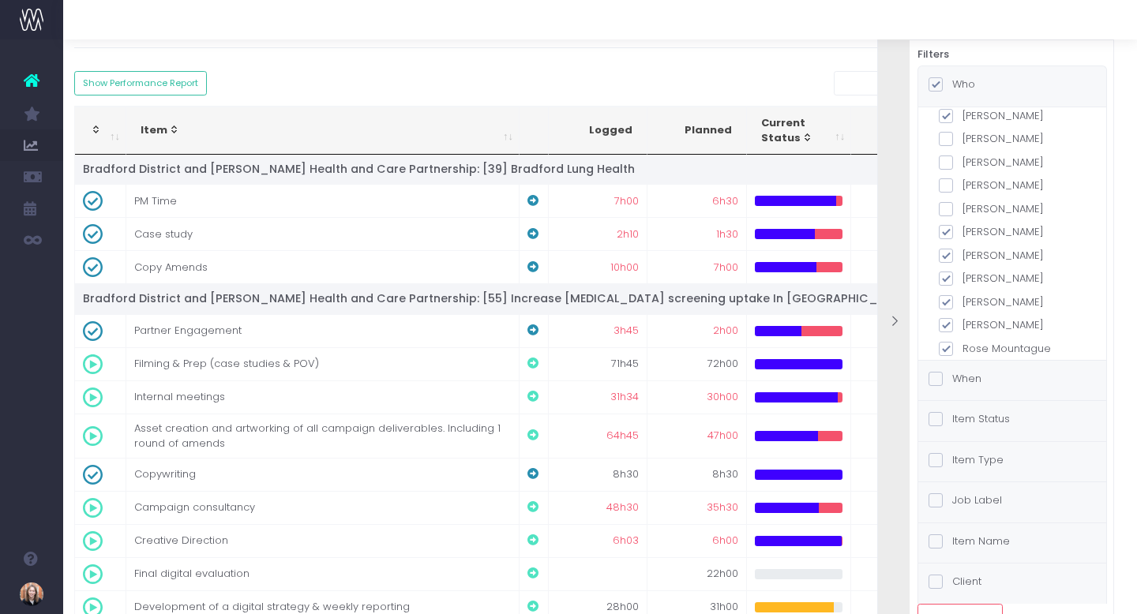
scroll to position [271, 0]
click at [946, 341] on span at bounding box center [945, 348] width 14 height 14
click at [962, 340] on input "Saransh Ahuja" at bounding box center [967, 345] width 10 height 10
checkbox input "false"
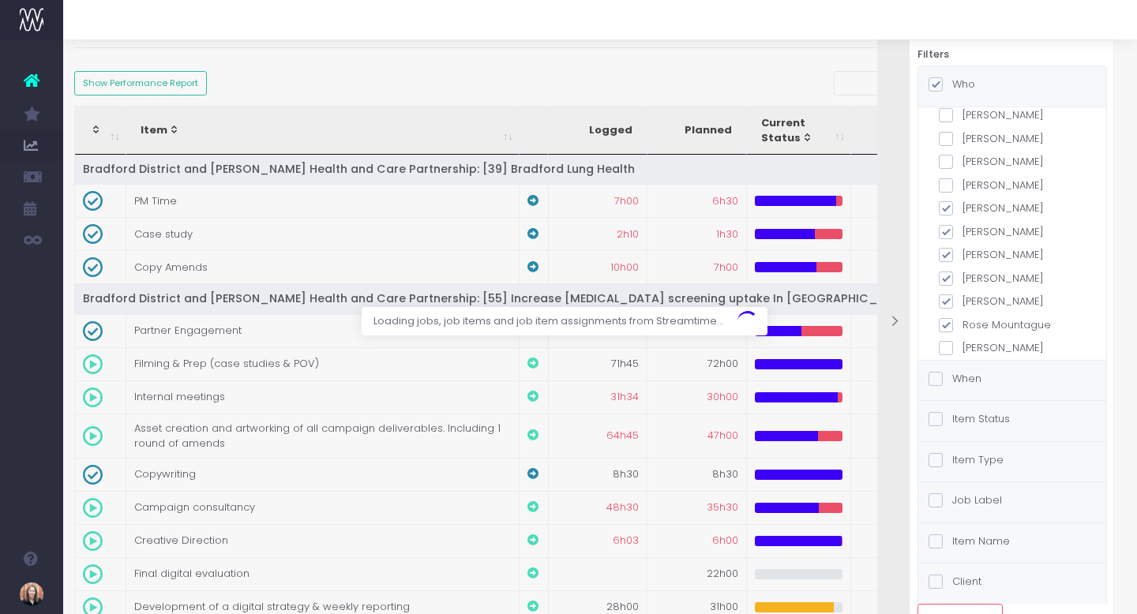
click at [946, 313] on div "Loading jobs, job items and job item assignments from Streamtime..." at bounding box center [775, 321] width 414 height 28
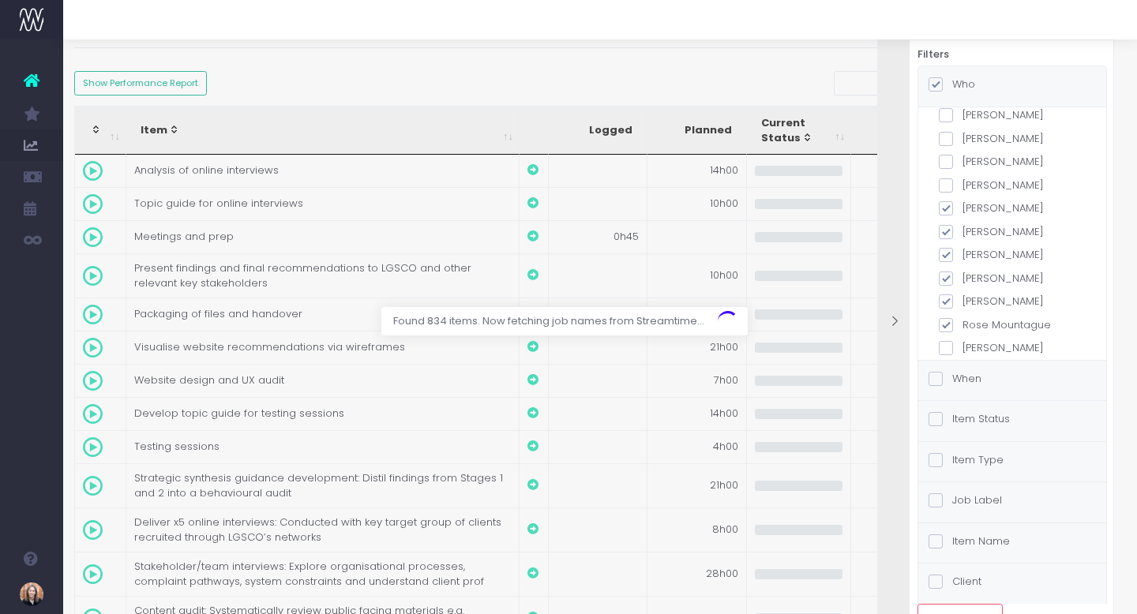
click at [949, 318] on span at bounding box center [945, 325] width 14 height 14
click at [962, 317] on input "Rose Mountague" at bounding box center [967, 322] width 10 height 10
checkbox input "false"
click at [946, 294] on span at bounding box center [945, 301] width 14 height 14
click at [962, 294] on input "Mirela Neto" at bounding box center [967, 299] width 10 height 10
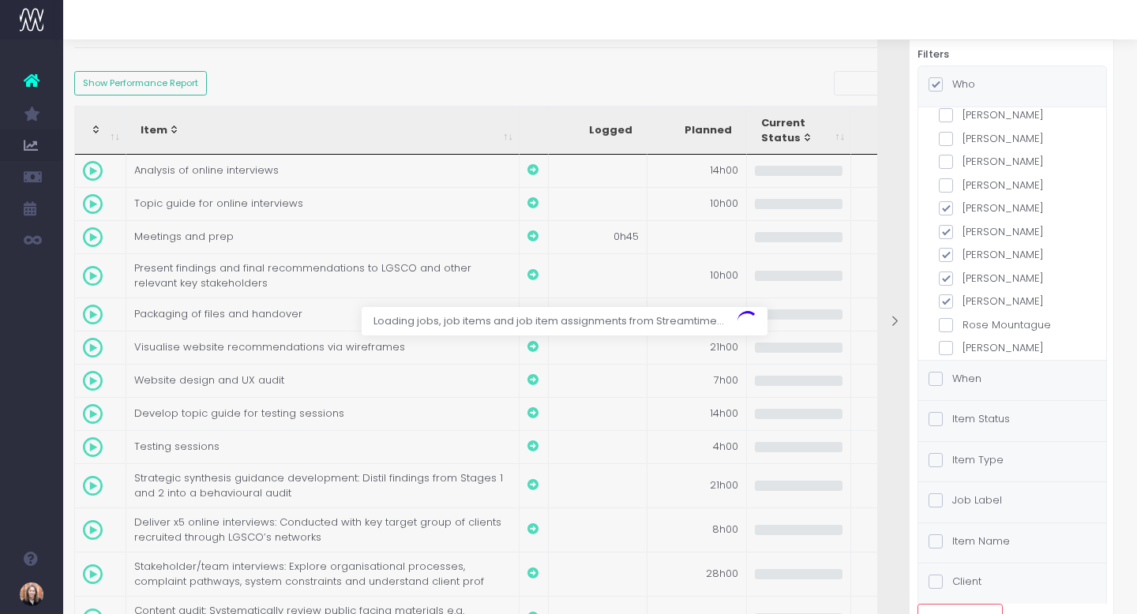
checkbox input "false"
click at [946, 272] on span at bounding box center [945, 279] width 14 height 14
click at [962, 271] on input "Michelle Budd" at bounding box center [967, 276] width 10 height 10
checkbox input "false"
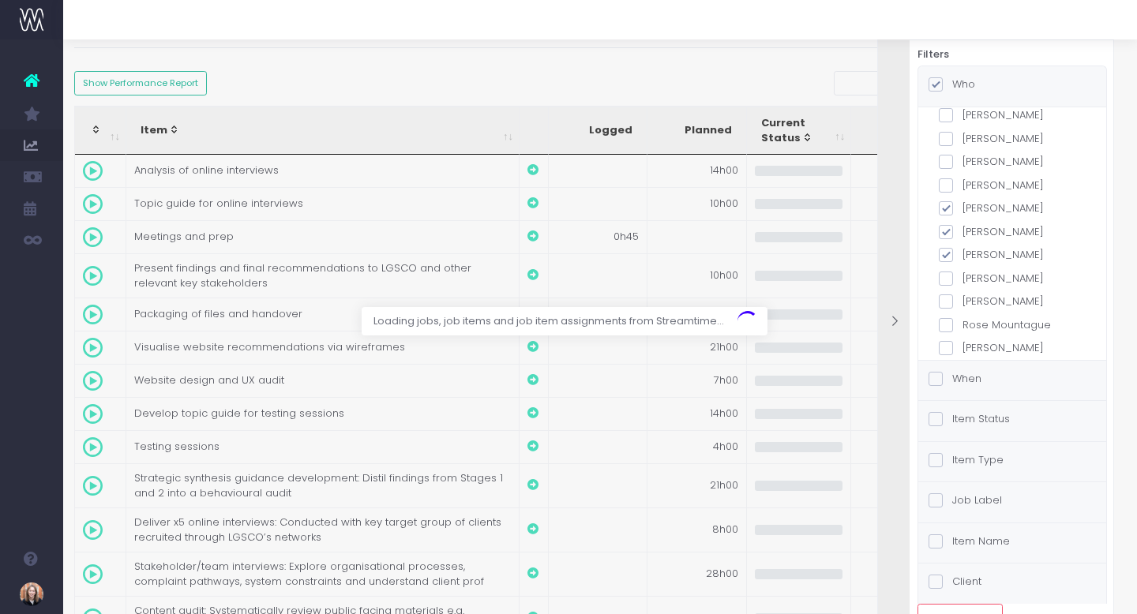
click at [946, 247] on div "all teams Magpie Digital Consultancy Creative Behavioural Insights Collaboratio…" at bounding box center [1011, 104] width 147 height 504
click at [946, 248] on span at bounding box center [945, 255] width 14 height 14
click at [962, 247] on input "Louise Hallworth" at bounding box center [967, 252] width 10 height 10
checkbox input "false"
click at [946, 225] on span at bounding box center [945, 232] width 14 height 14
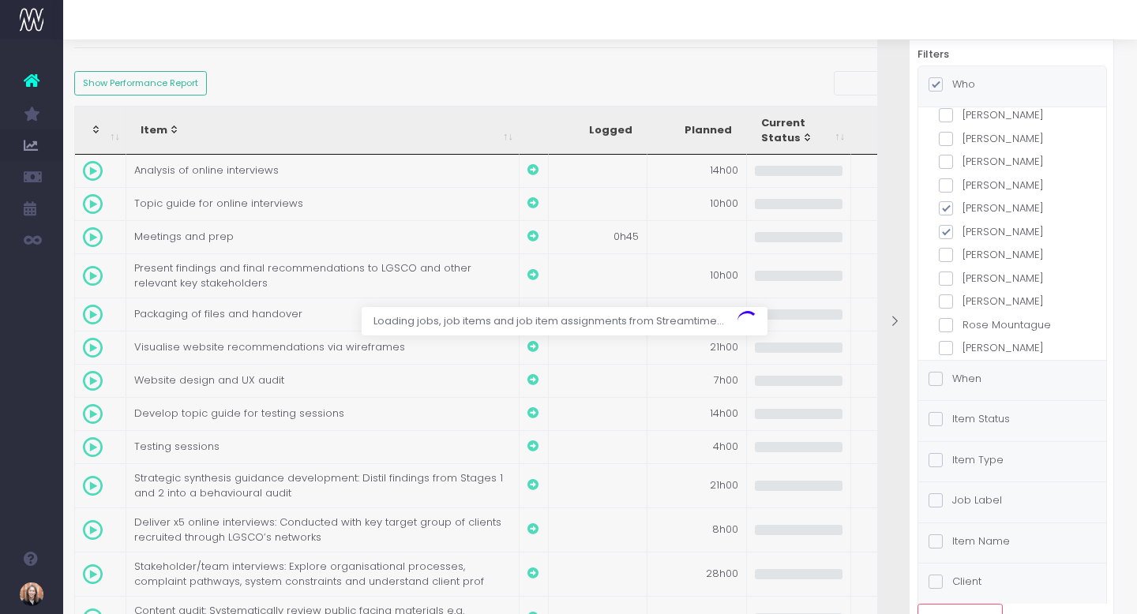
click at [962, 224] on input "Kate Dalton" at bounding box center [967, 229] width 10 height 10
checkbox input "false"
click at [949, 201] on span at bounding box center [945, 208] width 14 height 14
click at [962, 200] on input "Julie Van de Vyver" at bounding box center [967, 205] width 10 height 10
checkbox input "false"
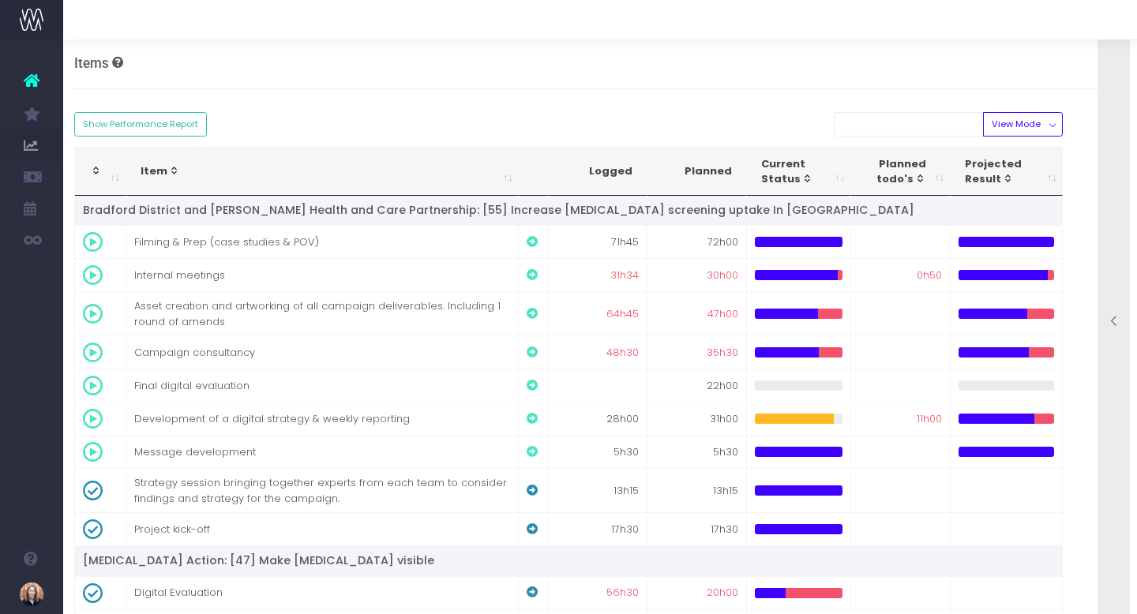
scroll to position [0, 12]
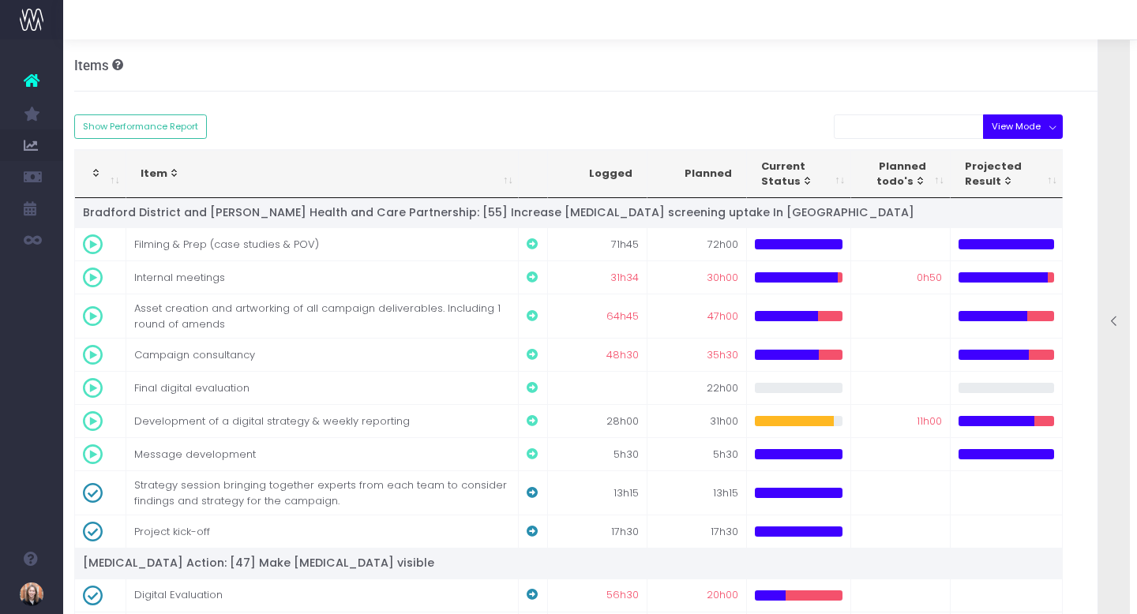
click at [1033, 124] on button "View Mode" at bounding box center [1023, 126] width 80 height 24
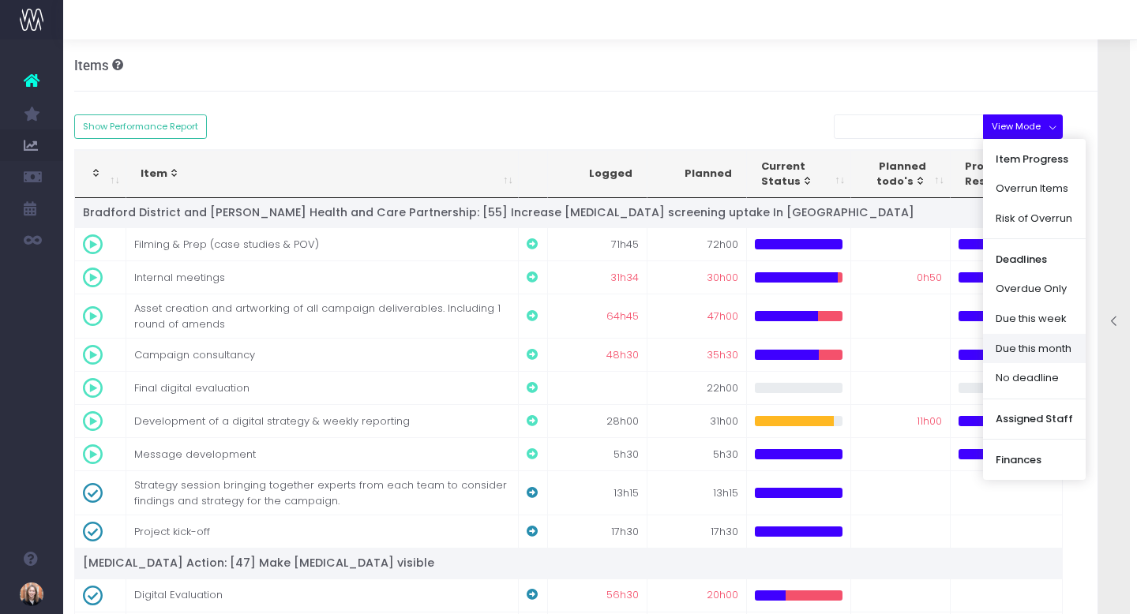
click at [1031, 343] on link "Due this month" at bounding box center [1034, 349] width 103 height 30
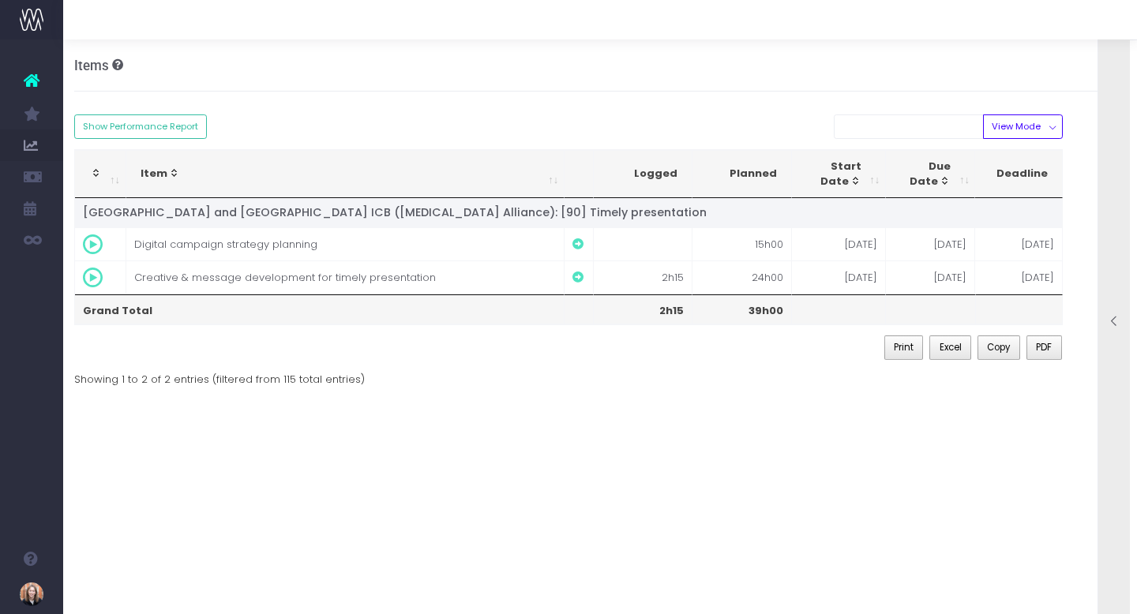
click at [1129, 260] on div at bounding box center [1114, 323] width 32 height 612
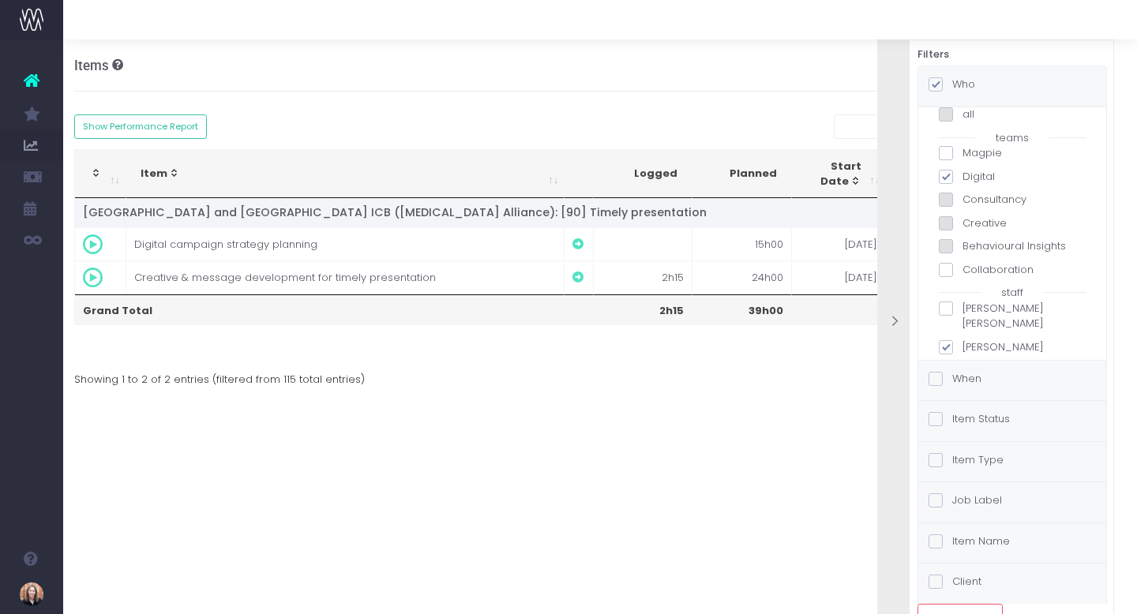
scroll to position [14, 0]
click at [949, 155] on span at bounding box center [945, 155] width 14 height 14
click at [962, 155] on input "Magpie" at bounding box center [967, 152] width 10 height 10
checkbox input "true"
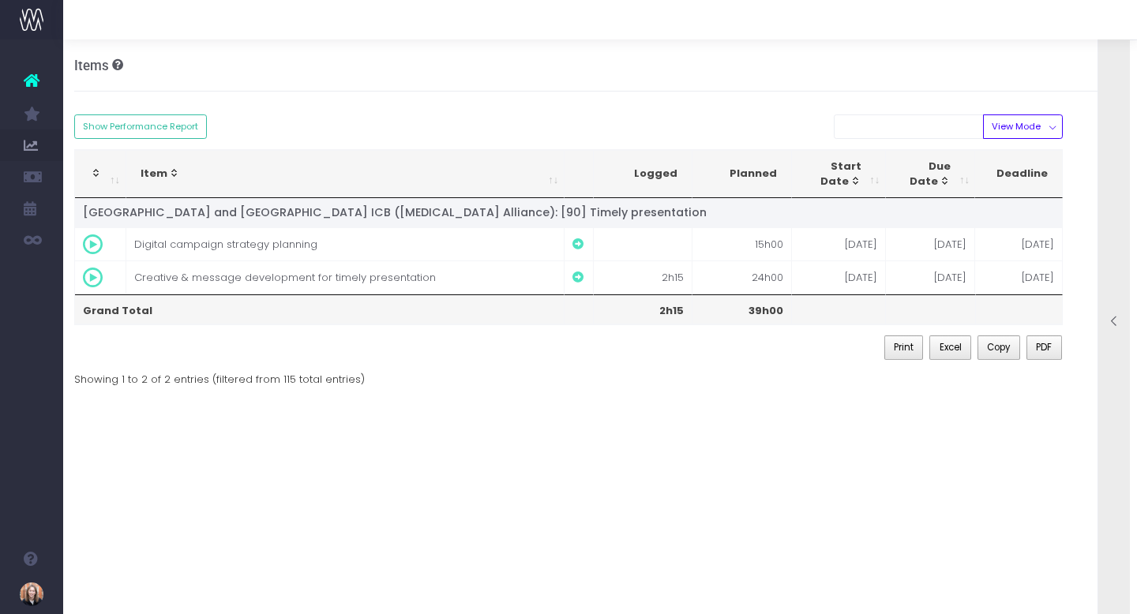
click at [1111, 326] on icon at bounding box center [1113, 321] width 13 height 13
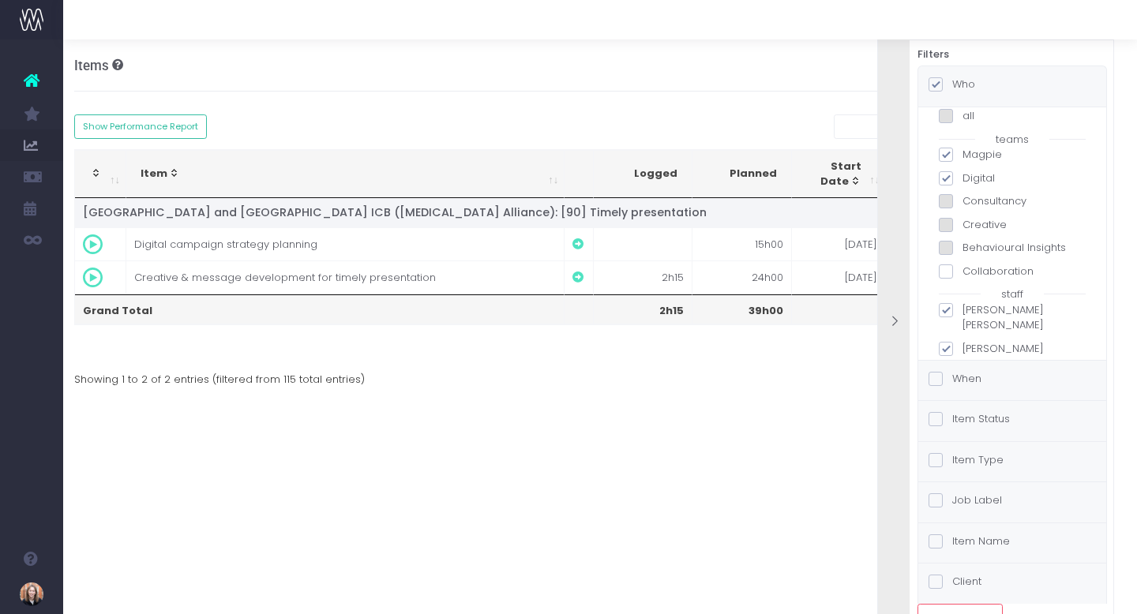
click at [982, 601] on div "Client" at bounding box center [1012, 584] width 188 height 40
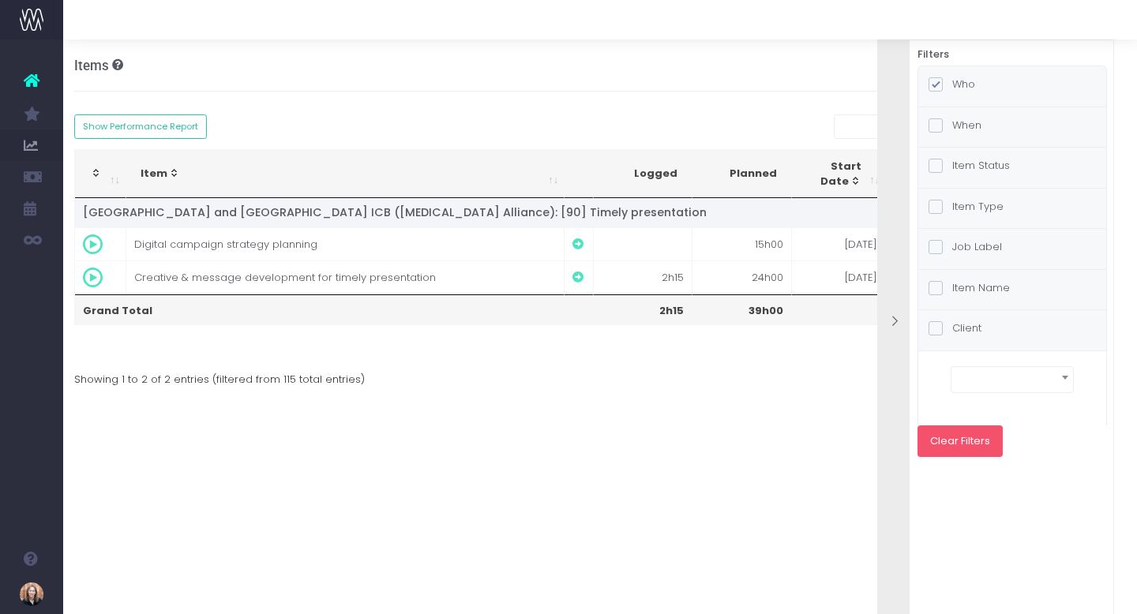
click at [978, 448] on button "Clear Filters" at bounding box center [959, 441] width 85 height 32
checkbox input "false"
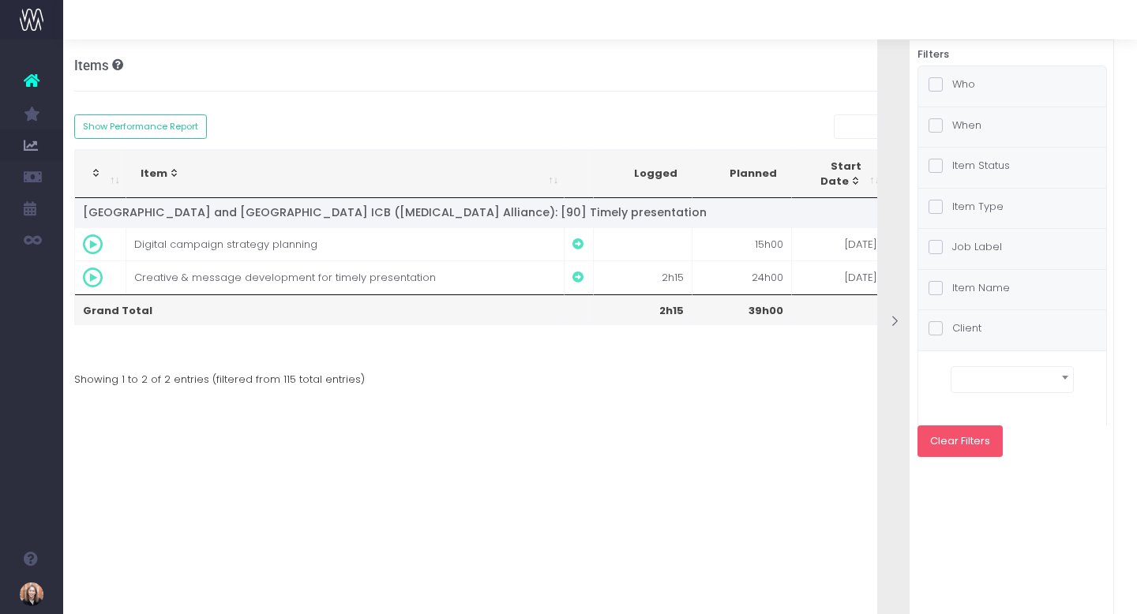
select select
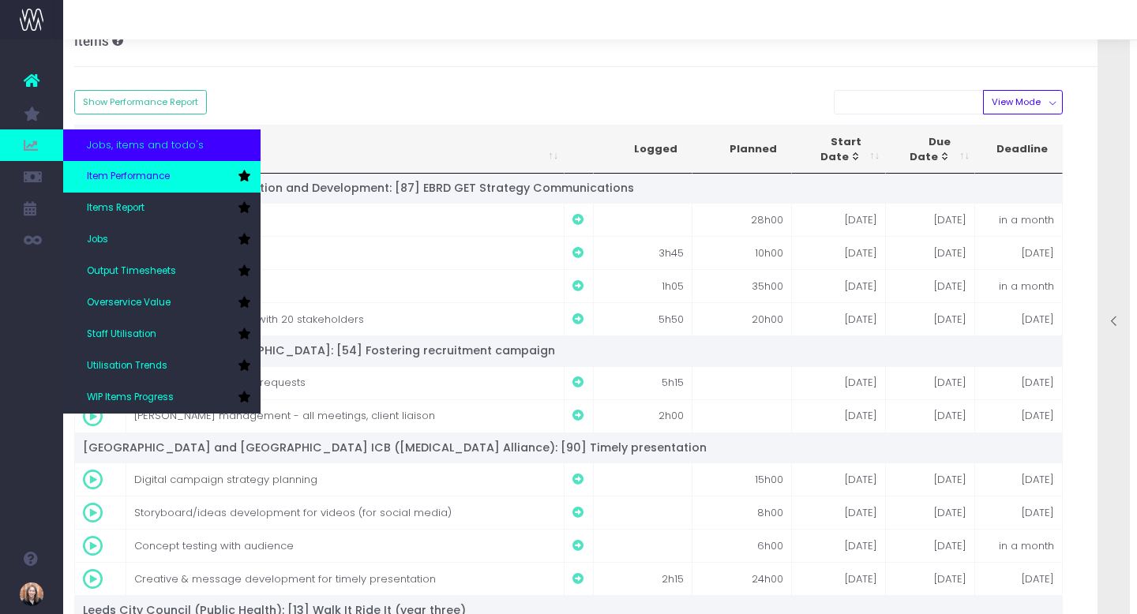
scroll to position [25, 12]
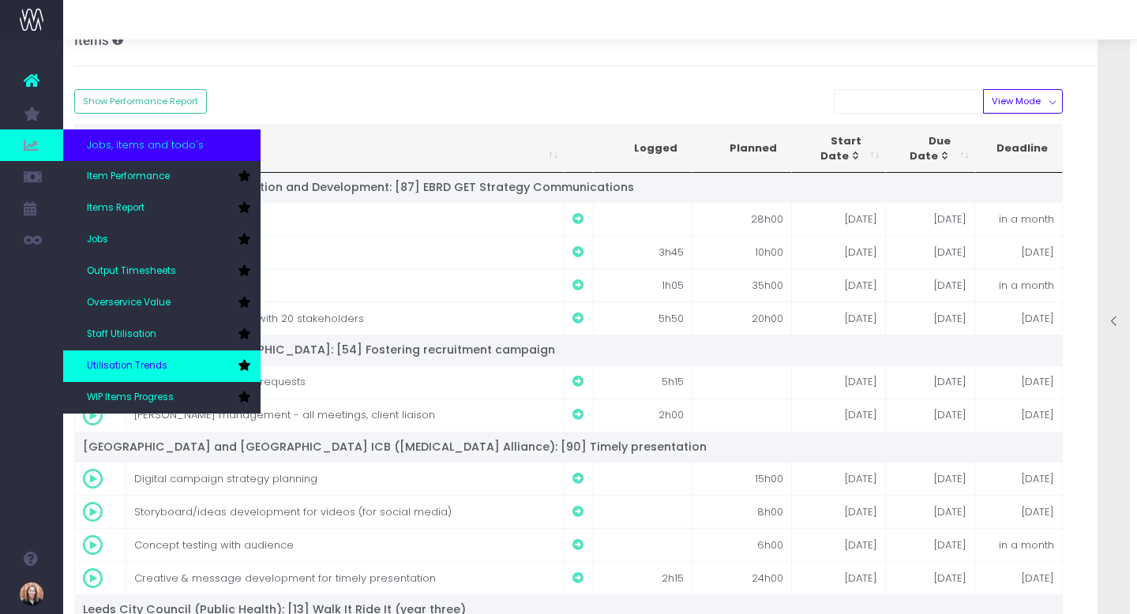
click at [137, 359] on span "Utilisation Trends" at bounding box center [127, 366] width 81 height 14
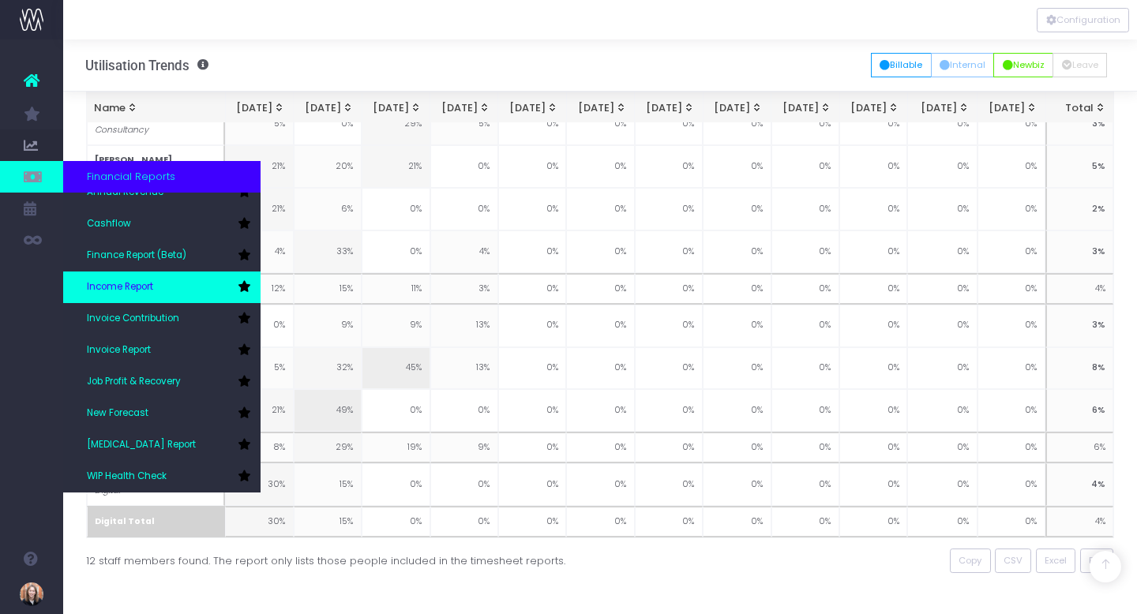
scroll to position [50, 0]
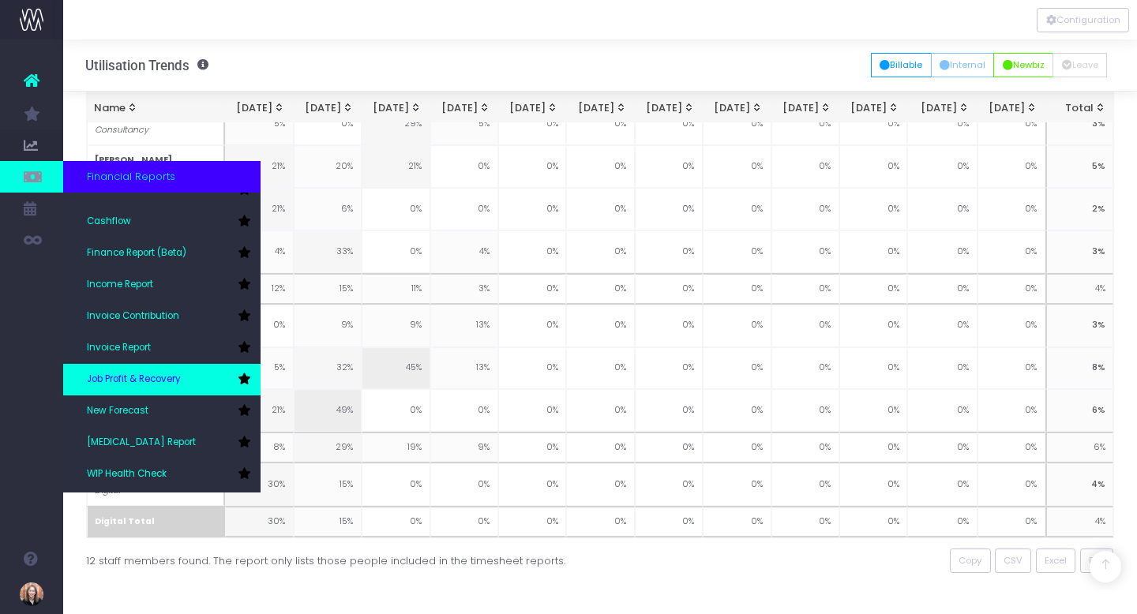
click at [201, 368] on link "Job Profit & Recovery" at bounding box center [161, 380] width 197 height 32
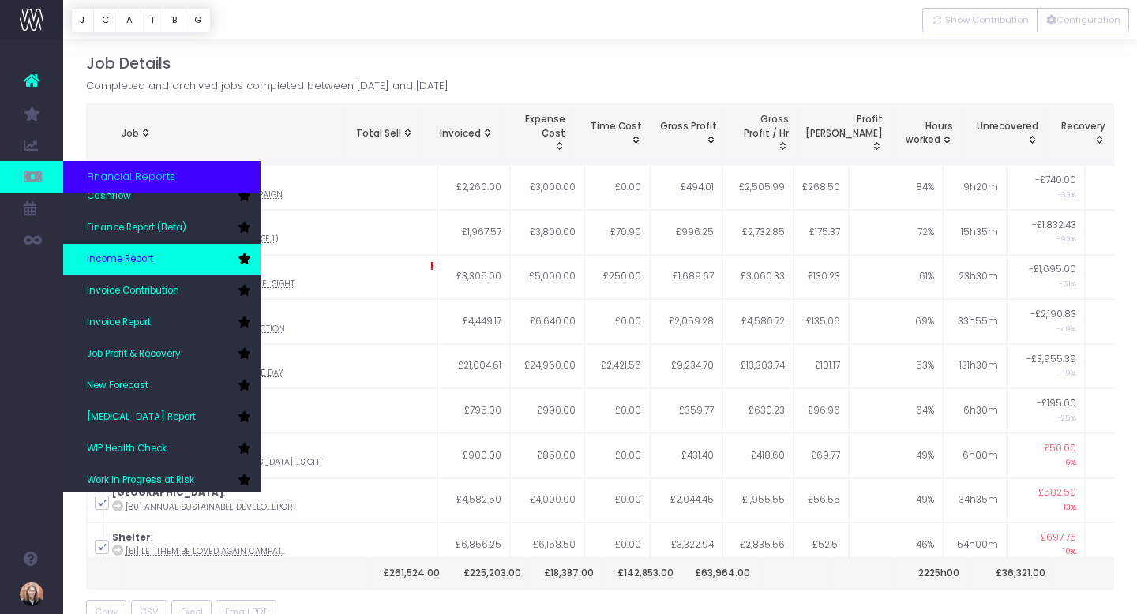
scroll to position [79, 0]
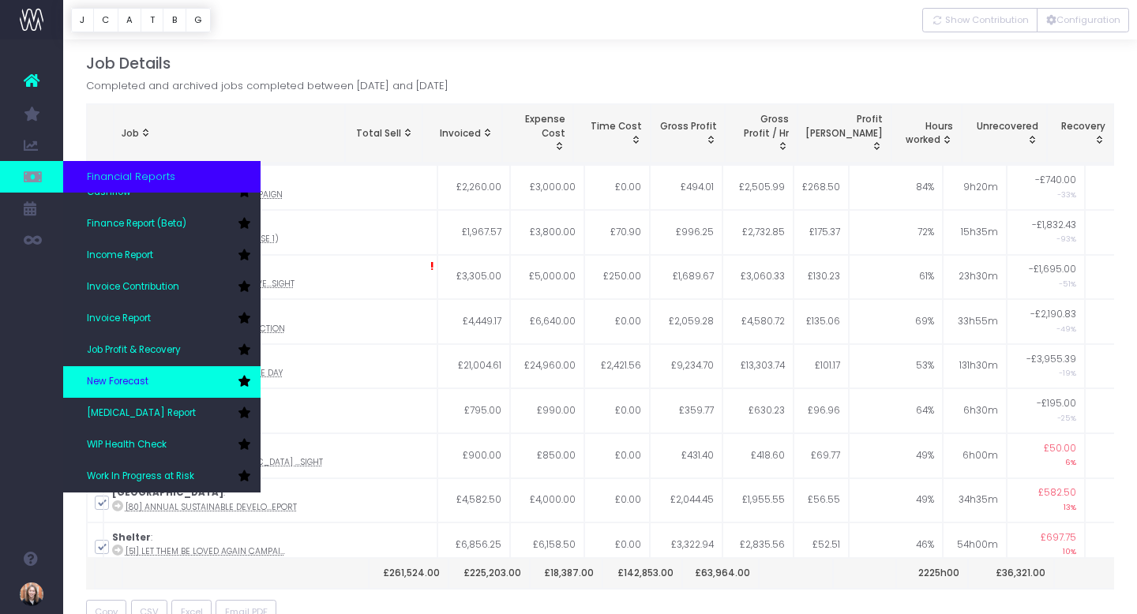
click at [135, 376] on span "New Forecast" at bounding box center [118, 382] width 62 height 14
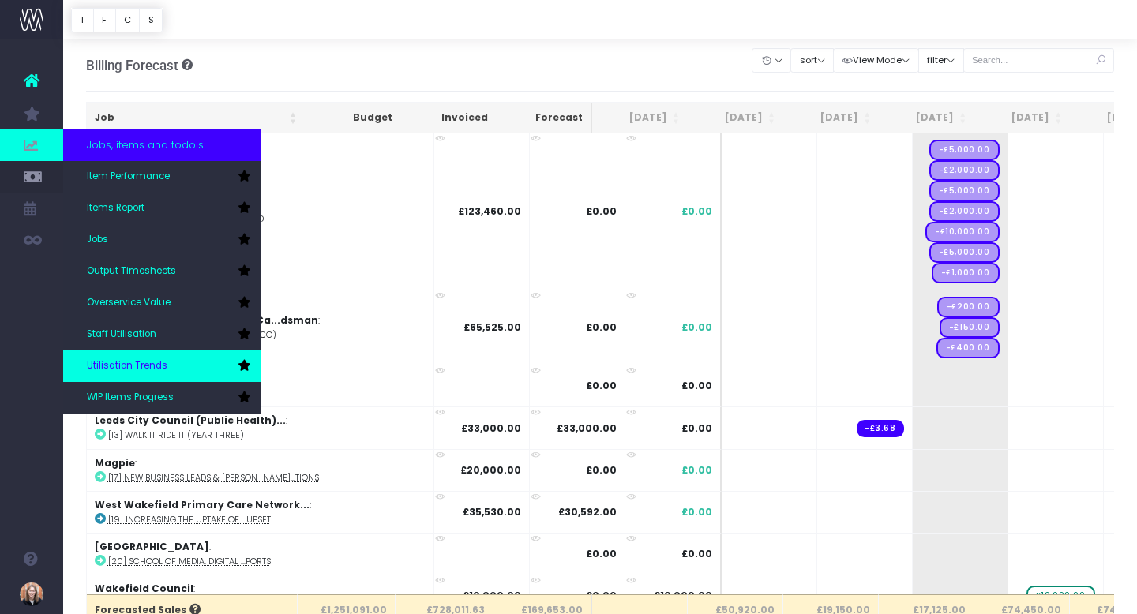
click at [179, 357] on link "Utilisation Trends" at bounding box center [161, 366] width 197 height 32
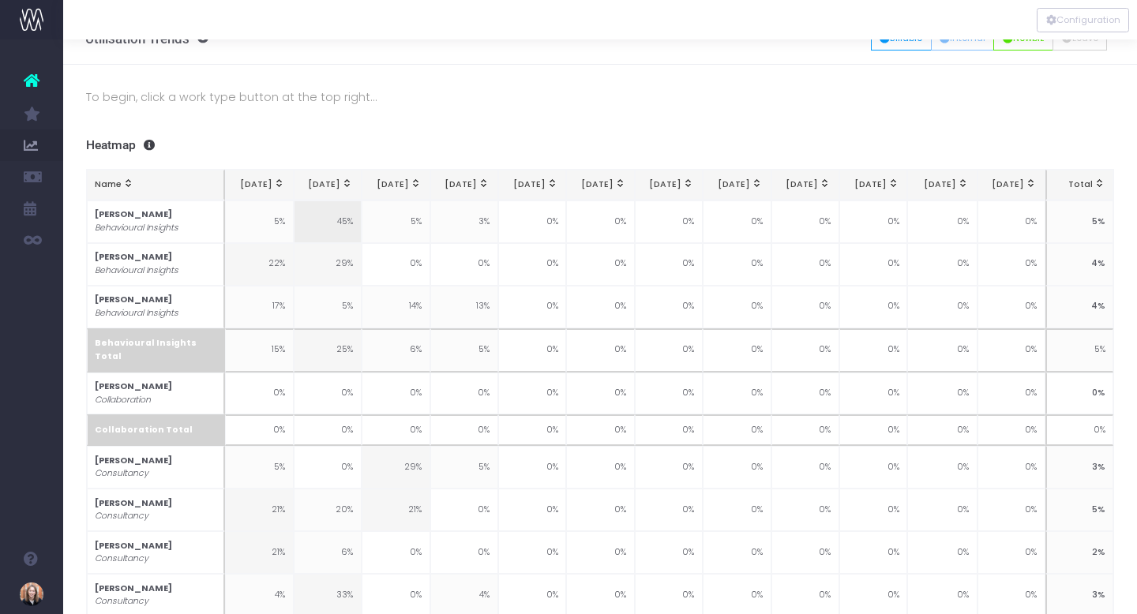
scroll to position [29, 0]
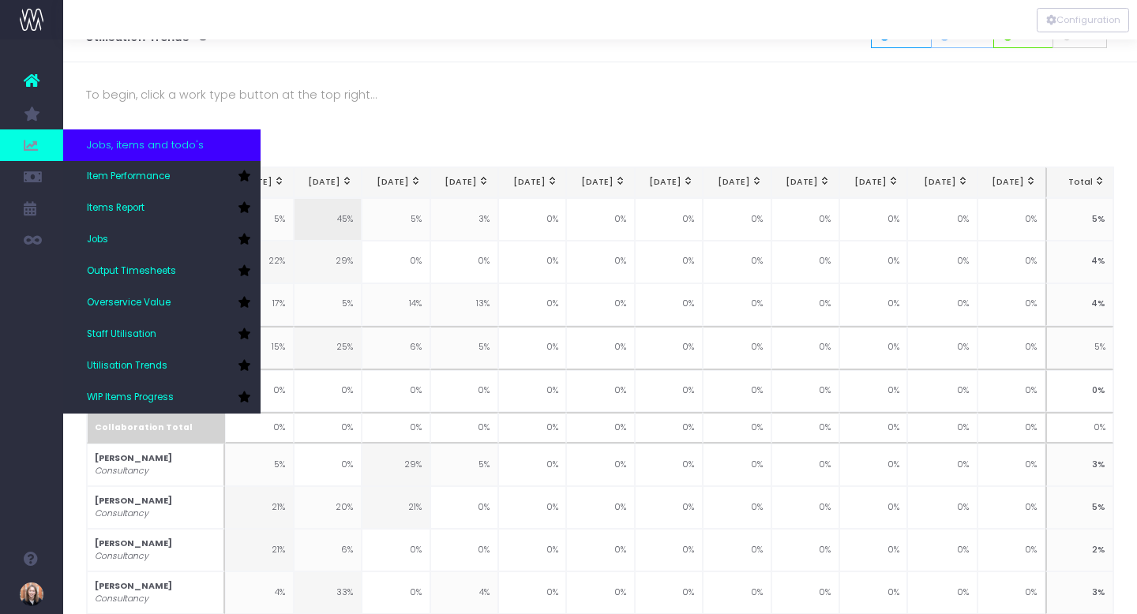
click at [115, 149] on span "Jobs, items and todo's" at bounding box center [145, 145] width 117 height 16
click at [119, 169] on link "Item Performance" at bounding box center [161, 177] width 197 height 32
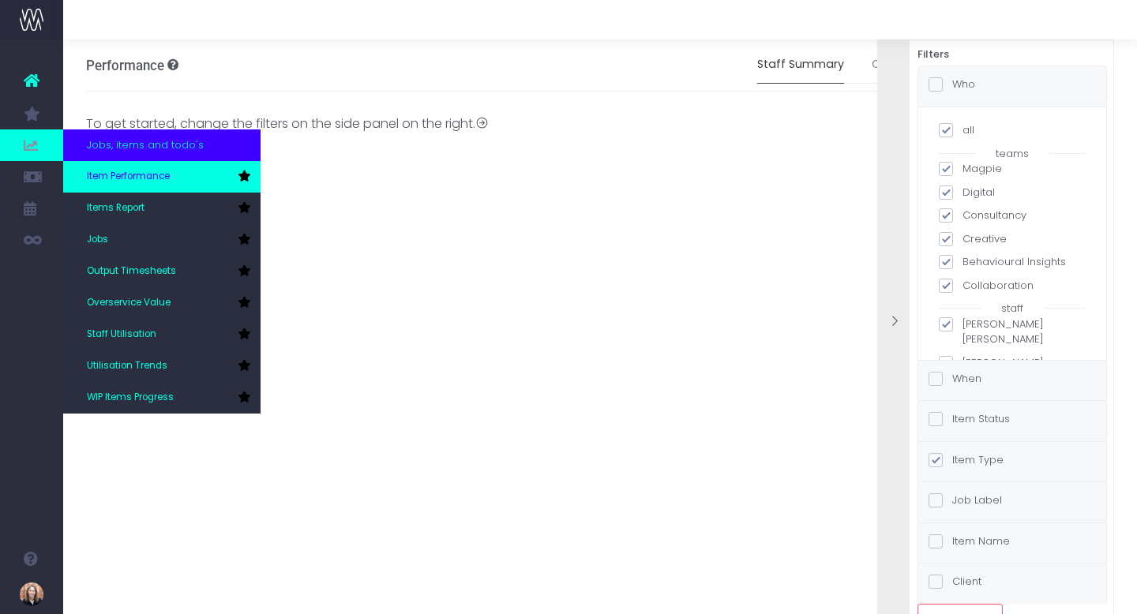
click at [121, 182] on span "Item Performance" at bounding box center [128, 177] width 83 height 14
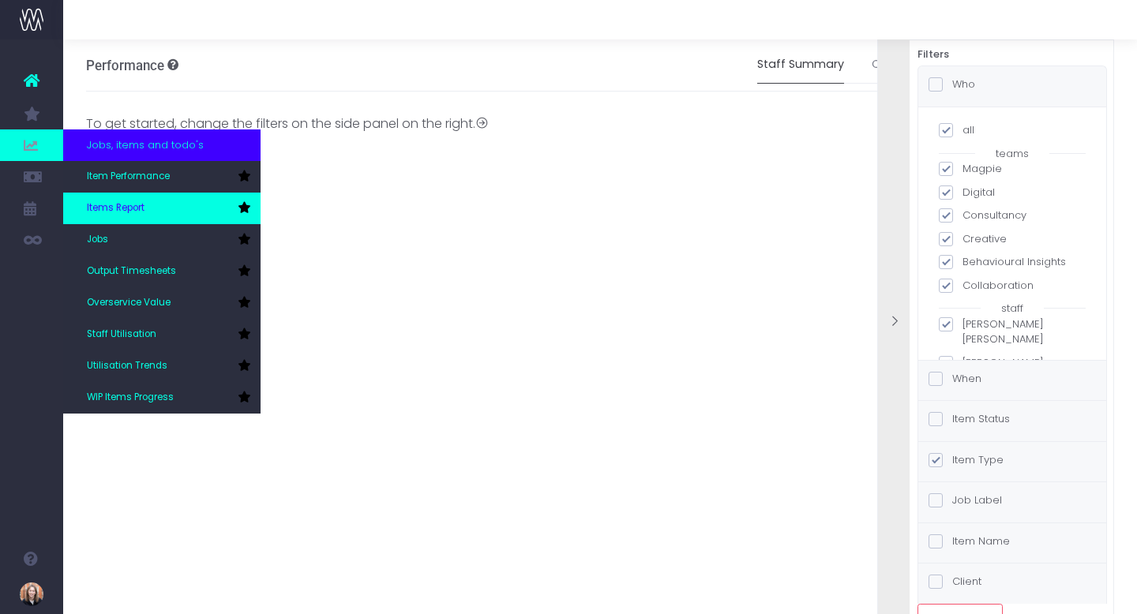
click at [113, 216] on link "Items Report" at bounding box center [161, 209] width 197 height 32
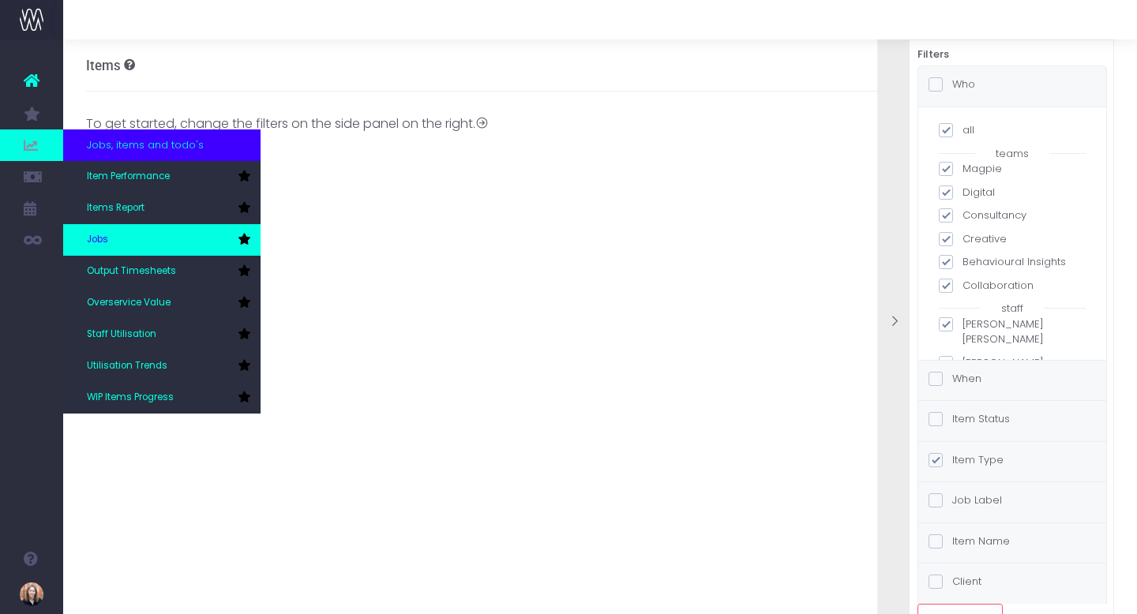
click at [114, 232] on link "Jobs" at bounding box center [161, 240] width 197 height 32
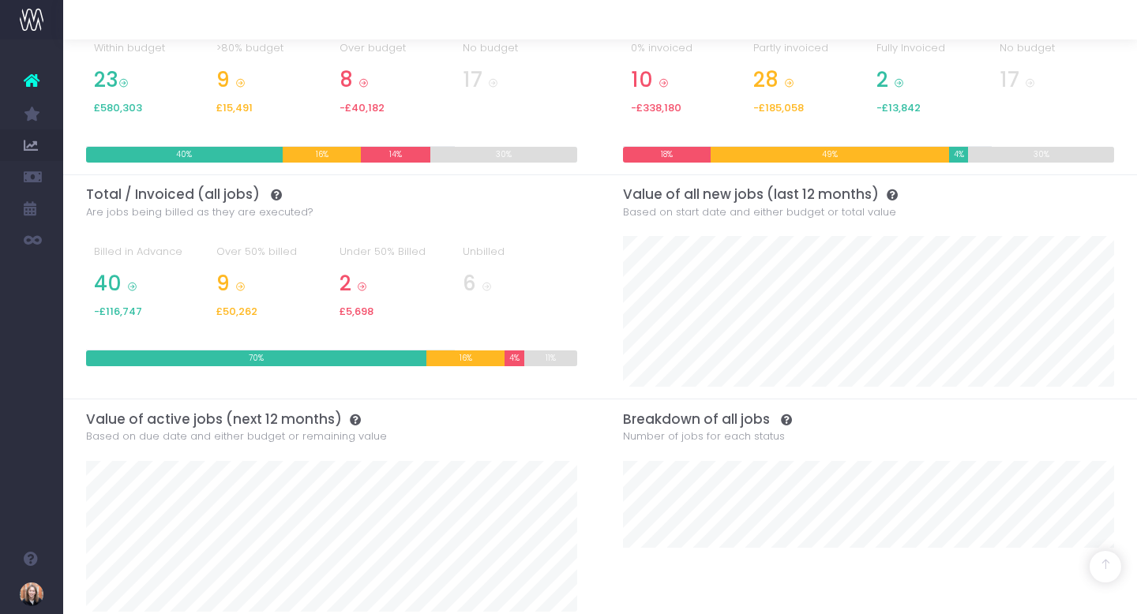
scroll to position [435, 0]
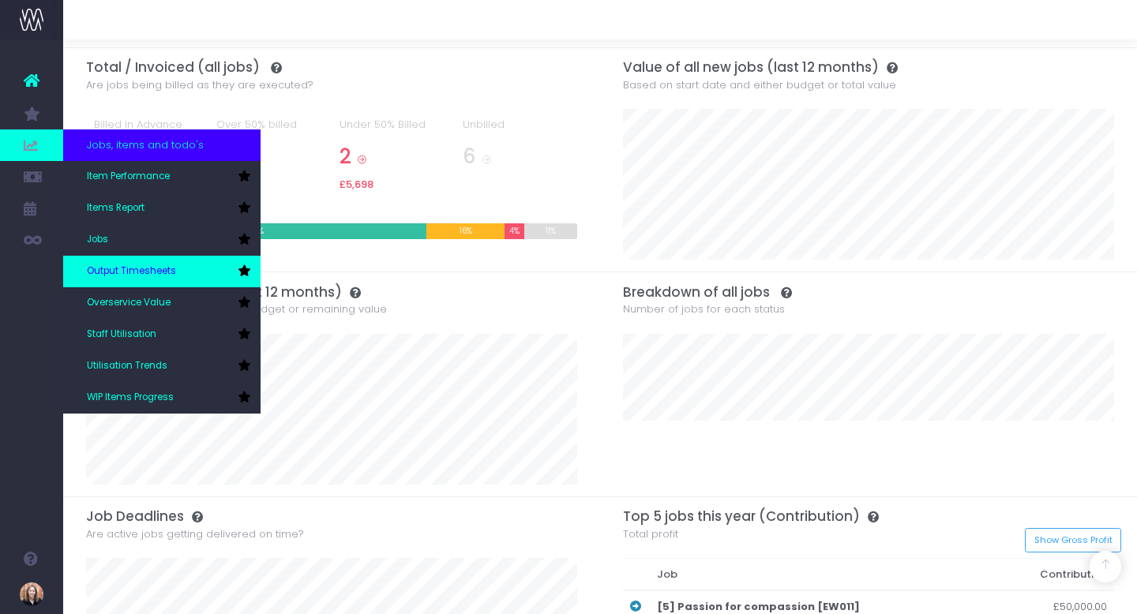
click at [121, 273] on span "Output Timesheets" at bounding box center [131, 271] width 89 height 14
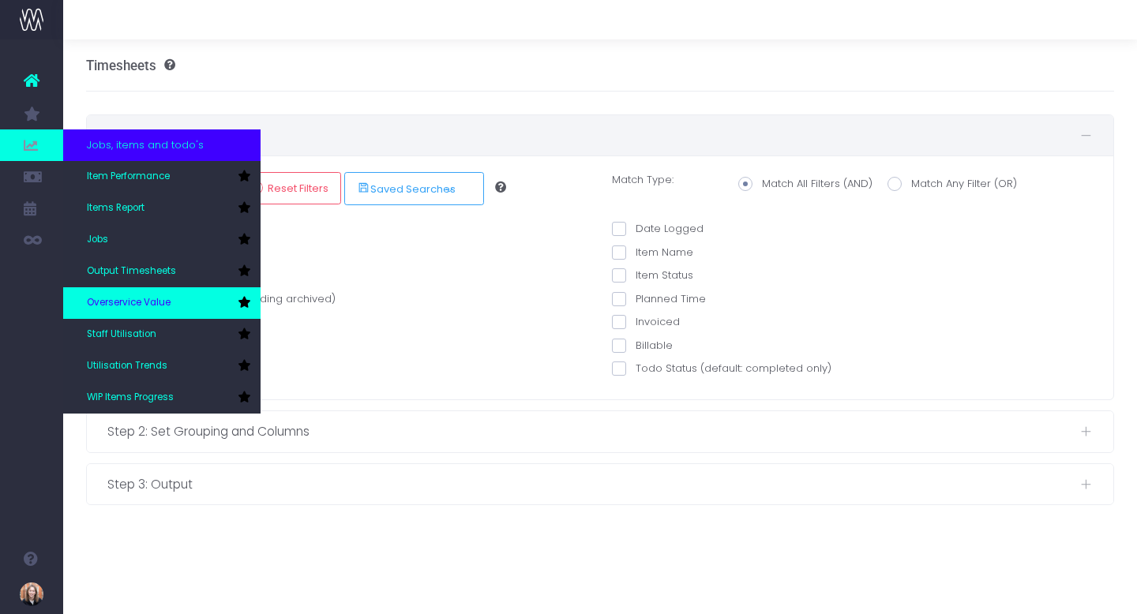
click at [168, 305] on span "Overservice Value" at bounding box center [129, 303] width 84 height 14
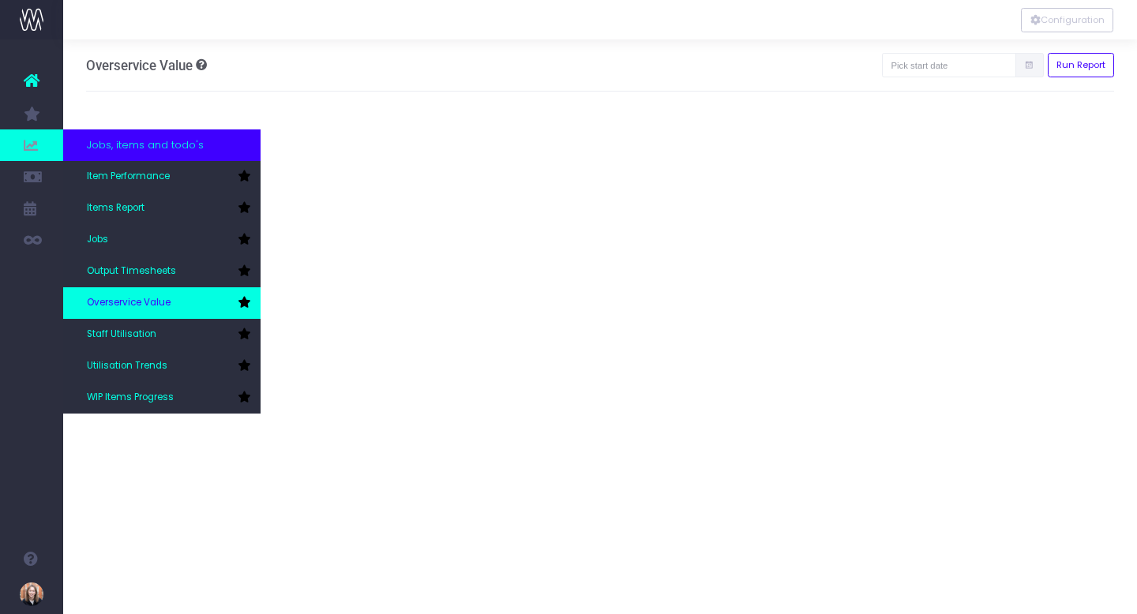
click at [134, 292] on link "Overservice Value" at bounding box center [161, 303] width 197 height 32
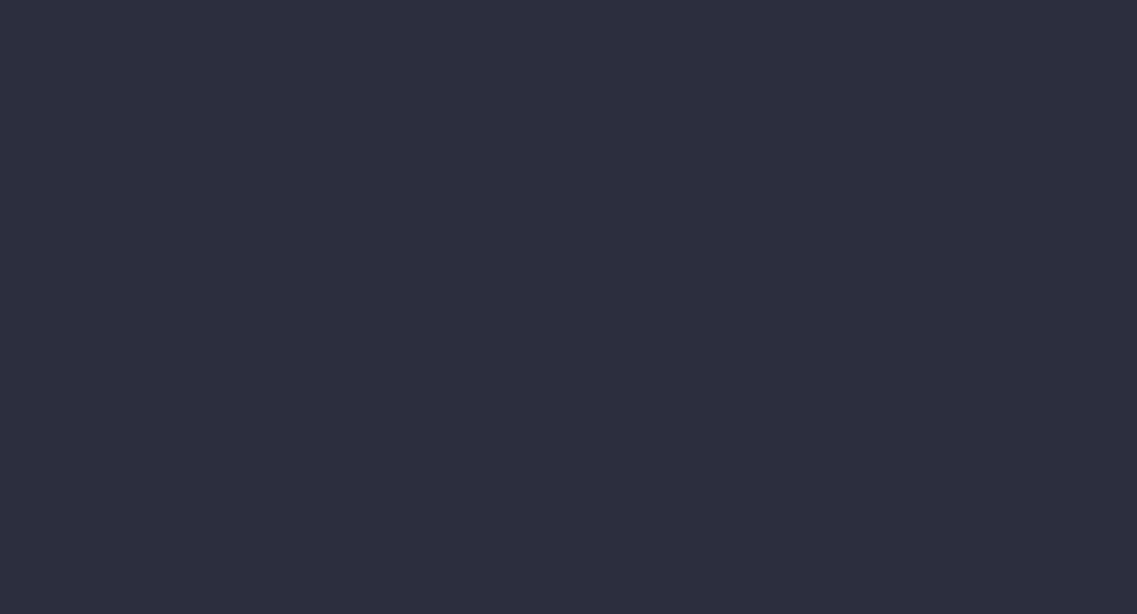
click at [1066, 75] on div at bounding box center [568, 307] width 1137 height 614
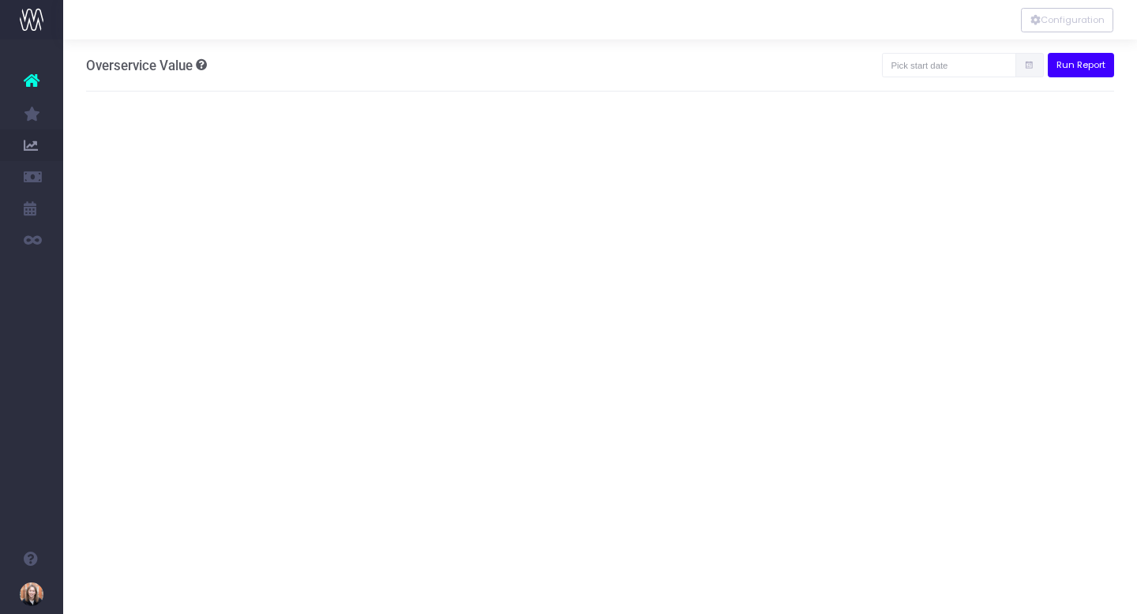
click at [1068, 63] on button "Run Report" at bounding box center [1080, 65] width 67 height 24
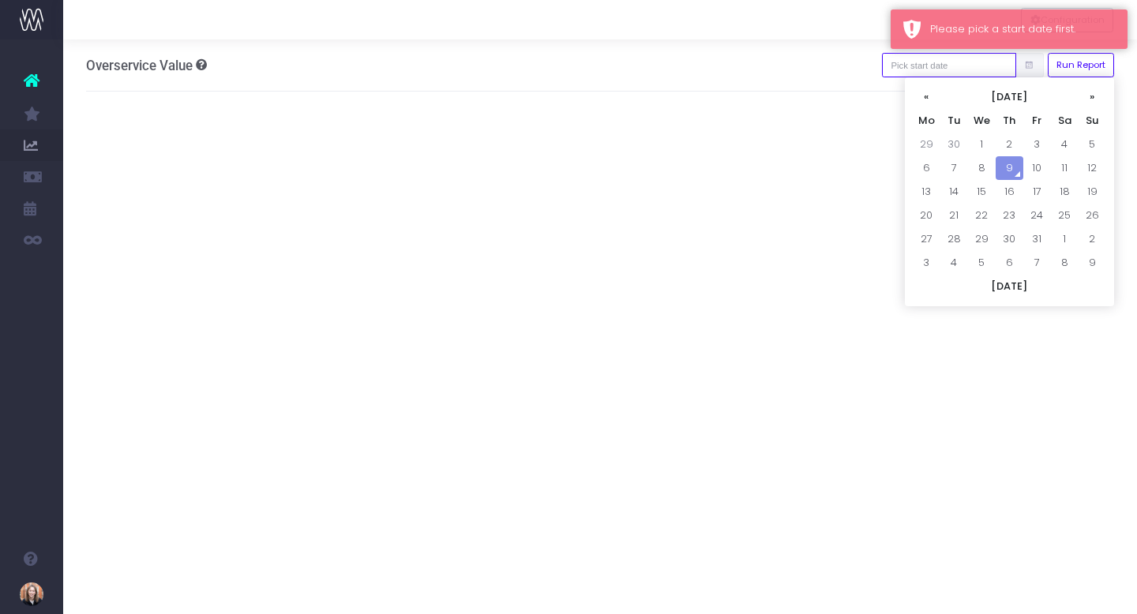
click at [978, 66] on input "text" at bounding box center [949, 65] width 134 height 24
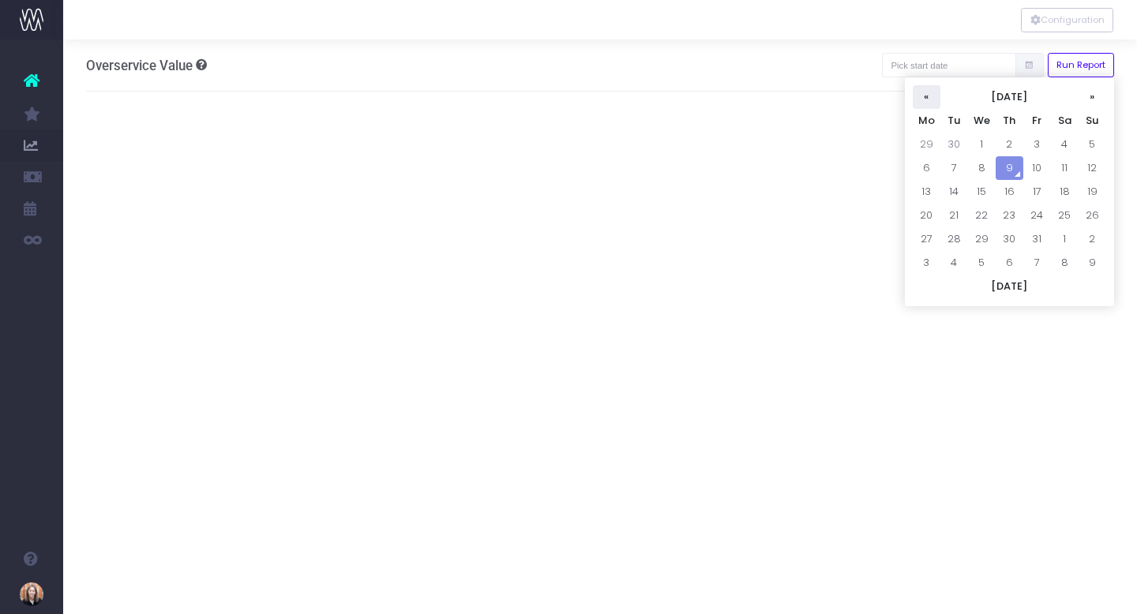
click at [926, 94] on th "«" at bounding box center [926, 97] width 28 height 24
click at [938, 167] on td "1" at bounding box center [926, 168] width 28 height 24
type input "01-09-2025"
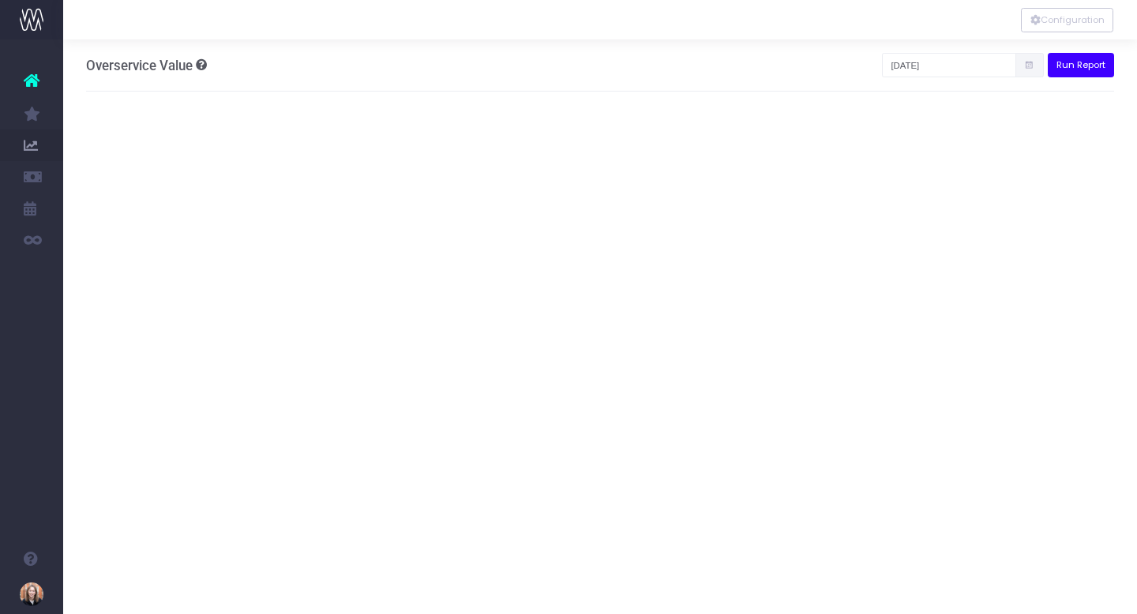
click at [1092, 58] on button "Run Report" at bounding box center [1080, 65] width 67 height 24
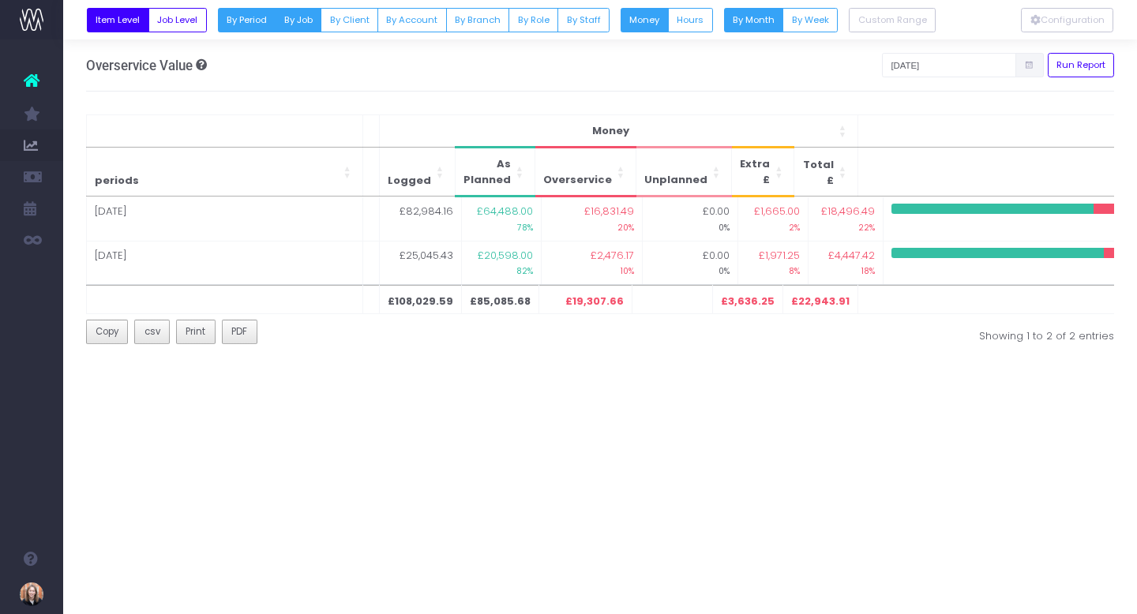
click at [293, 22] on button "By Job" at bounding box center [298, 20] width 47 height 24
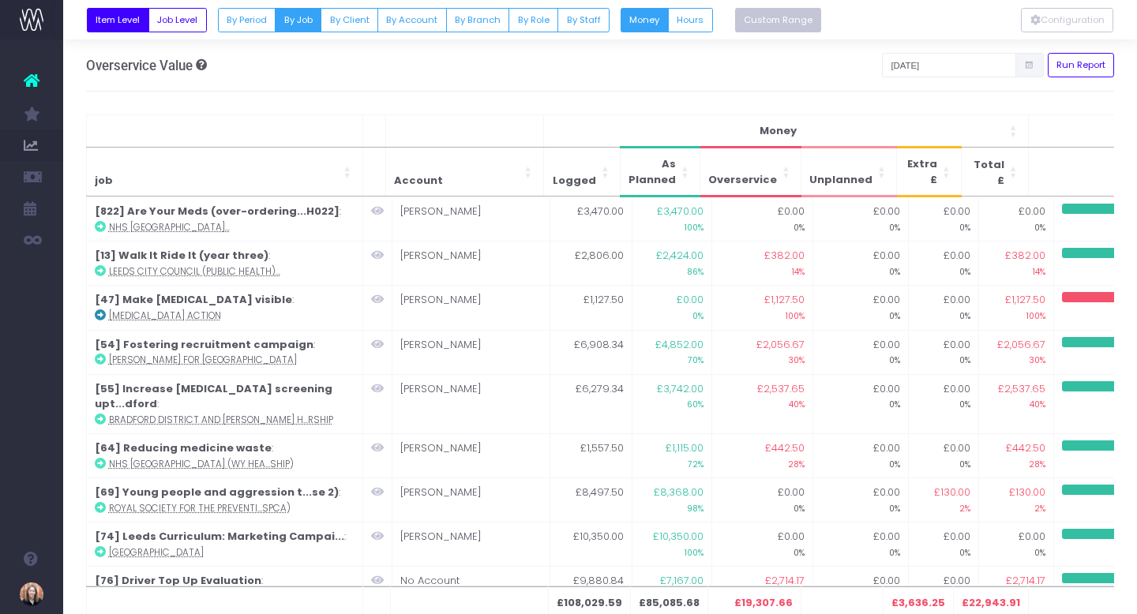
click at [788, 17] on button "Custom Range" at bounding box center [778, 20] width 87 height 24
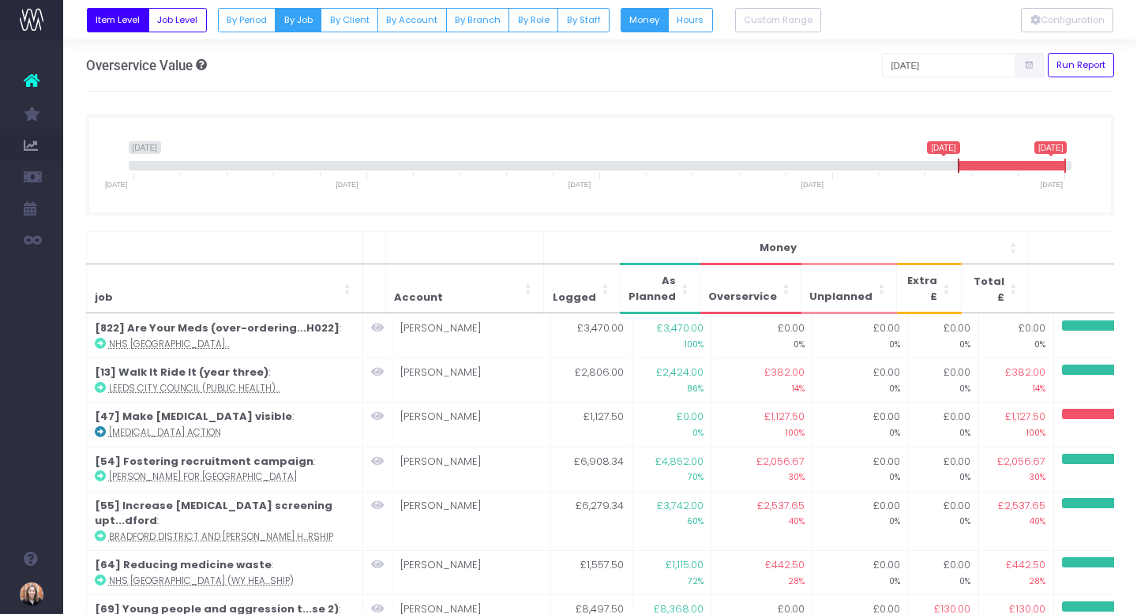
drag, startPoint x: 133, startPoint y: 161, endPoint x: 957, endPoint y: 167, distance: 823.2
click at [957, 167] on icon at bounding box center [958, 166] width 2 height 14
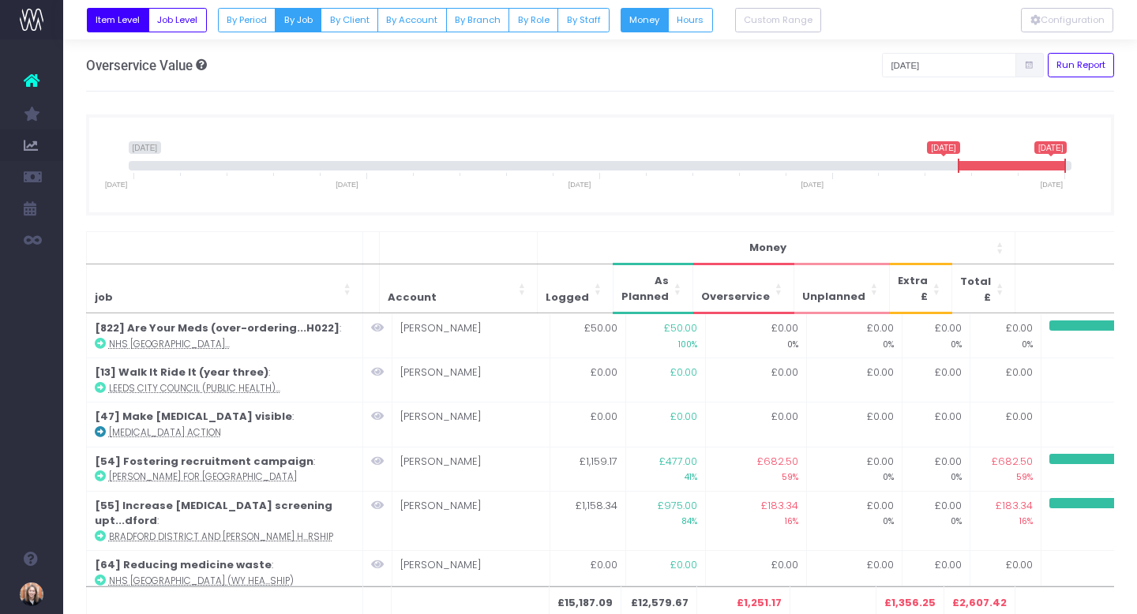
drag, startPoint x: 957, startPoint y: 167, endPoint x: 922, endPoint y: 161, distance: 35.2
drag, startPoint x: 956, startPoint y: 162, endPoint x: 883, endPoint y: 167, distance: 72.8
click at [883, 167] on span at bounding box center [886, 166] width 13 height 14
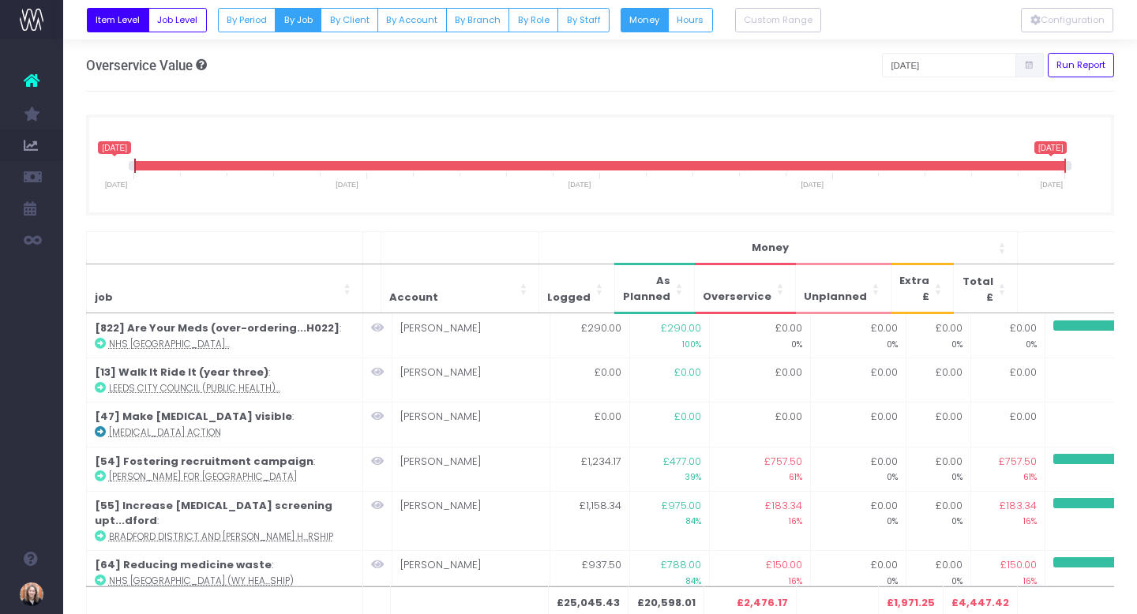
drag, startPoint x: 886, startPoint y: 162, endPoint x: 113, endPoint y: 197, distance: 774.3
click at [113, 197] on div "1 September 2025 9 October 2025 1 September 2025 9 October 2025 1 September 202…" at bounding box center [600, 164] width 1028 height 101
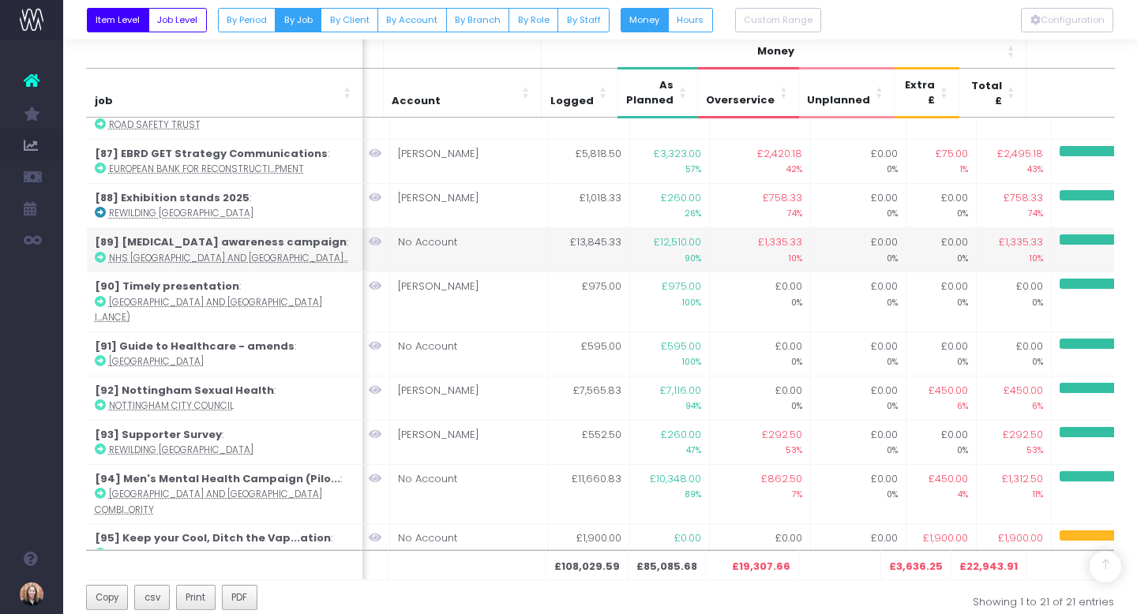
click at [787, 234] on span "£1,335.33" at bounding box center [780, 242] width 44 height 16
click at [100, 252] on icon at bounding box center [99, 257] width 11 height 11
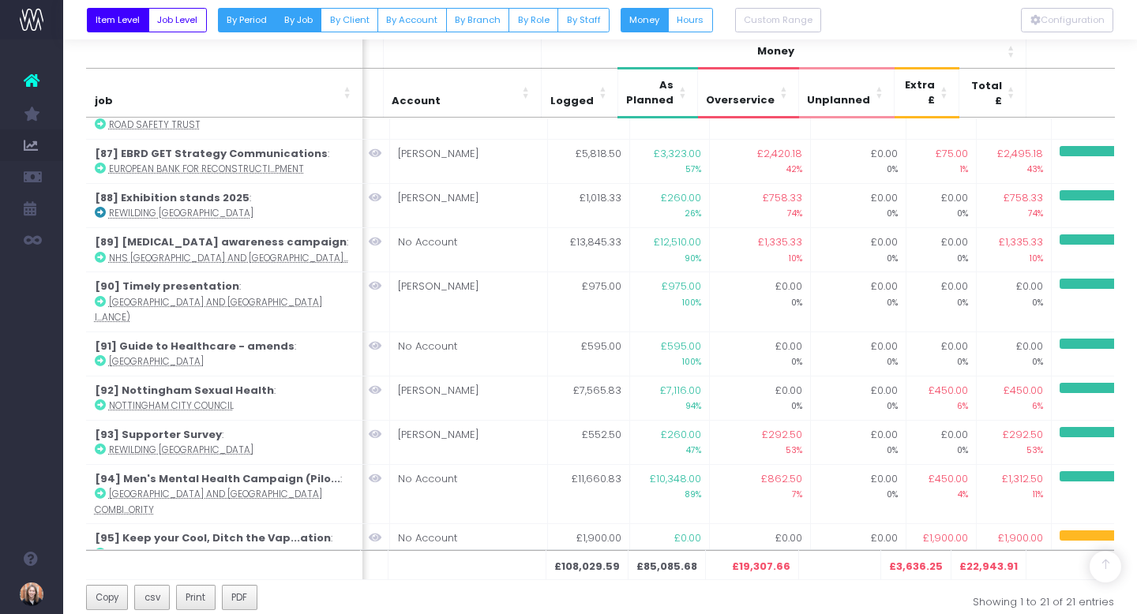
click at [242, 13] on button "By Period" at bounding box center [247, 20] width 58 height 24
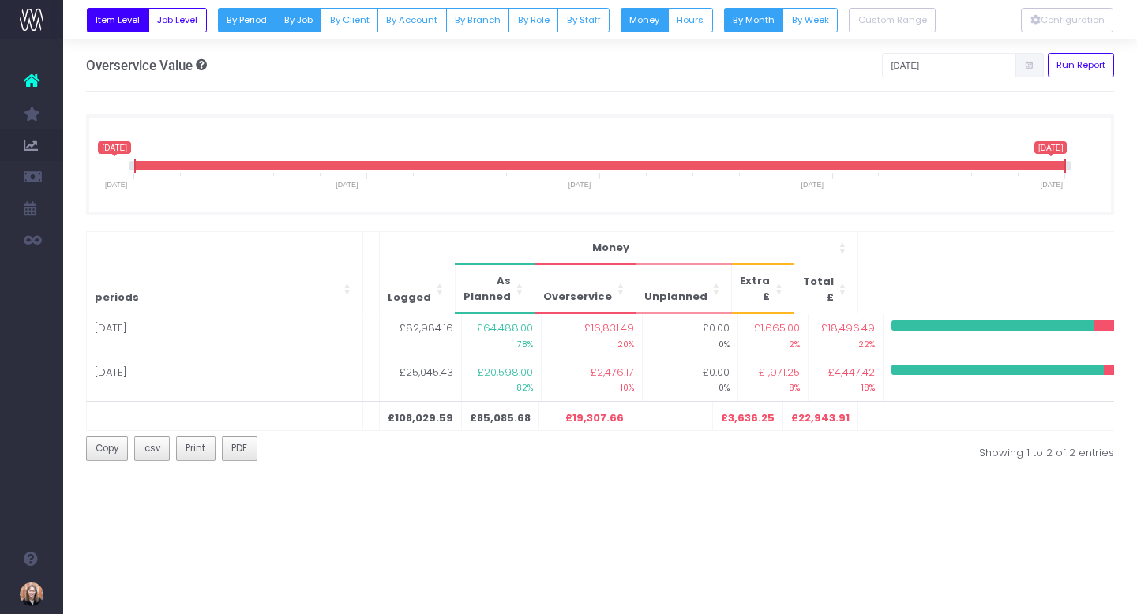
click at [289, 15] on button "By Job" at bounding box center [298, 20] width 47 height 24
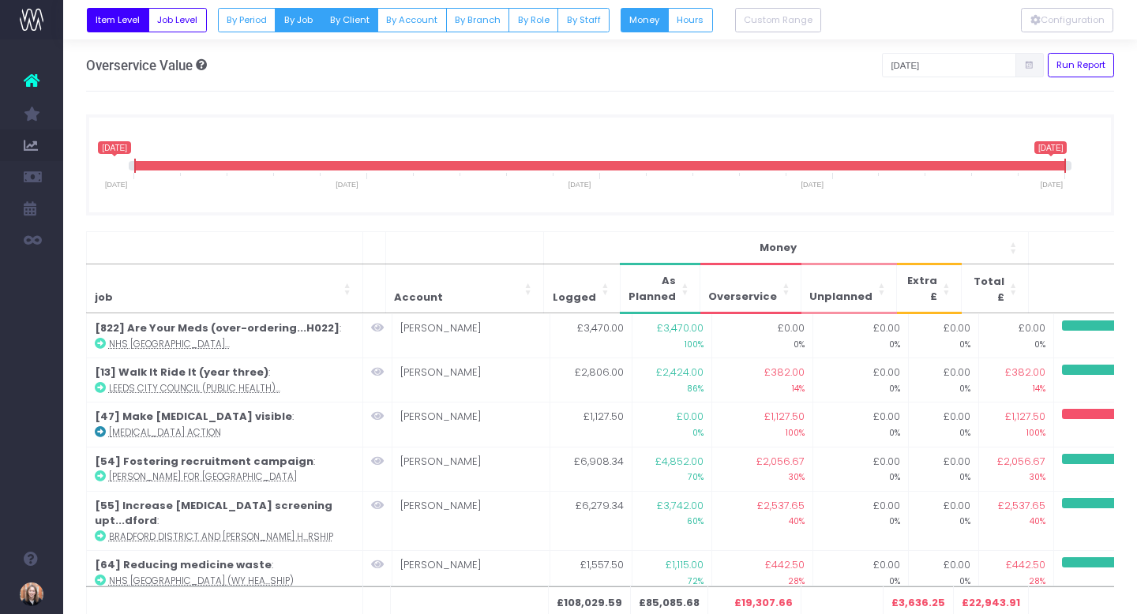
click at [355, 27] on button "By Client" at bounding box center [349, 20] width 58 height 24
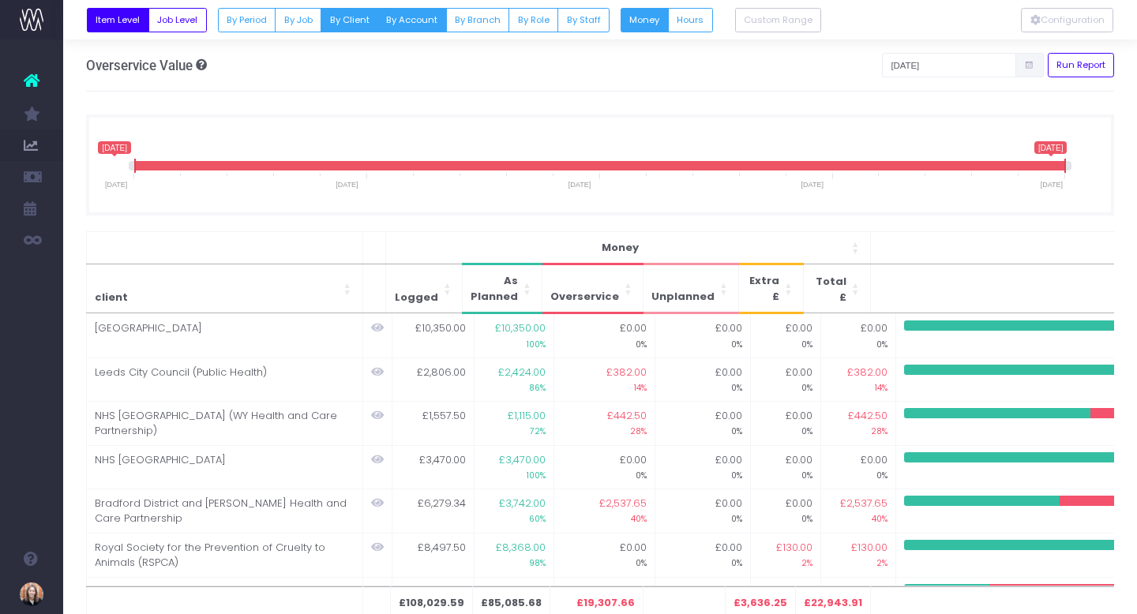
click at [416, 18] on button "By Account" at bounding box center [411, 20] width 69 height 24
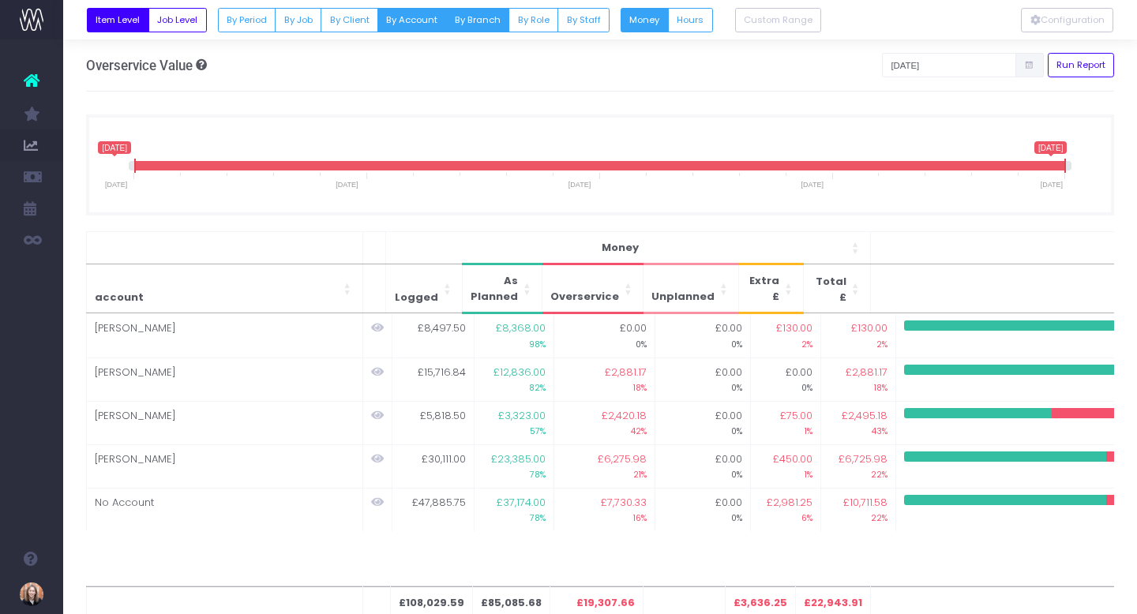
click at [483, 17] on button "By Branch" at bounding box center [478, 20] width 64 height 24
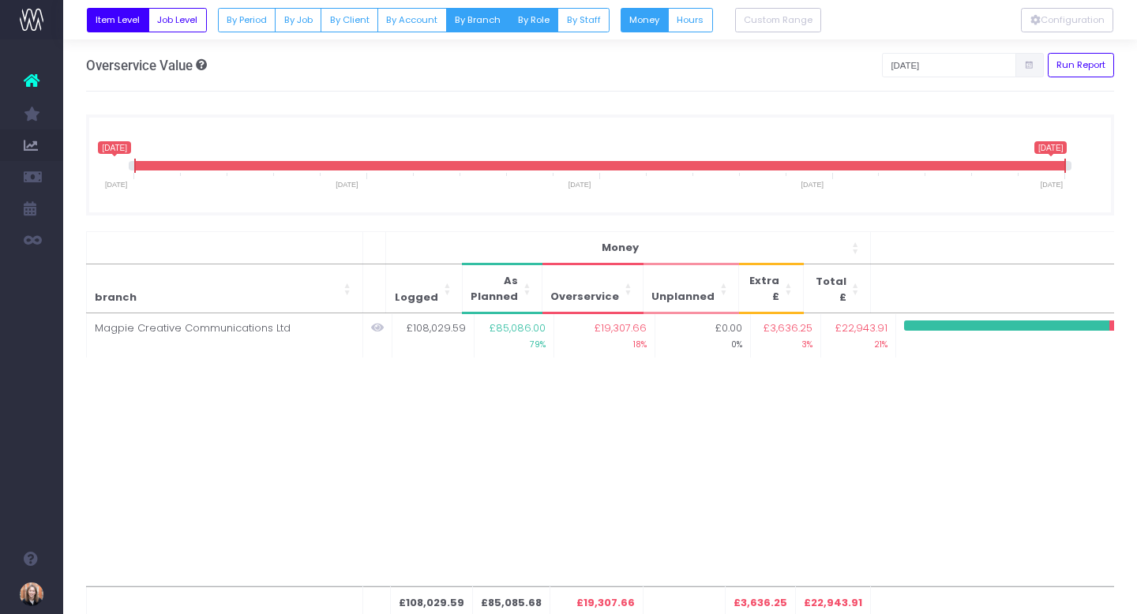
click at [527, 17] on button "By Role" at bounding box center [533, 20] width 50 height 24
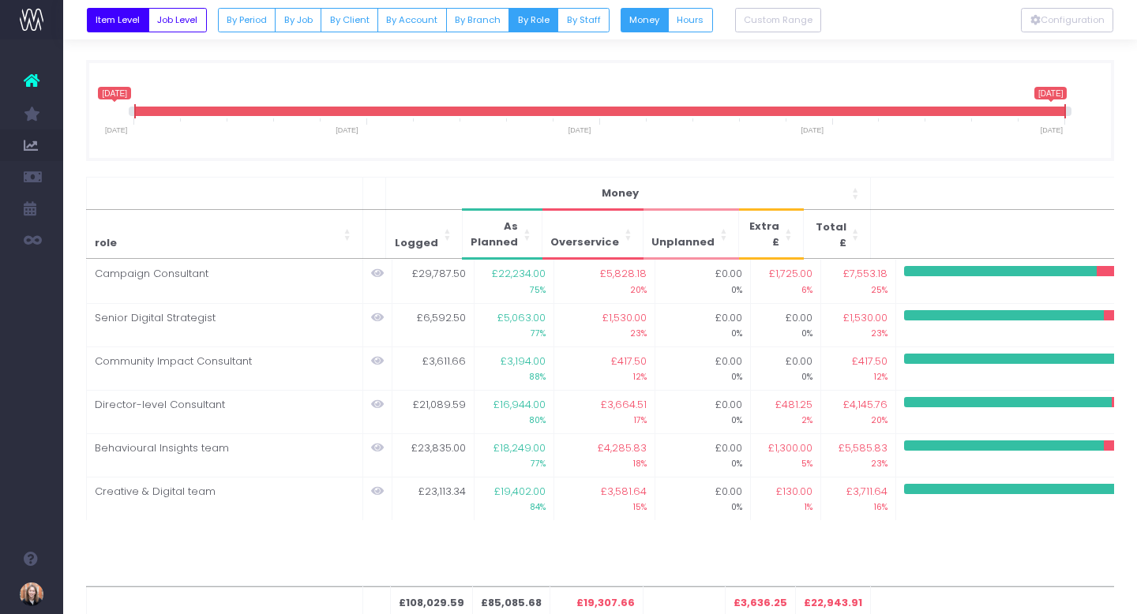
scroll to position [53, 0]
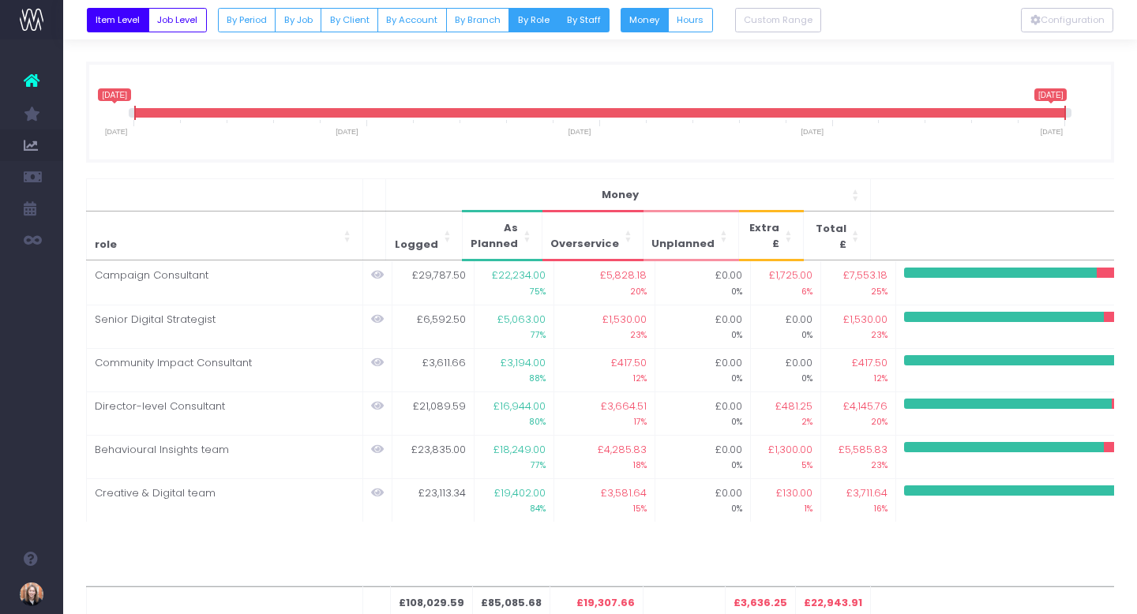
click at [574, 28] on button "By Staff" at bounding box center [583, 20] width 52 height 24
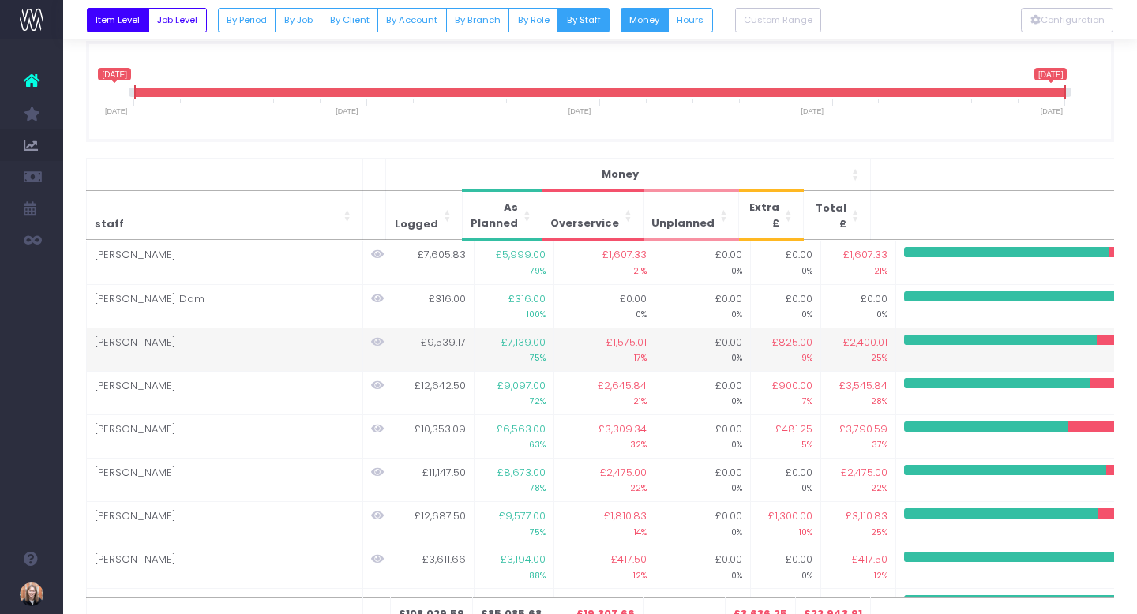
scroll to position [0, 0]
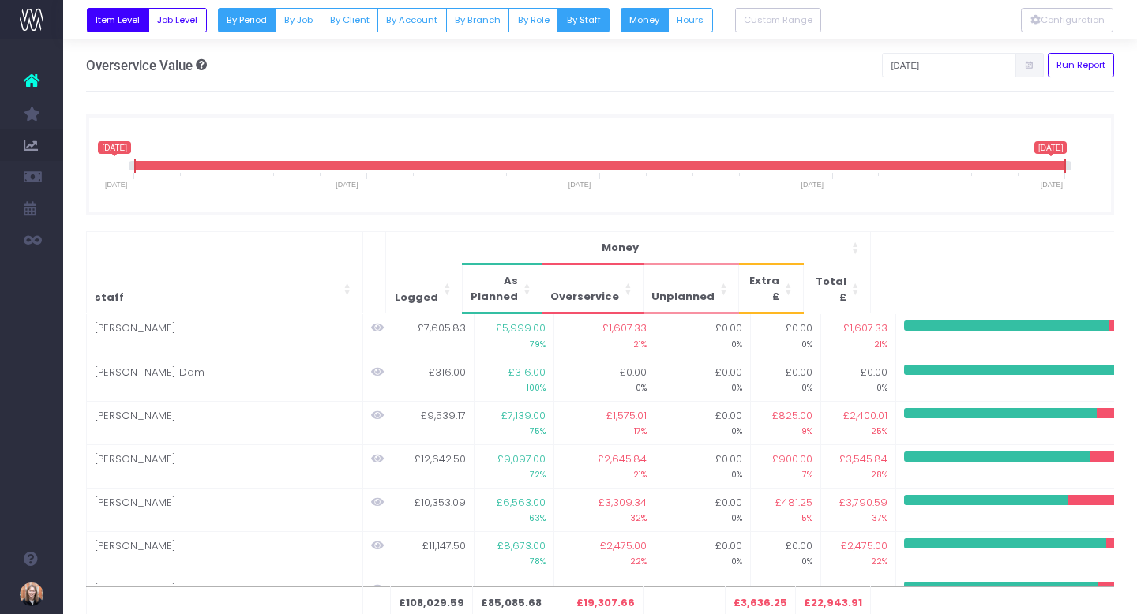
click at [270, 25] on button "By Period" at bounding box center [247, 20] width 58 height 24
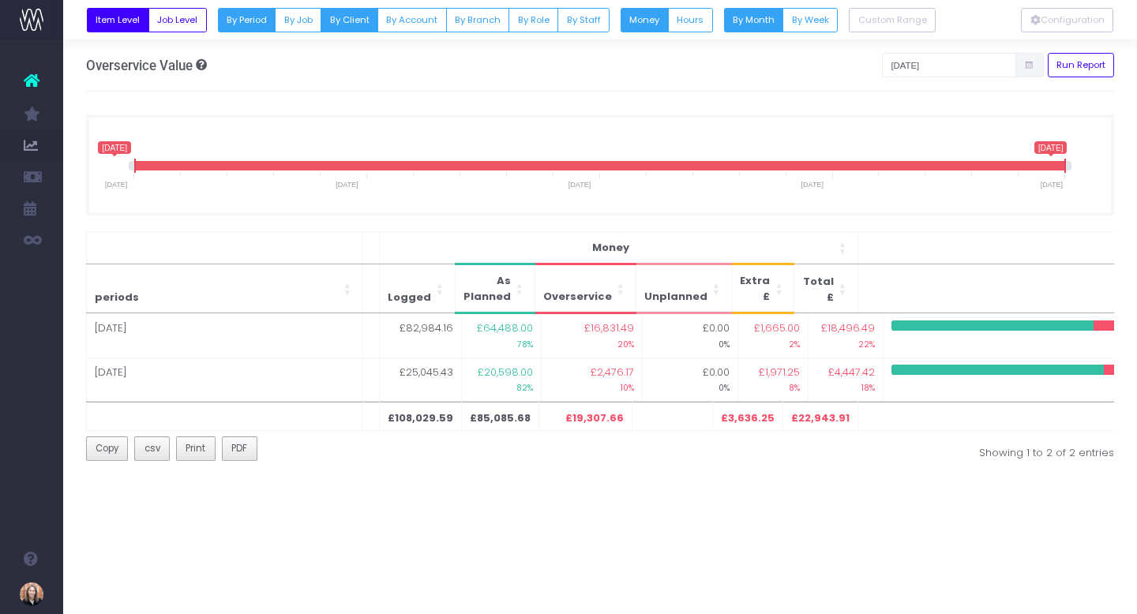
click at [352, 17] on button "By Client" at bounding box center [349, 20] width 58 height 24
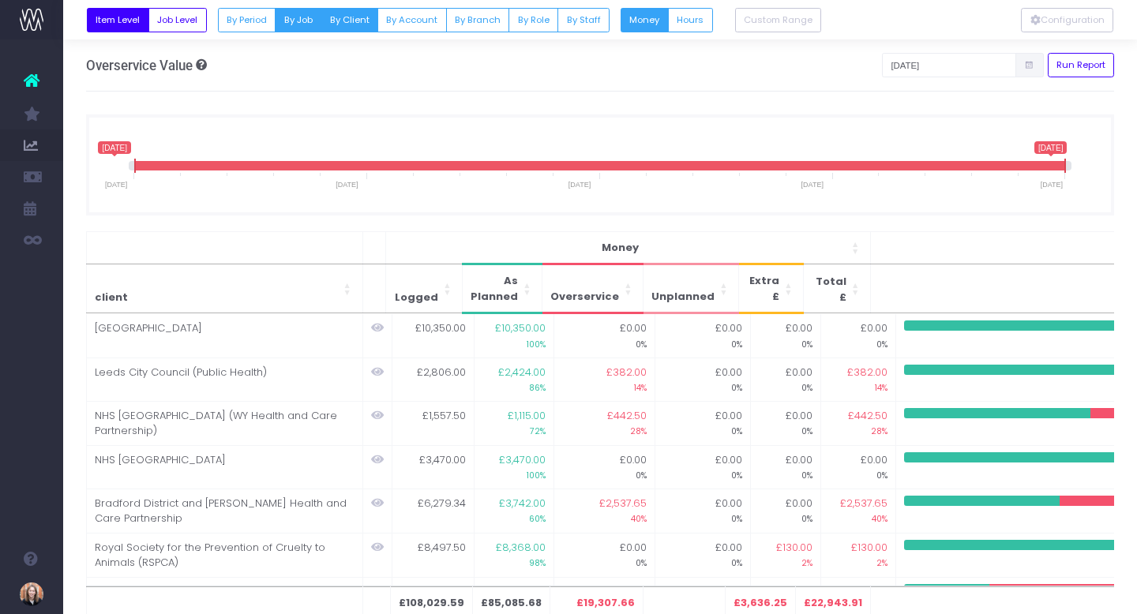
click at [305, 14] on button "By Job" at bounding box center [298, 20] width 47 height 24
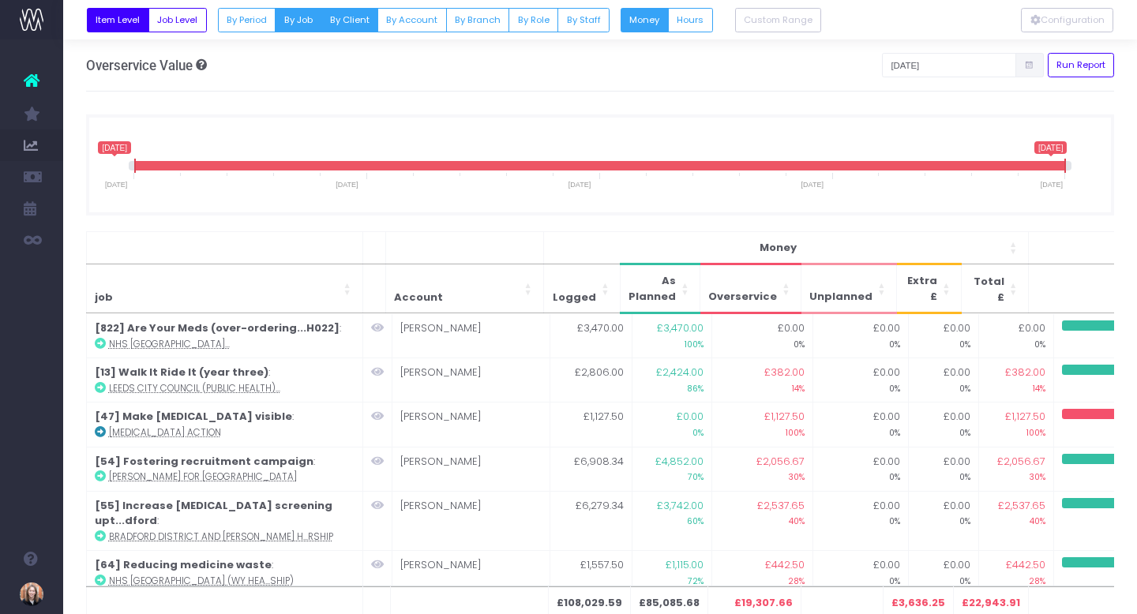
click at [358, 26] on button "By Client" at bounding box center [349, 20] width 58 height 24
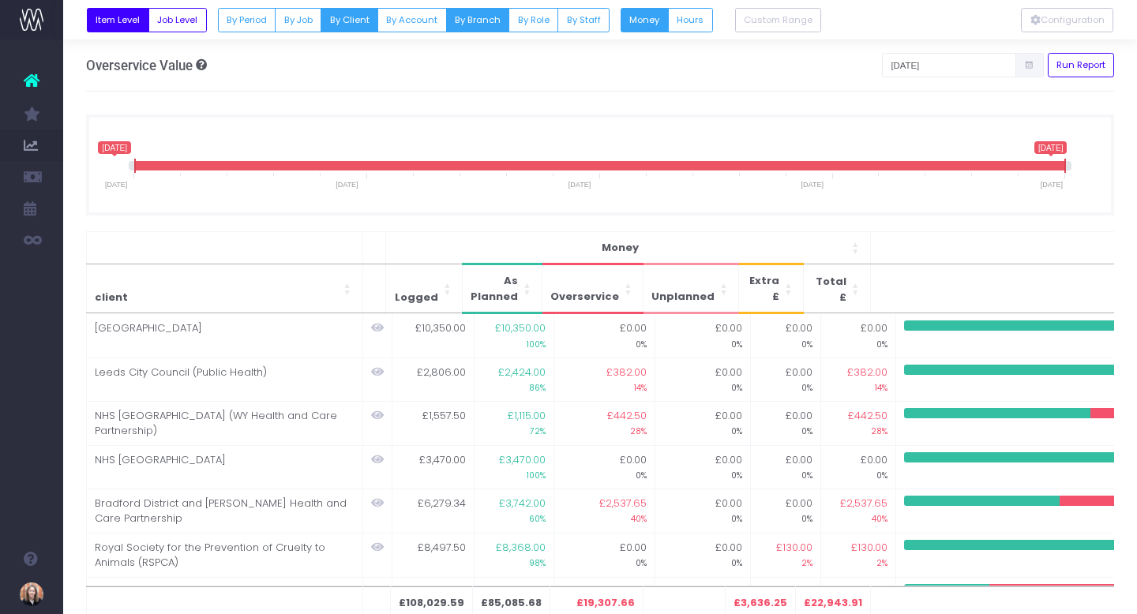
click at [466, 22] on button "By Branch" at bounding box center [478, 20] width 64 height 24
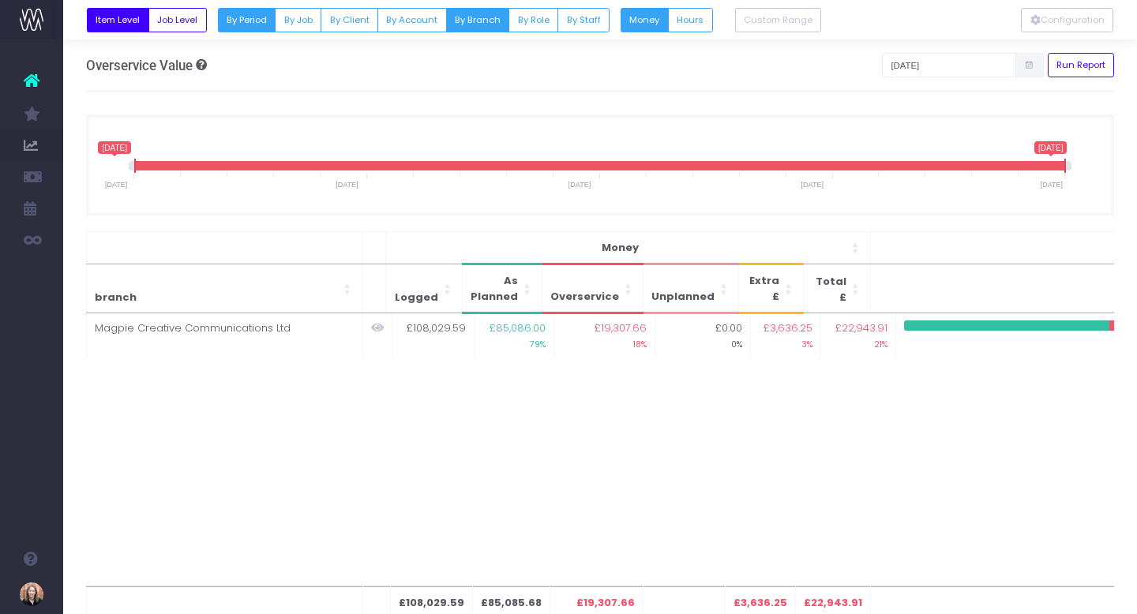
click at [238, 26] on button "By Period" at bounding box center [247, 20] width 58 height 24
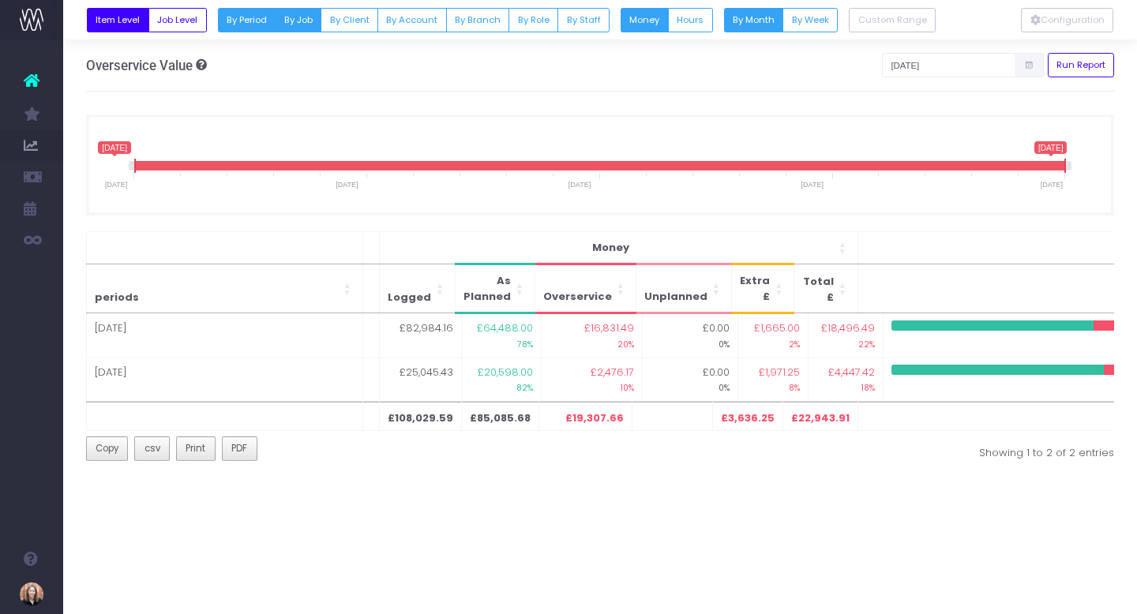
click at [302, 26] on button "By Job" at bounding box center [298, 20] width 47 height 24
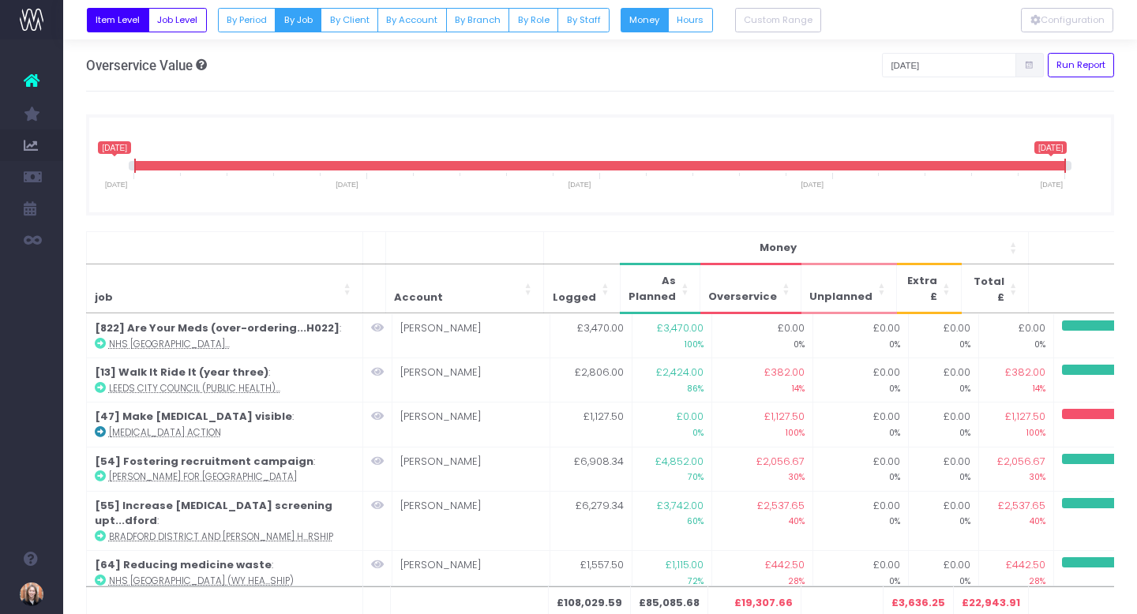
click at [258, 2] on div at bounding box center [599, 19] width 1073 height 39
click at [254, 10] on button "By Period" at bounding box center [247, 20] width 58 height 24
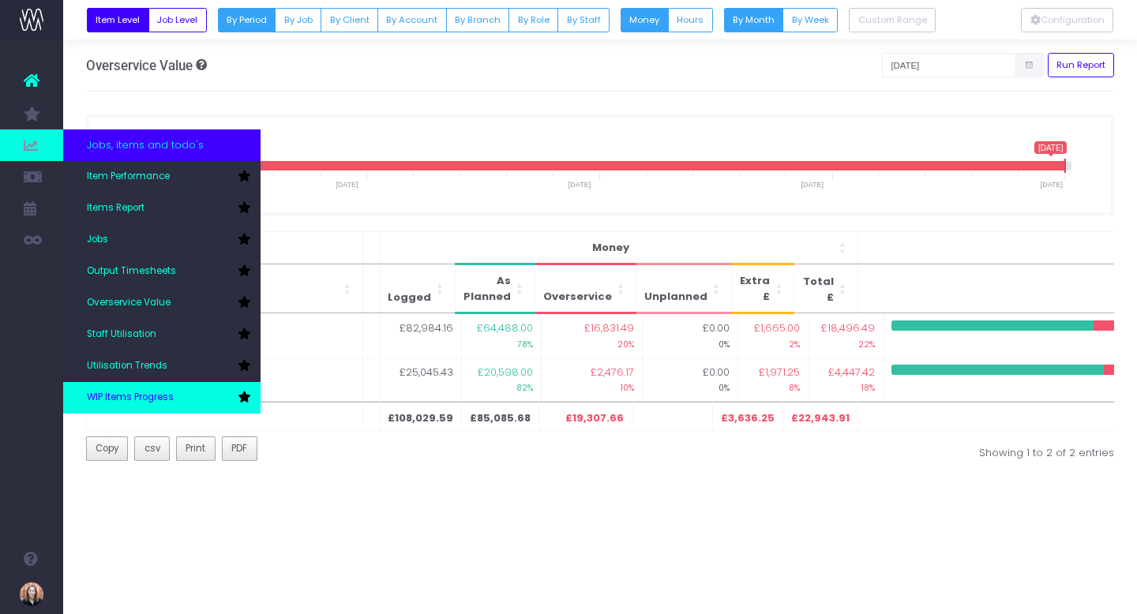
click at [109, 389] on link "WIP Items Progress" at bounding box center [161, 398] width 197 height 32
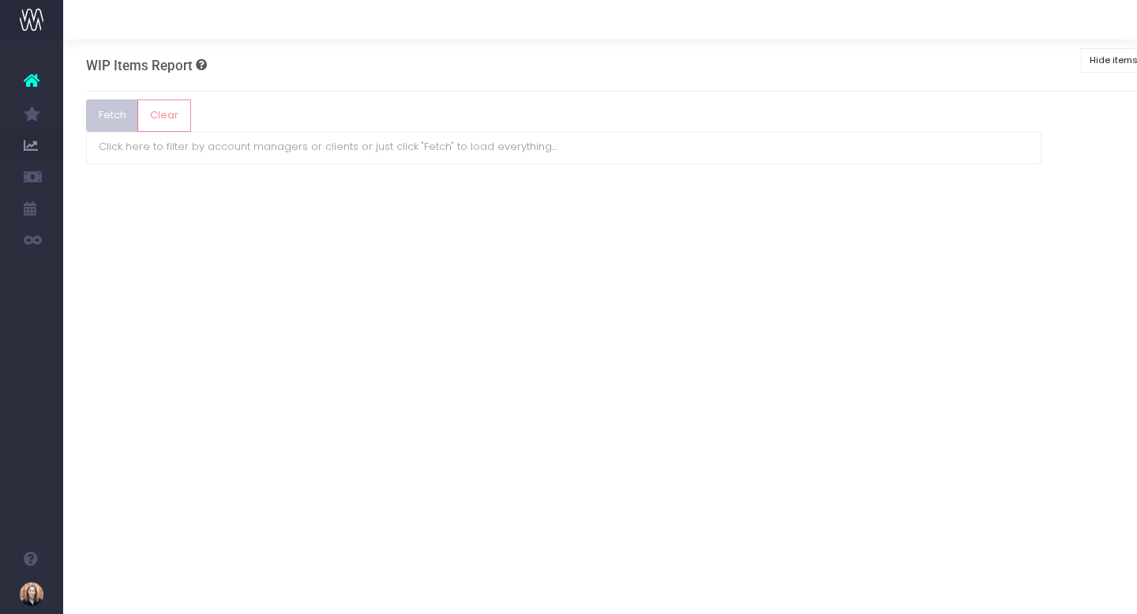
click at [113, 112] on button "Fetch" at bounding box center [112, 115] width 53 height 32
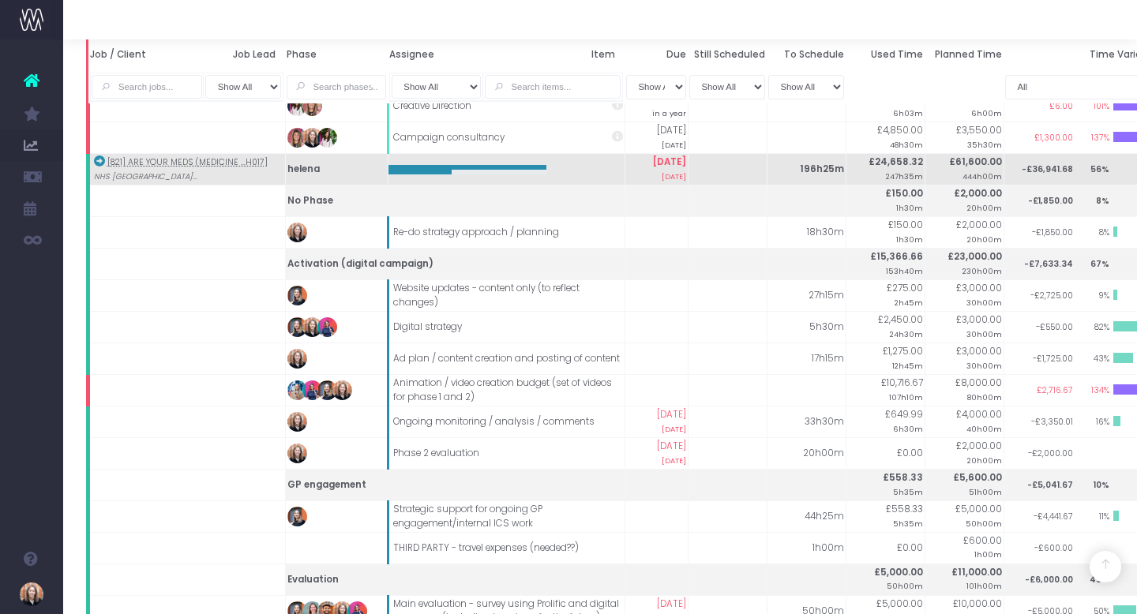
scroll to position [5905, 0]
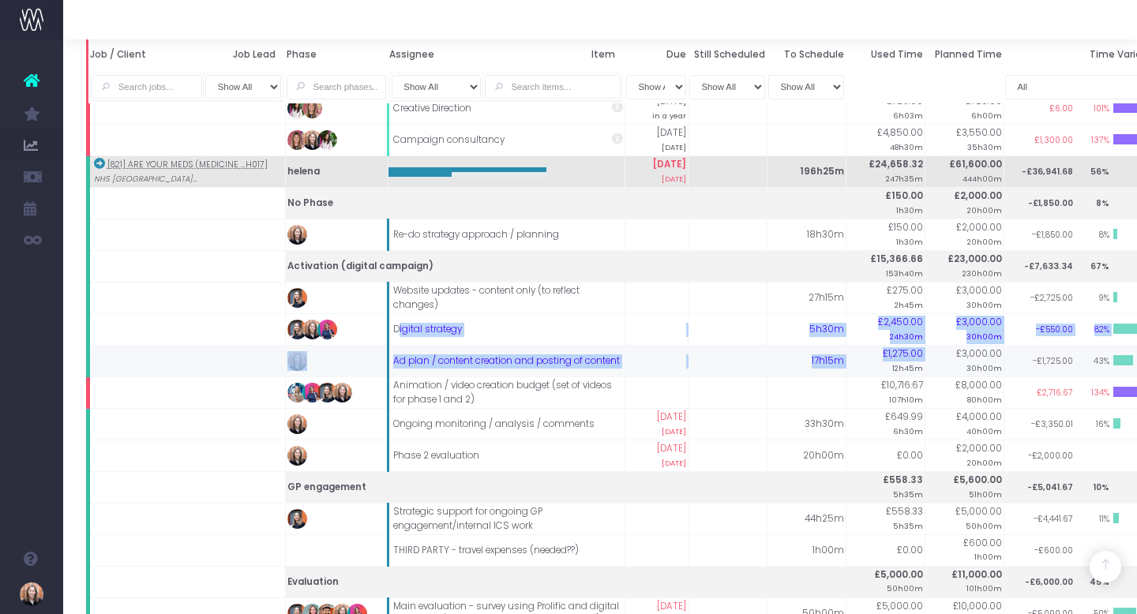
drag, startPoint x: 399, startPoint y: 288, endPoint x: 877, endPoint y: 320, distance: 479.4
click at [920, 329] on small "24h30m" at bounding box center [906, 335] width 33 height 13
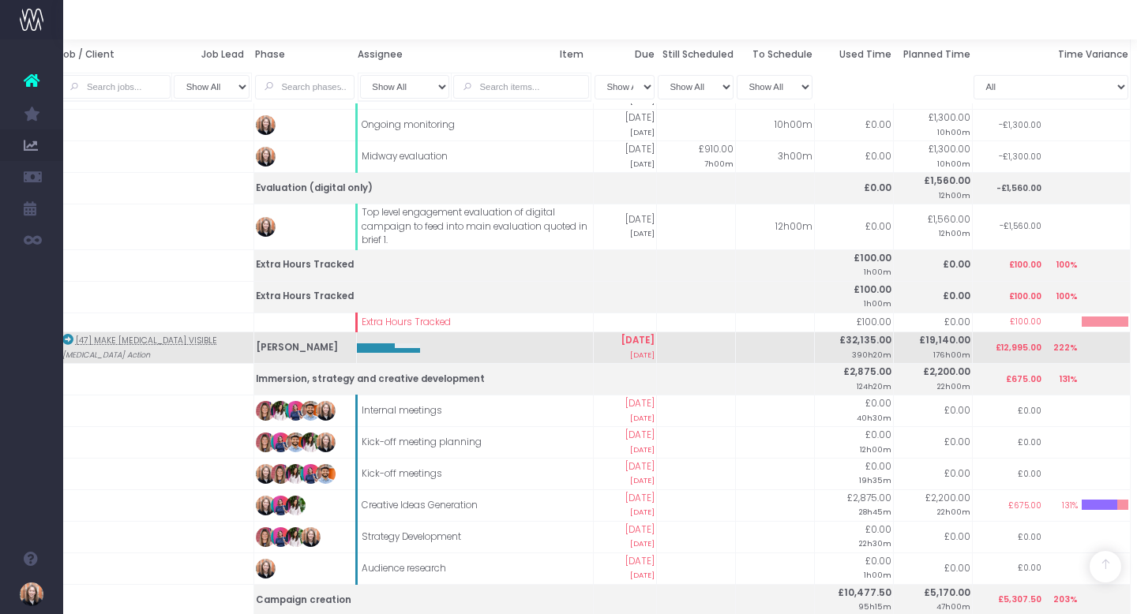
scroll to position [18926, 32]
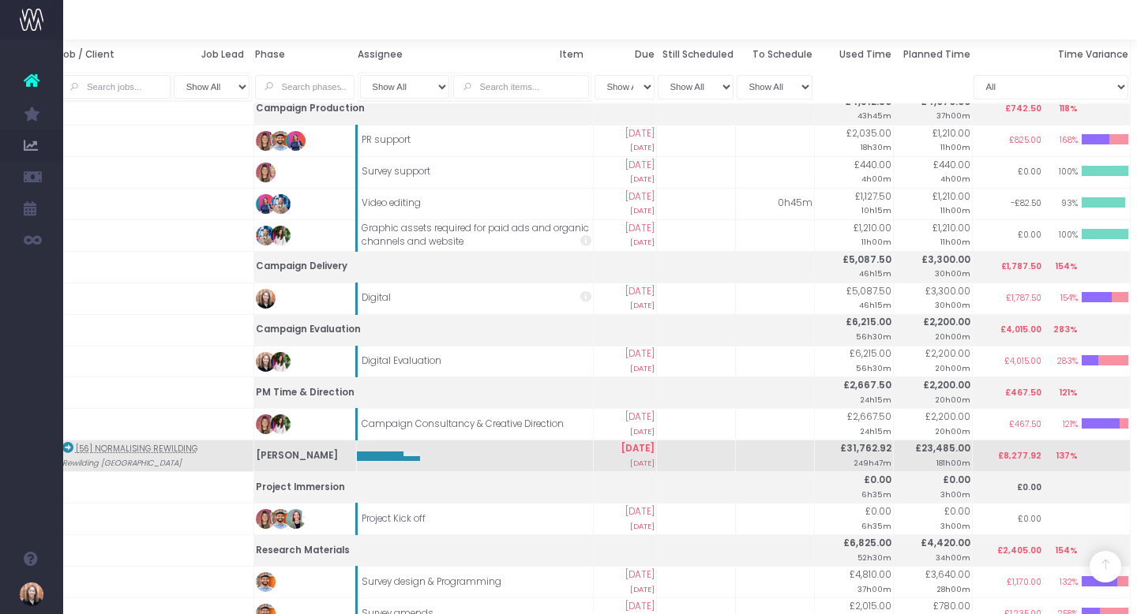
click at [220, 57] on span "Job Lead" at bounding box center [226, 55] width 51 height 14
click at [235, 88] on select "Show All No Job Lead [PERSON_NAME] [PERSON_NAME] [PERSON_NAME] [PERSON_NAME] [P…" at bounding box center [212, 87] width 76 height 24
select select "[PERSON_NAME]"
click at [176, 75] on select "Show All No Job Lead [PERSON_NAME] [PERSON_NAME] [PERSON_NAME] [PERSON_NAME] [P…" at bounding box center [212, 87] width 76 height 24
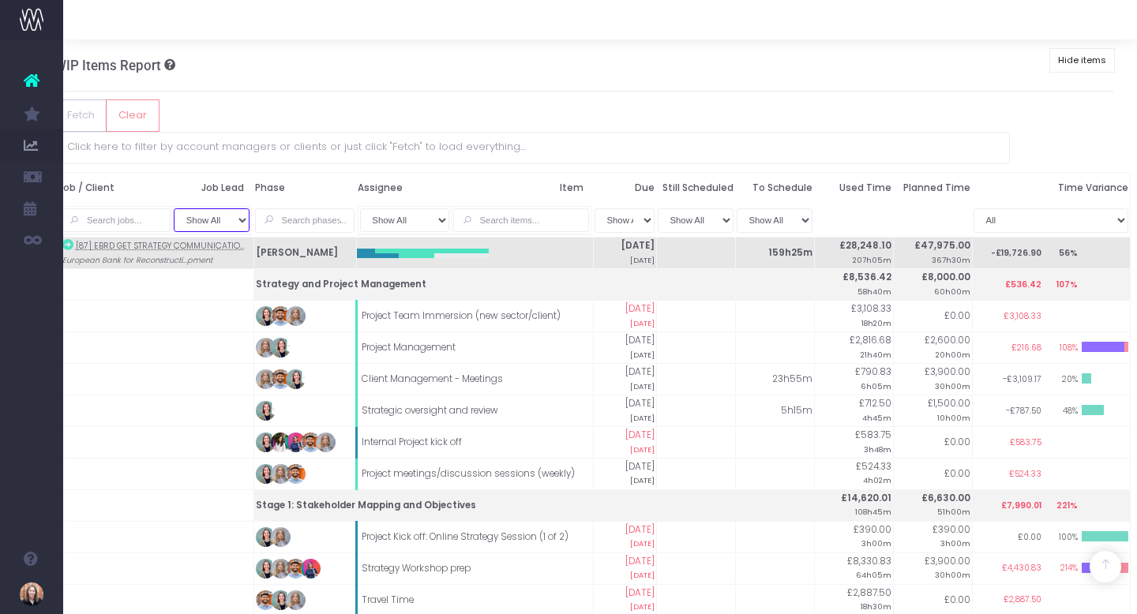
scroll to position [797, 32]
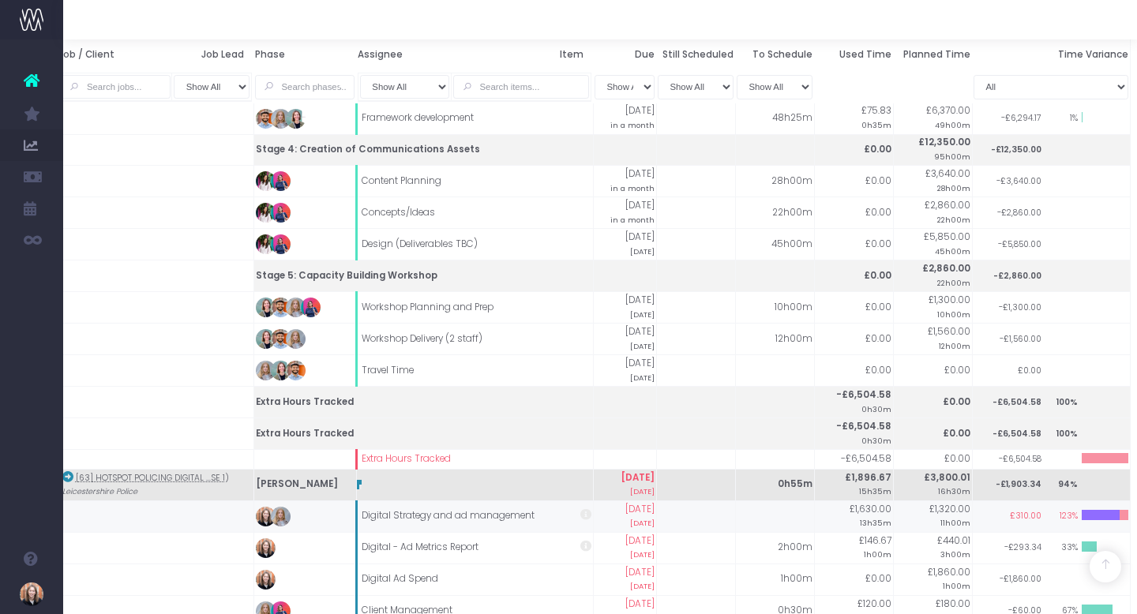
click at [1034, 508] on td "£310.00" at bounding box center [1008, 516] width 69 height 16
click at [1086, 541] on div at bounding box center [1088, 546] width 15 height 10
click at [1086, 86] on select "All Over serviced Under serviced" at bounding box center [1050, 87] width 155 height 24
select select "true"
click at [973, 75] on select "All Over serviced Under serviced" at bounding box center [1050, 87] width 155 height 24
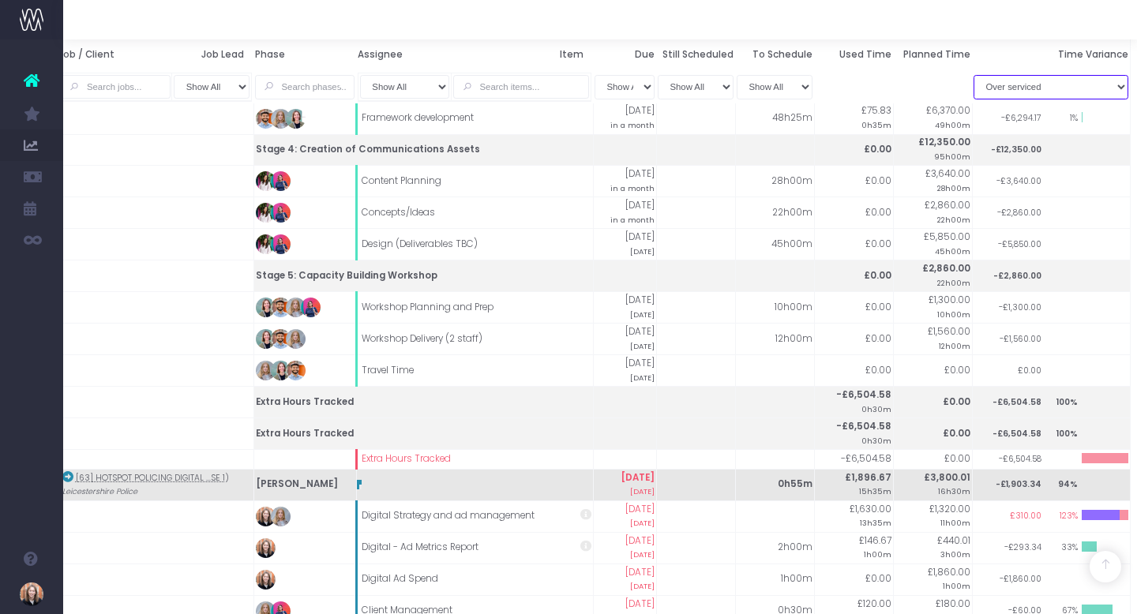
scroll to position [210, 32]
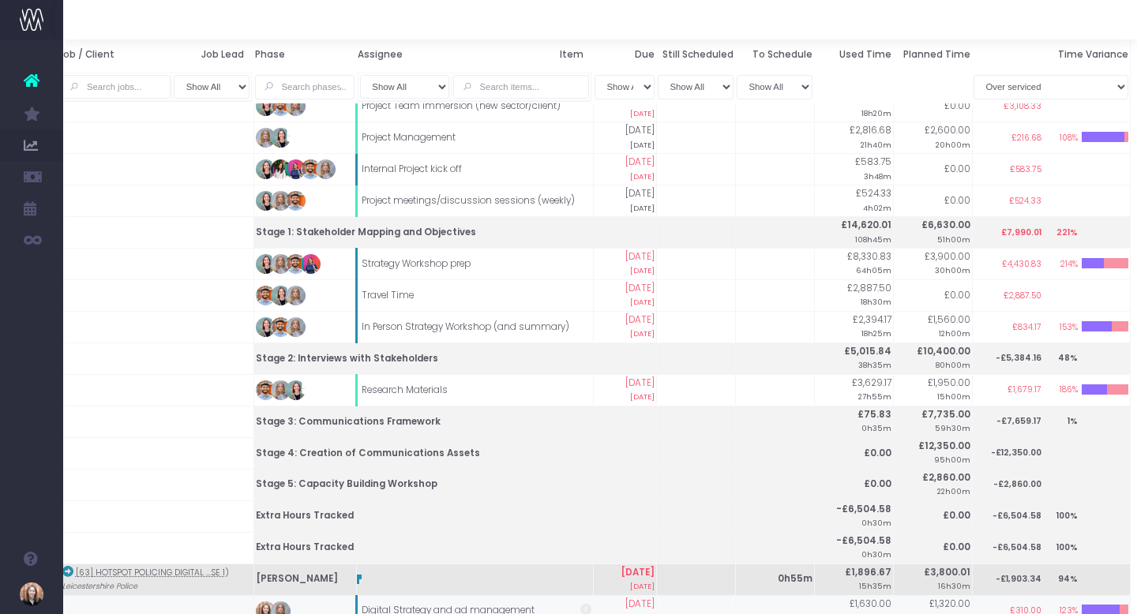
click at [1031, 603] on td "£310.00" at bounding box center [1008, 611] width 69 height 16
drag, startPoint x: 1039, startPoint y: 576, endPoint x: 1015, endPoint y: 576, distance: 24.5
click at [1015, 603] on td "£310.00" at bounding box center [1008, 611] width 69 height 16
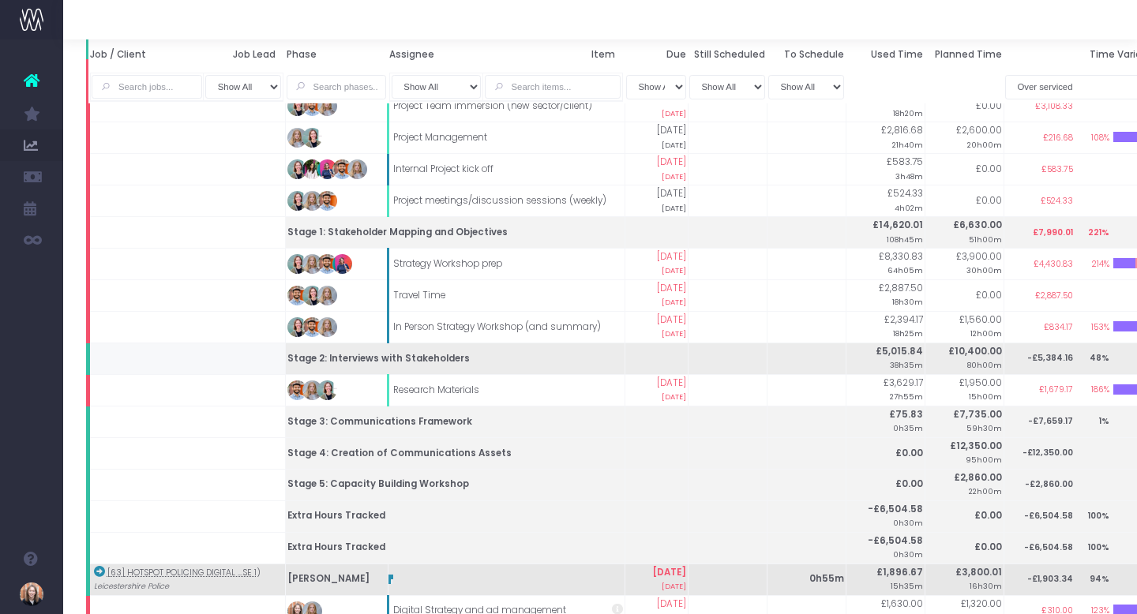
scroll to position [0, 0]
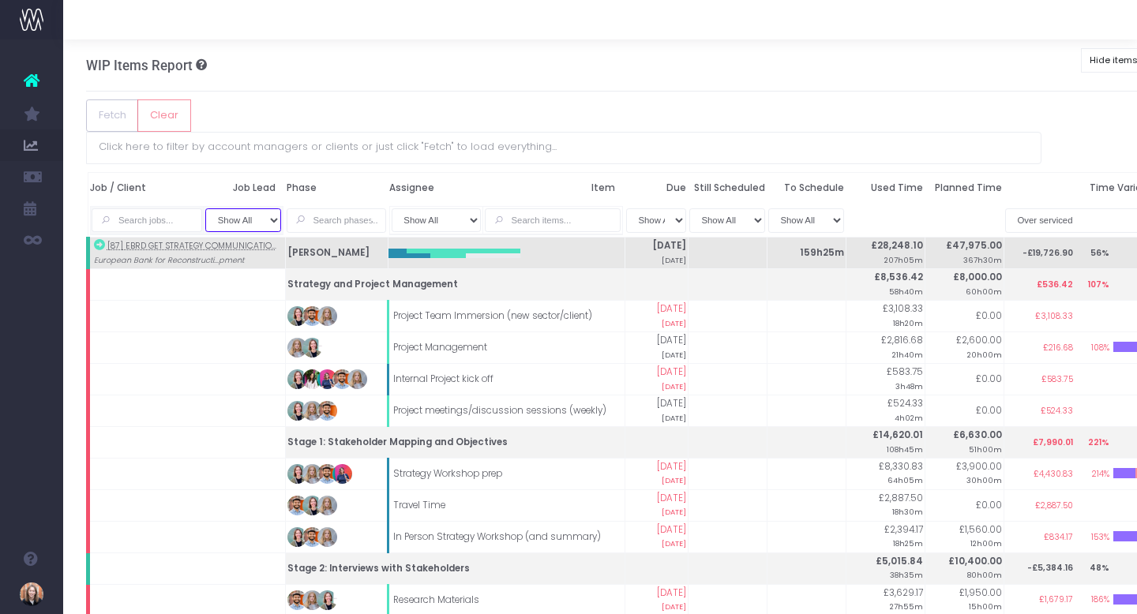
click at [260, 208] on select "Show All No Job Lead [PERSON_NAME] [PERSON_NAME] [PERSON_NAME] [PERSON_NAME] [P…" at bounding box center [243, 220] width 76 height 24
click at [259, 208] on select "Show All No Job Lead [PERSON_NAME] [PERSON_NAME] [PERSON_NAME] [PERSON_NAME] [P…" at bounding box center [243, 220] width 76 height 24
select select "all"
click at [208, 208] on select "Show All No Job Lead [PERSON_NAME] [PERSON_NAME] [PERSON_NAME] [PERSON_NAME] [P…" at bounding box center [243, 220] width 76 height 24
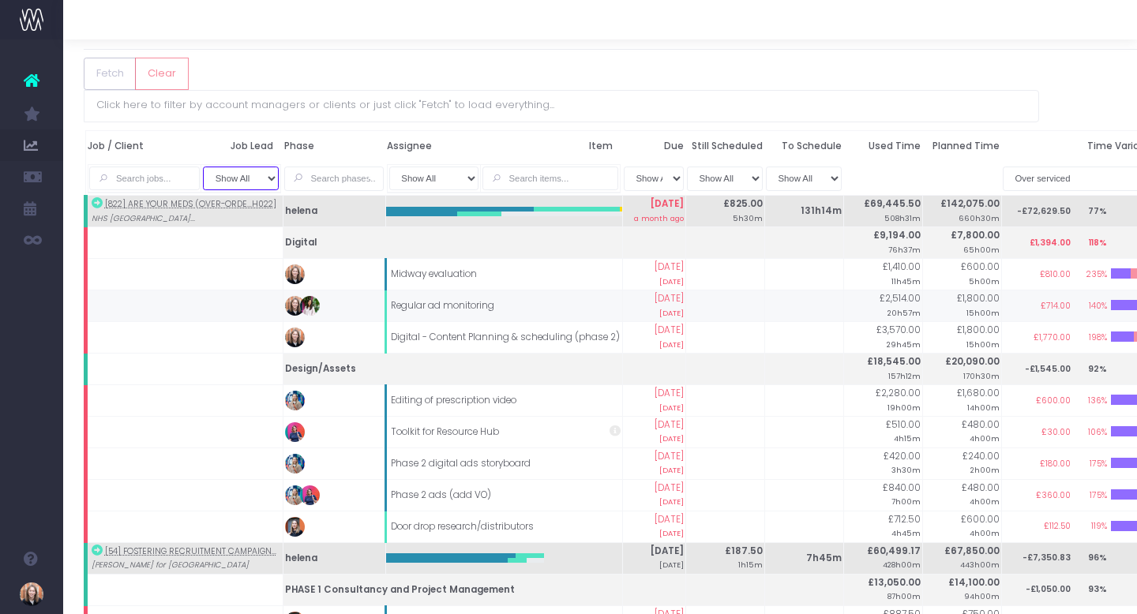
scroll to position [42, 32]
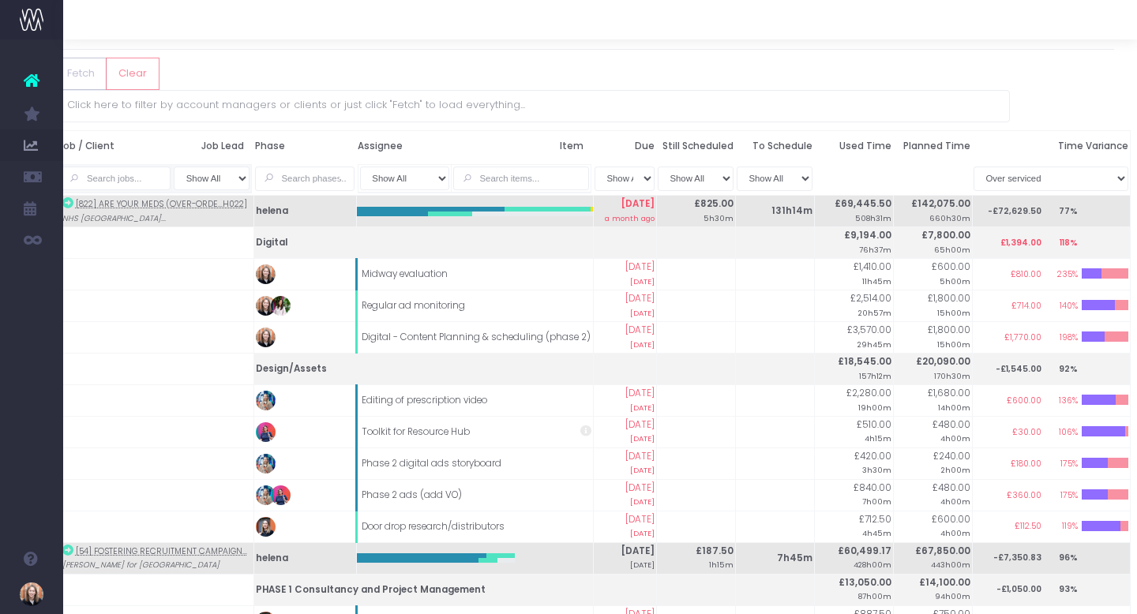
click at [145, 167] on icon at bounding box center [156, 179] width 28 height 24
click at [106, 167] on input "text" at bounding box center [115, 179] width 110 height 24
type input "epile"
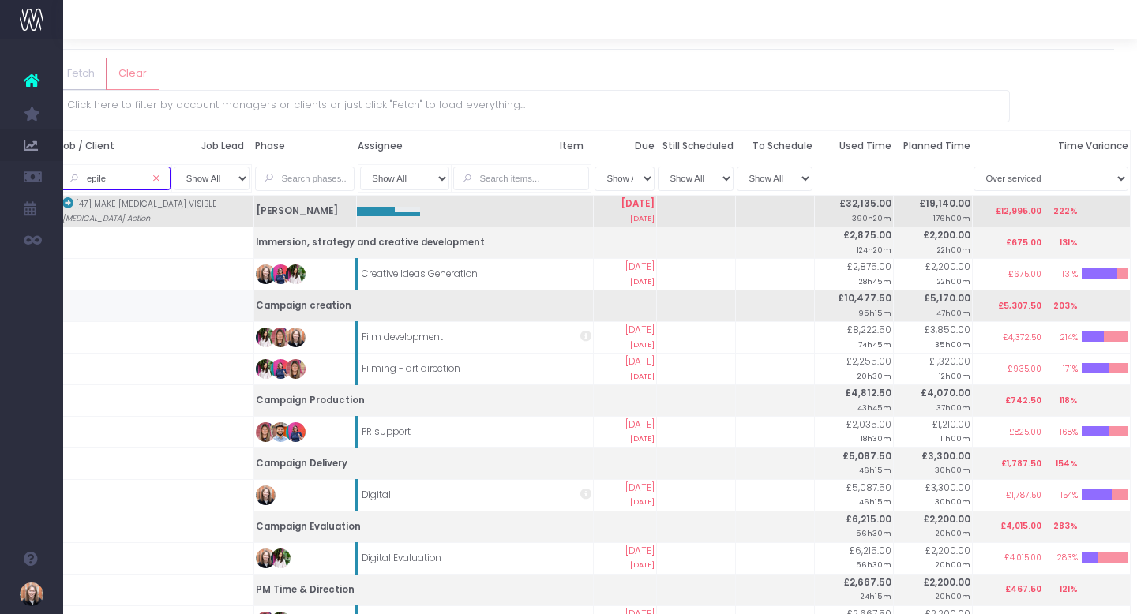
scroll to position [52, 32]
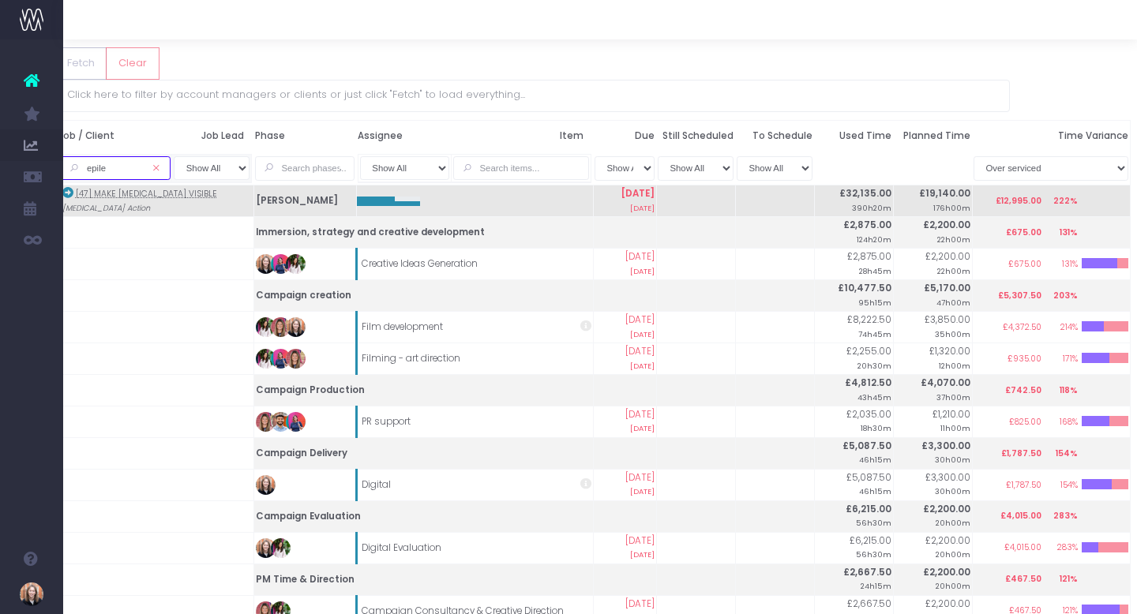
click at [141, 156] on input "epile" at bounding box center [115, 168] width 110 height 24
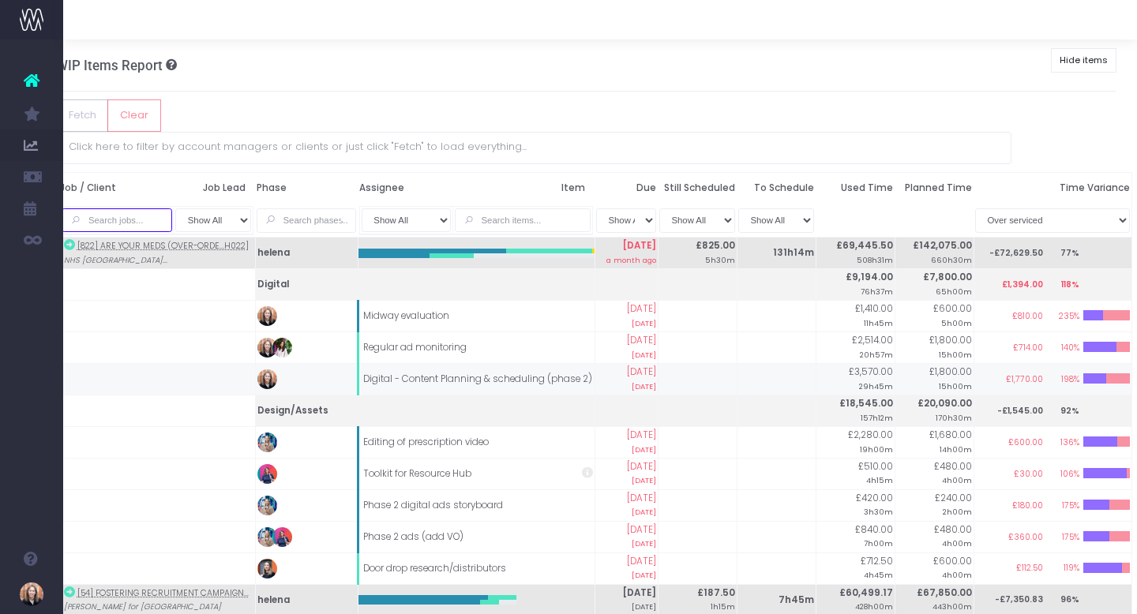
scroll to position [0, 0]
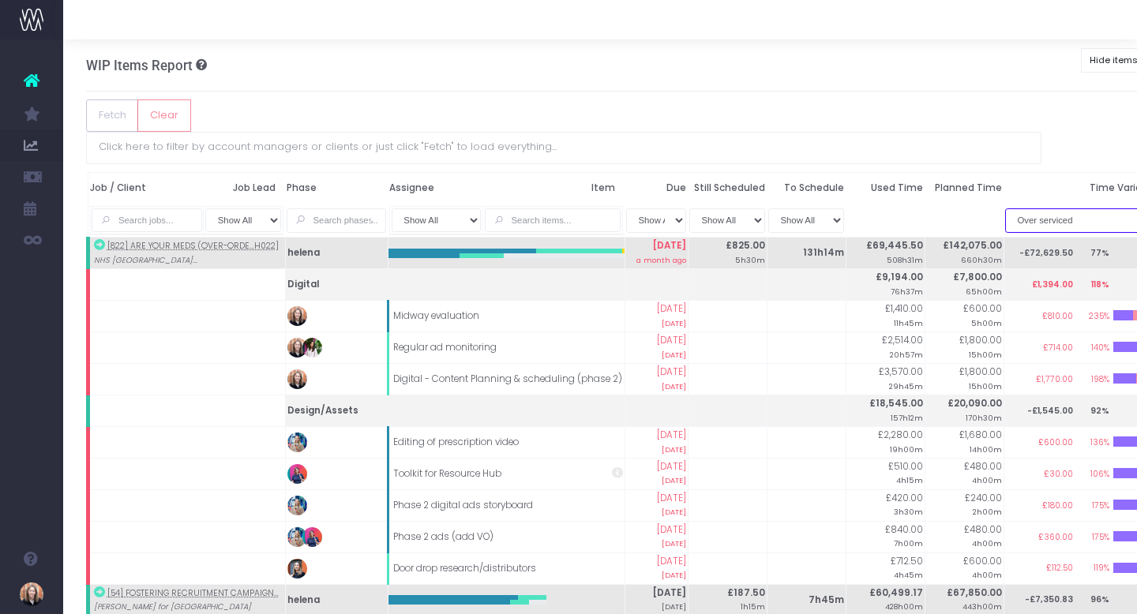
click at [1040, 208] on select "All Over serviced Under serviced" at bounding box center [1082, 220] width 155 height 24
click at [272, 208] on select "Show All No Job Lead [PERSON_NAME] [PERSON_NAME] [PERSON_NAME] [PERSON_NAME] [P…" at bounding box center [243, 220] width 76 height 24
click at [183, 208] on icon at bounding box center [188, 220] width 28 height 24
click at [159, 208] on input "text" at bounding box center [147, 220] width 110 height 24
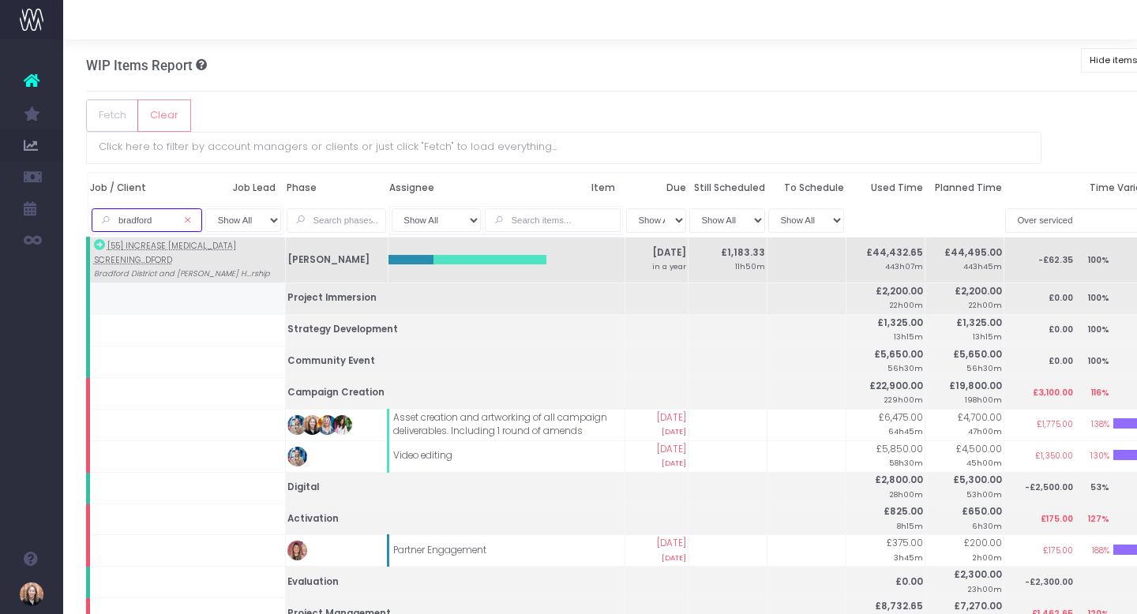
scroll to position [84, 0]
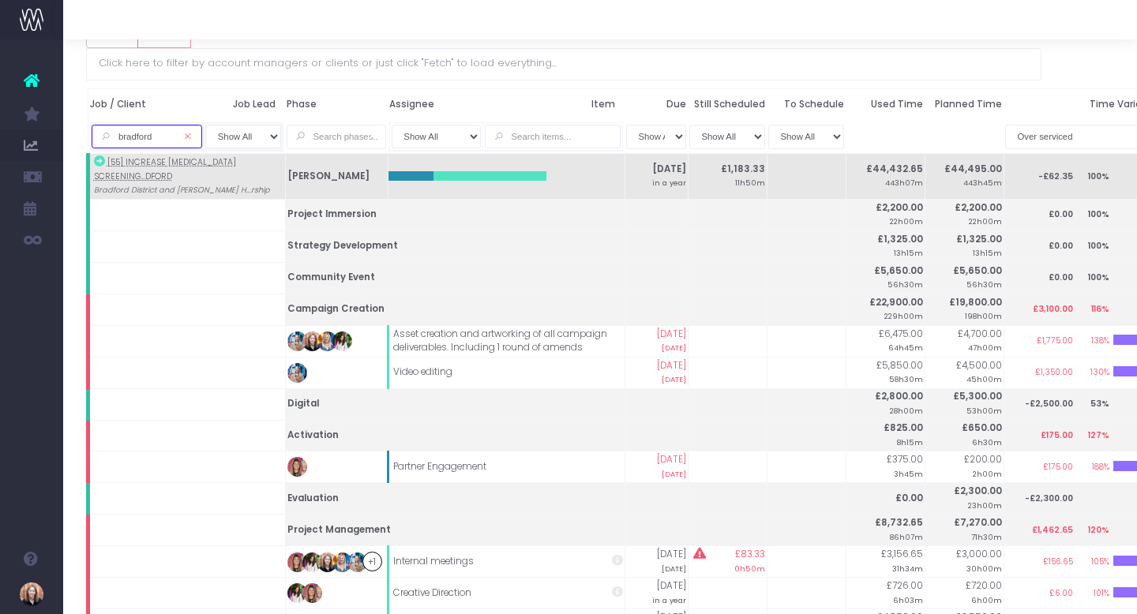
type input "bradford"
click at [197, 125] on icon at bounding box center [188, 137] width 28 height 24
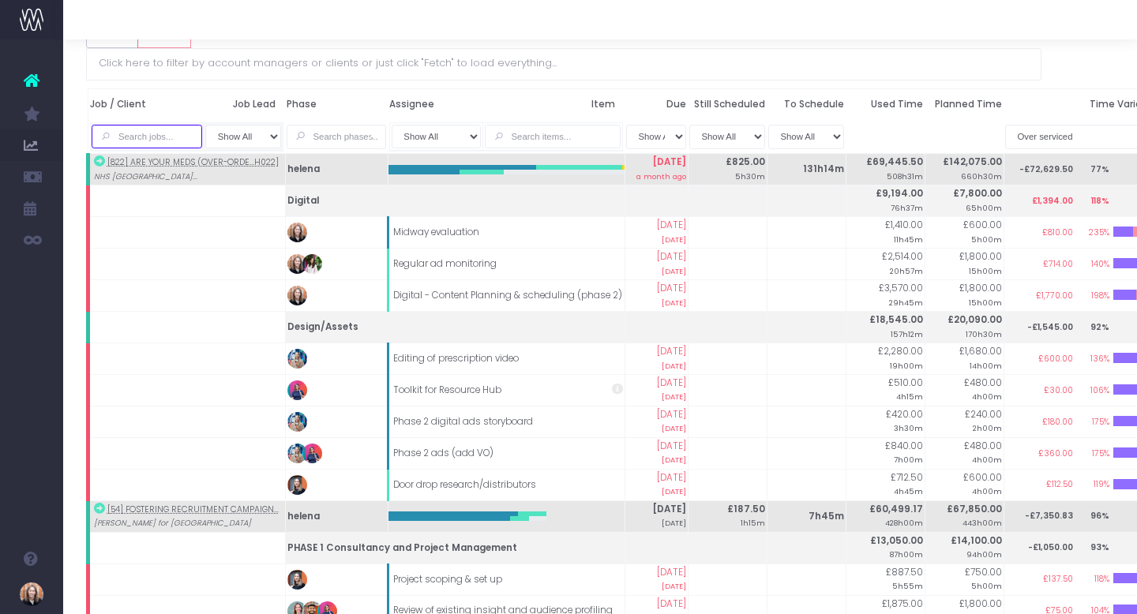
click at [167, 125] on input "text" at bounding box center [147, 137] width 110 height 24
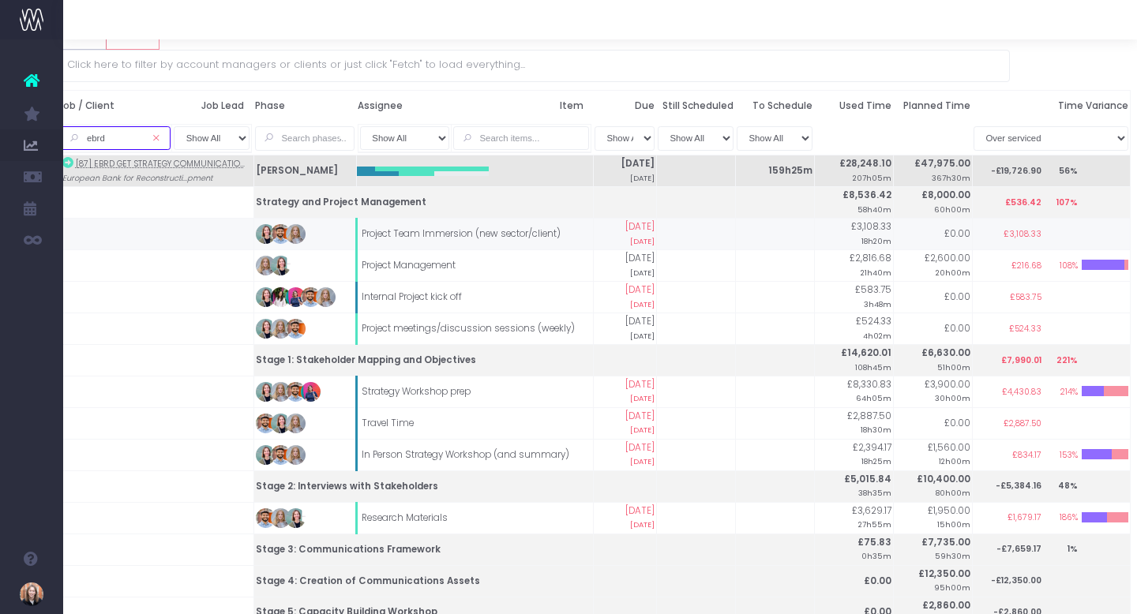
scroll to position [0, 32]
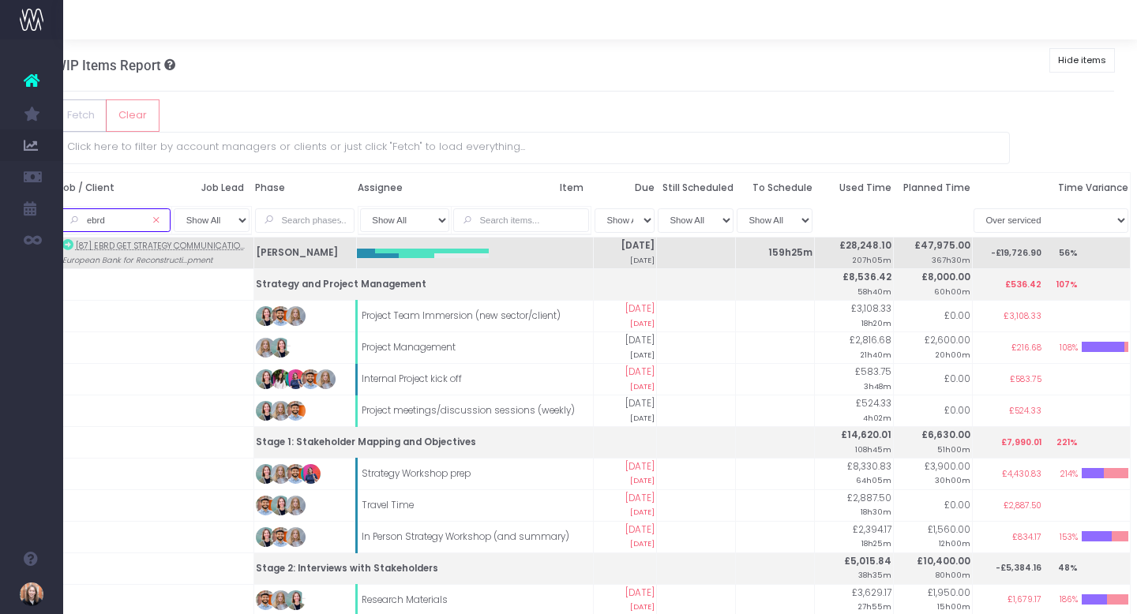
type input "ebrd"
click at [160, 208] on icon at bounding box center [156, 220] width 28 height 24
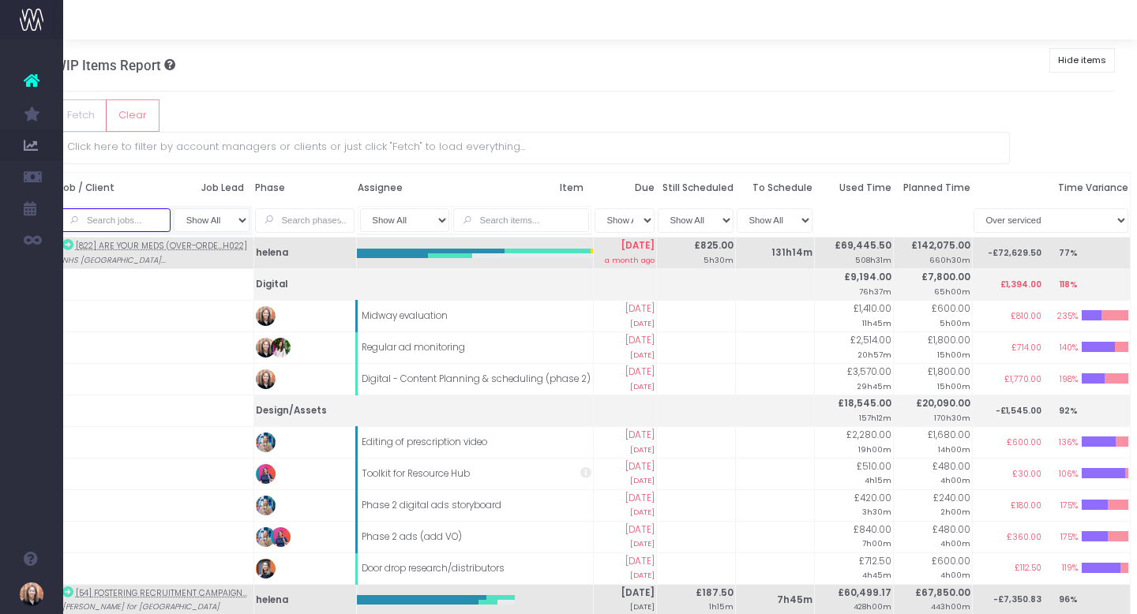
click at [144, 208] on input "text" at bounding box center [115, 220] width 110 height 24
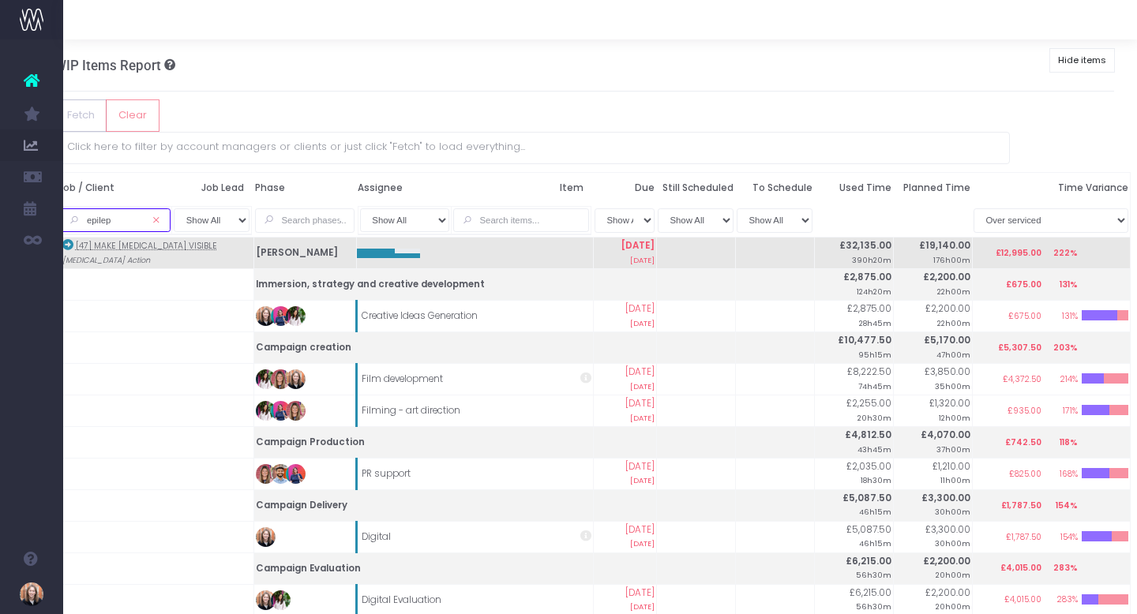
scroll to position [52, 32]
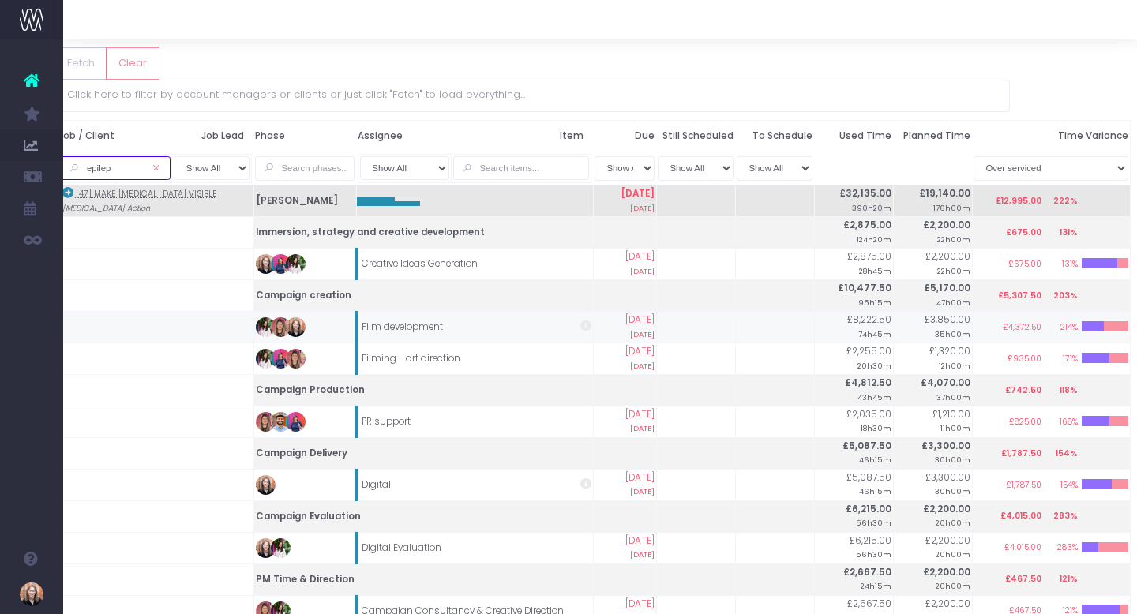
type input "epilep"
click at [859, 312] on td "£8,222.50 74h45m" at bounding box center [853, 328] width 79 height 32
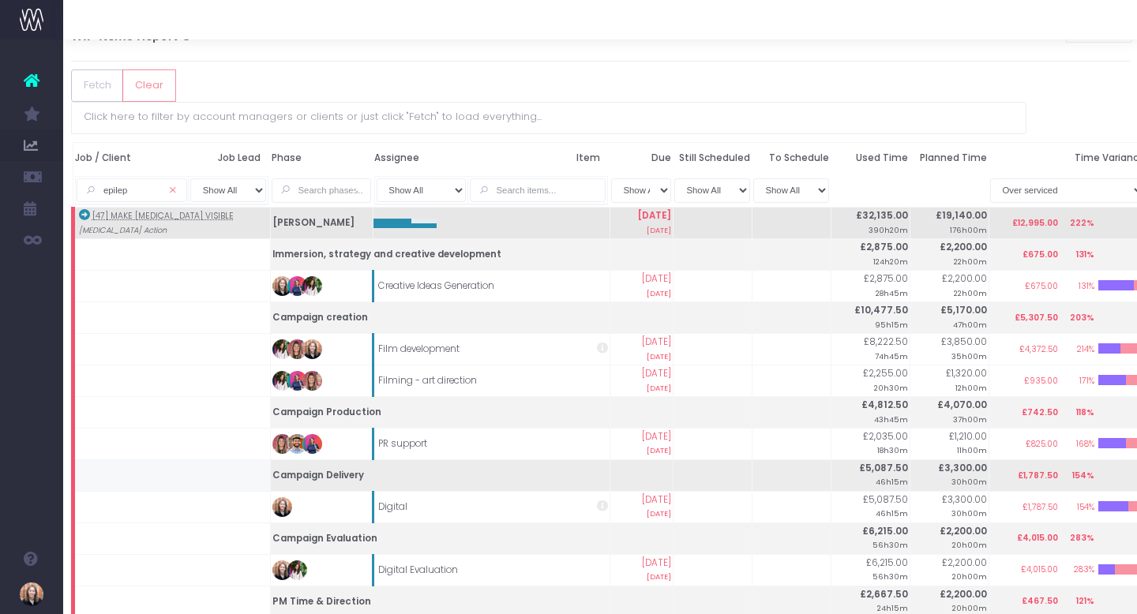
scroll to position [0, 15]
